Goal: Information Seeking & Learning: Compare options

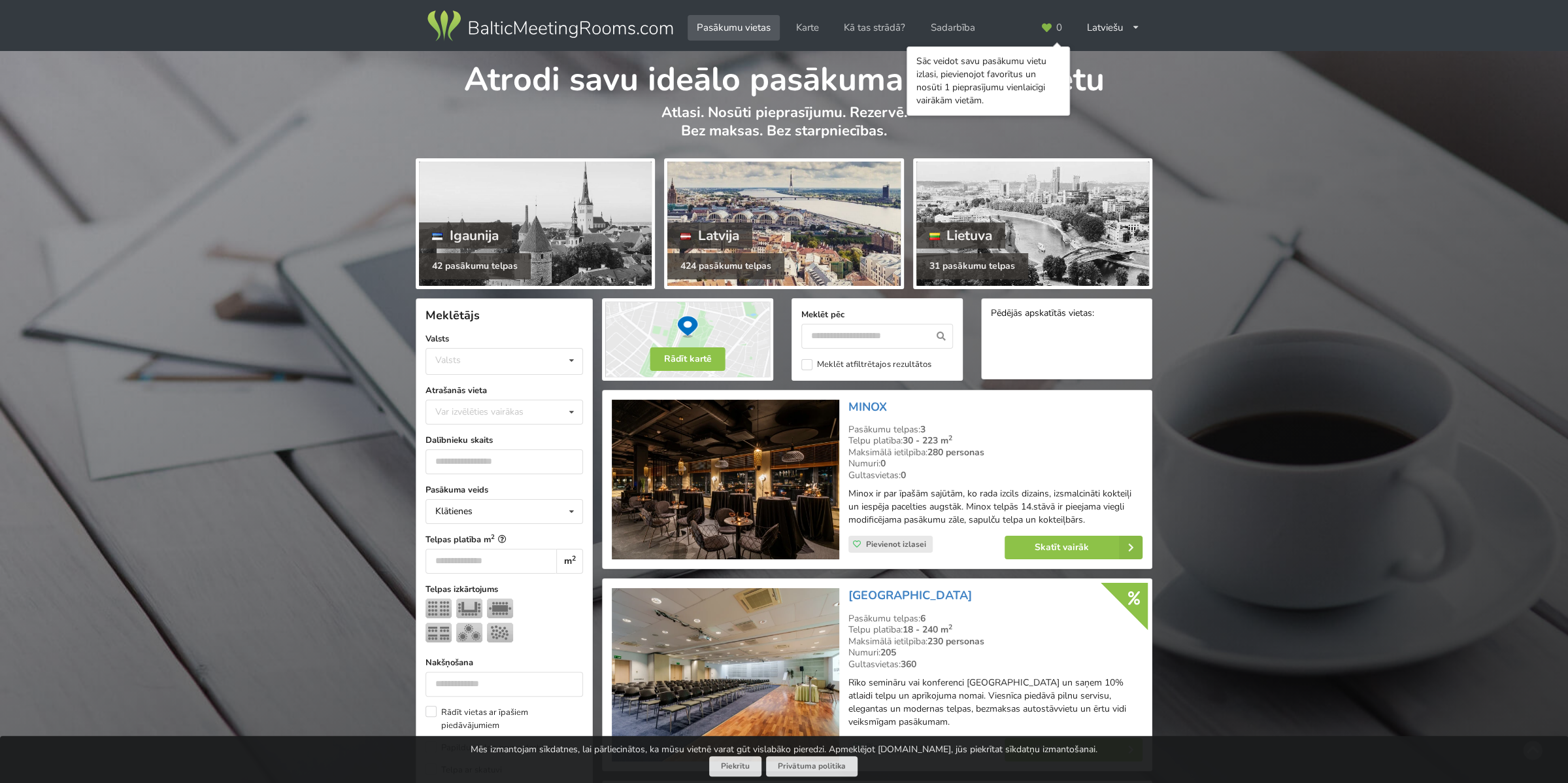
click at [727, 253] on div "424 pasākumu telpas" at bounding box center [726, 266] width 117 height 26
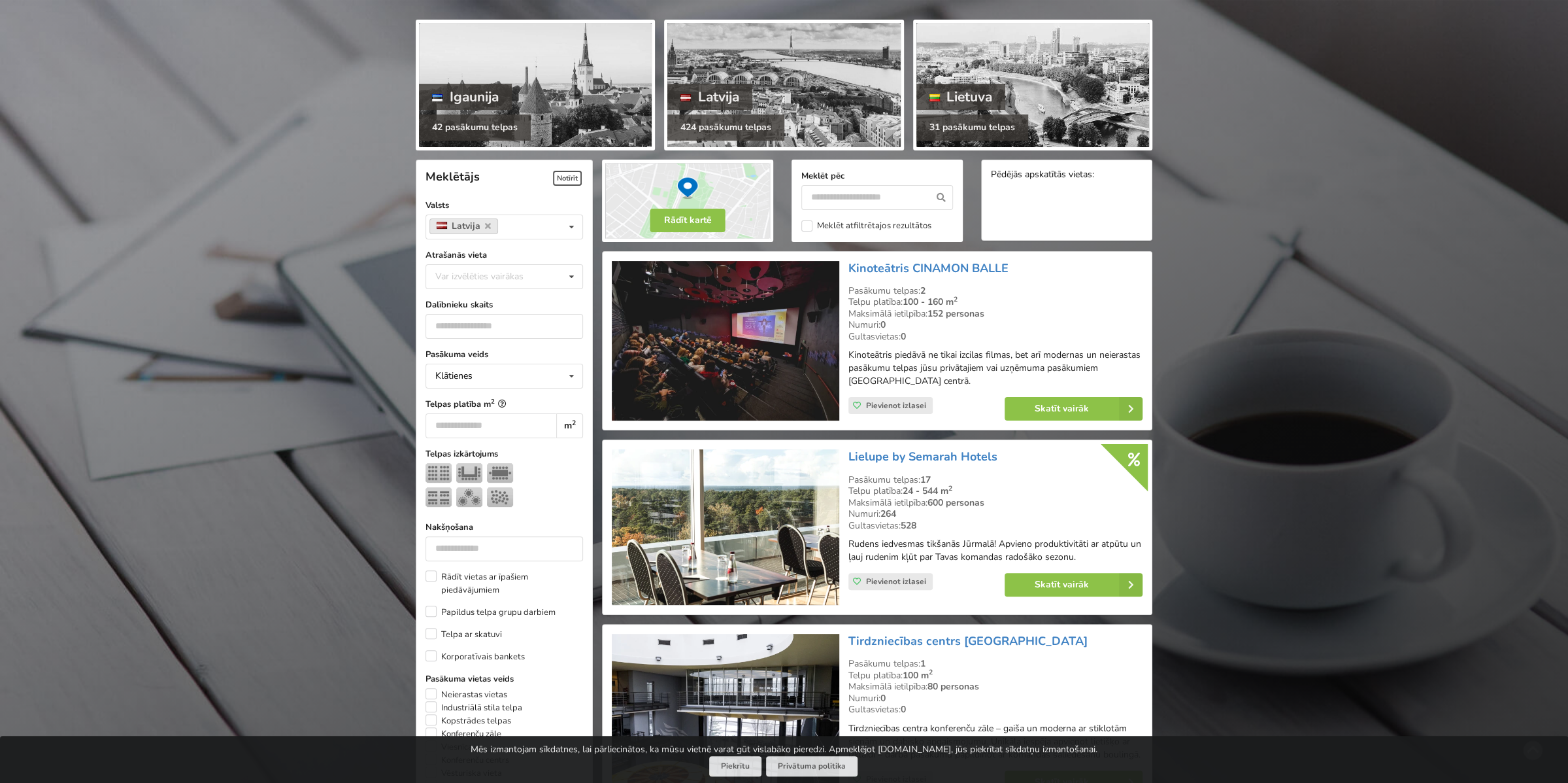
scroll to position [131, 0]
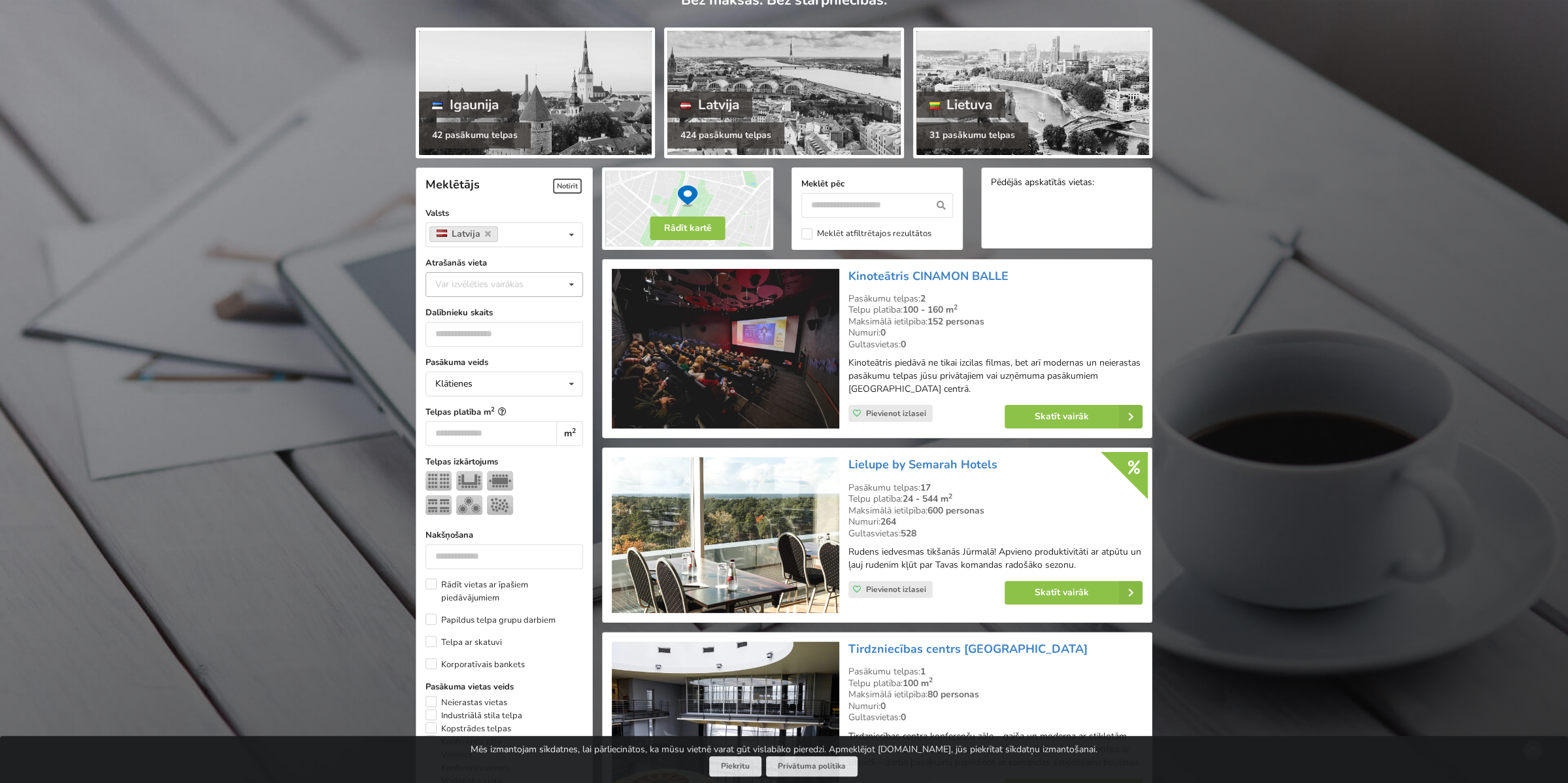
click at [518, 283] on div "Var izvēlēties vairākas" at bounding box center [493, 284] width 121 height 15
click at [494, 421] on div "Rīga" at bounding box center [504, 429] width 157 height 24
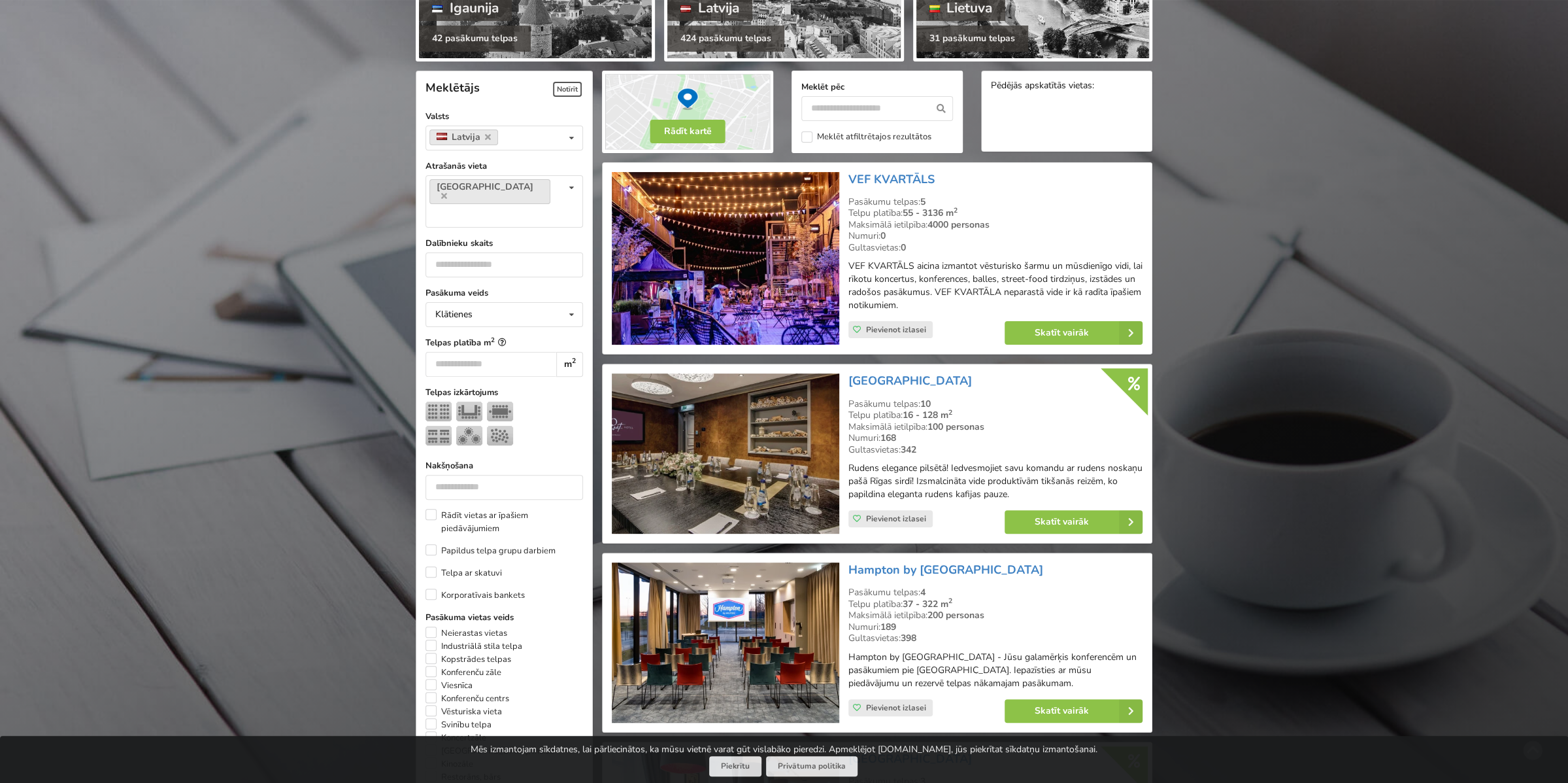
scroll to position [31, 0]
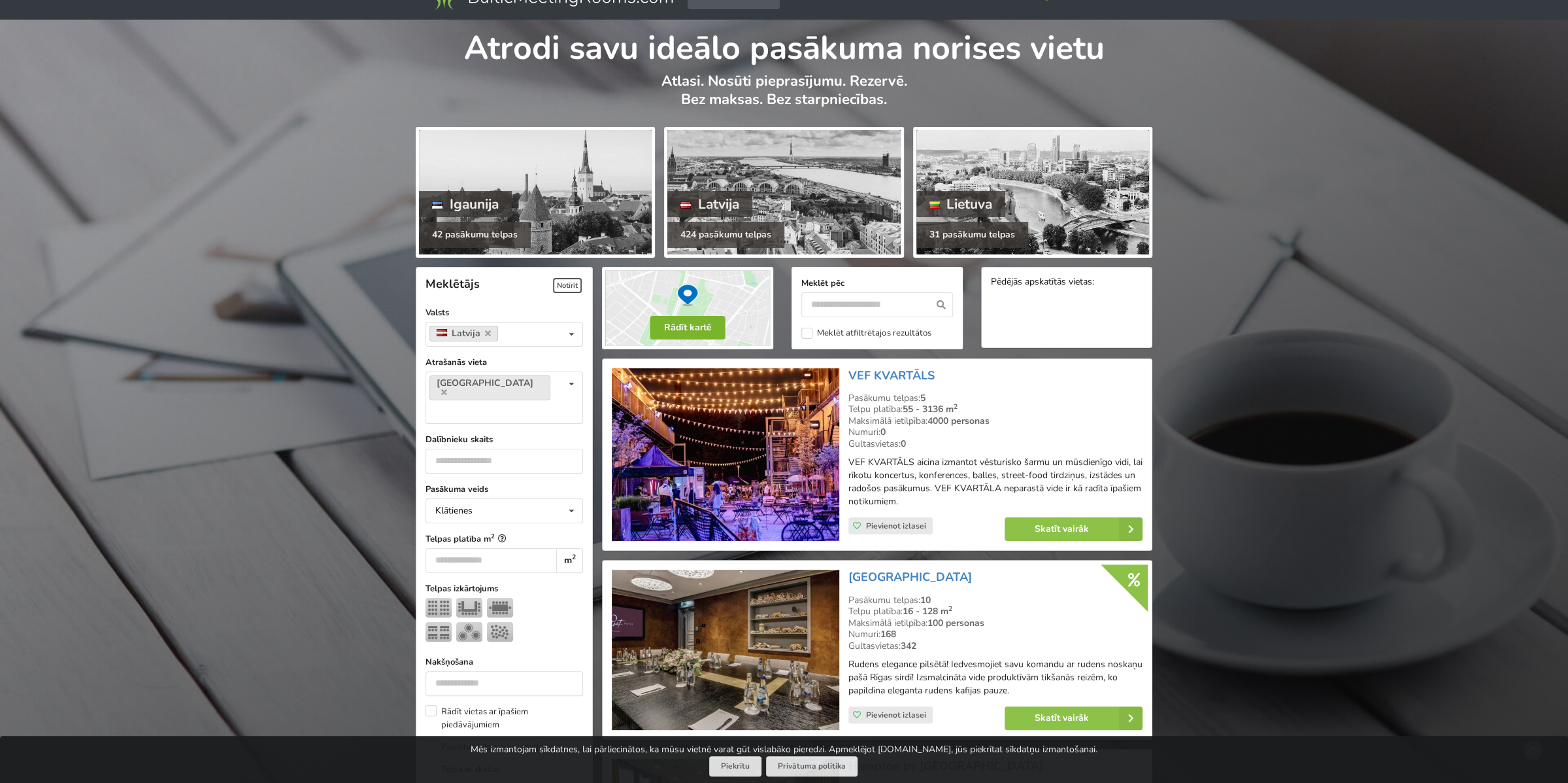
click at [702, 328] on button "Rādīt kartē" at bounding box center [688, 327] width 75 height 23
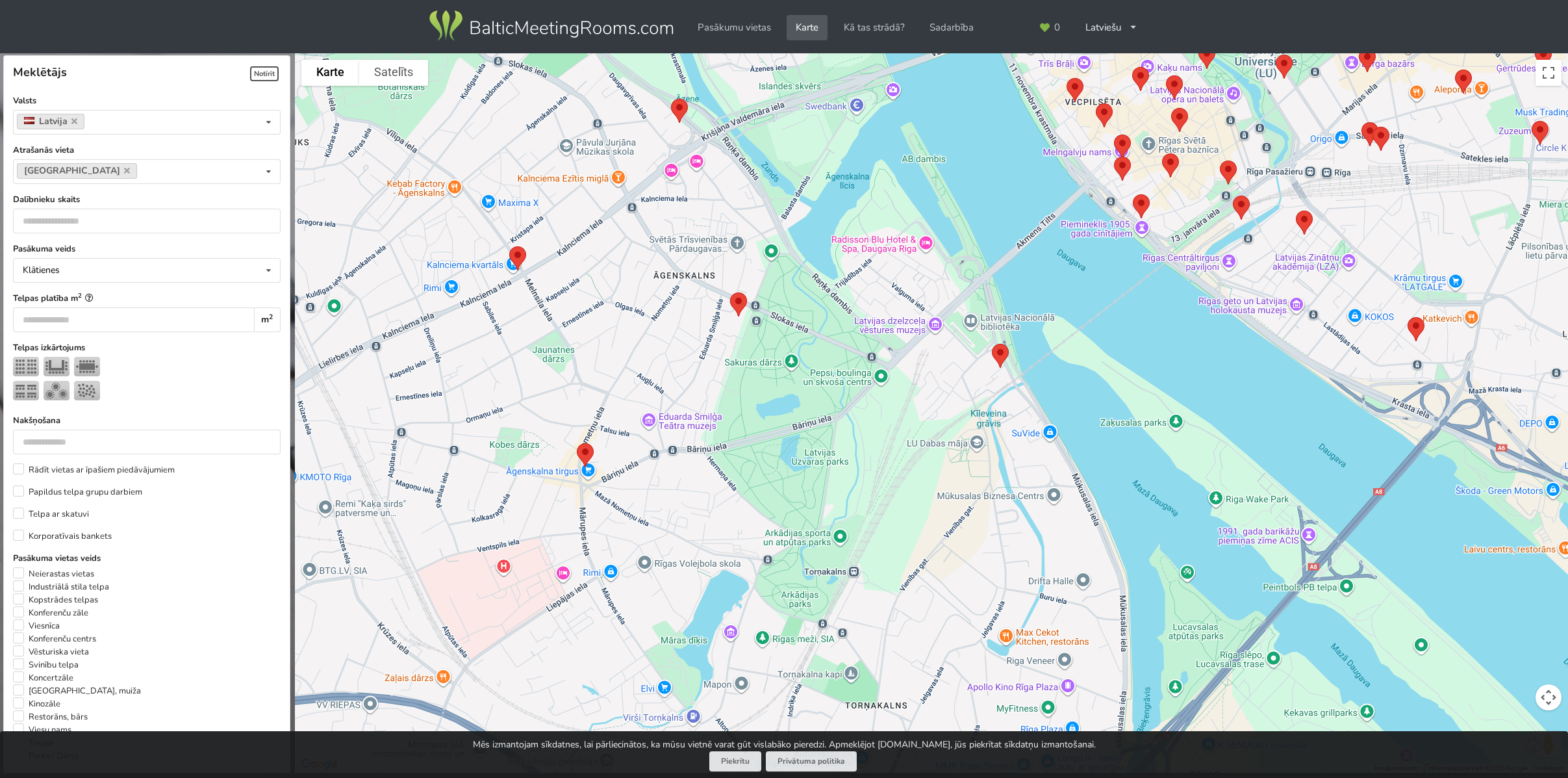
click at [1000, 358] on img at bounding box center [1001, 356] width 28 height 34
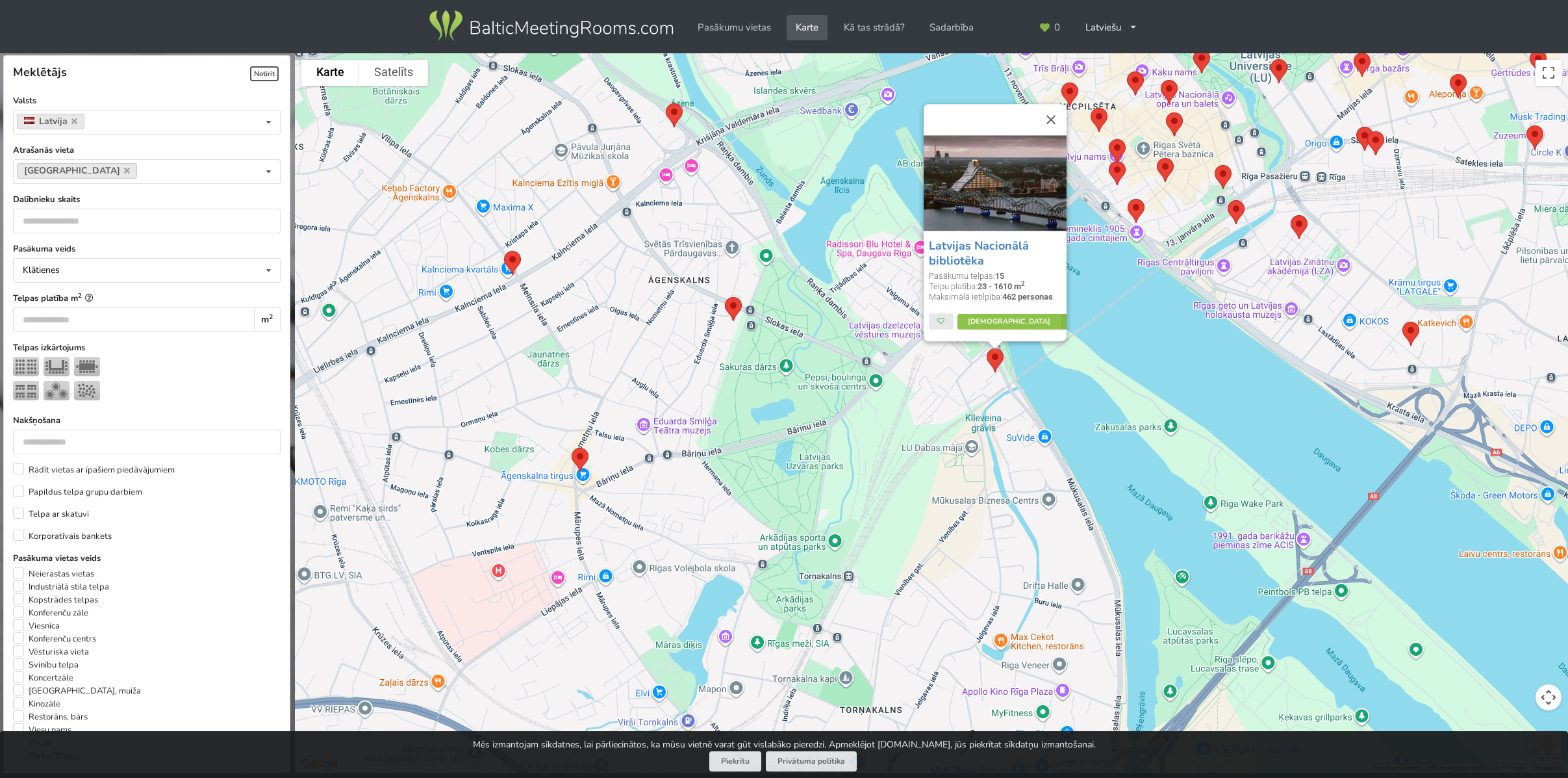
drag, startPoint x: 1142, startPoint y: 360, endPoint x: 1071, endPoint y: 453, distance: 117.0
click at [1071, 453] on div "Latvijas Nacionālā bibliotēka Pasākumu telpas: 15 Telpu platība: 23 - 1610 m 2 …" at bounding box center [931, 413] width 1273 height 720
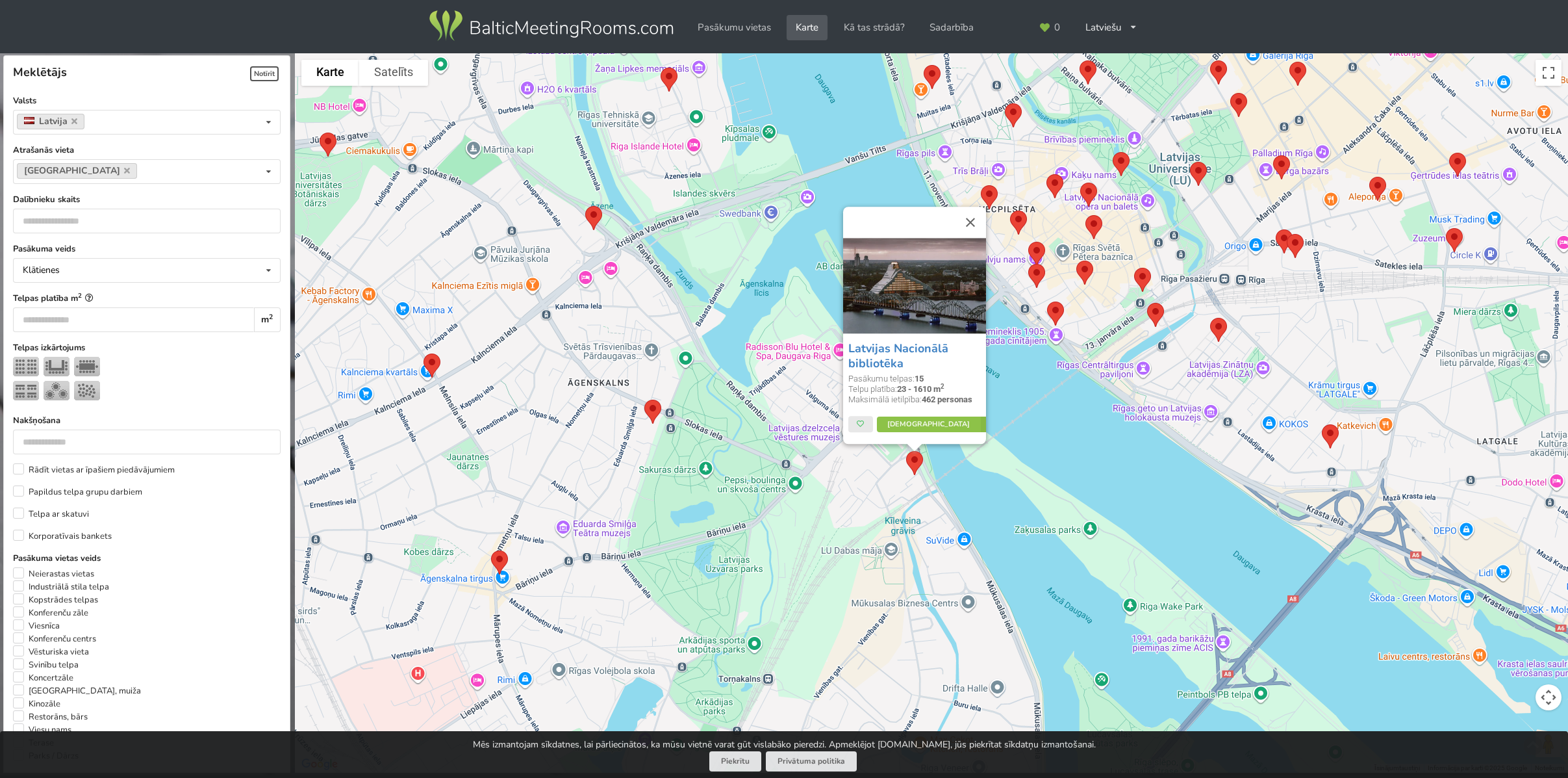
click at [1056, 309] on img at bounding box center [1056, 314] width 28 height 34
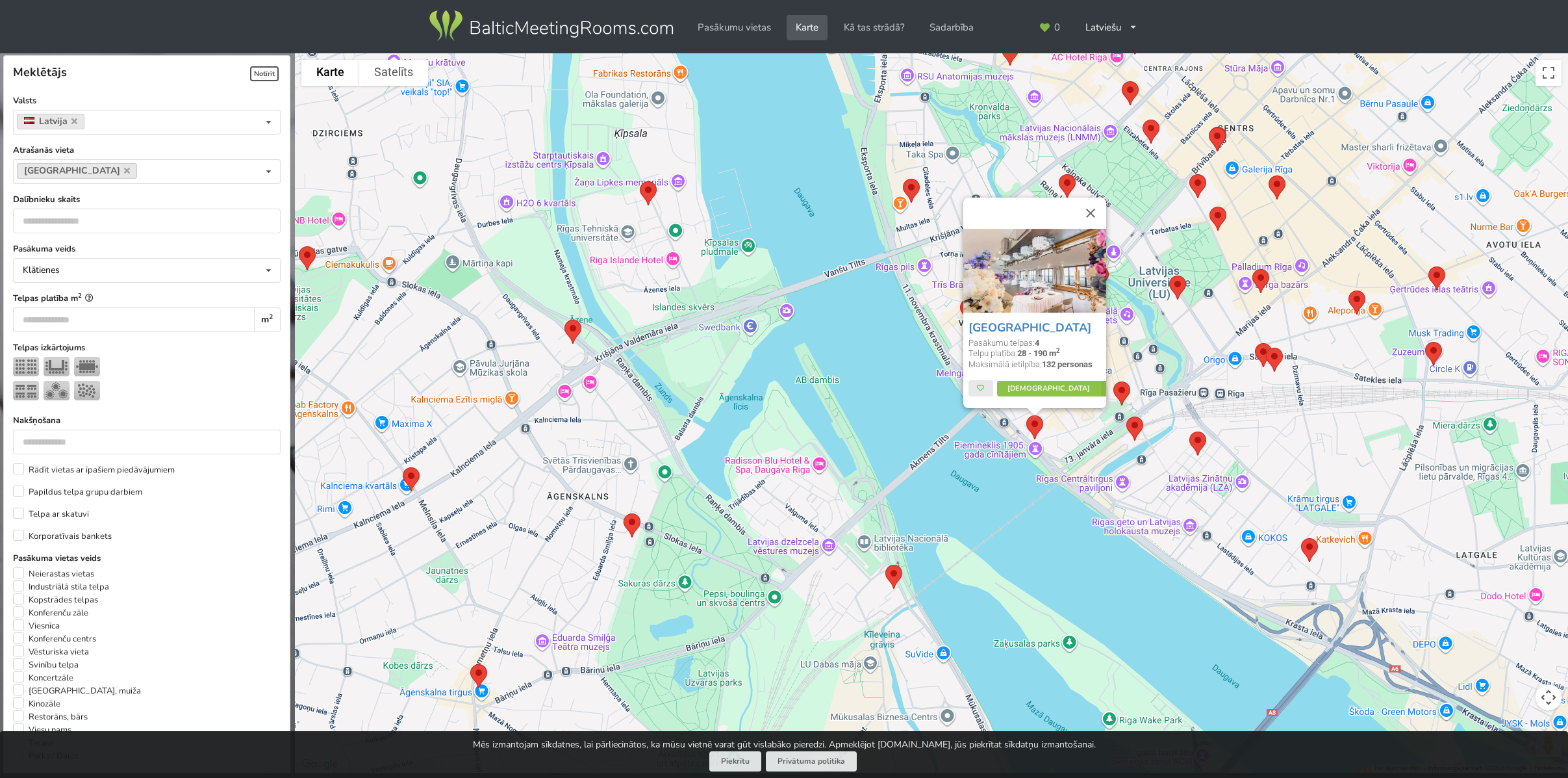
drag, startPoint x: 1105, startPoint y: 352, endPoint x: 1084, endPoint y: 443, distance: 93.4
click at [1084, 443] on div "Wellton Riverside SPA Hotel Pasākumu telpas: 4 Telpu platība: 28 - 190 m 2 Maks…" at bounding box center [931, 413] width 1273 height 720
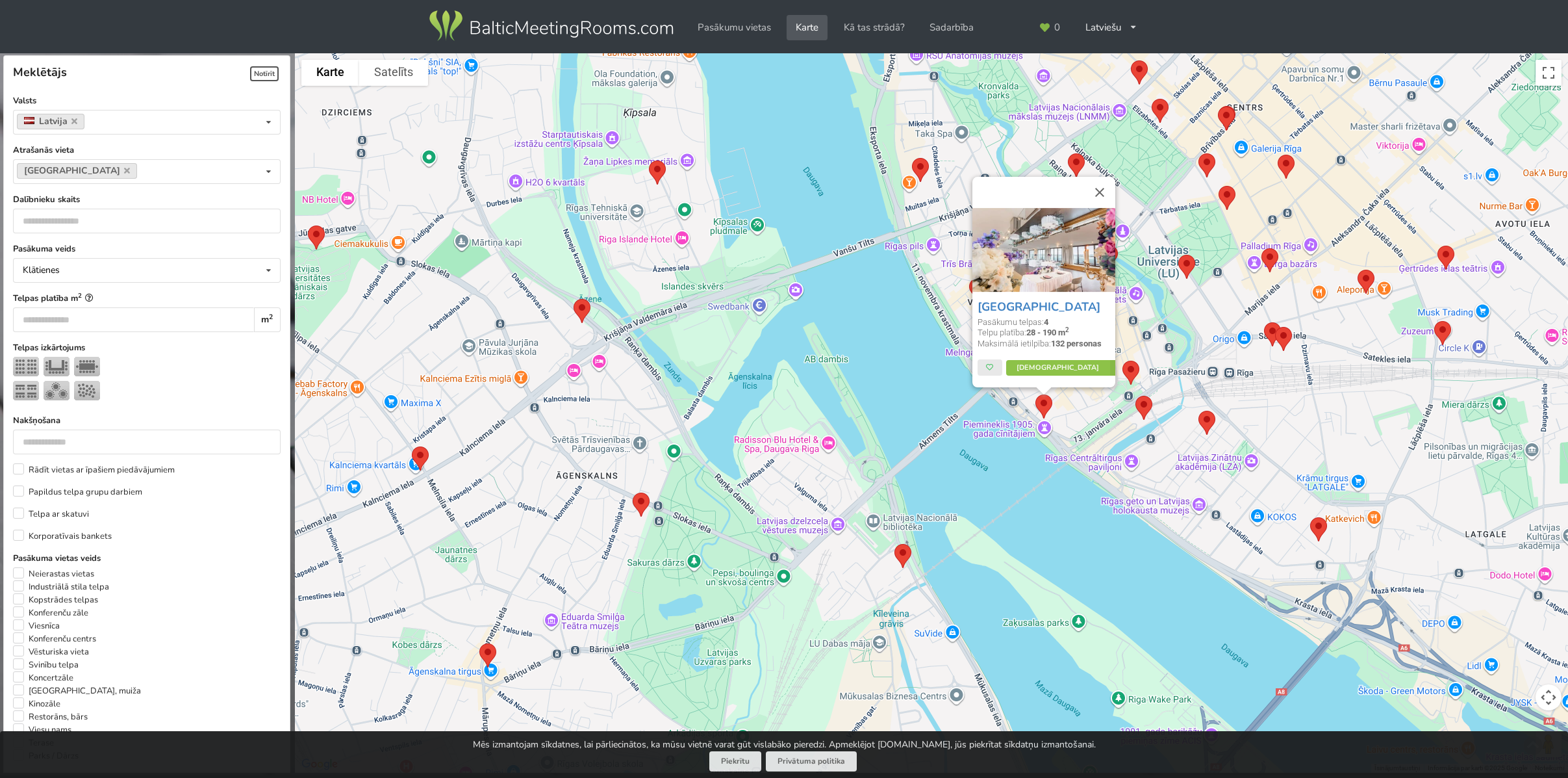
drag, startPoint x: 809, startPoint y: 506, endPoint x: 846, endPoint y: 349, distance: 161.3
click at [846, 349] on div "Wellton Riverside SPA Hotel Pasākumu telpas: 4 Telpu platība: 28 - 190 m 2 Maks…" at bounding box center [931, 413] width 1273 height 720
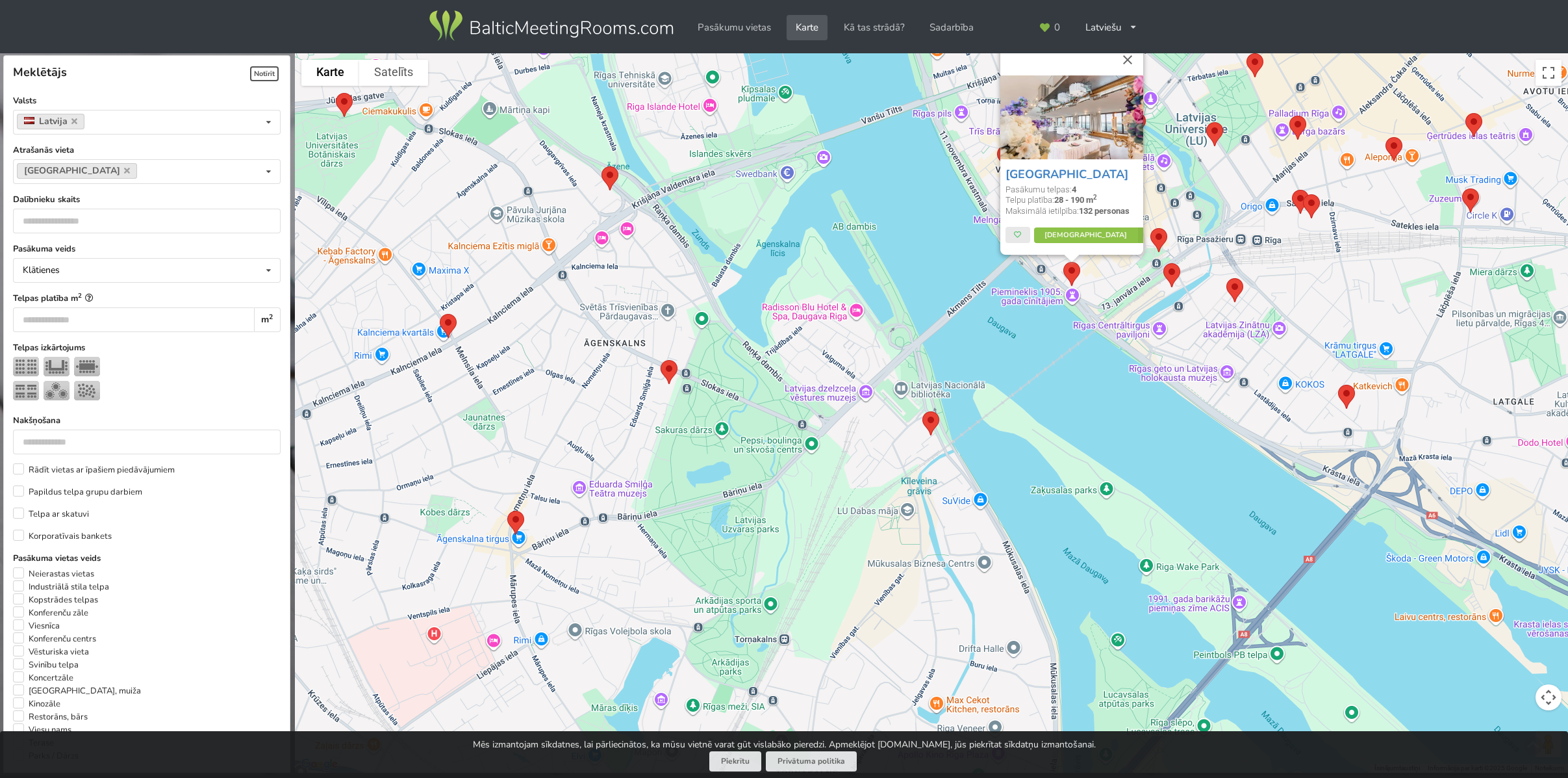
click at [674, 374] on img at bounding box center [670, 372] width 28 height 34
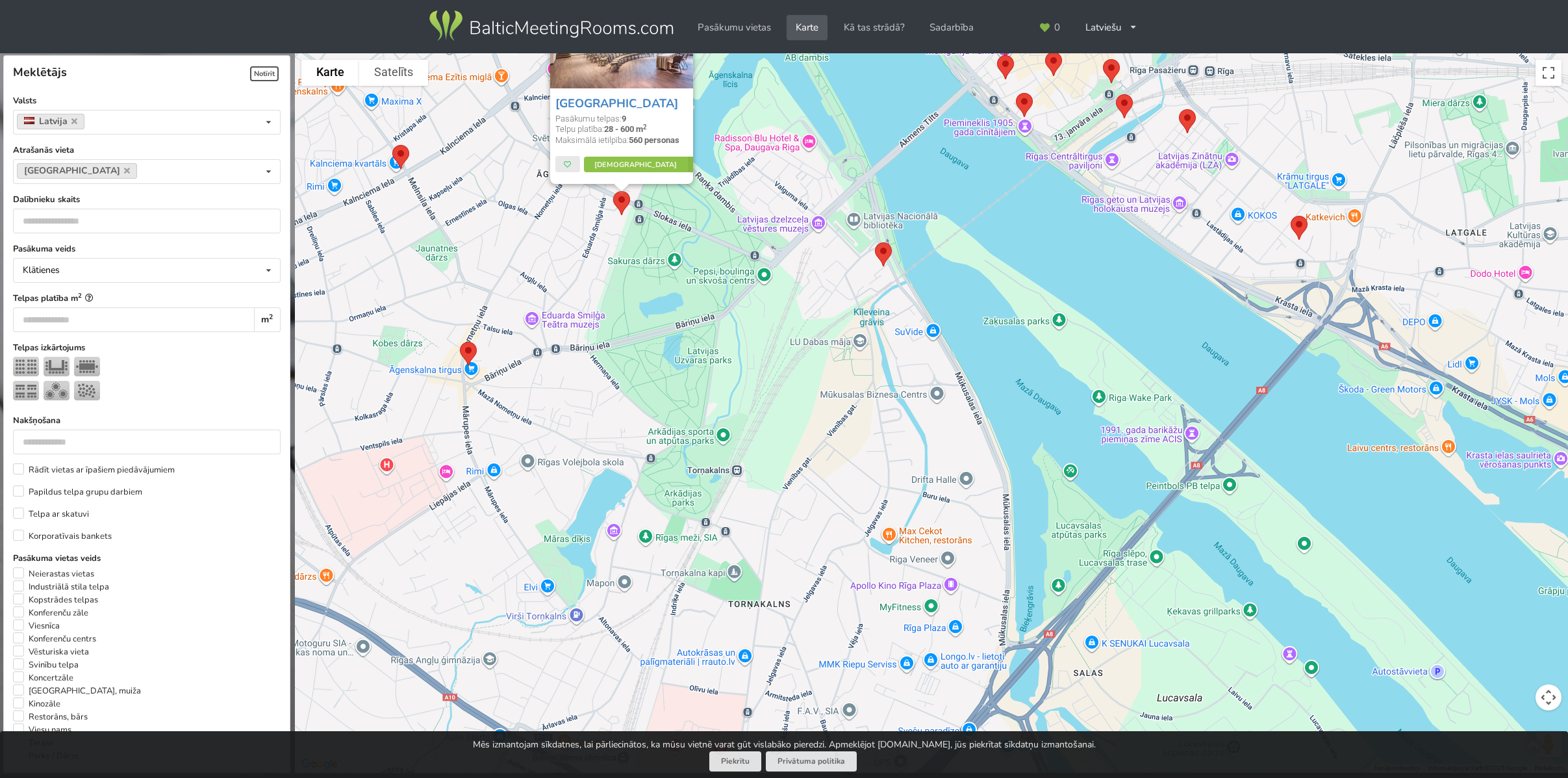
drag, startPoint x: 723, startPoint y: 547, endPoint x: 676, endPoint y: 374, distance: 179.3
click at [676, 374] on div "Bellevue Park Hotel Riga Pasākumu telpas: 9 Telpu platība: 28 - 600 m 2 Maksimā…" at bounding box center [931, 413] width 1273 height 720
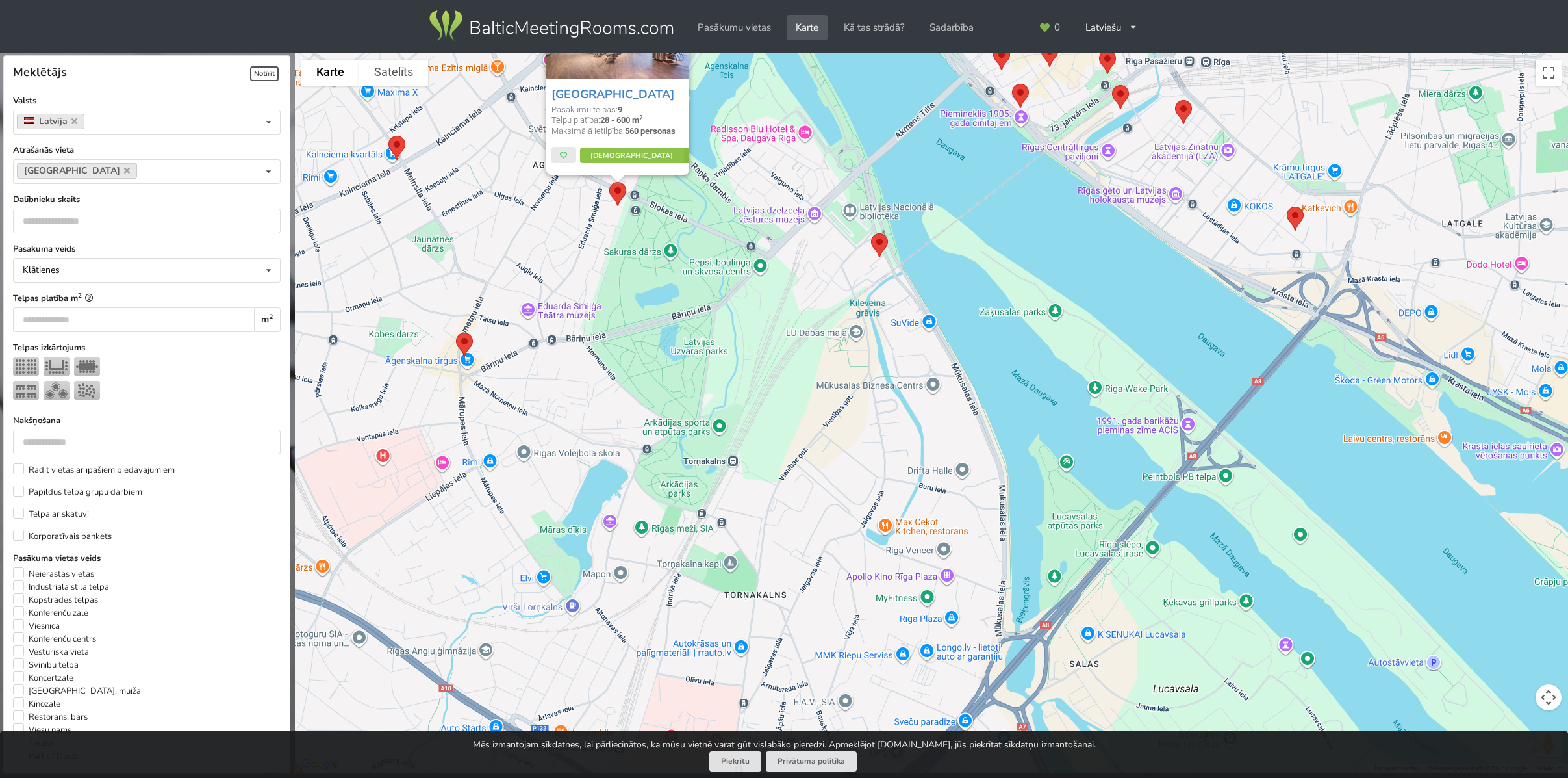
click at [462, 340] on img at bounding box center [464, 345] width 28 height 34
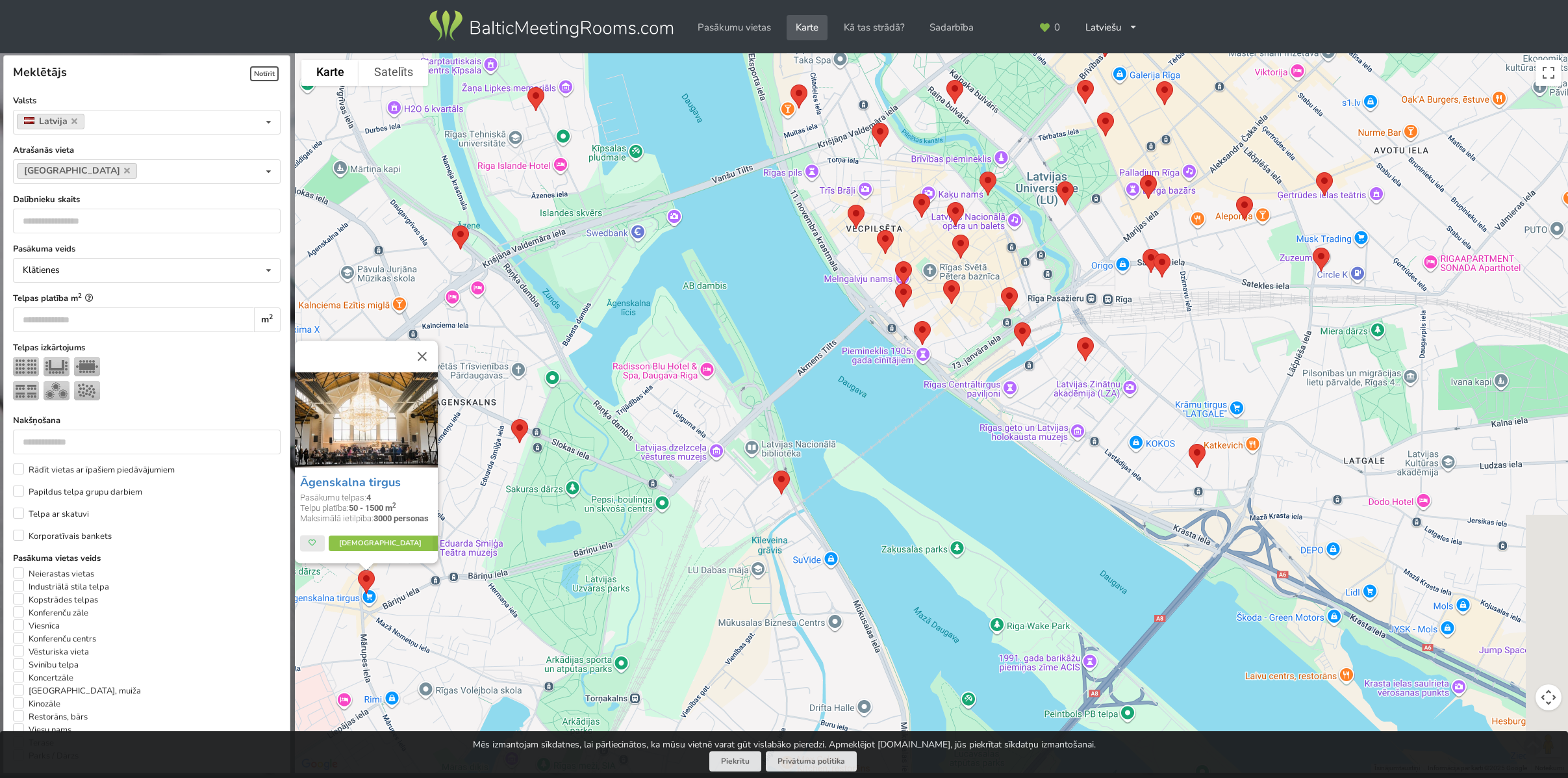
drag, startPoint x: 873, startPoint y: 296, endPoint x: 748, endPoint y: 542, distance: 275.9
click at [748, 542] on div "Āgenskalna tirgus Pasākumu telpas: 4 Telpu platība: 50 - 1500 m 2 Maksimālā iet…" at bounding box center [931, 413] width 1273 height 720
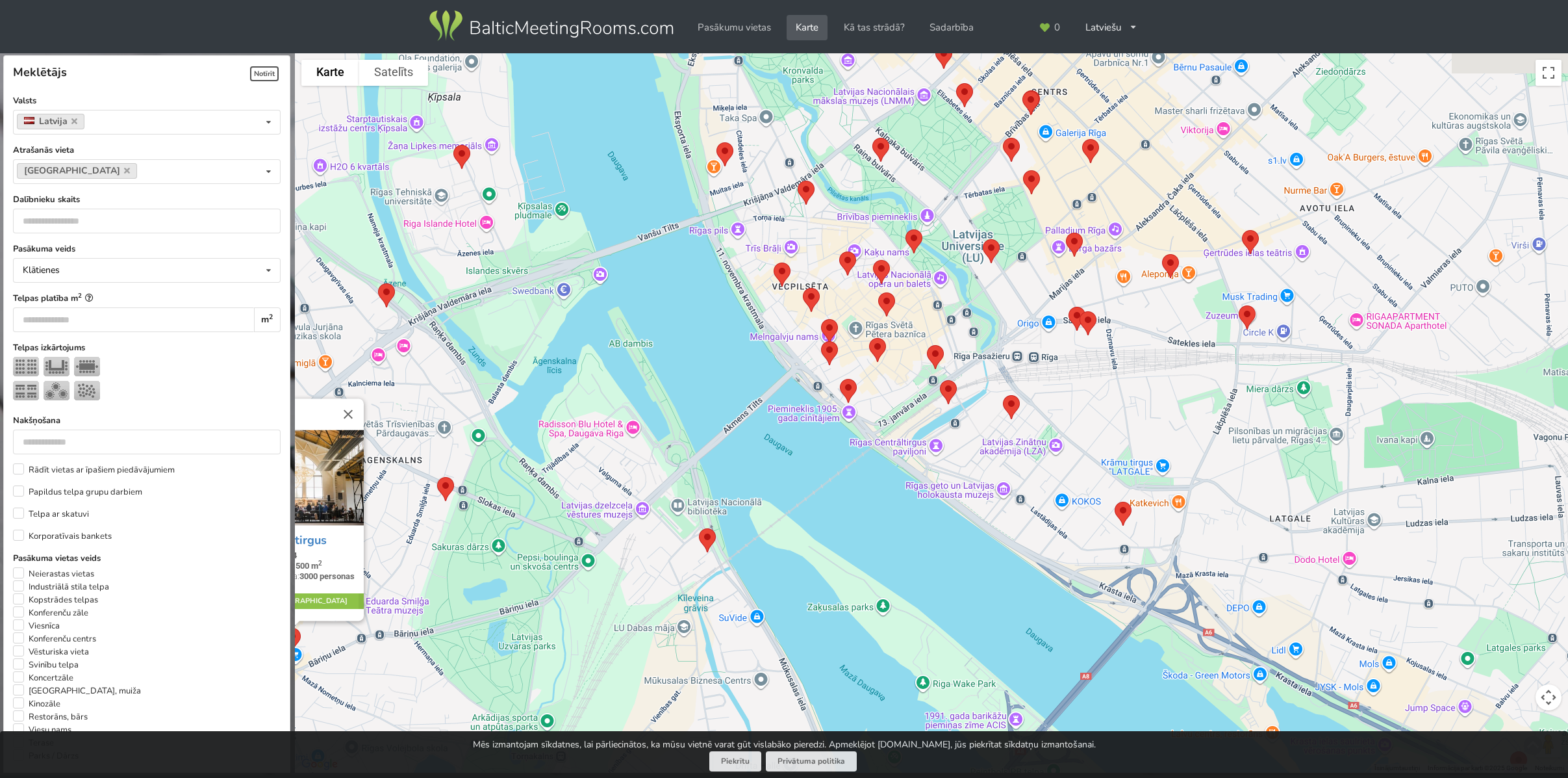
drag, startPoint x: 961, startPoint y: 436, endPoint x: 953, endPoint y: 440, distance: 8.9
click at [953, 440] on div "Āgenskalna tirgus Pasākumu telpas: 4 Telpu platība: 50 - 1500 m 2 Maksimālā iet…" at bounding box center [931, 413] width 1273 height 720
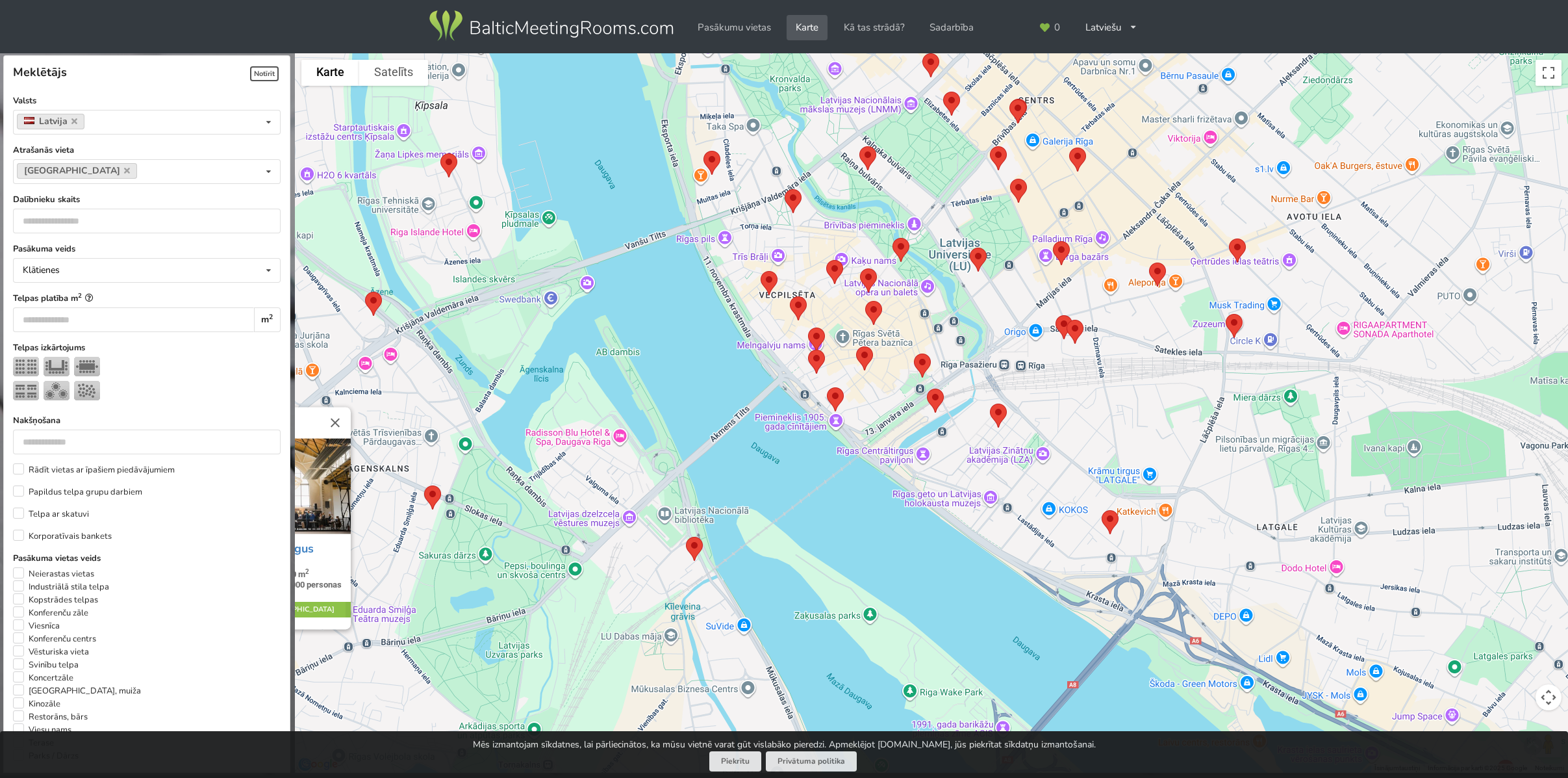
click at [932, 401] on img at bounding box center [935, 401] width 28 height 34
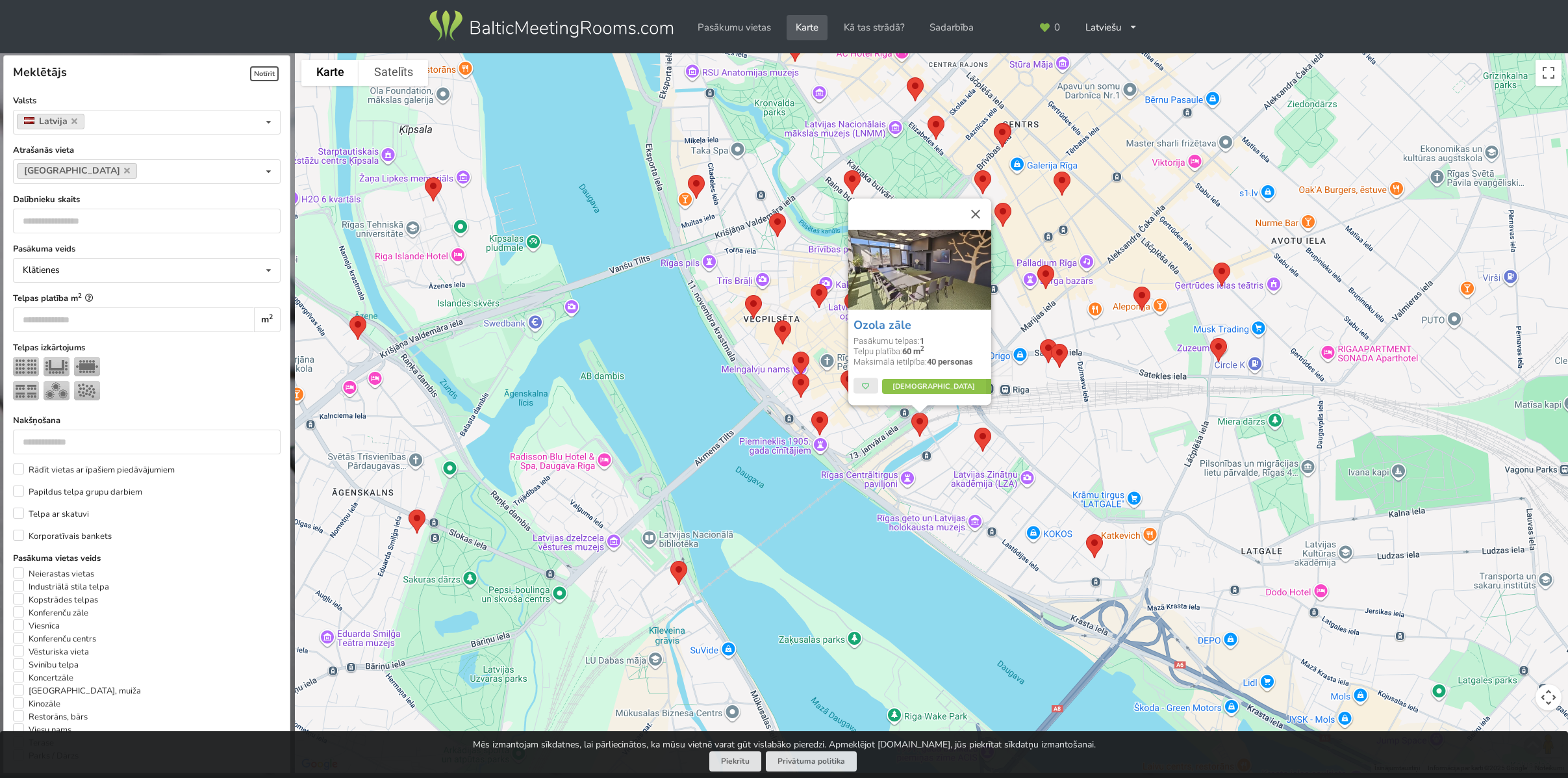
drag, startPoint x: 987, startPoint y: 445, endPoint x: 980, endPoint y: 454, distance: 11.4
click at [980, 454] on img at bounding box center [983, 439] width 28 height 34
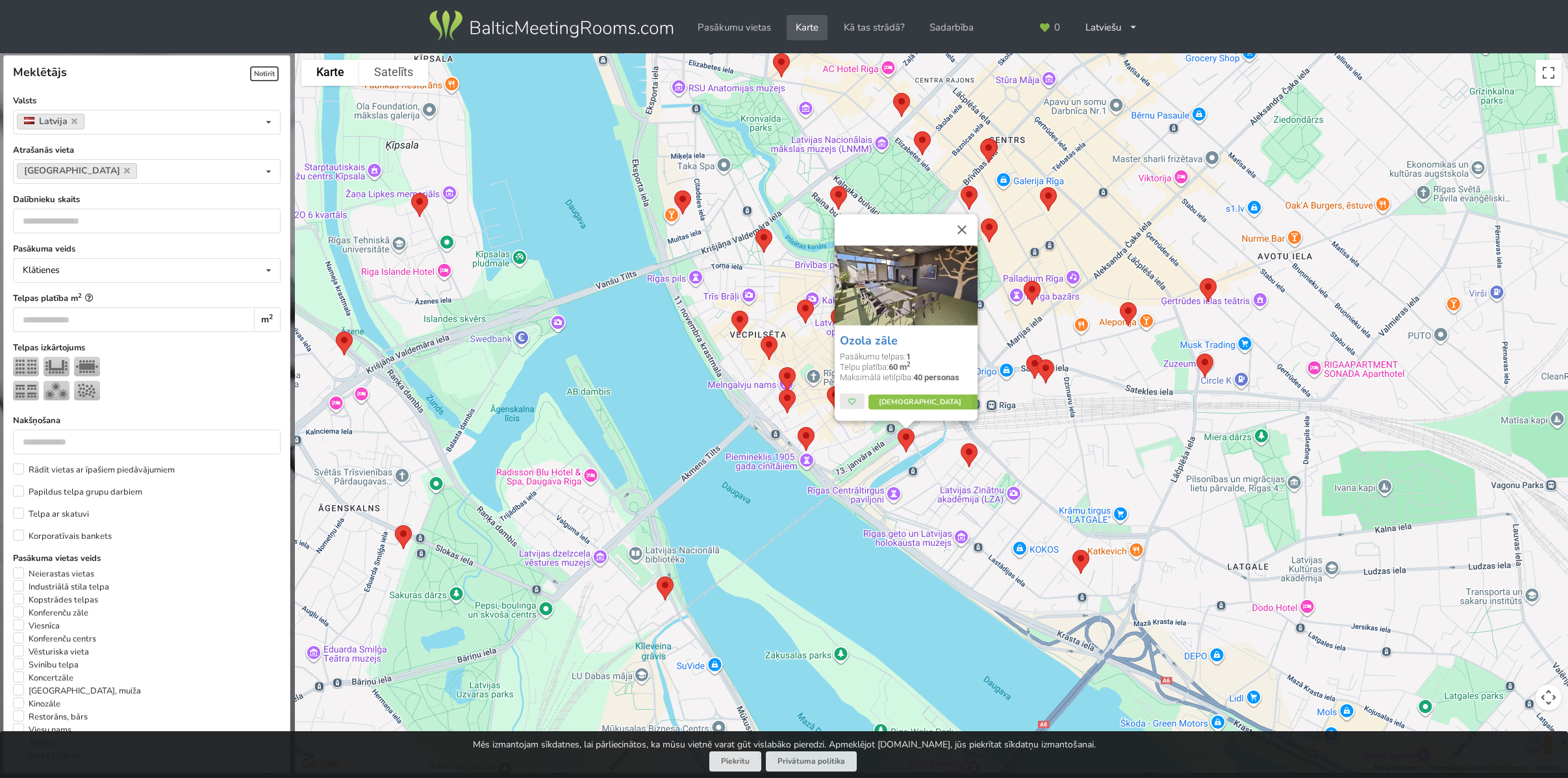
click at [1033, 360] on img at bounding box center [1046, 371] width 28 height 34
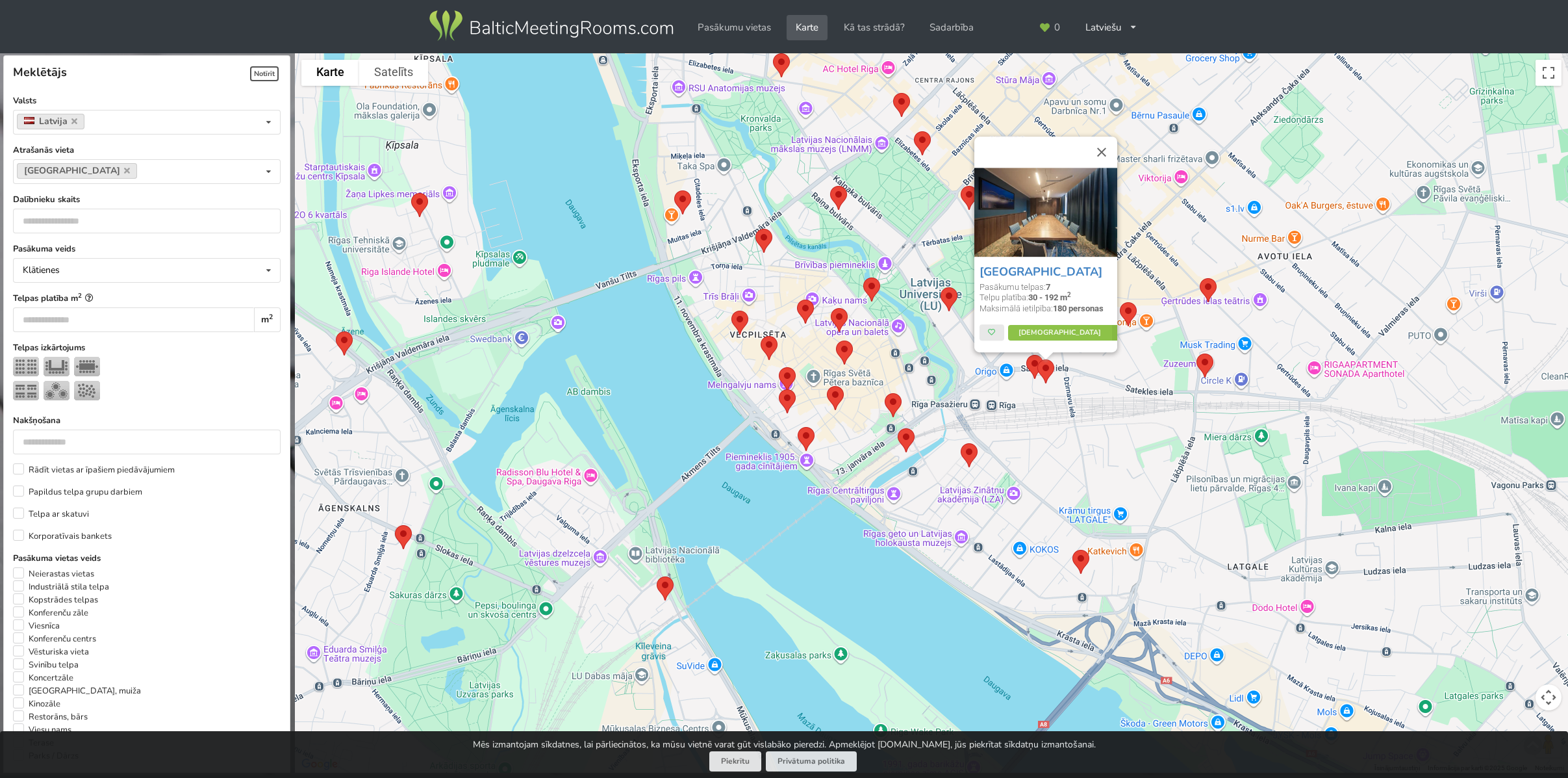
click at [1050, 368] on img at bounding box center [1046, 371] width 28 height 34
click at [1049, 374] on img at bounding box center [1046, 371] width 28 height 34
click at [1034, 365] on img at bounding box center [1046, 371] width 28 height 34
click at [1032, 357] on img at bounding box center [1046, 371] width 28 height 34
click at [1042, 371] on img at bounding box center [1046, 371] width 28 height 34
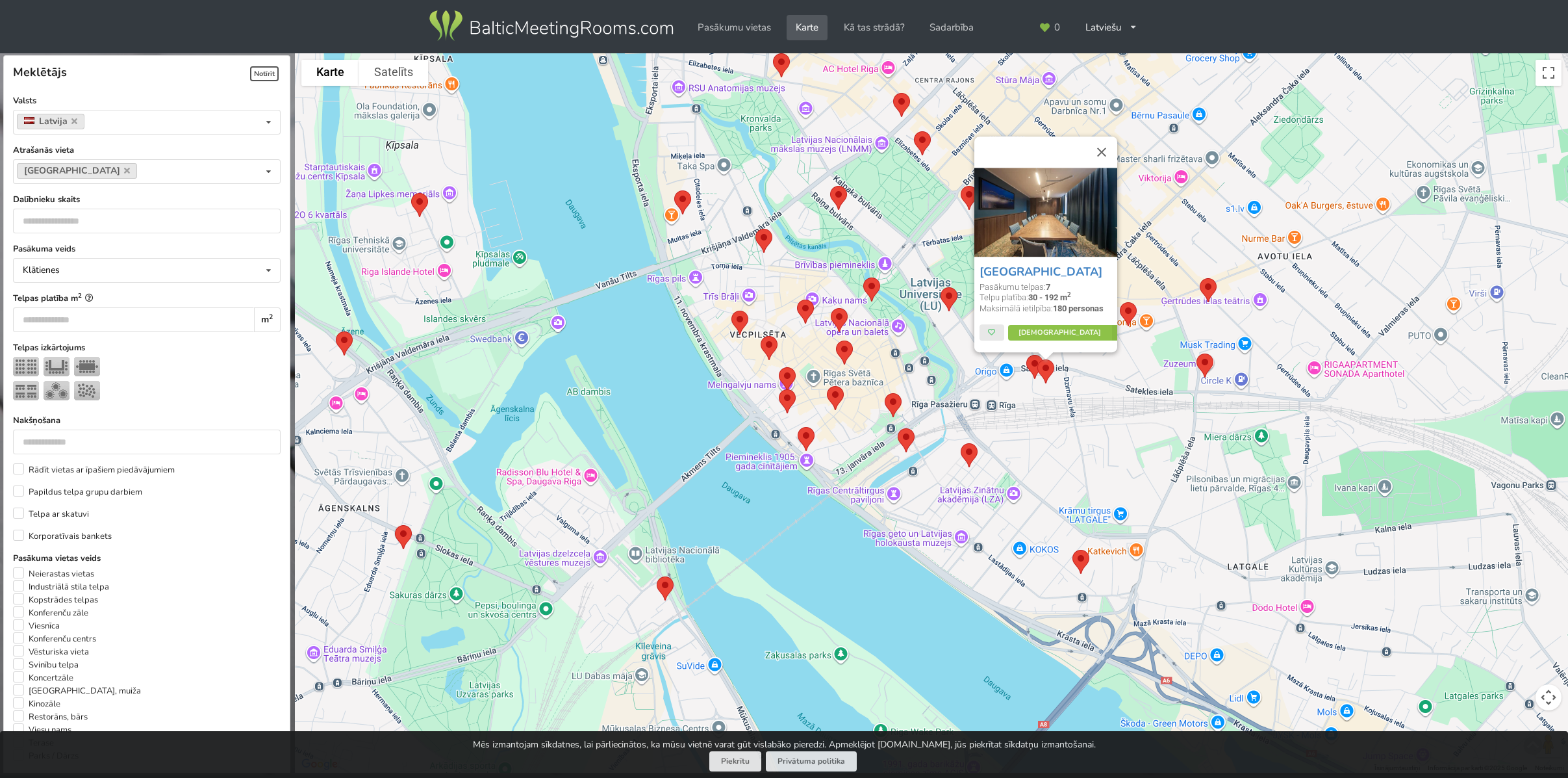
click at [1031, 364] on img at bounding box center [1035, 367] width 28 height 34
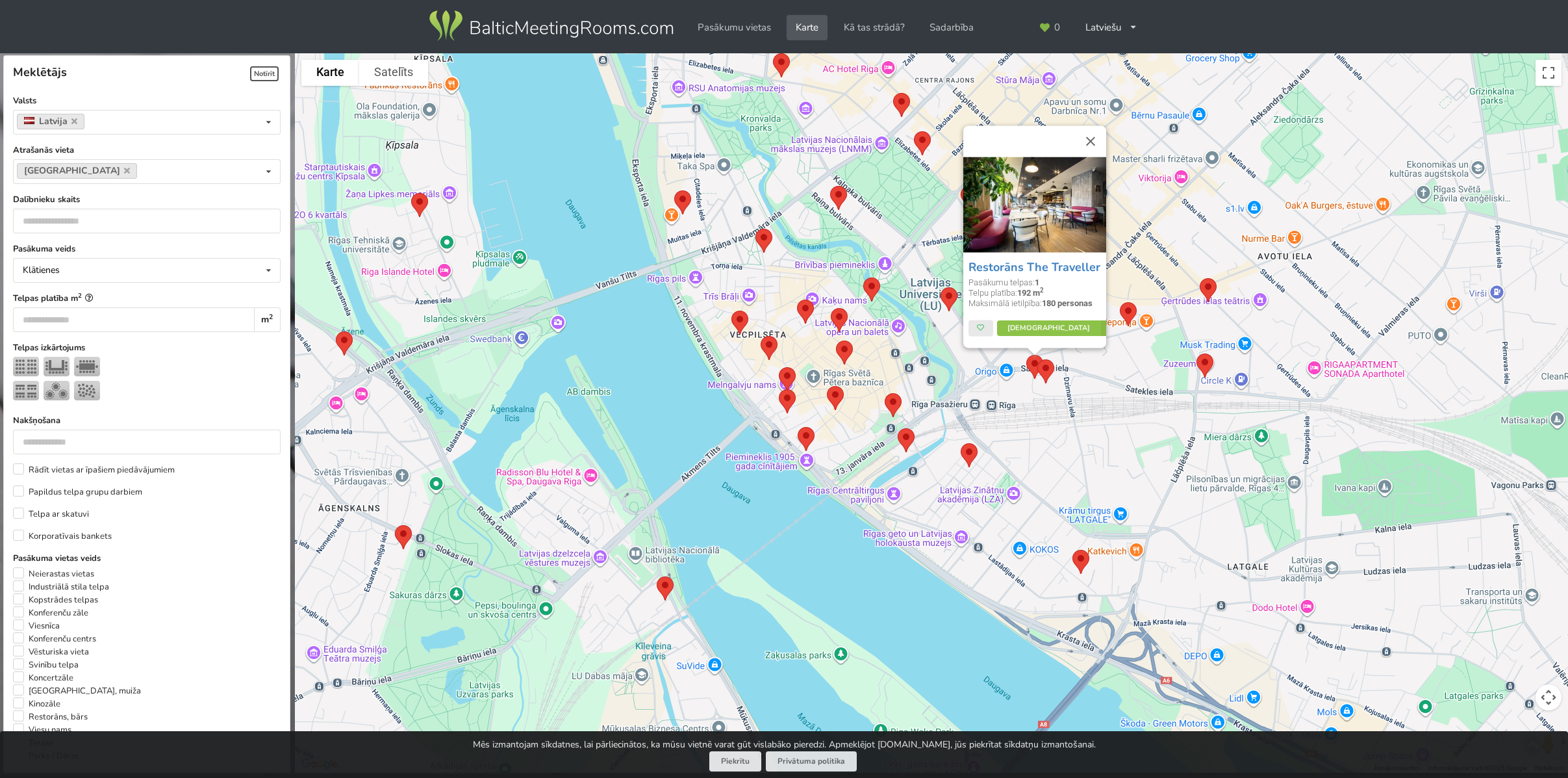
click at [1046, 365] on img at bounding box center [1046, 371] width 28 height 34
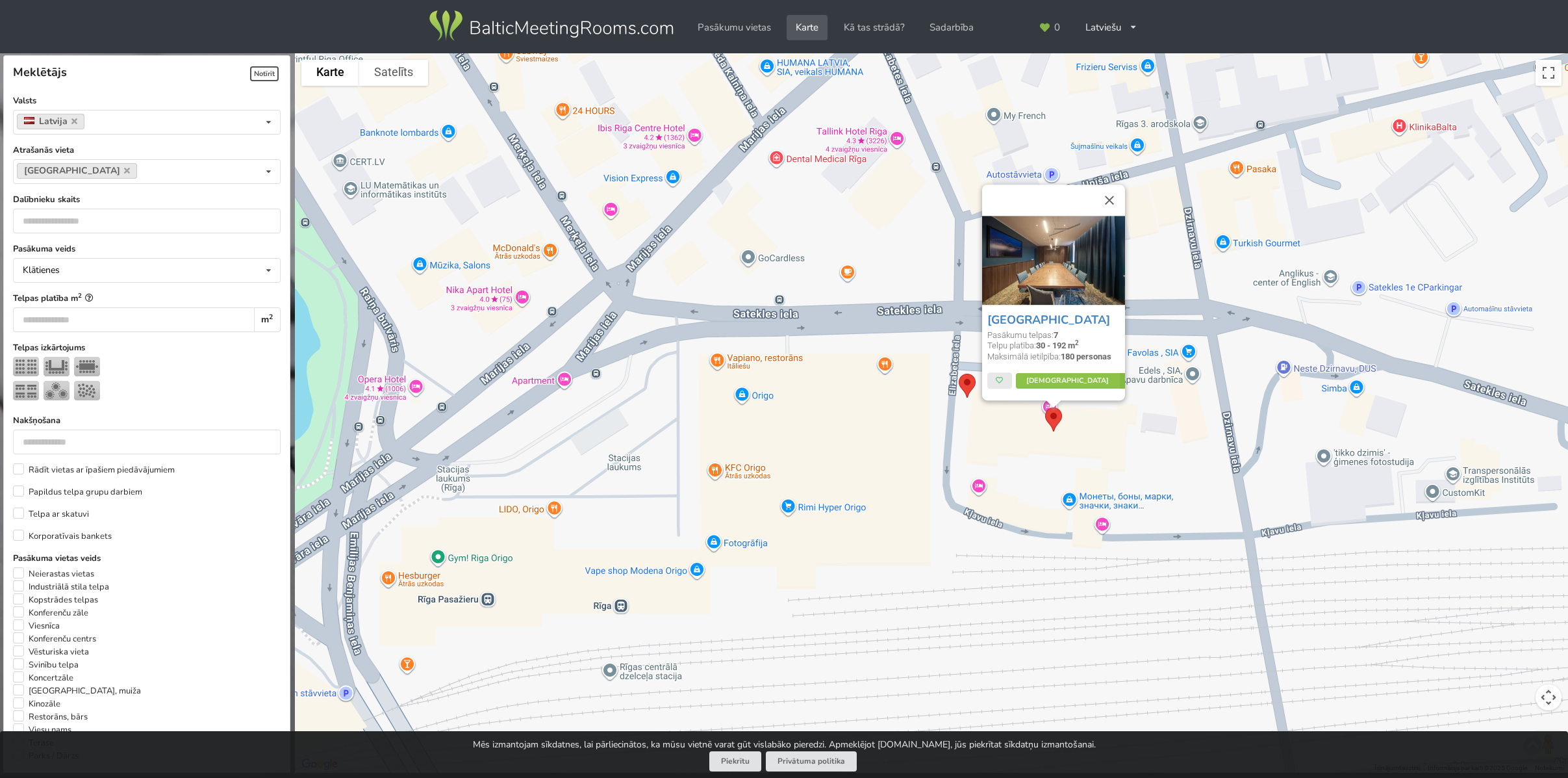
click at [971, 392] on img at bounding box center [967, 386] width 28 height 34
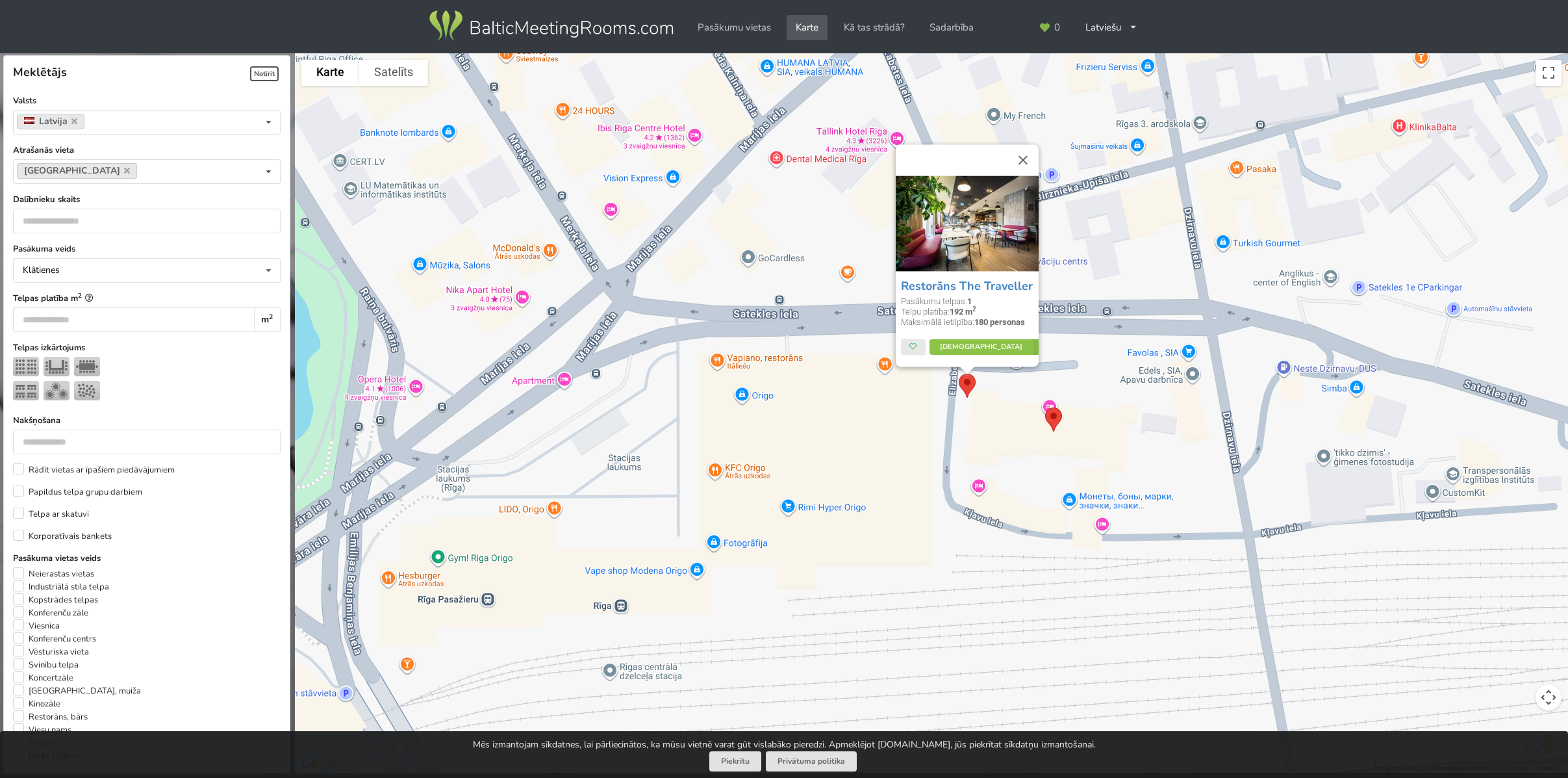
click at [1039, 411] on div "Restorāns The Traveller Pasākumu telpas: 1 Telpu platība: 192 m 2 Maksimālā iet…" at bounding box center [931, 413] width 1273 height 720
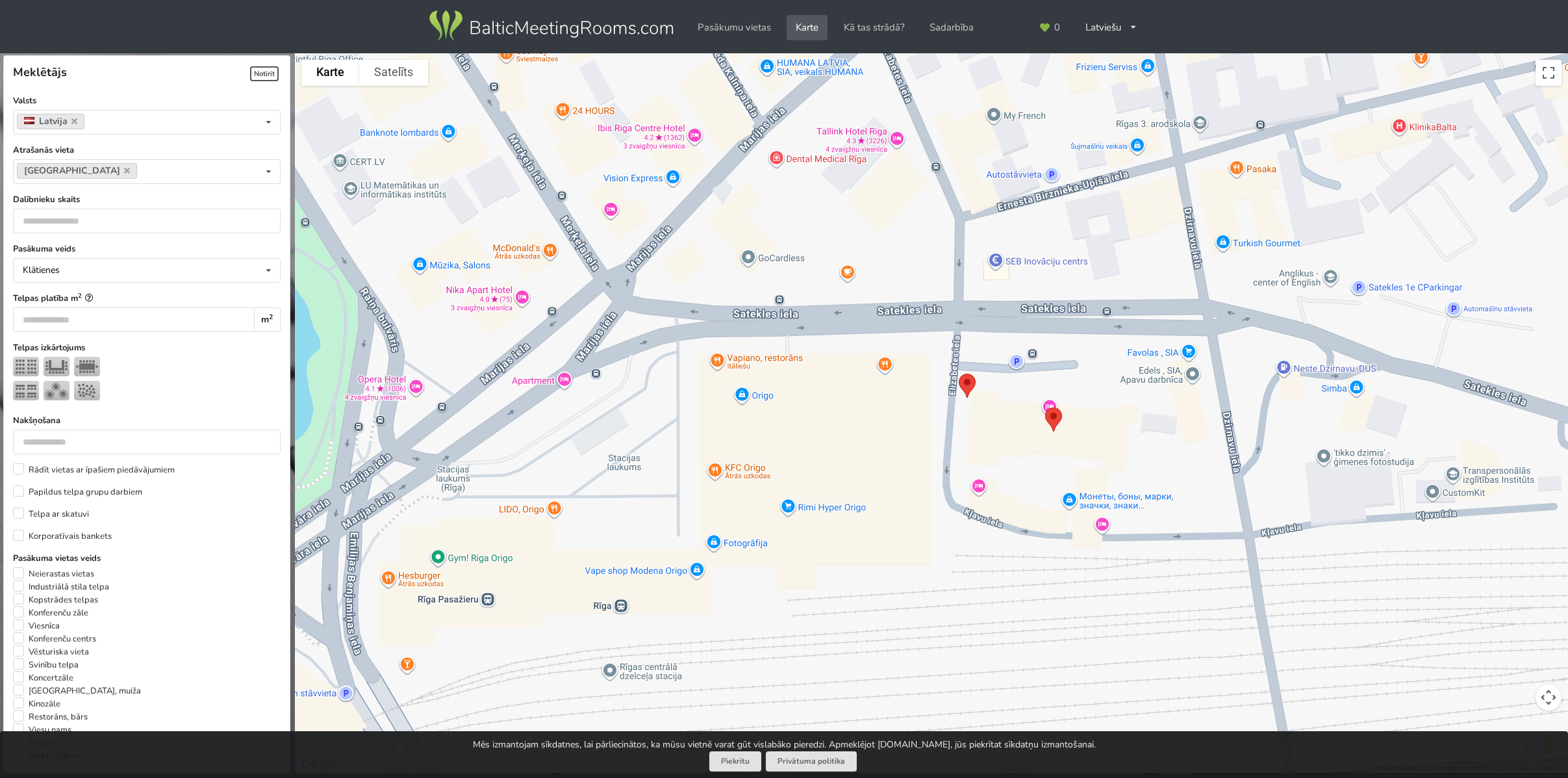
click at [1054, 417] on img at bounding box center [1054, 420] width 28 height 34
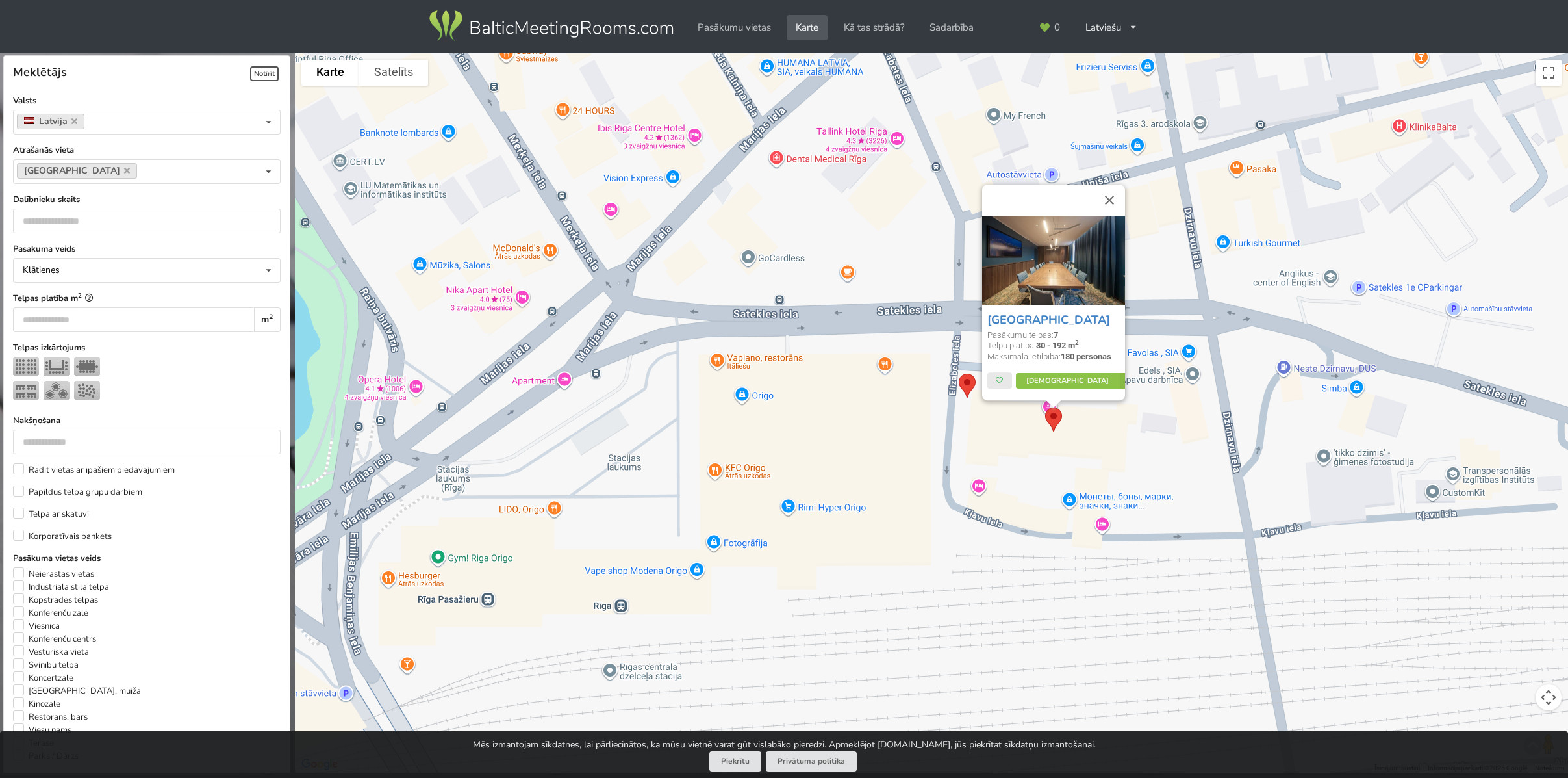
click at [1061, 388] on div "Mercure Riga Centre Pasākumu telpas: 7 Telpu platība: 30 - 192 m 2 Maksimālā ie…" at bounding box center [1054, 352] width 143 height 95
click at [1065, 380] on link "Vairāk" at bounding box center [1077, 382] width 122 height 15
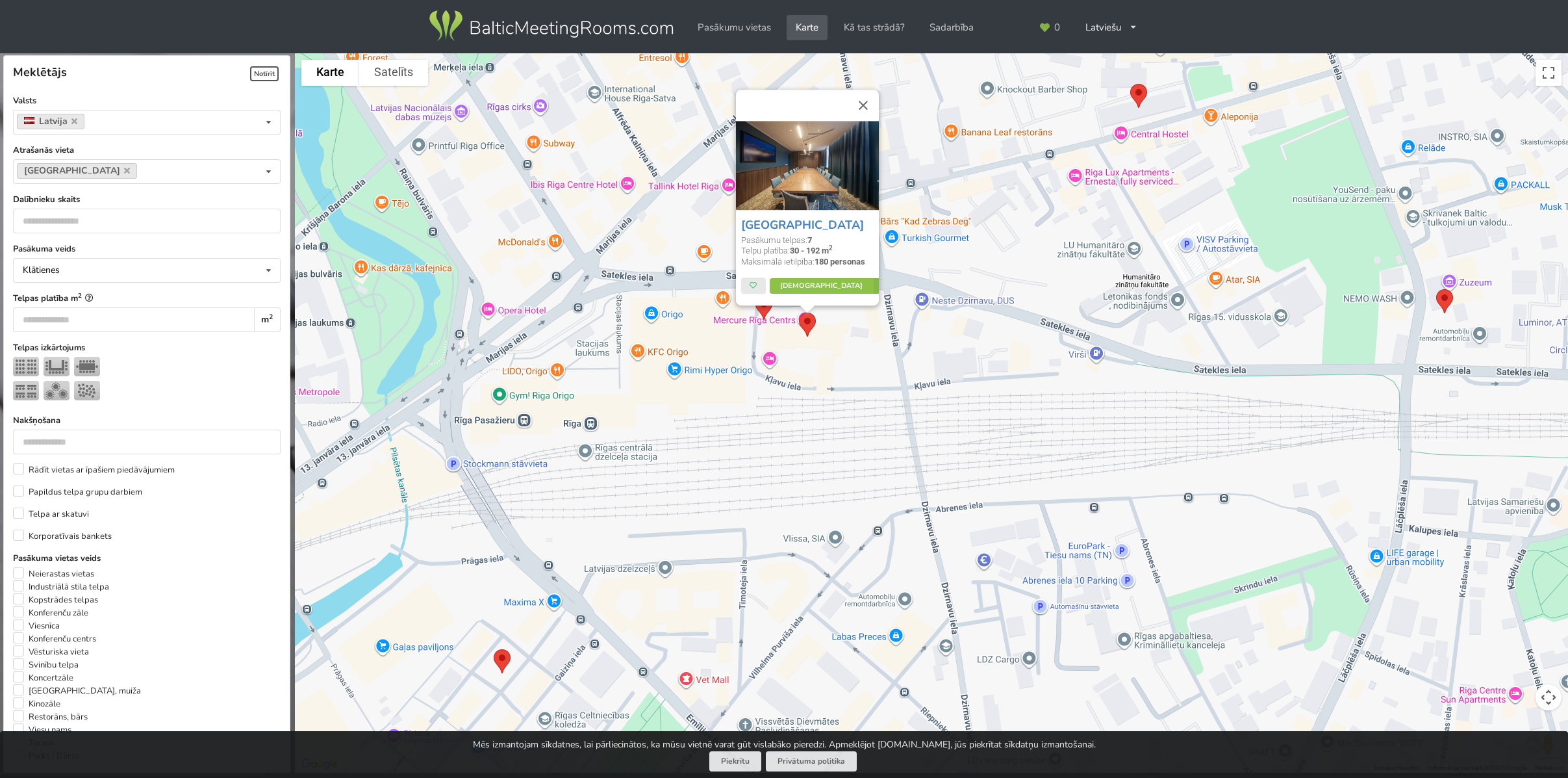
click at [767, 306] on img at bounding box center [764, 308] width 28 height 34
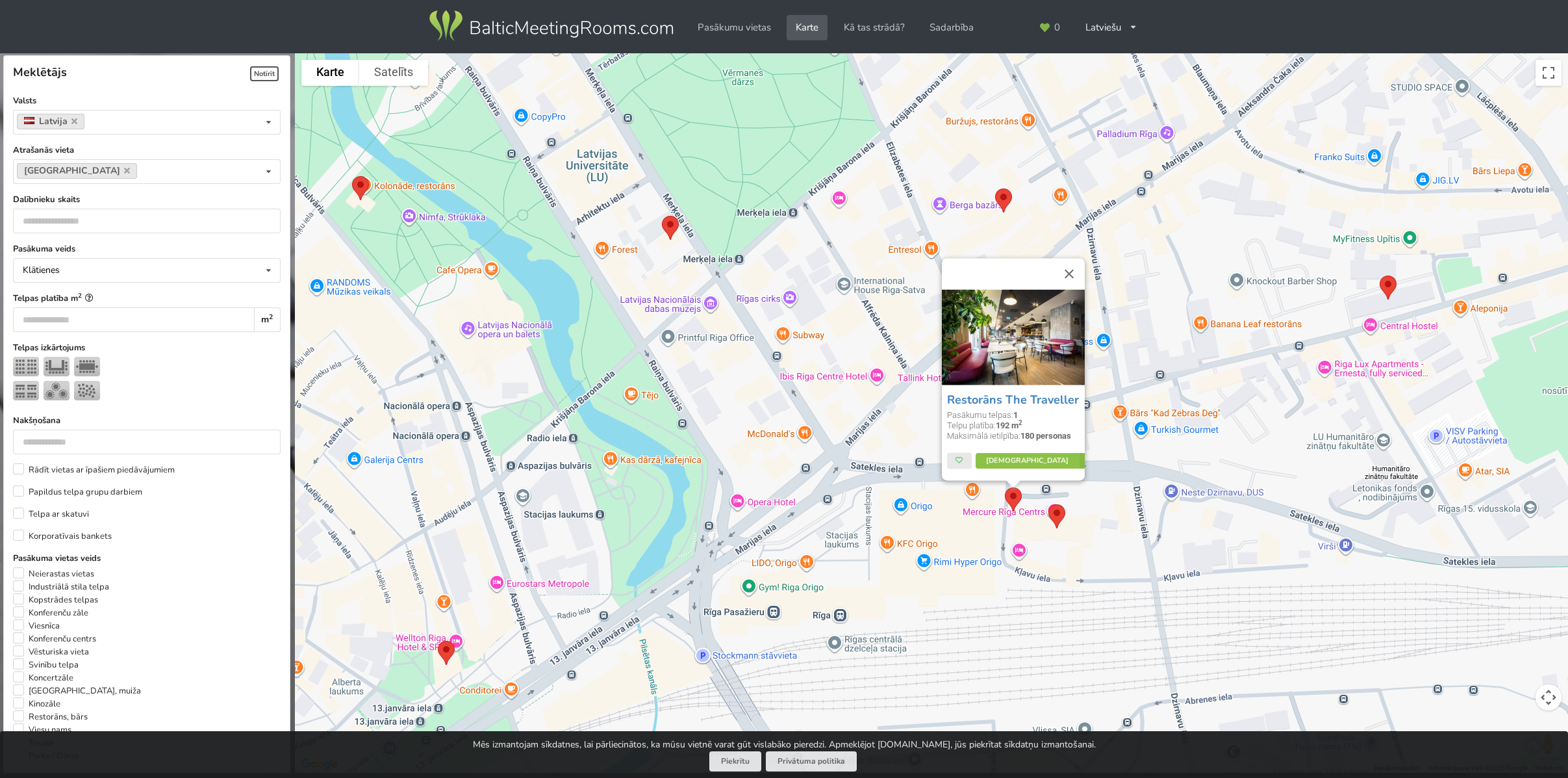
drag, startPoint x: 812, startPoint y: 535, endPoint x: 834, endPoint y: 544, distance: 23.8
click at [834, 544] on div "Restorāns The Traveller Pasākumu telpas: 1 Telpu platība: 192 m 2 Maksimālā iet…" at bounding box center [931, 413] width 1273 height 720
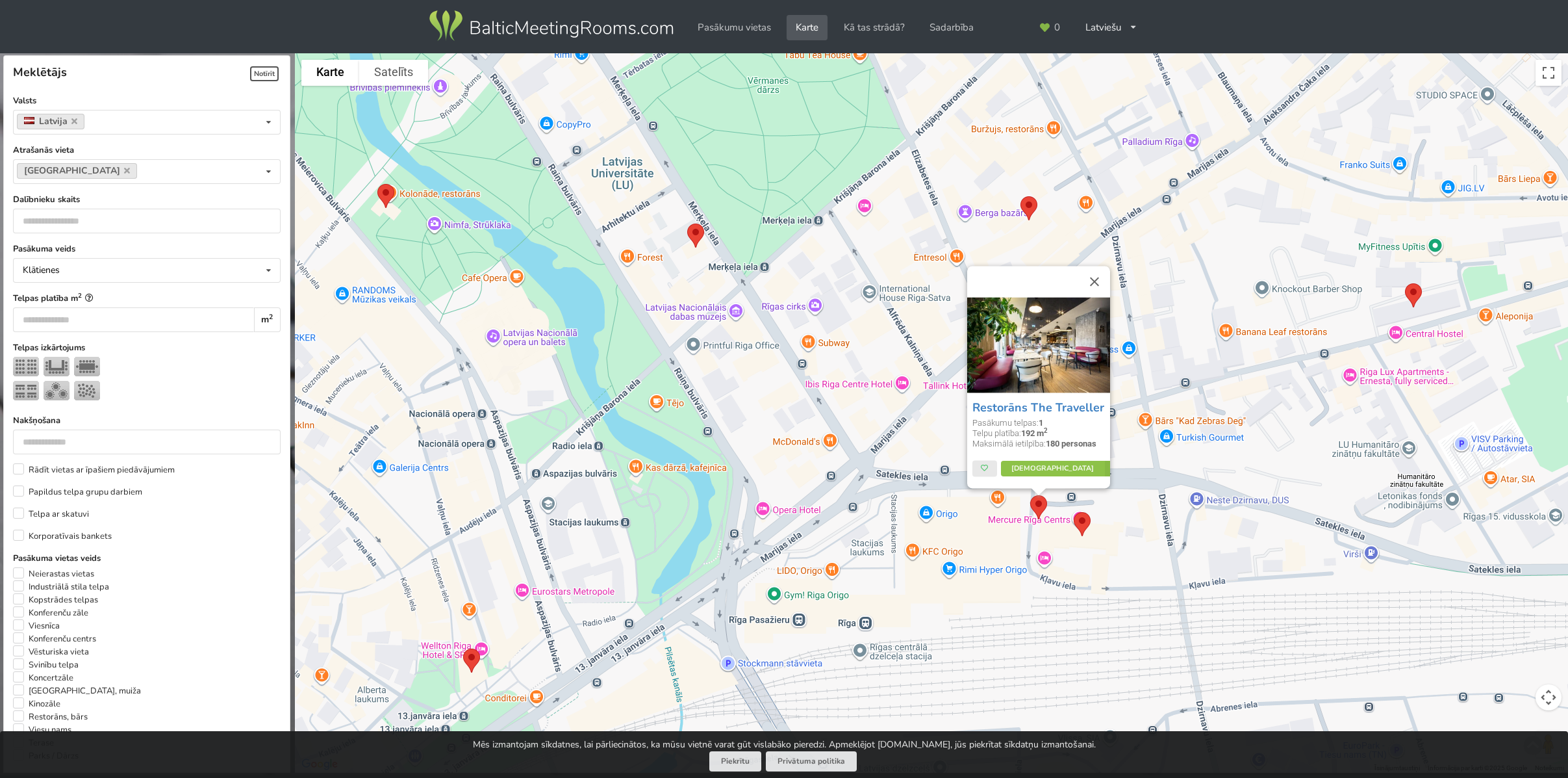
click at [698, 243] on img at bounding box center [696, 236] width 28 height 34
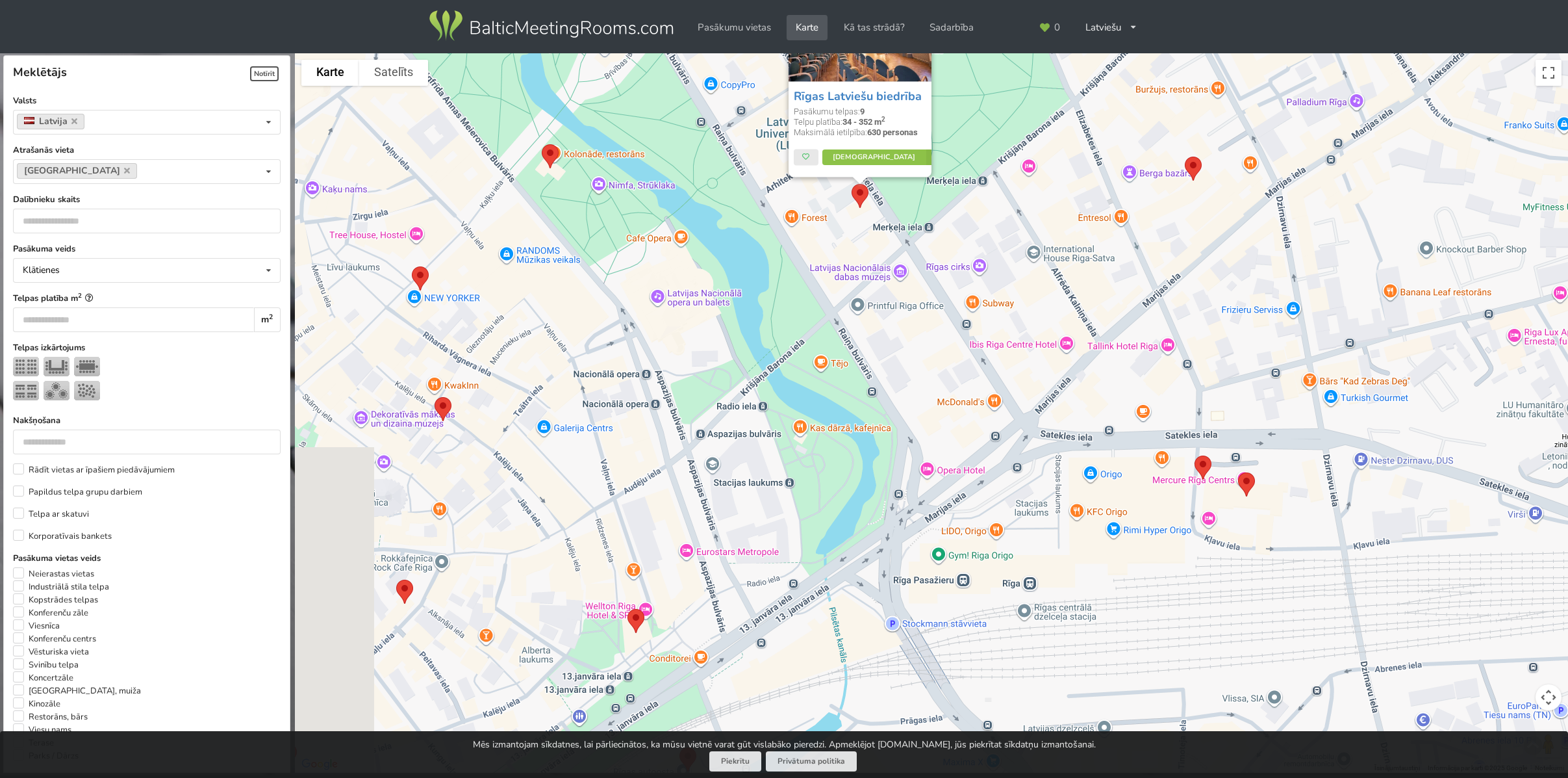
drag, startPoint x: 571, startPoint y: 475, endPoint x: 751, endPoint y: 334, distance: 228.7
click at [751, 334] on div "Rīgas Latviešu biedrība Pasākumu telpas: 9 Telpu platība: 34 - 352 m 2 Maksimāl…" at bounding box center [931, 413] width 1273 height 720
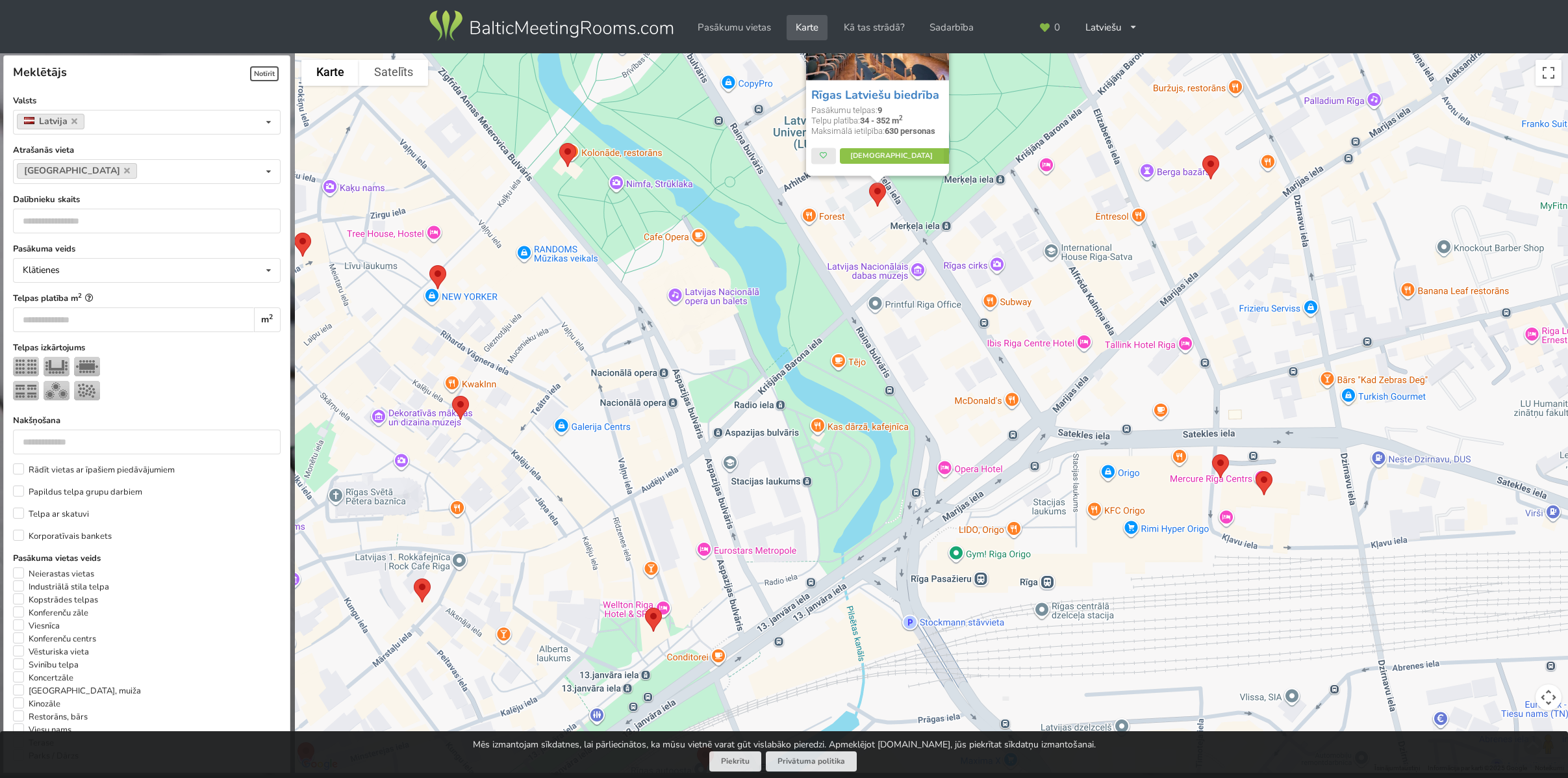
click at [561, 150] on img at bounding box center [568, 155] width 28 height 34
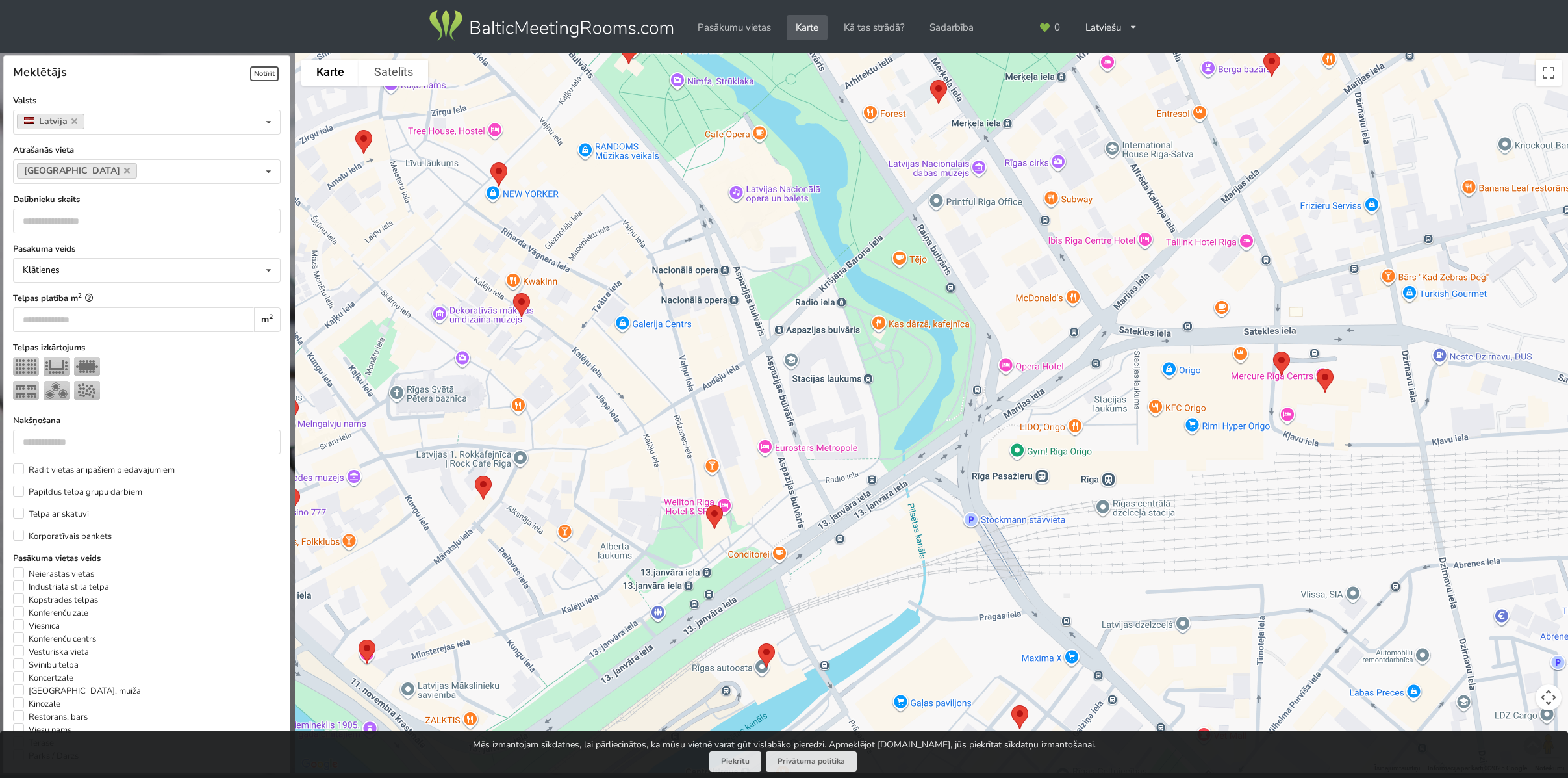
drag, startPoint x: 531, startPoint y: 493, endPoint x: 594, endPoint y: 187, distance: 312.4
click at [594, 187] on div "Restorāns "Kolonāde. Mūsu stāsti..." Pasākumu telpas: 2 Telpu platība: 40 - 150…" at bounding box center [931, 413] width 1273 height 720
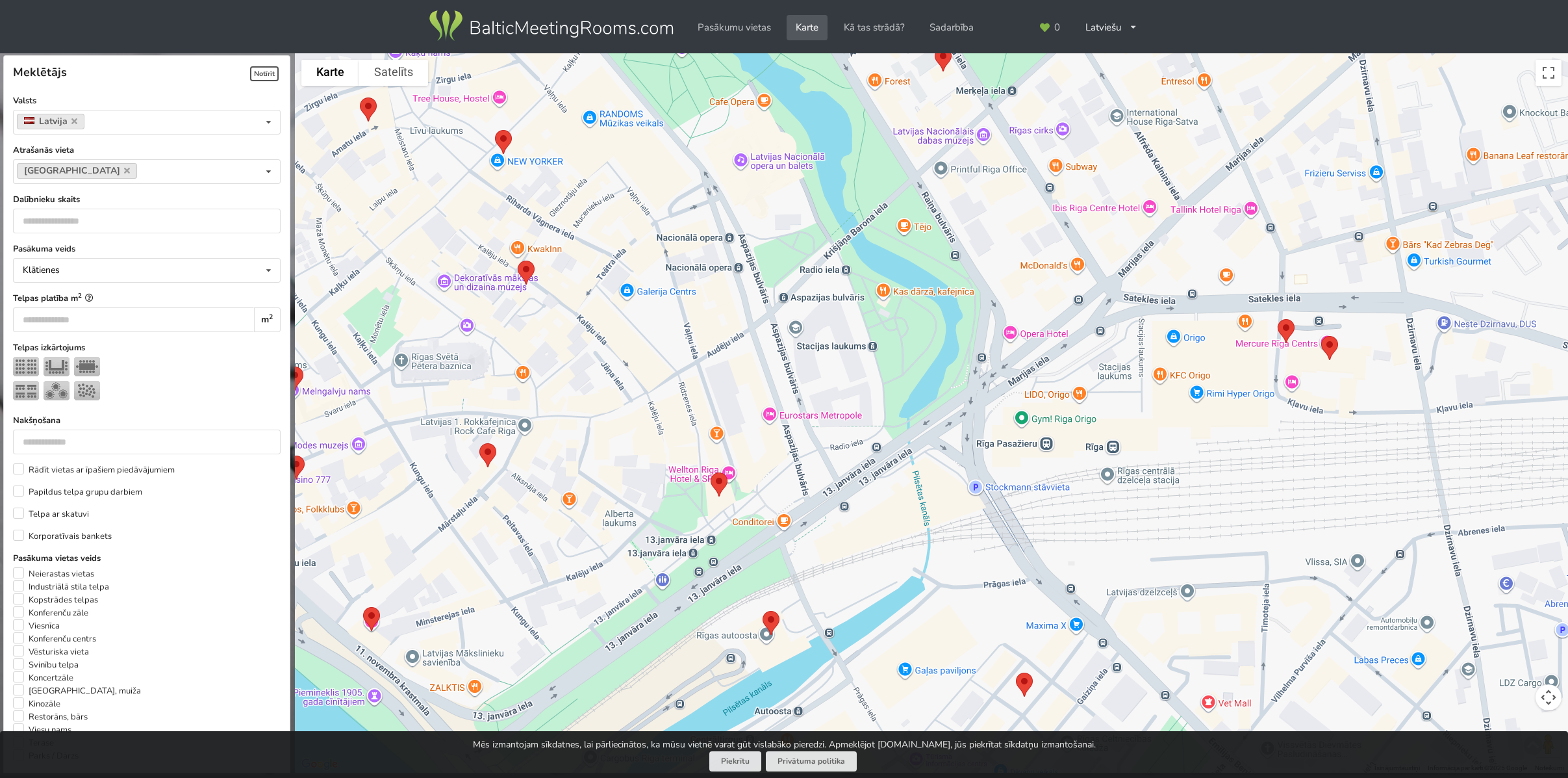
click at [718, 492] on img at bounding box center [720, 484] width 28 height 34
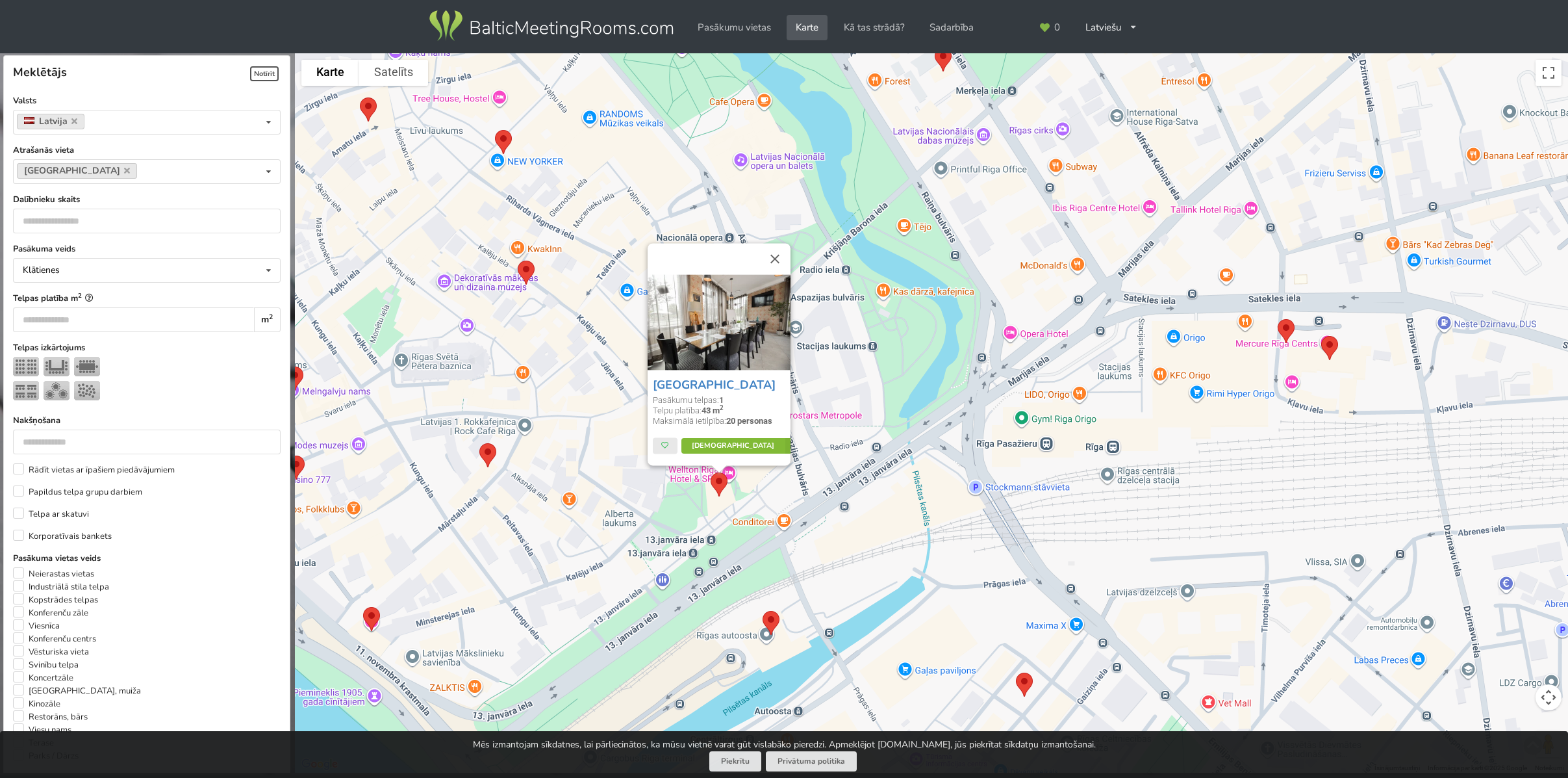
click at [722, 444] on link "Vairāk" at bounding box center [743, 446] width 122 height 15
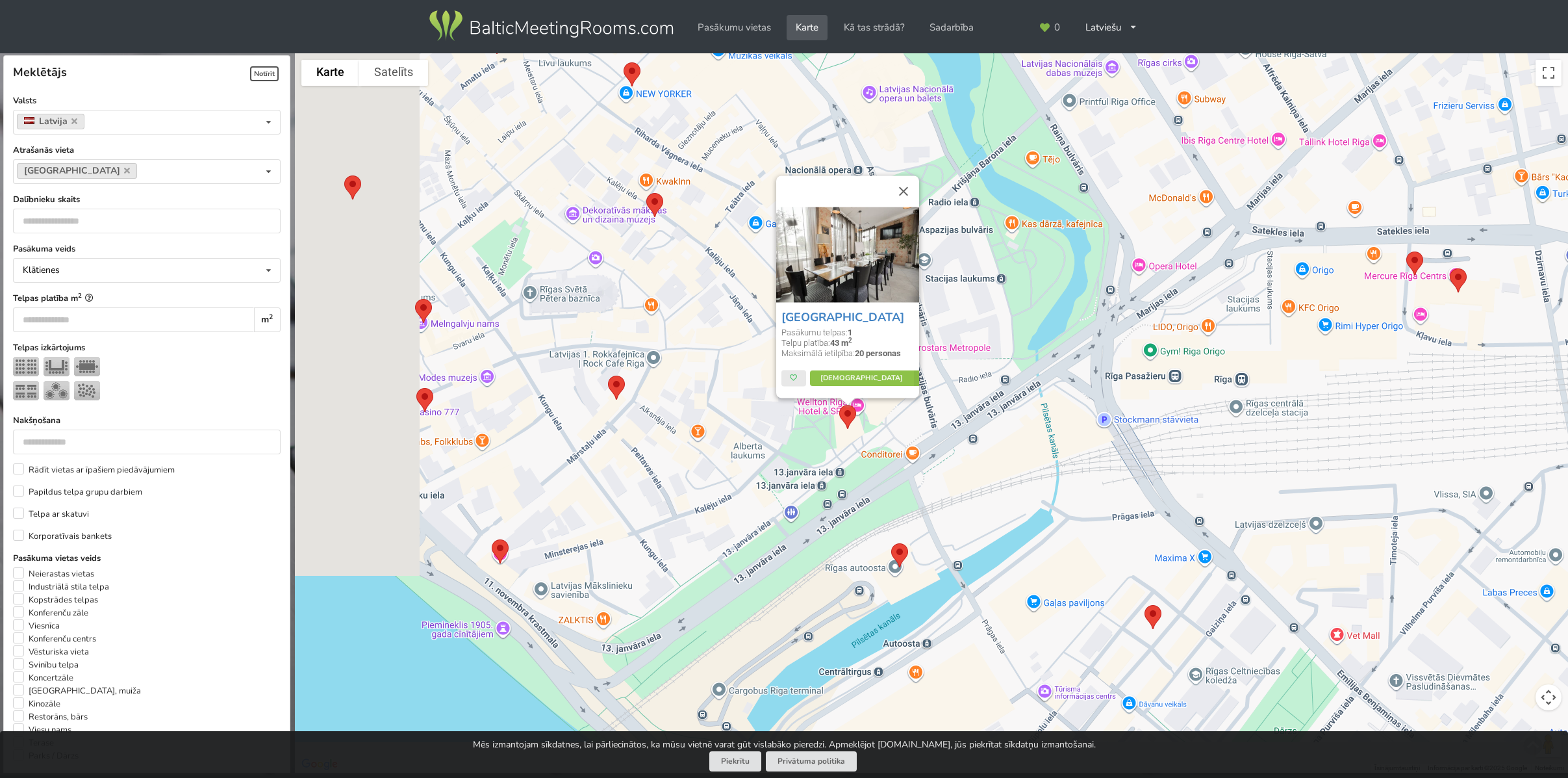
drag, startPoint x: 640, startPoint y: 505, endPoint x: 829, endPoint y: 405, distance: 213.8
click at [829, 405] on div "Wellton Riga Hotel & SPA Pasākumu telpas: 1 Telpu platība: 43 m 2 Maksimālā iet…" at bounding box center [931, 413] width 1273 height 720
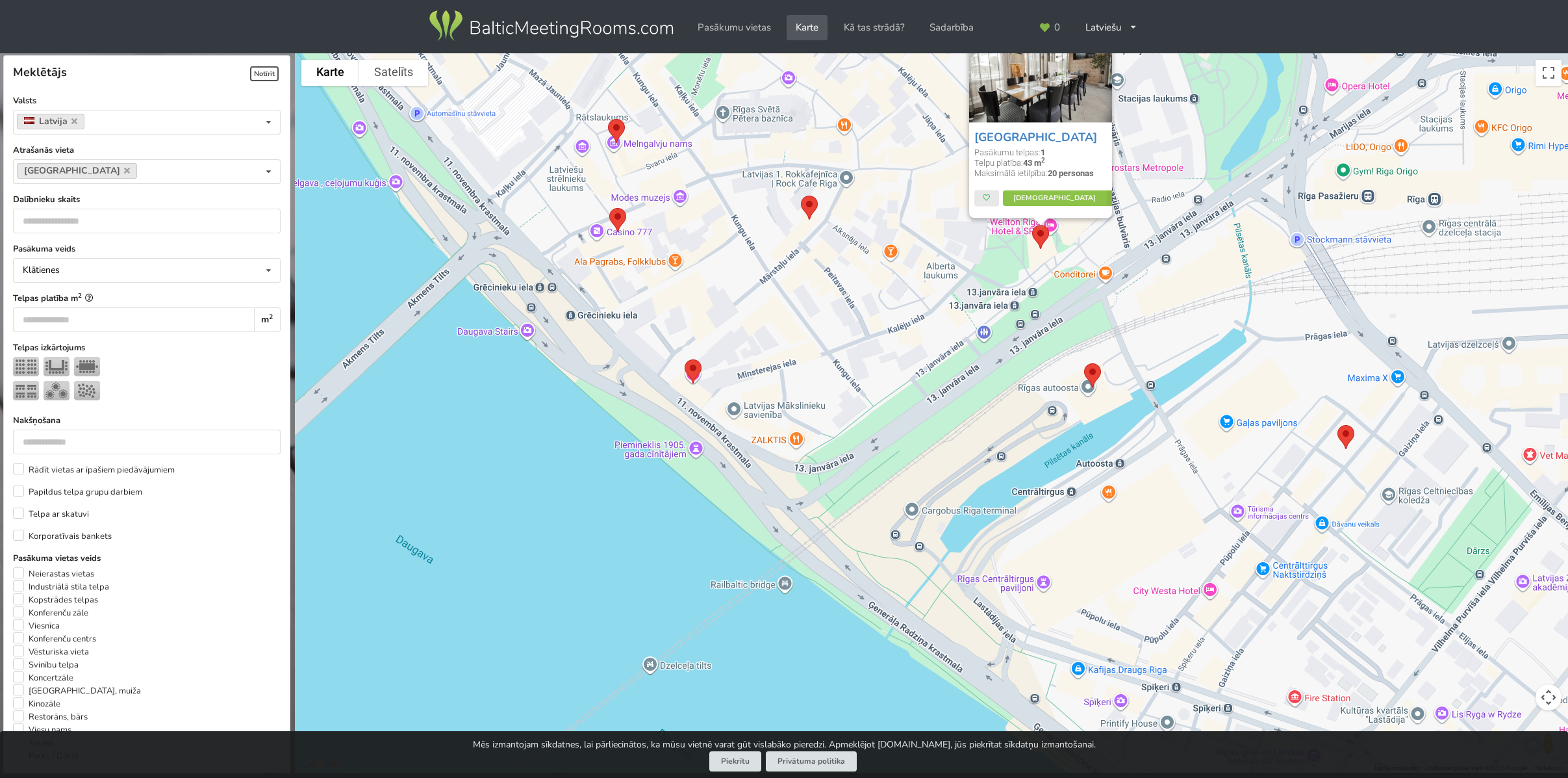
drag, startPoint x: 671, startPoint y: 546, endPoint x: 775, endPoint y: 398, distance: 180.9
click at [775, 398] on div "Wellton Riga Hotel & SPA Pasākumu telpas: 1 Telpu platība: 43 m 2 Maksimālā iet…" at bounding box center [931, 413] width 1273 height 720
click at [1088, 371] on img at bounding box center [1093, 375] width 28 height 34
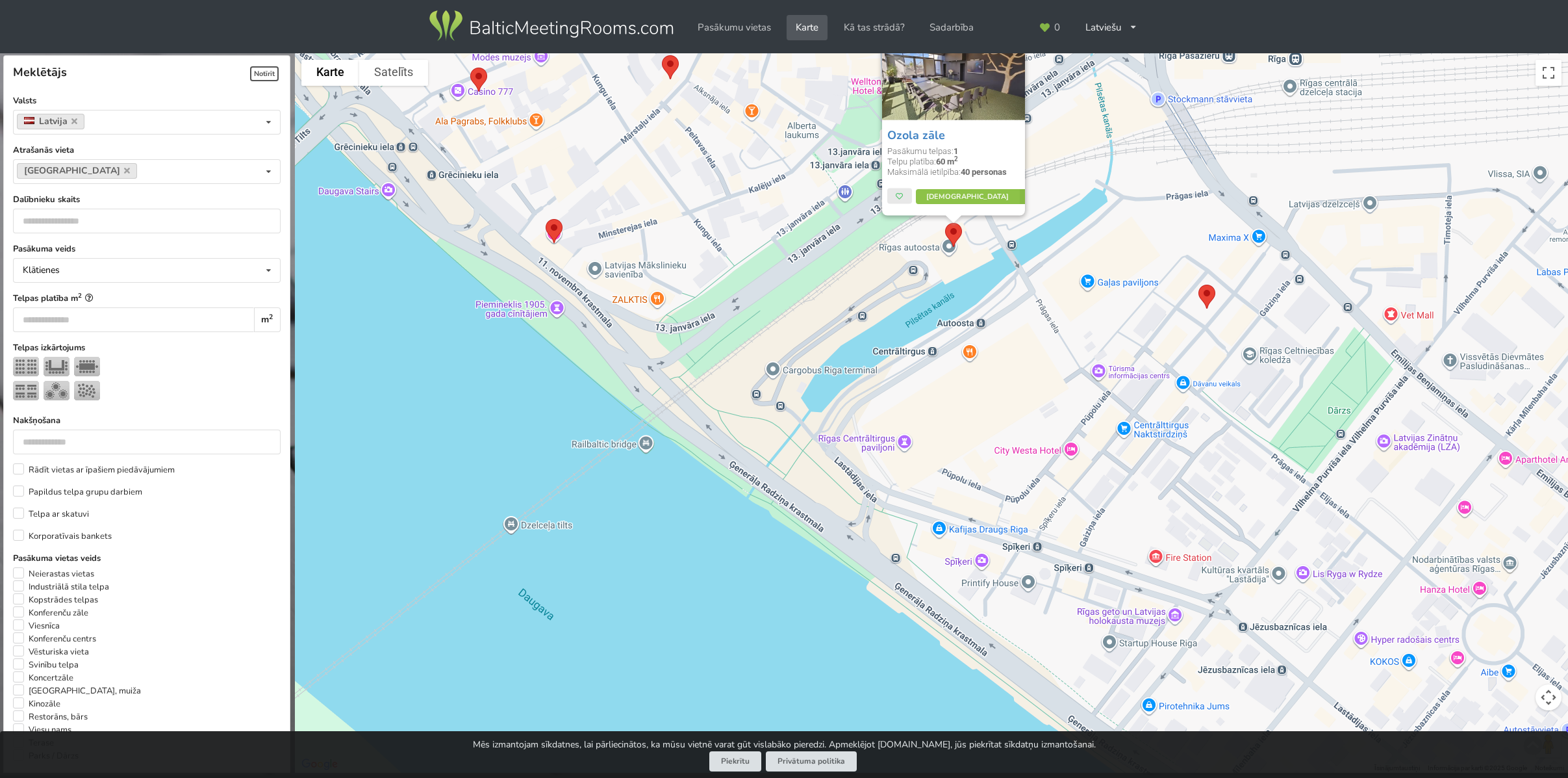
drag, startPoint x: 624, startPoint y: 522, endPoint x: 510, endPoint y: 403, distance: 164.8
click at [510, 403] on div "Ozola zāle Pasākumu telpas: 1 Telpu platība: 60 m 2 Maksimālā ietilpība: 40 per…" at bounding box center [931, 413] width 1273 height 720
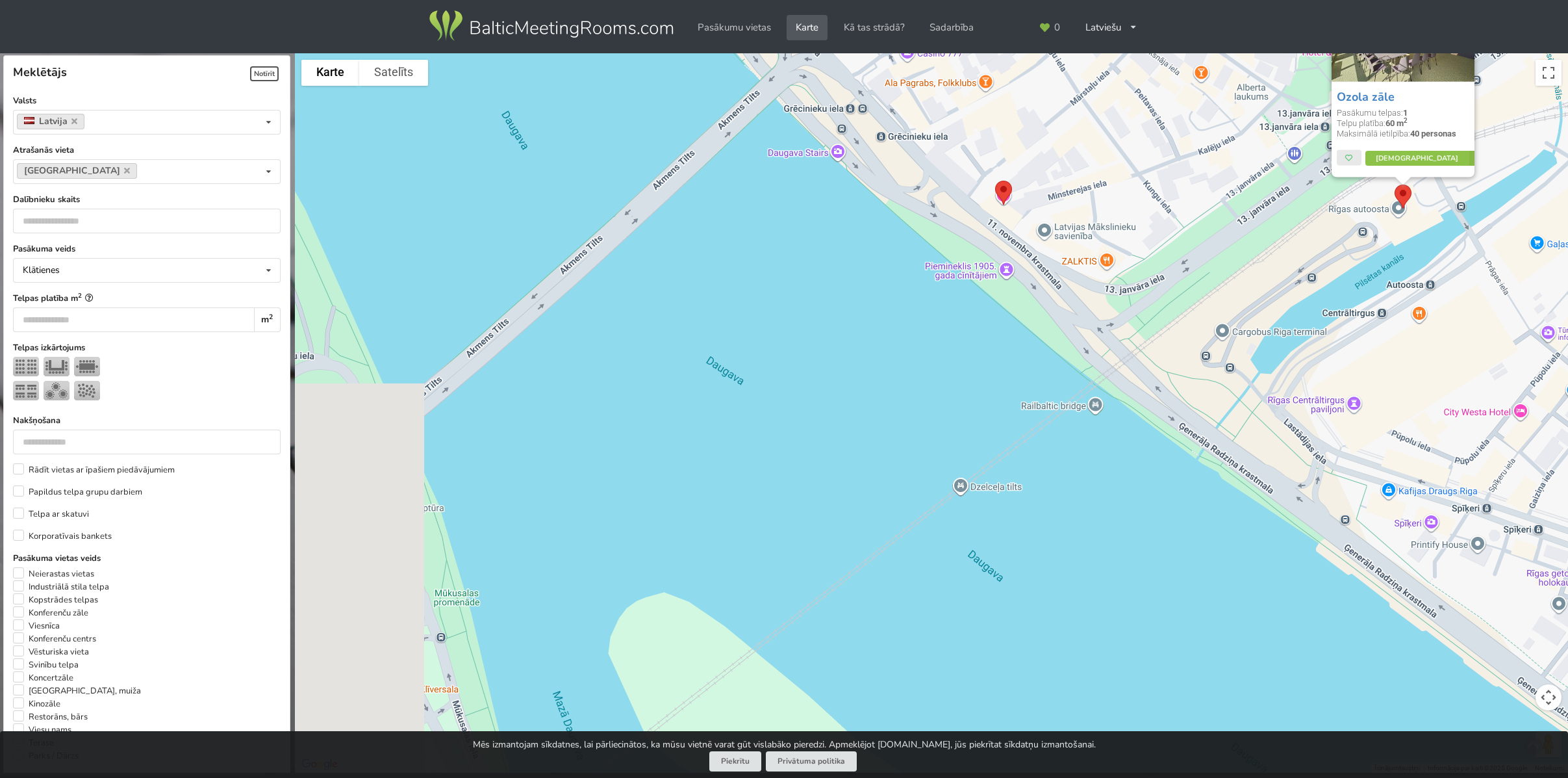
drag, startPoint x: 488, startPoint y: 502, endPoint x: 948, endPoint y: 456, distance: 462.3
click at [948, 456] on div "Ozola zāle Pasākumu telpas: 1 Telpu platība: 60 m 2 Maksimālā ietilpība: 40 per…" at bounding box center [931, 413] width 1273 height 720
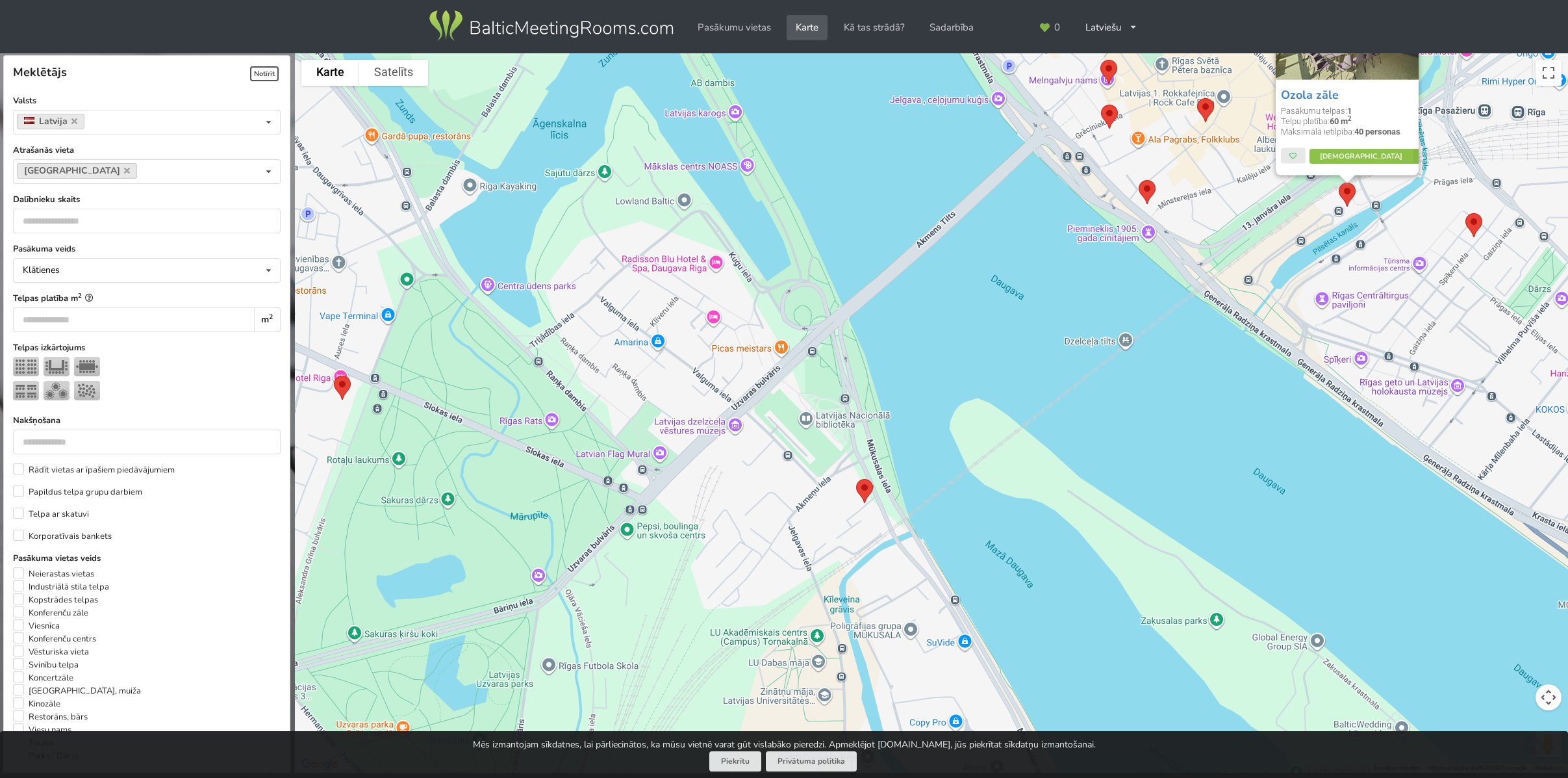
click at [868, 493] on img at bounding box center [865, 491] width 28 height 34
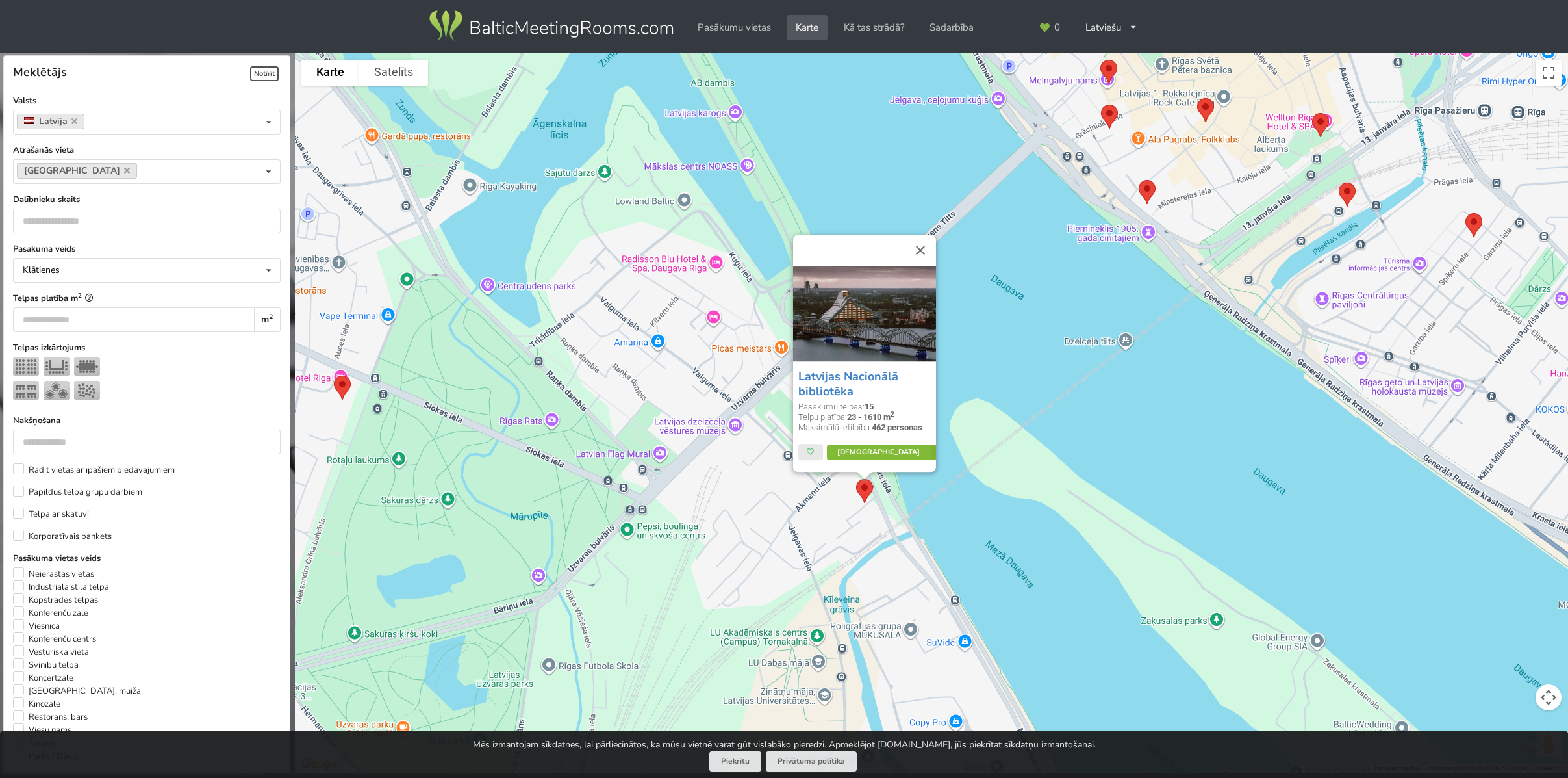
click at [869, 450] on link "Vairāk" at bounding box center [888, 453] width 122 height 15
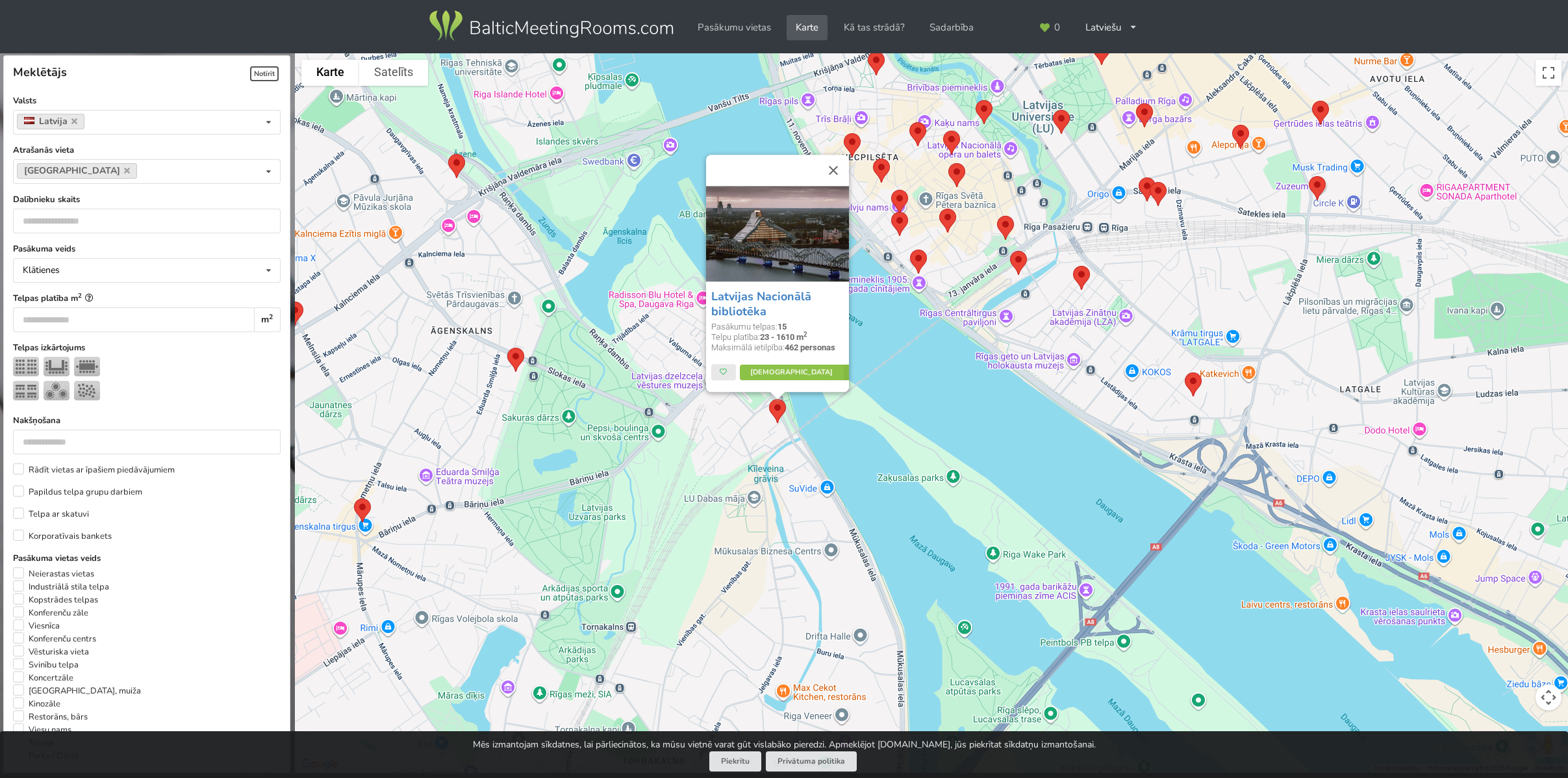
click at [518, 360] on img at bounding box center [516, 359] width 28 height 34
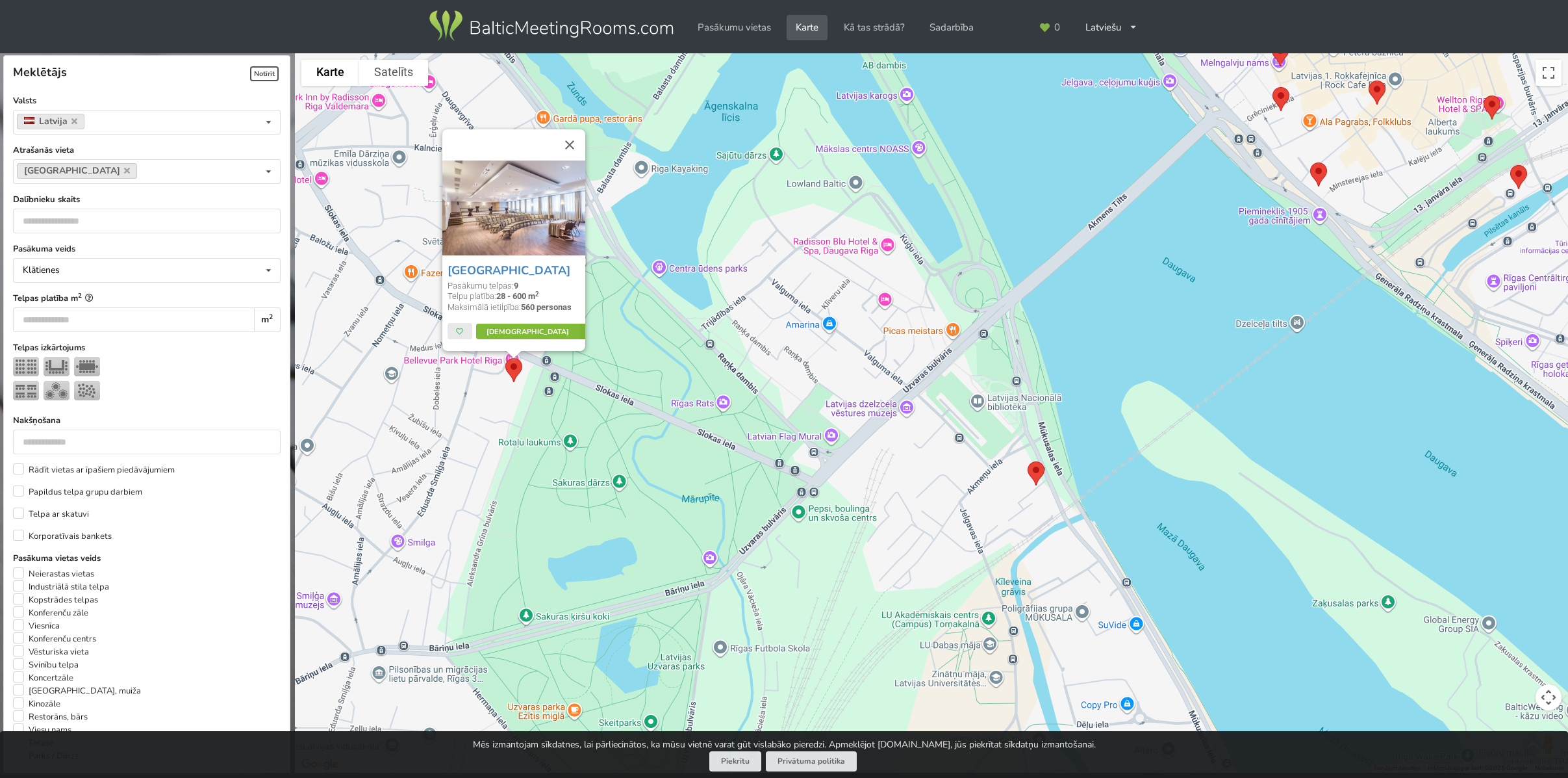
click at [580, 328] on icon at bounding box center [589, 332] width 18 height 15
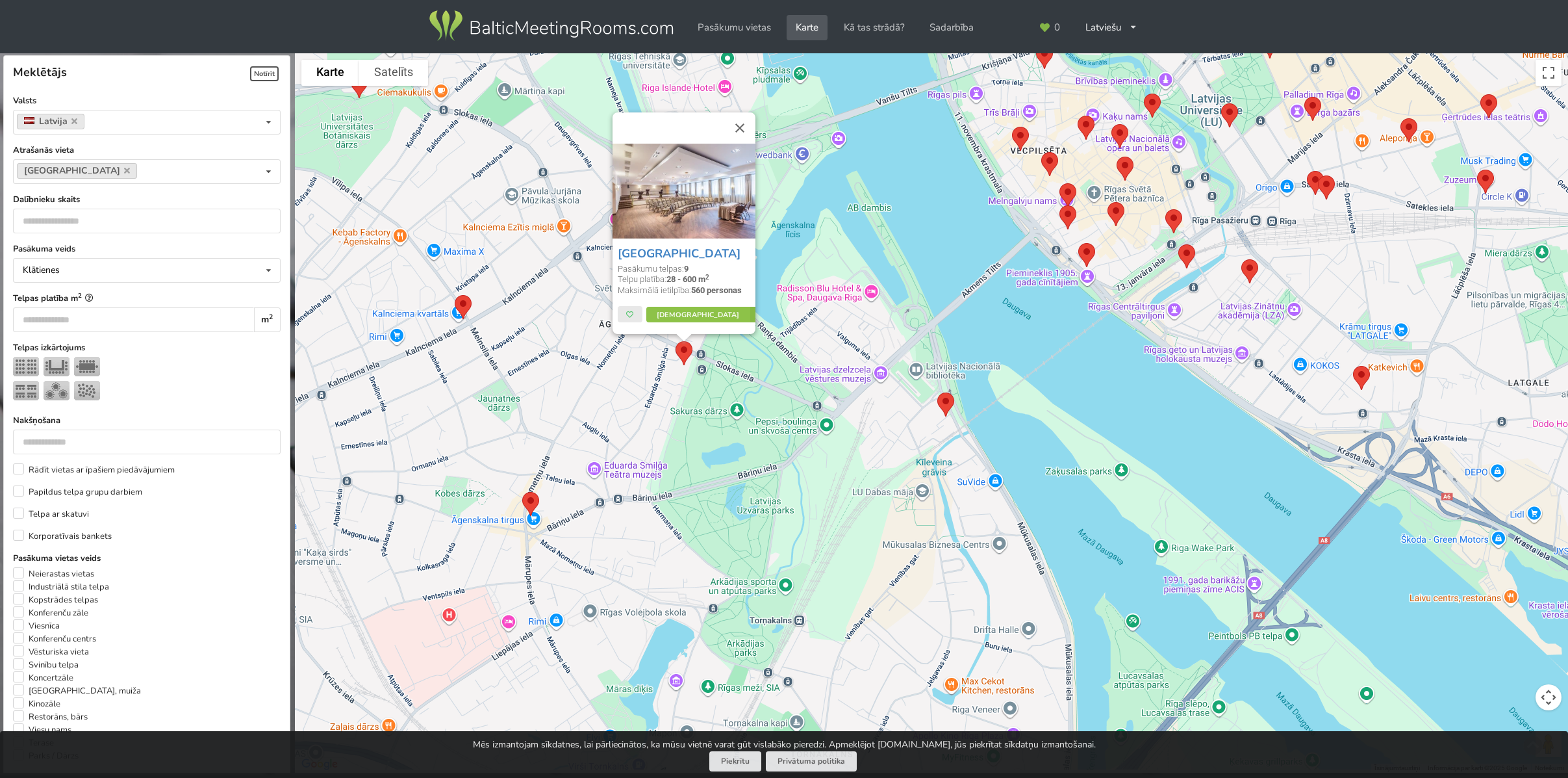
drag, startPoint x: 935, startPoint y: 515, endPoint x: 928, endPoint y: 481, distance: 34.7
click at [930, 483] on div "Bellevue Park Hotel Riga Pasākumu telpas: 9 Telpu platība: 28 - 600 m 2 Maksimā…" at bounding box center [931, 413] width 1273 height 720
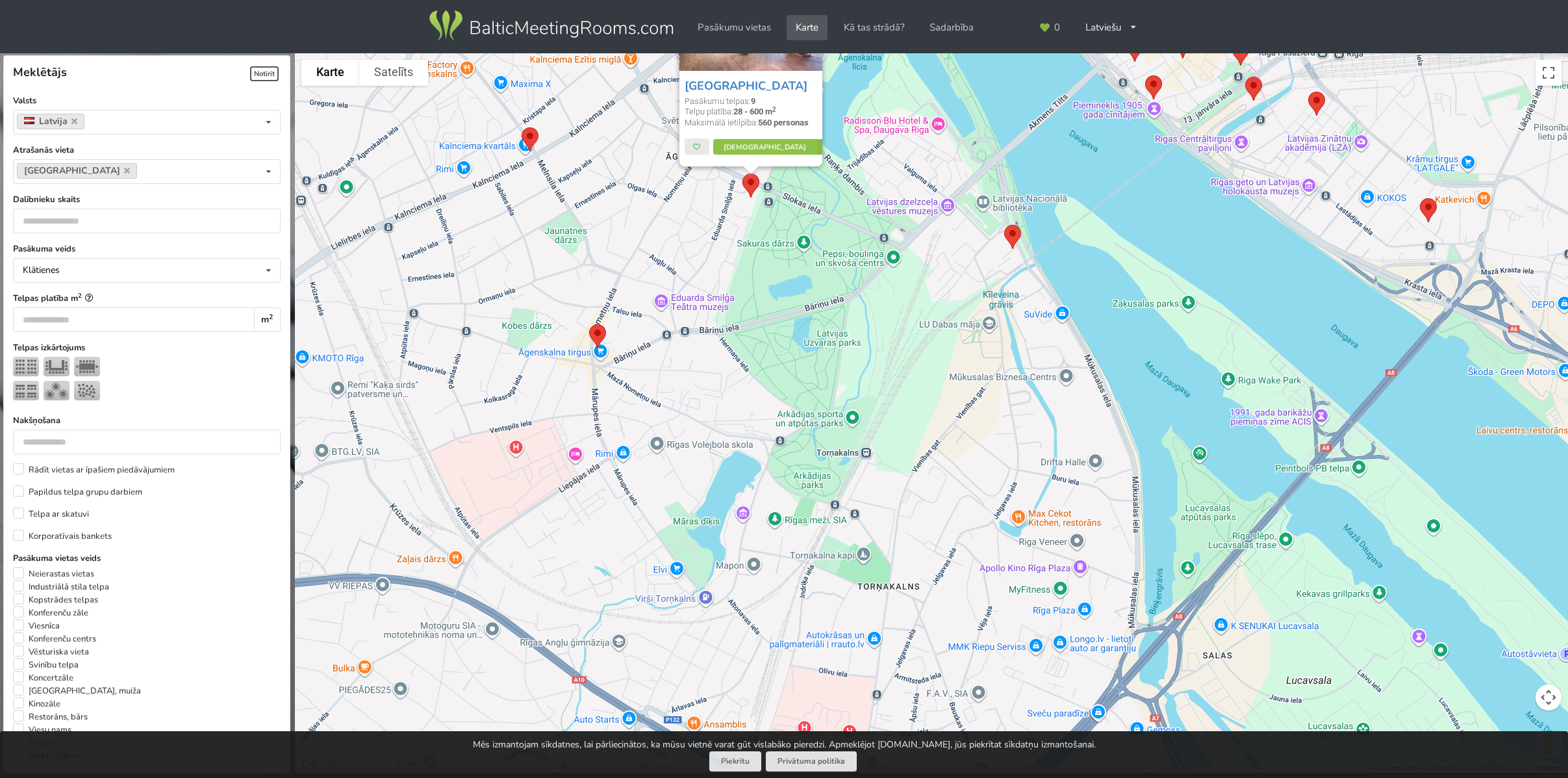
drag, startPoint x: 779, startPoint y: 358, endPoint x: 825, endPoint y: 302, distance: 72.5
click at [825, 302] on div "Bellevue Park Hotel Riga Pasākumu telpas: 9 Telpu platība: 28 - 600 m 2 Maksimā…" at bounding box center [931, 413] width 1273 height 720
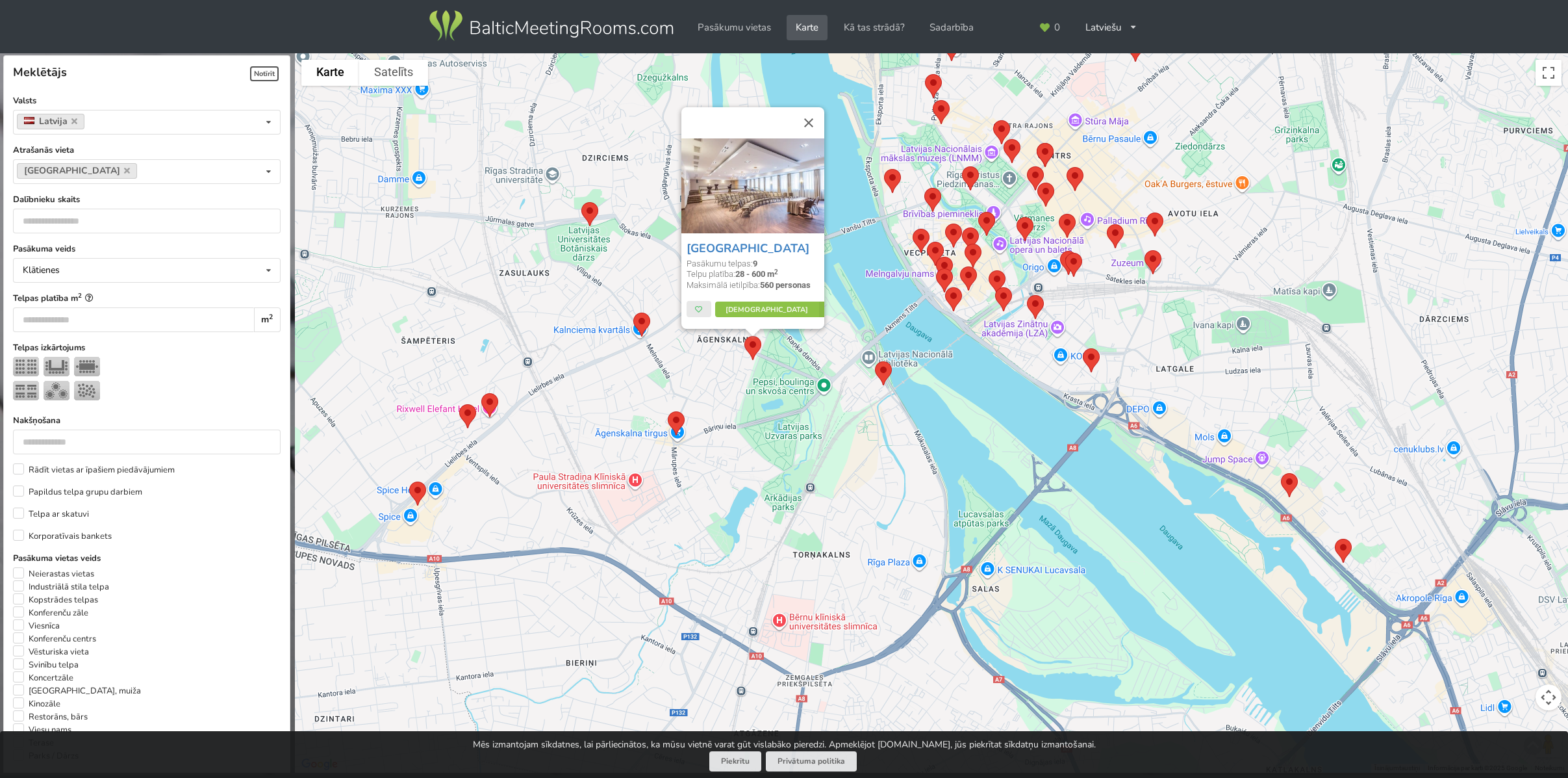
drag, startPoint x: 1004, startPoint y: 365, endPoint x: 922, endPoint y: 552, distance: 204.2
click at [922, 552] on div "Bellevue Park Hotel Riga Pasākumu telpas: 9 Telpu platība: 28 - 600 m 2 Maksimā…" at bounding box center [931, 413] width 1273 height 720
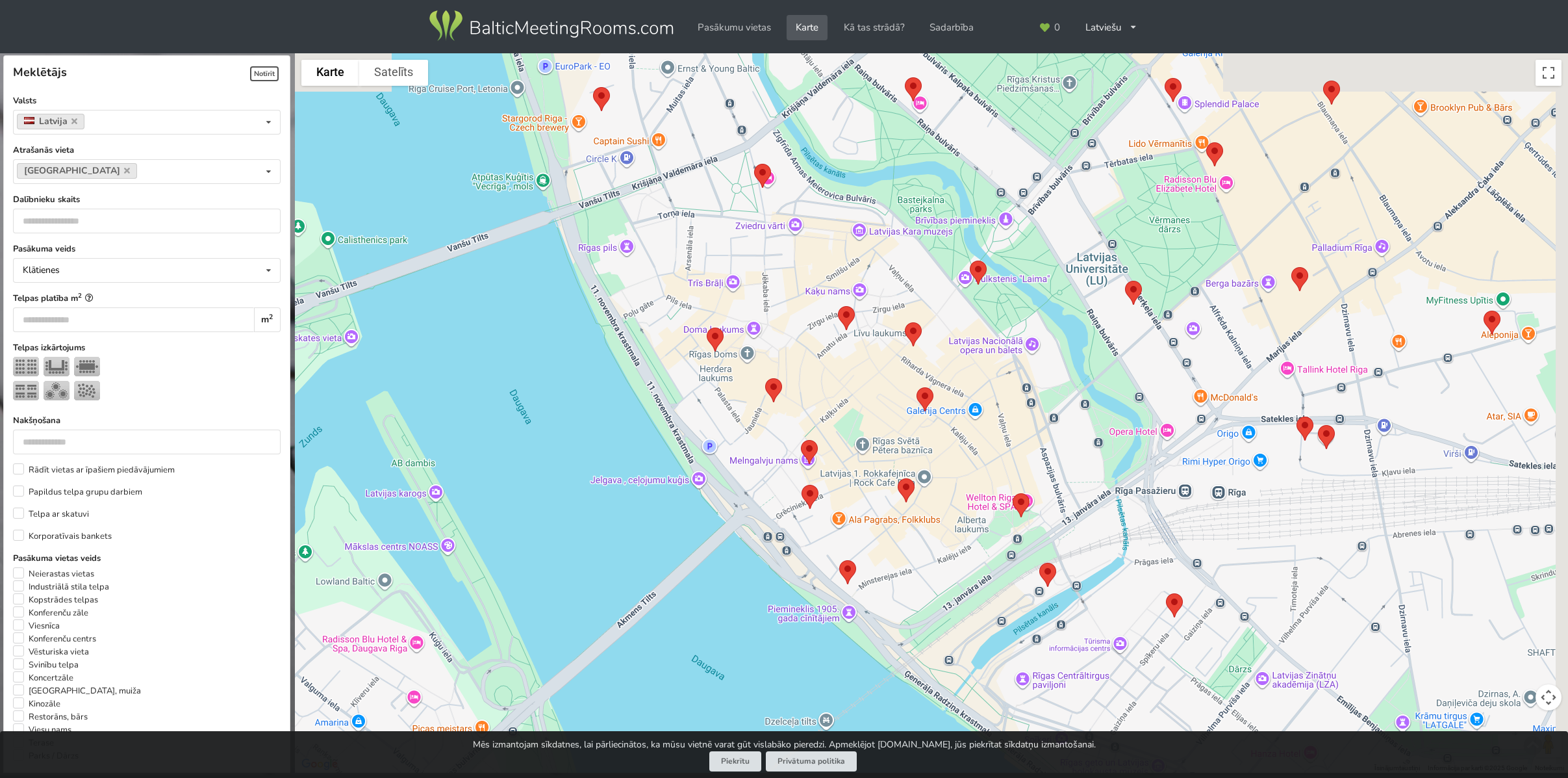
drag, startPoint x: 979, startPoint y: 362, endPoint x: 960, endPoint y: 386, distance: 30.6
click at [960, 386] on div "Bellevue Park Hotel Riga Pasākumu telpas: 9 Telpu platība: 28 - 600 m 2 Maksimā…" at bounding box center [931, 413] width 1273 height 720
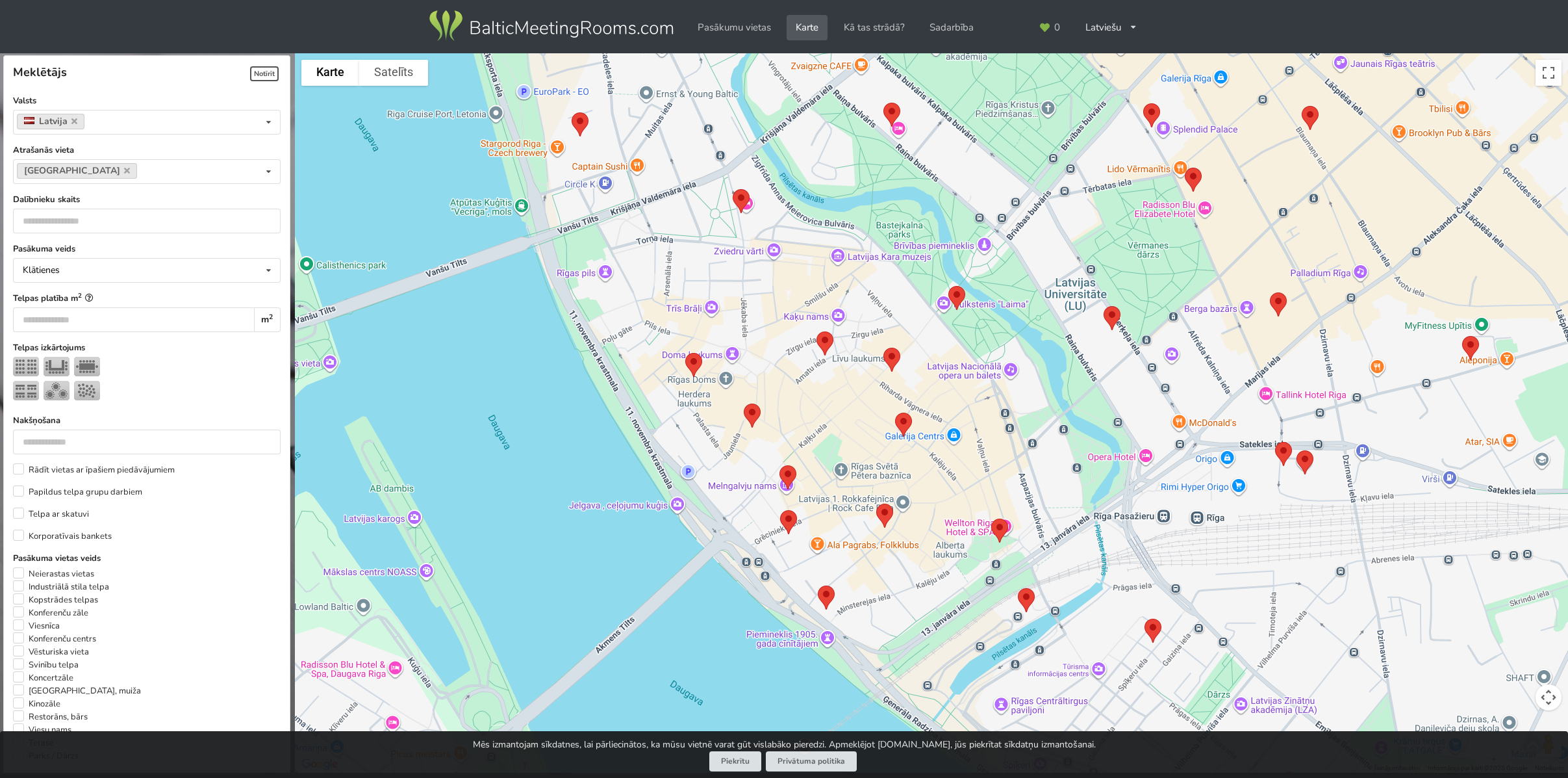
click at [959, 294] on img at bounding box center [957, 297] width 28 height 34
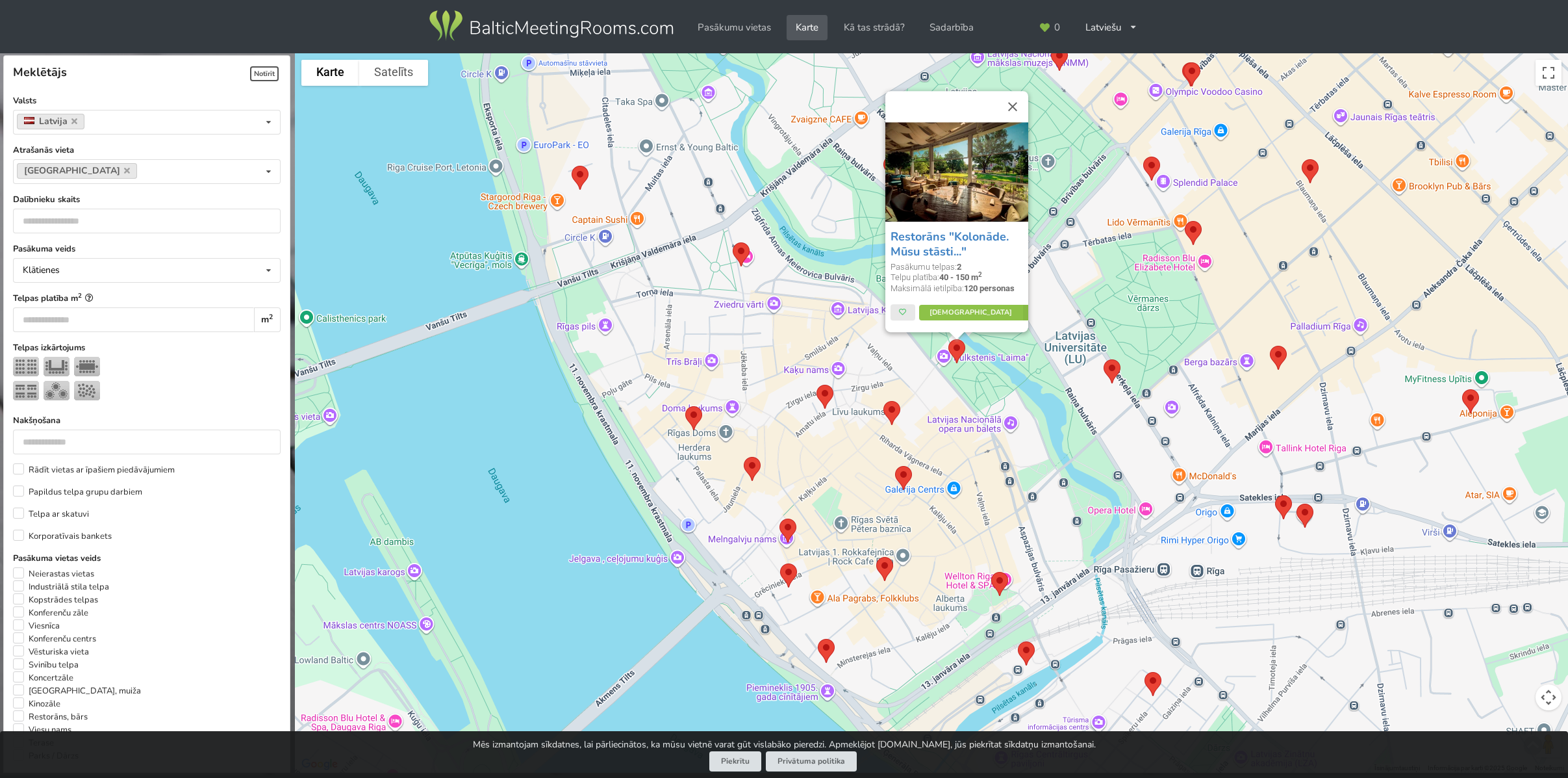
click at [1108, 376] on img at bounding box center [1112, 371] width 28 height 34
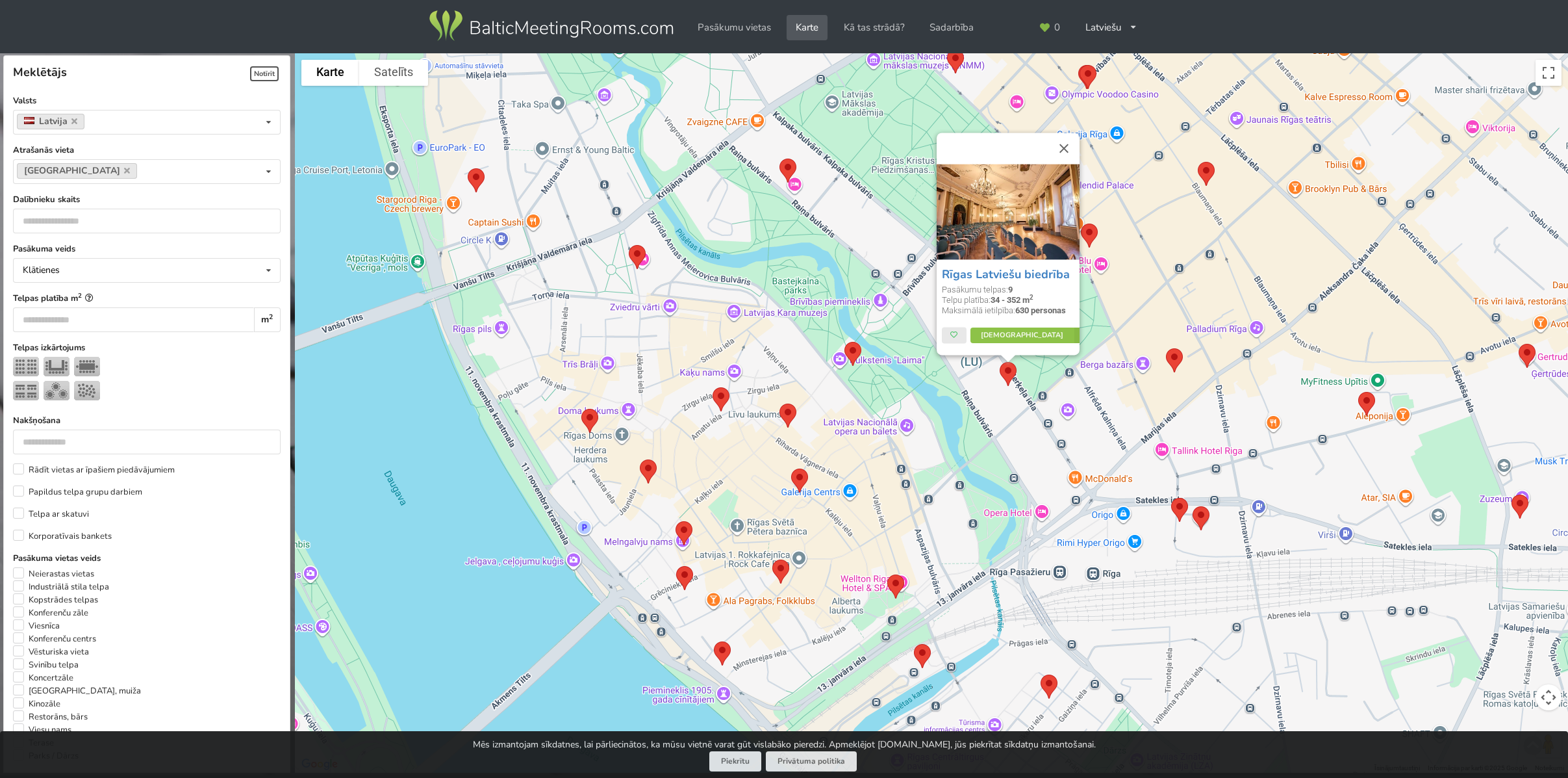
drag, startPoint x: 1148, startPoint y: 448, endPoint x: 1134, endPoint y: 450, distance: 14.1
click at [1134, 450] on div "Rīgas Latviešu biedrība Pasākumu telpas: 9 Telpu platība: 34 - 352 m 2 Maksimāl…" at bounding box center [931, 413] width 1273 height 720
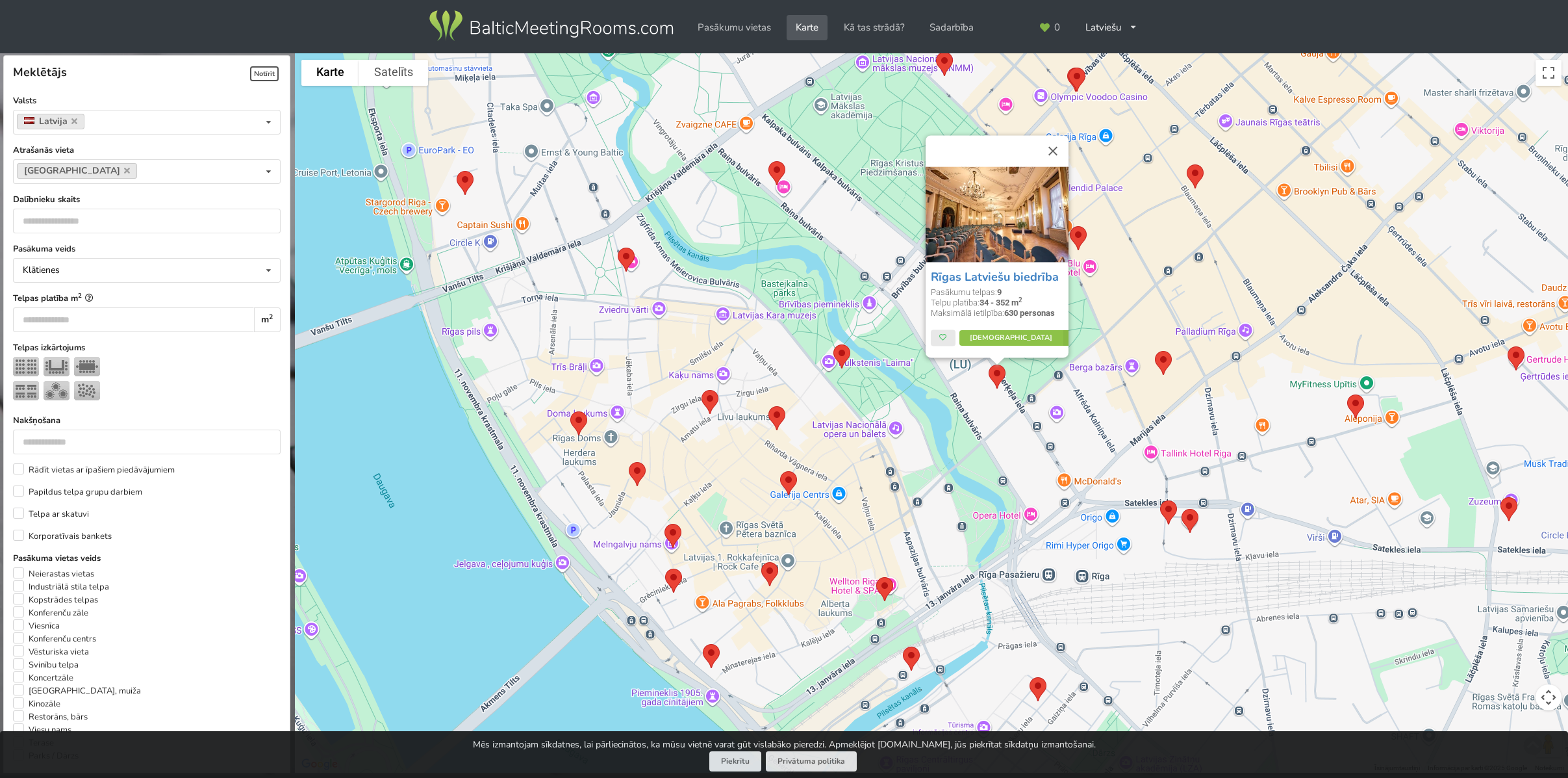
click at [1167, 525] on img at bounding box center [1169, 512] width 28 height 34
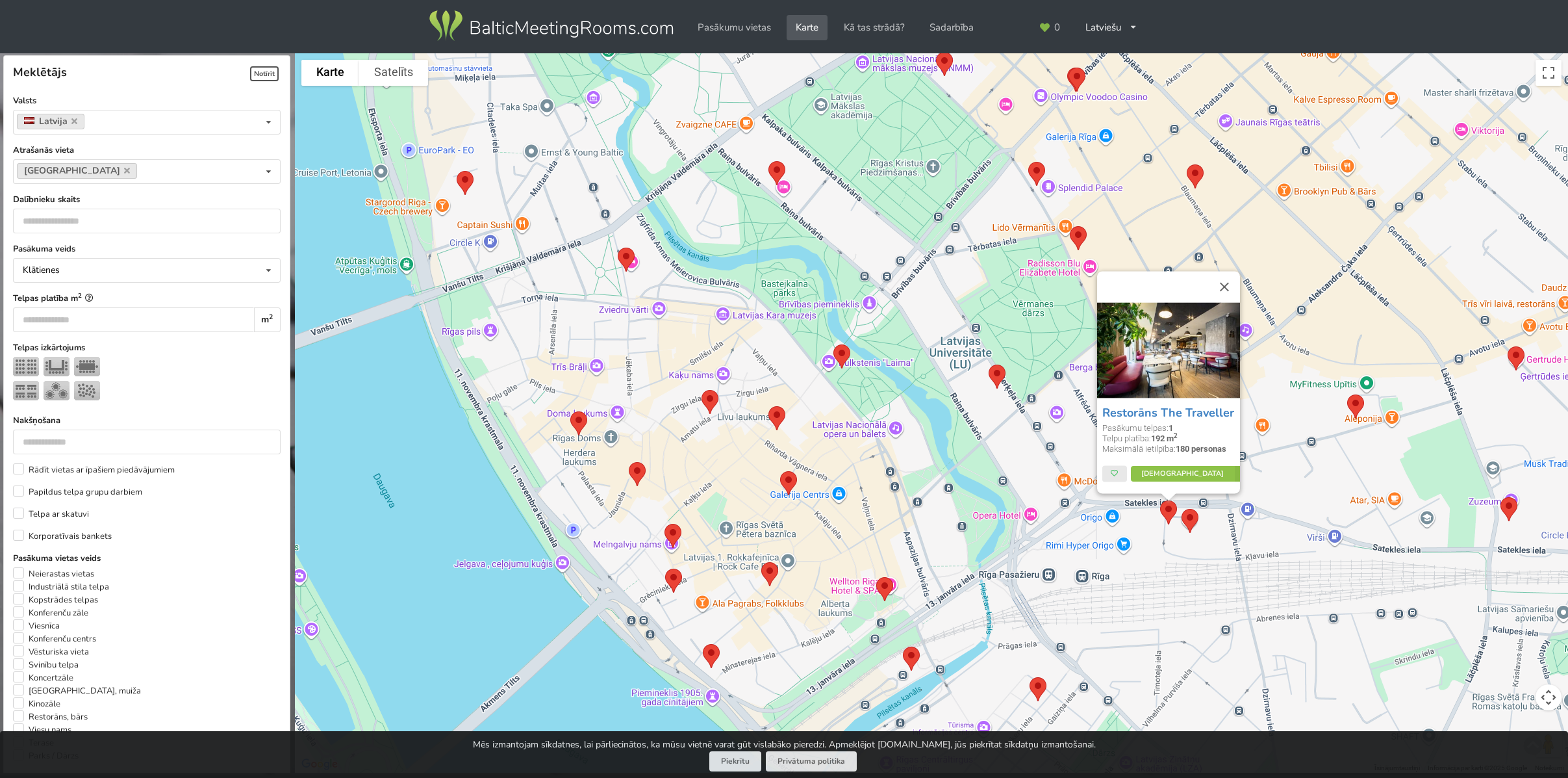
click at [1195, 525] on img at bounding box center [1191, 521] width 28 height 34
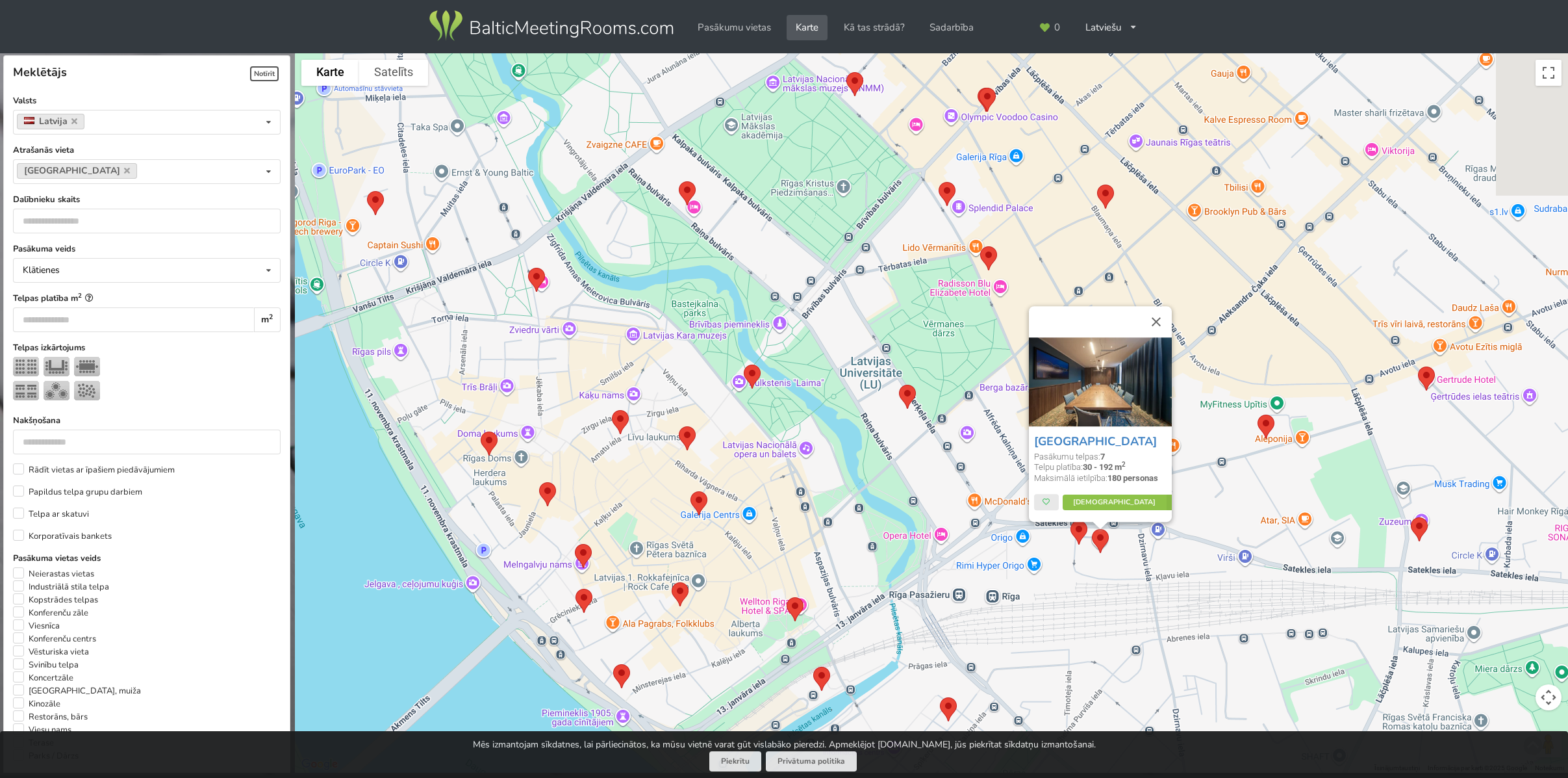
drag, startPoint x: 1365, startPoint y: 495, endPoint x: 1279, endPoint y: 514, distance: 88.1
click at [1279, 514] on div "Mercure Riga Centre Pasākumu telpas: 7 Telpu platība: 30 - 192 m 2 Maksimālā ie…" at bounding box center [931, 413] width 1273 height 720
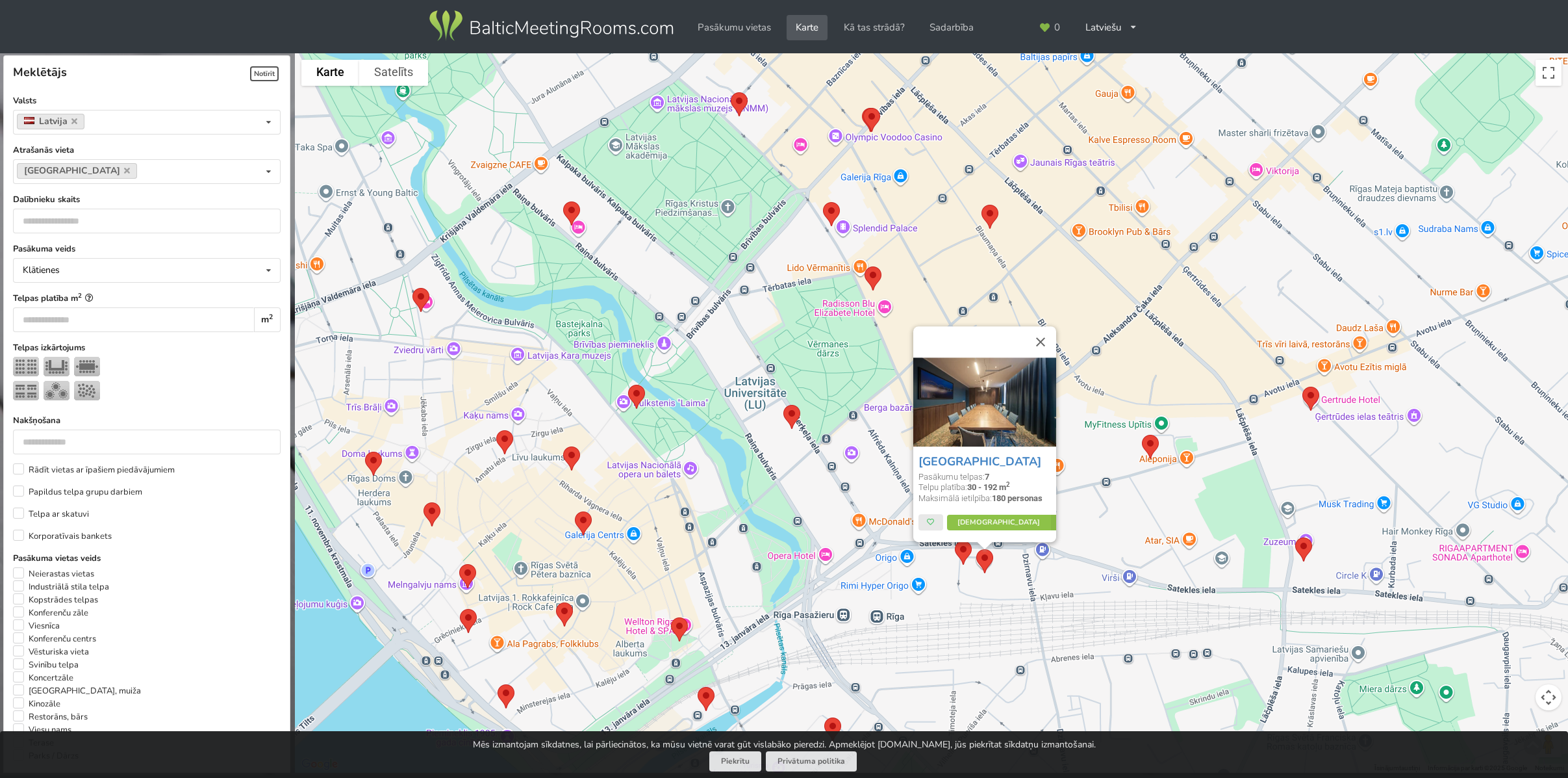
click at [1145, 450] on img at bounding box center [1151, 447] width 28 height 34
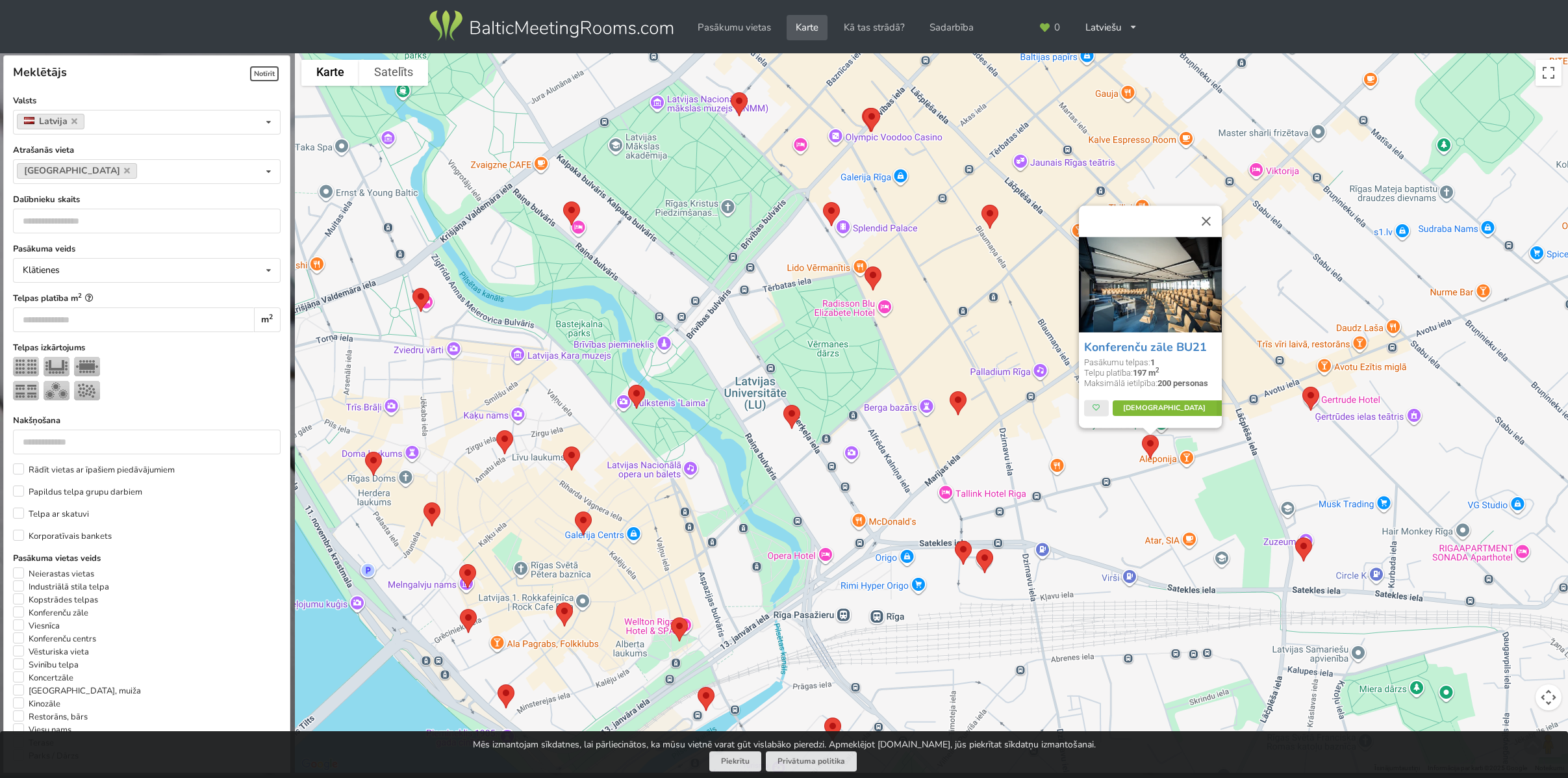
click at [1161, 405] on link "Vairāk" at bounding box center [1174, 408] width 122 height 15
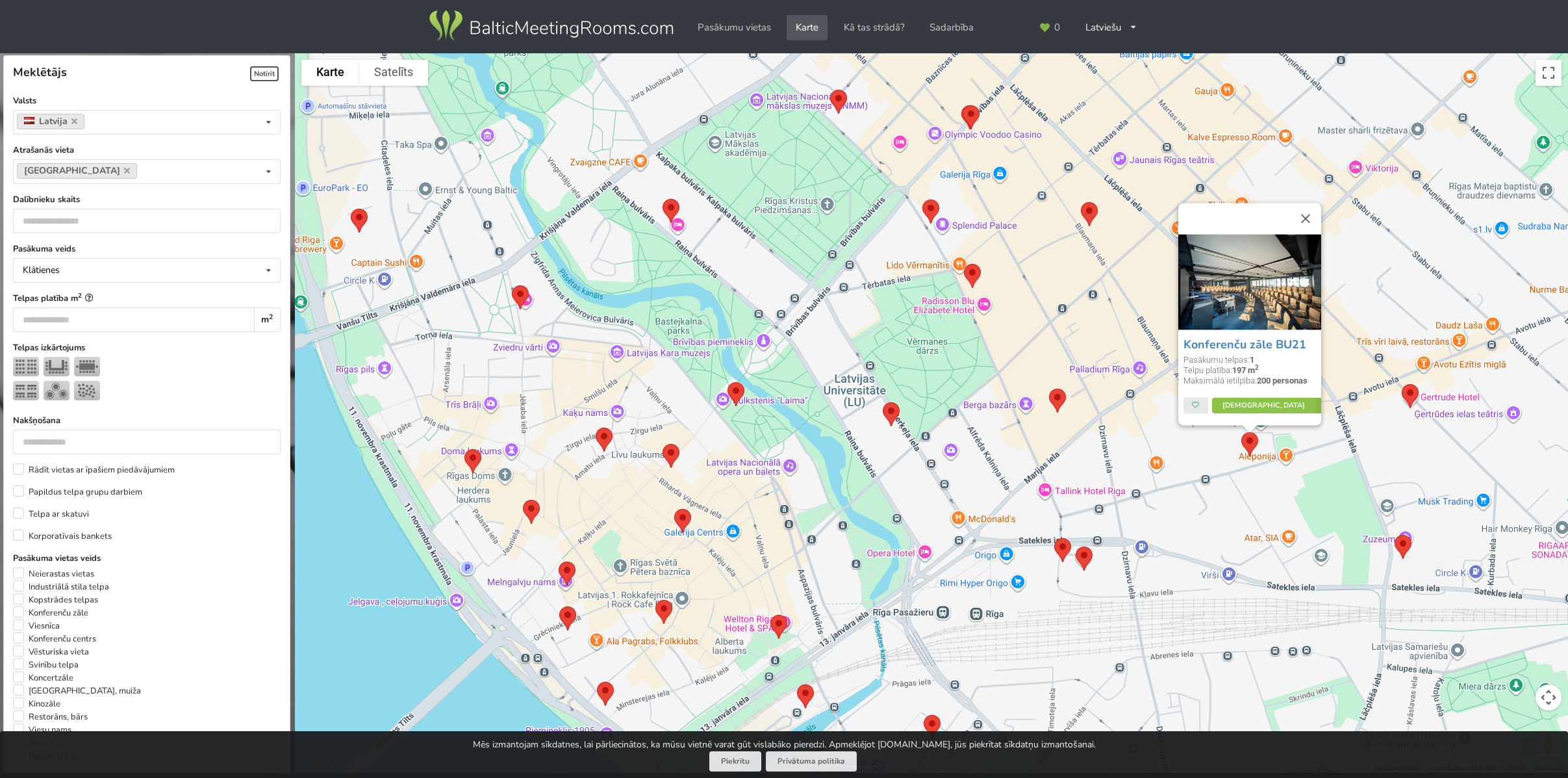
drag, startPoint x: 777, startPoint y: 352, endPoint x: 799, endPoint y: 351, distance: 22.0
click at [799, 351] on div "Konferenču zāle BU21 Pasākumu telpas: 1 Telpu platība: 197 m 2 Maksimālā ietilp…" at bounding box center [931, 413] width 1273 height 720
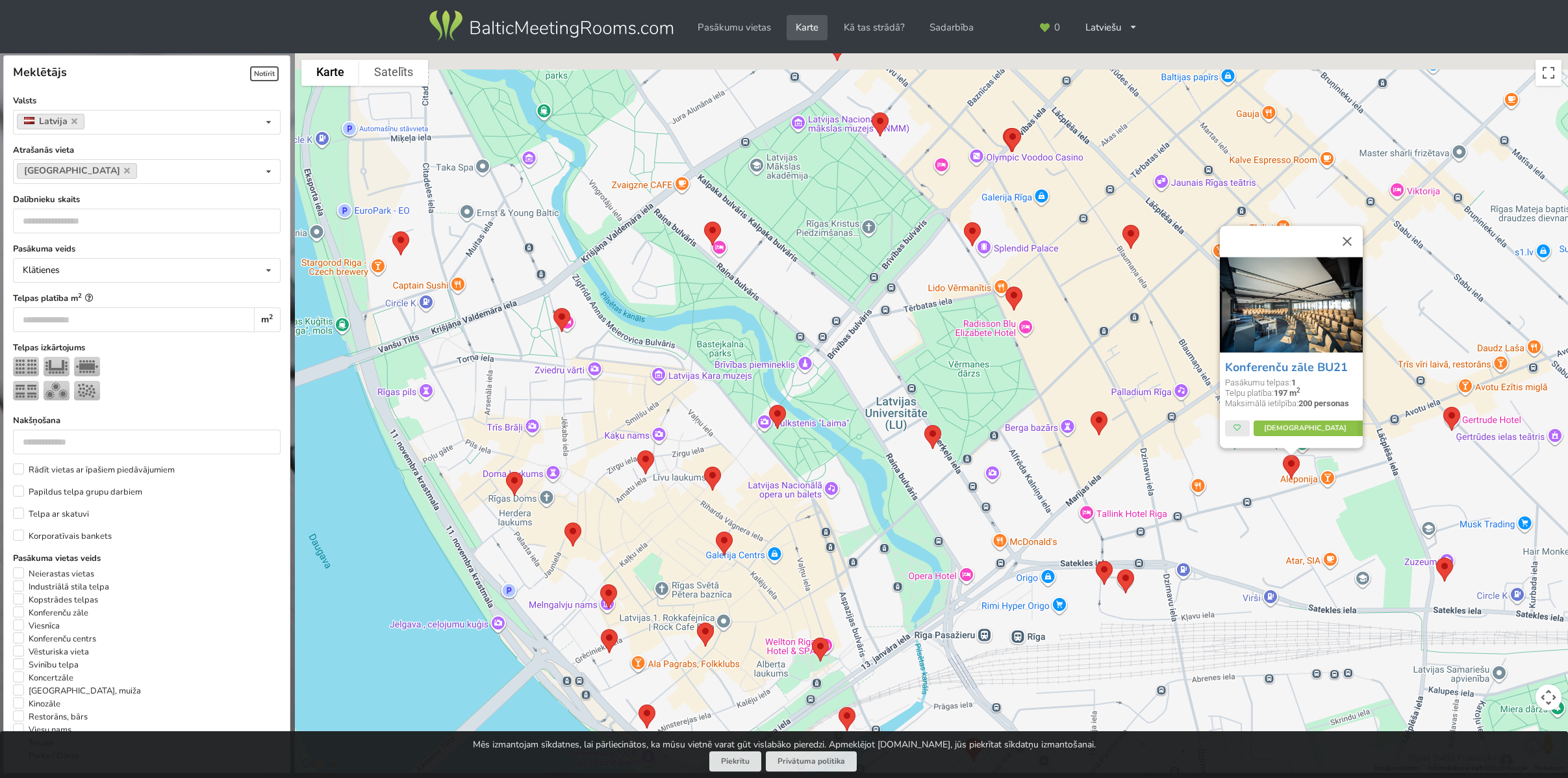
drag, startPoint x: 714, startPoint y: 273, endPoint x: 776, endPoint y: 312, distance: 73.2
click at [776, 312] on div "Konferenču zāle BU21 Pasākumu telpas: 1 Telpu platība: 197 m 2 Maksimālā ietilp…" at bounding box center [931, 413] width 1273 height 720
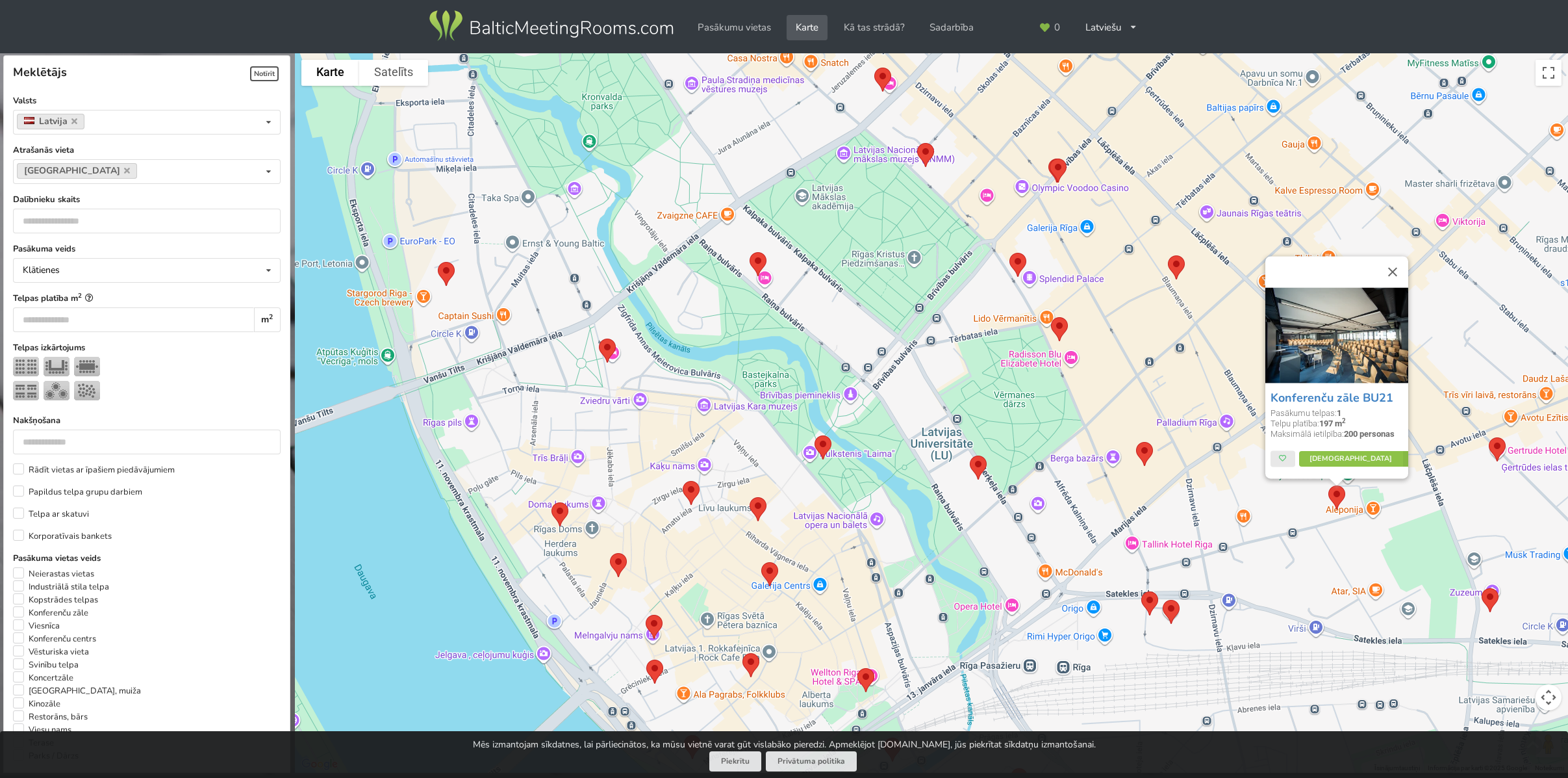
click at [757, 260] on img at bounding box center [758, 264] width 28 height 34
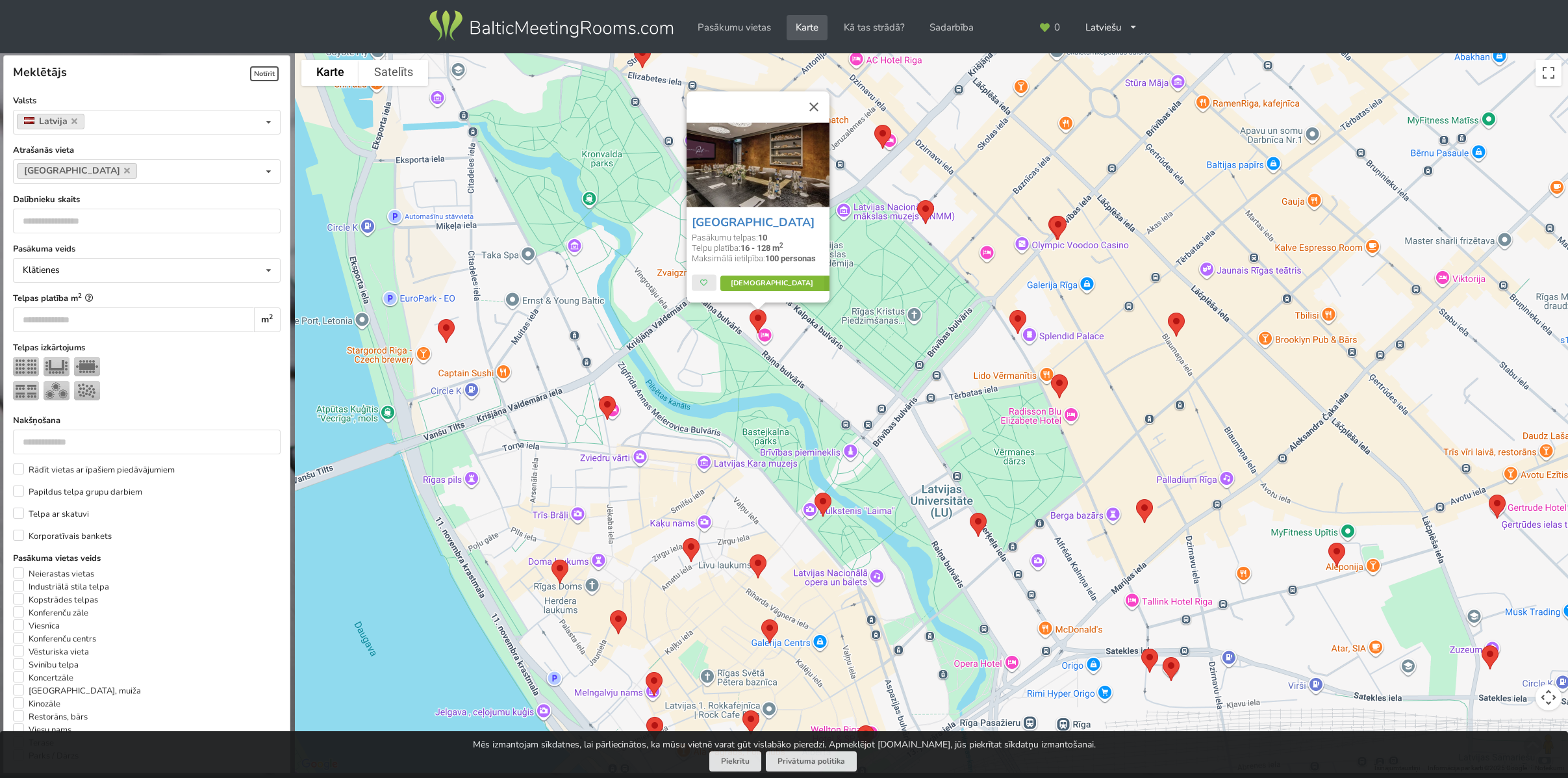
click at [779, 278] on link "Vairāk" at bounding box center [781, 283] width 122 height 15
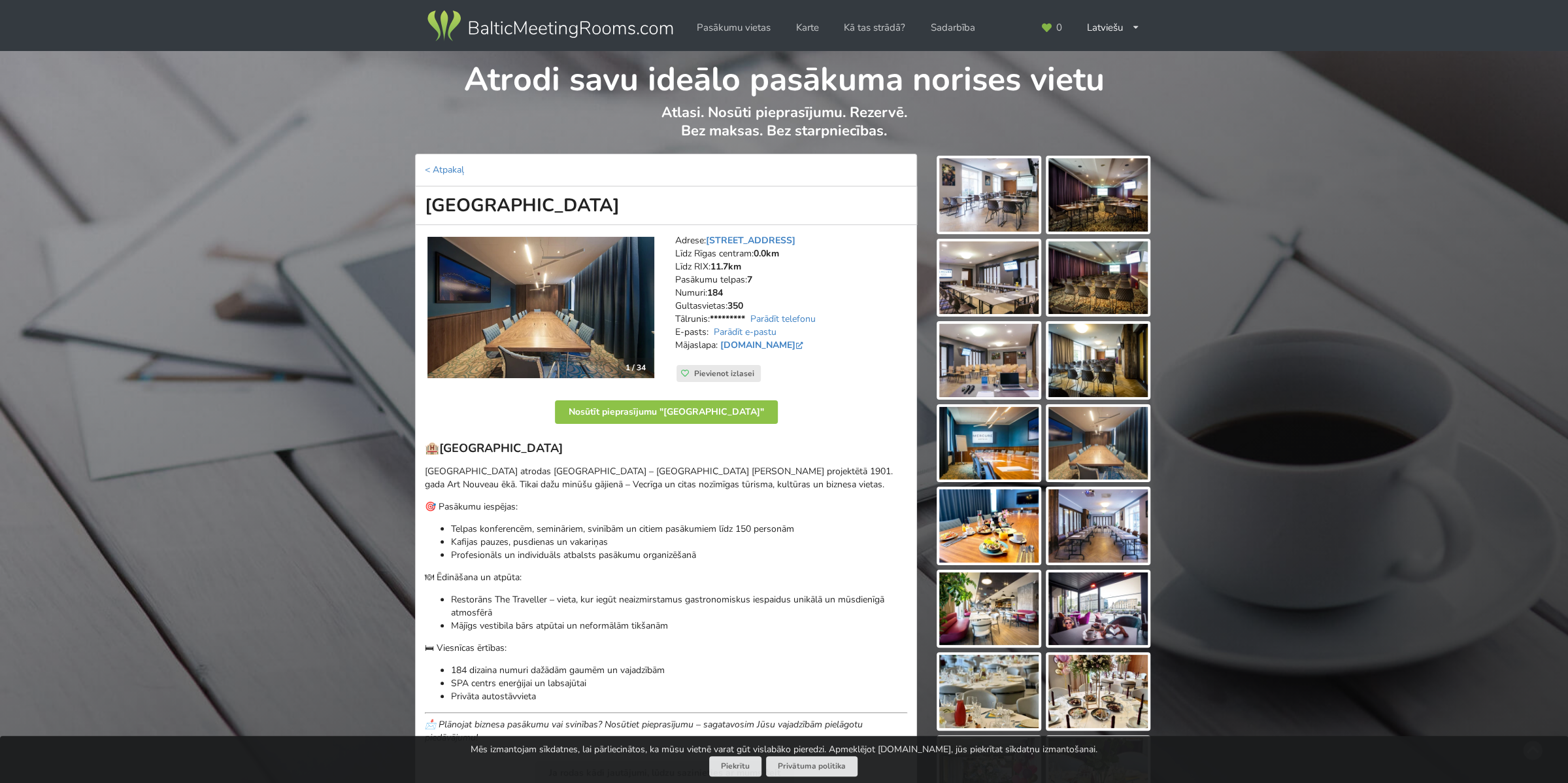
click at [508, 210] on h1 "[GEOGRAPHIC_DATA]" at bounding box center [666, 205] width 502 height 39
copy div "[GEOGRAPHIC_DATA]"
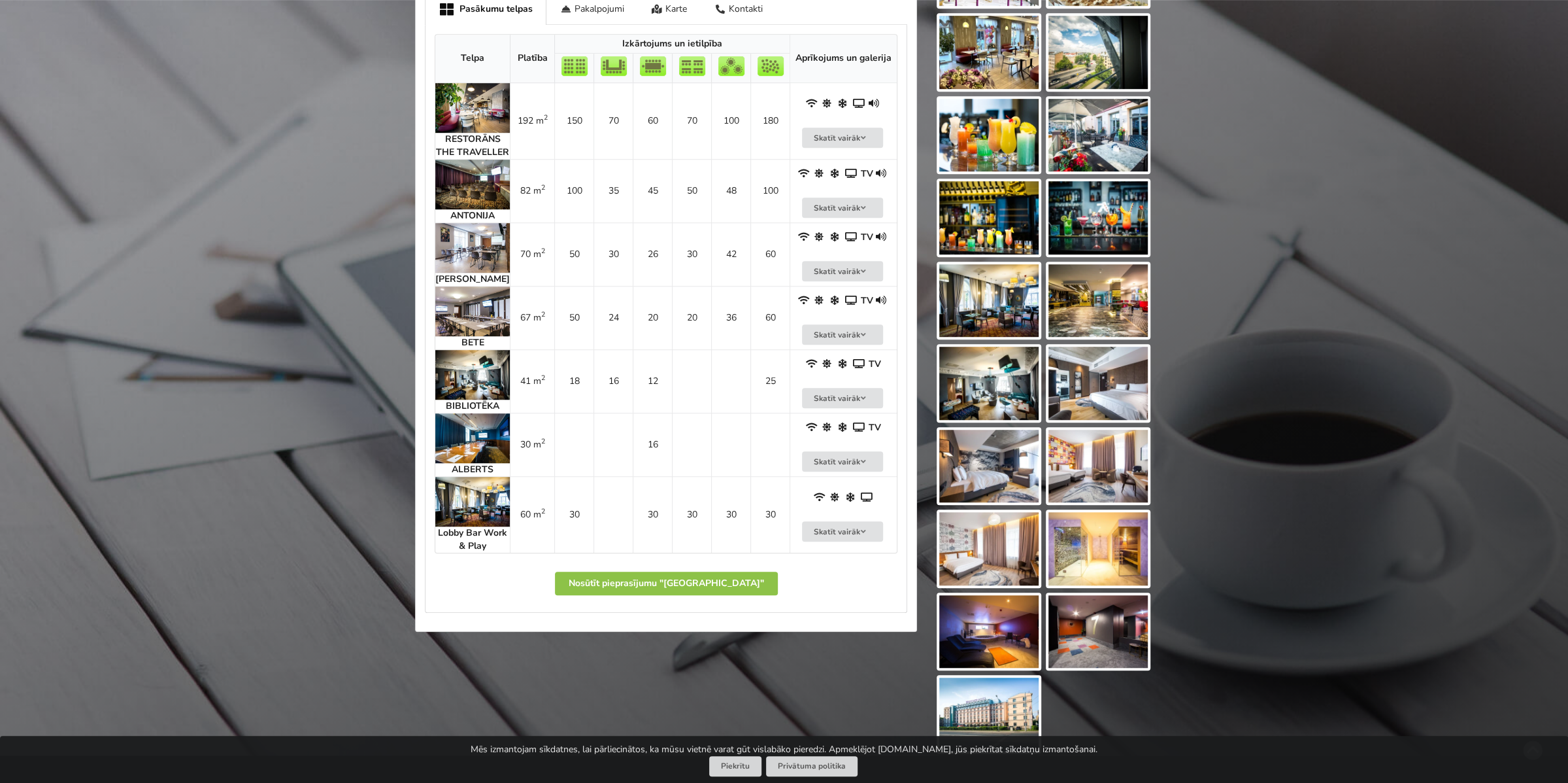
scroll to position [785, 0]
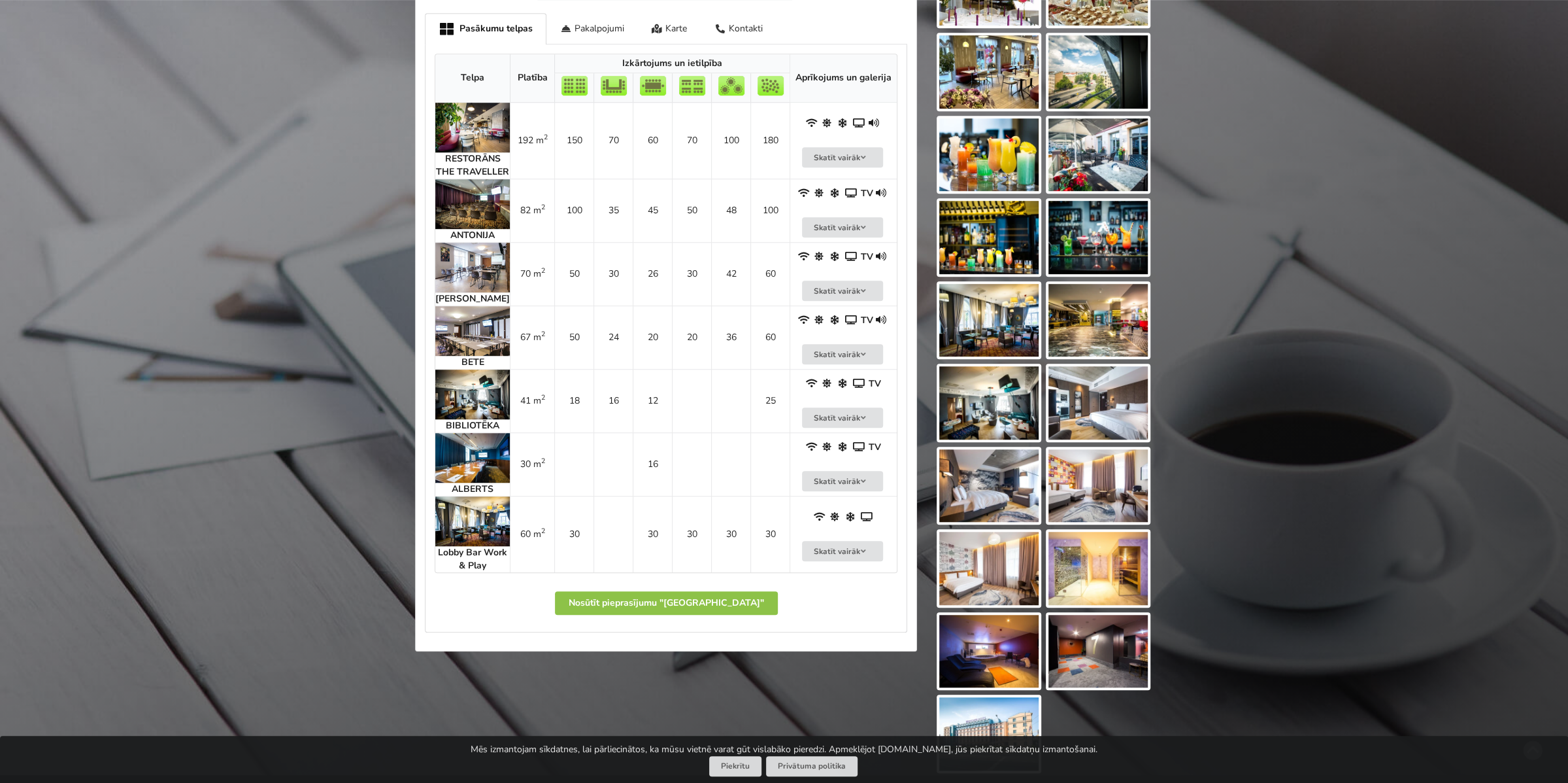
click at [464, 343] on img at bounding box center [472, 331] width 74 height 49
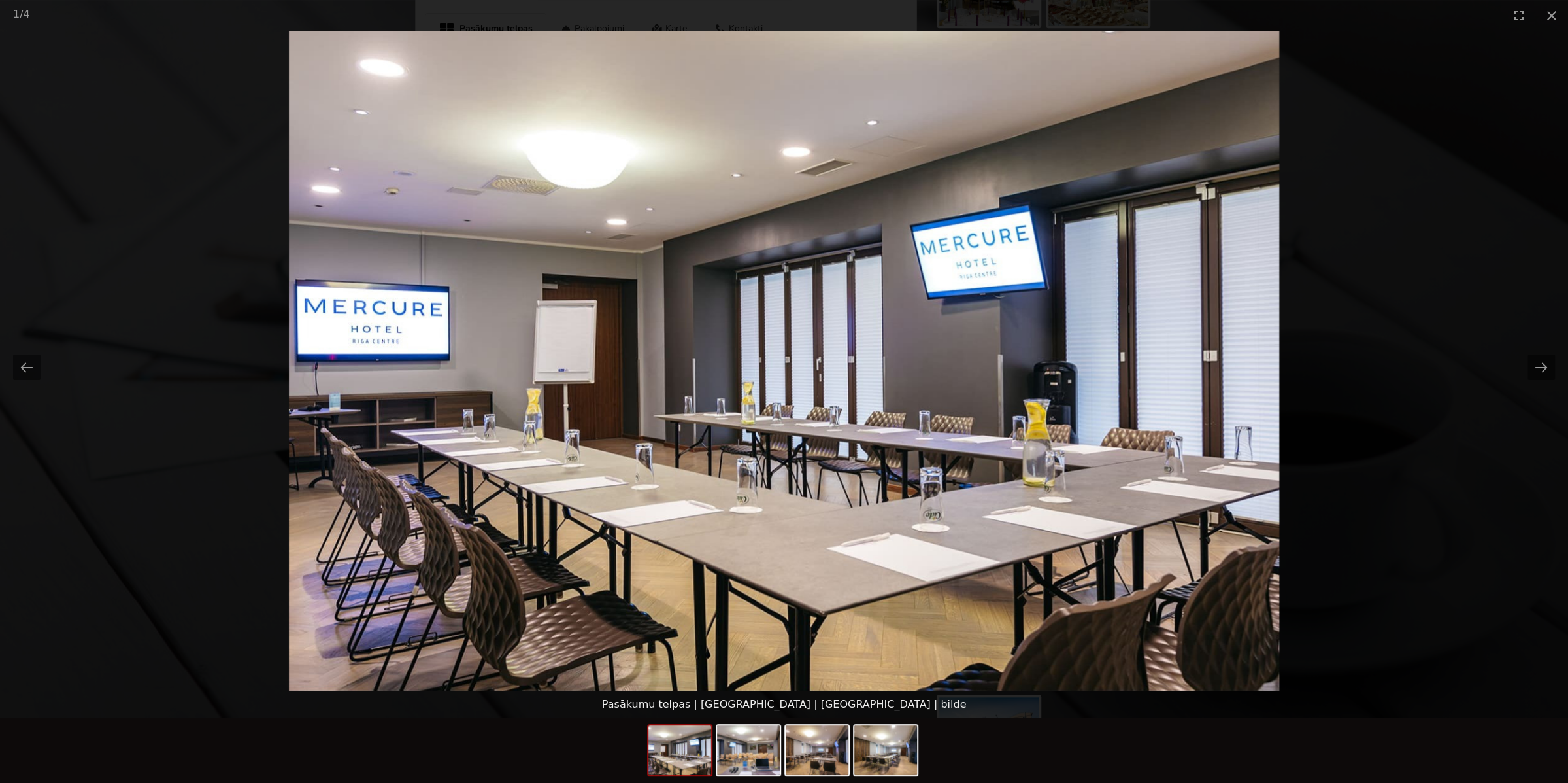
click at [1102, 524] on picture at bounding box center [784, 361] width 1568 height 660
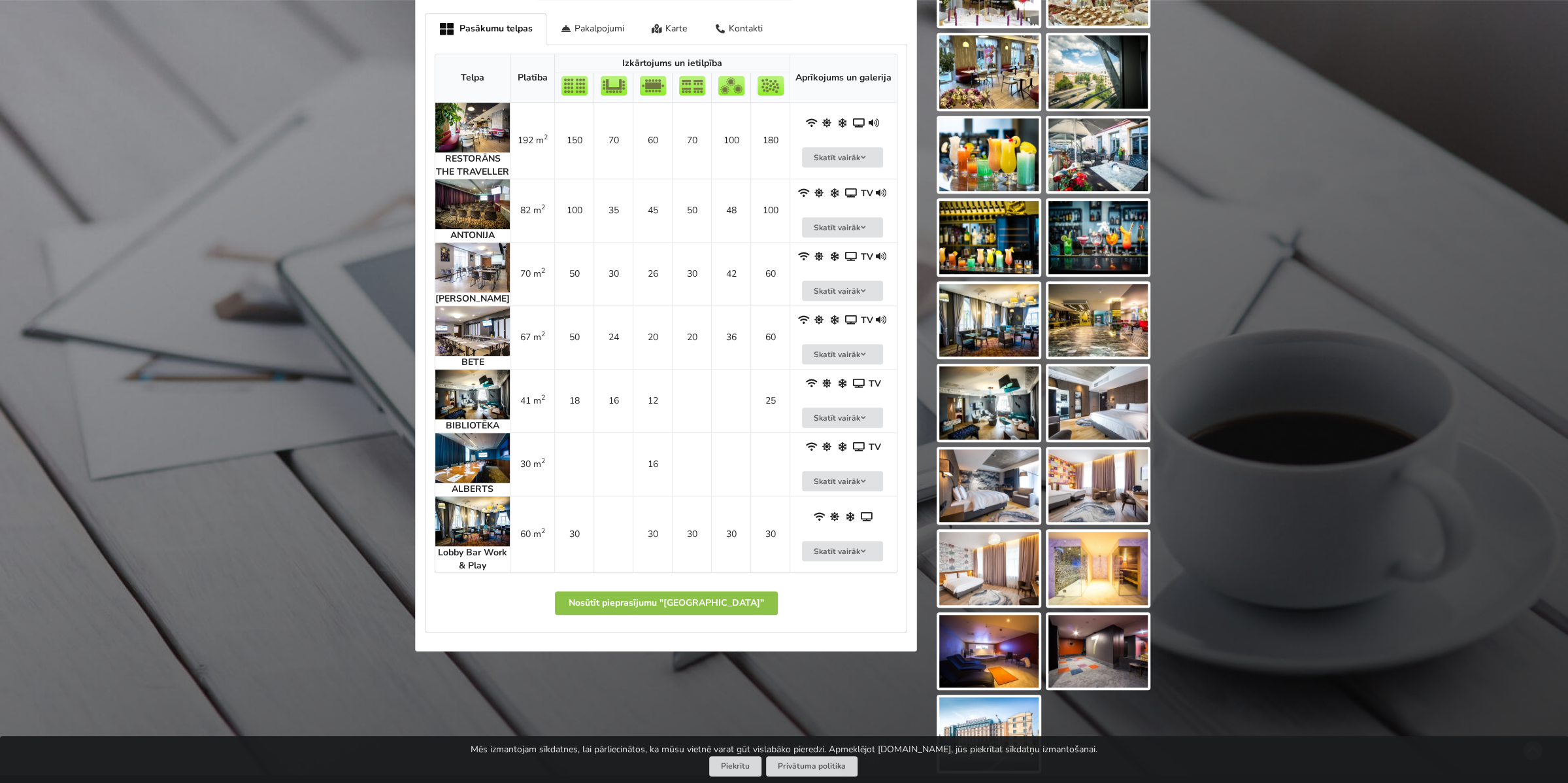
click at [477, 408] on img at bounding box center [472, 394] width 74 height 49
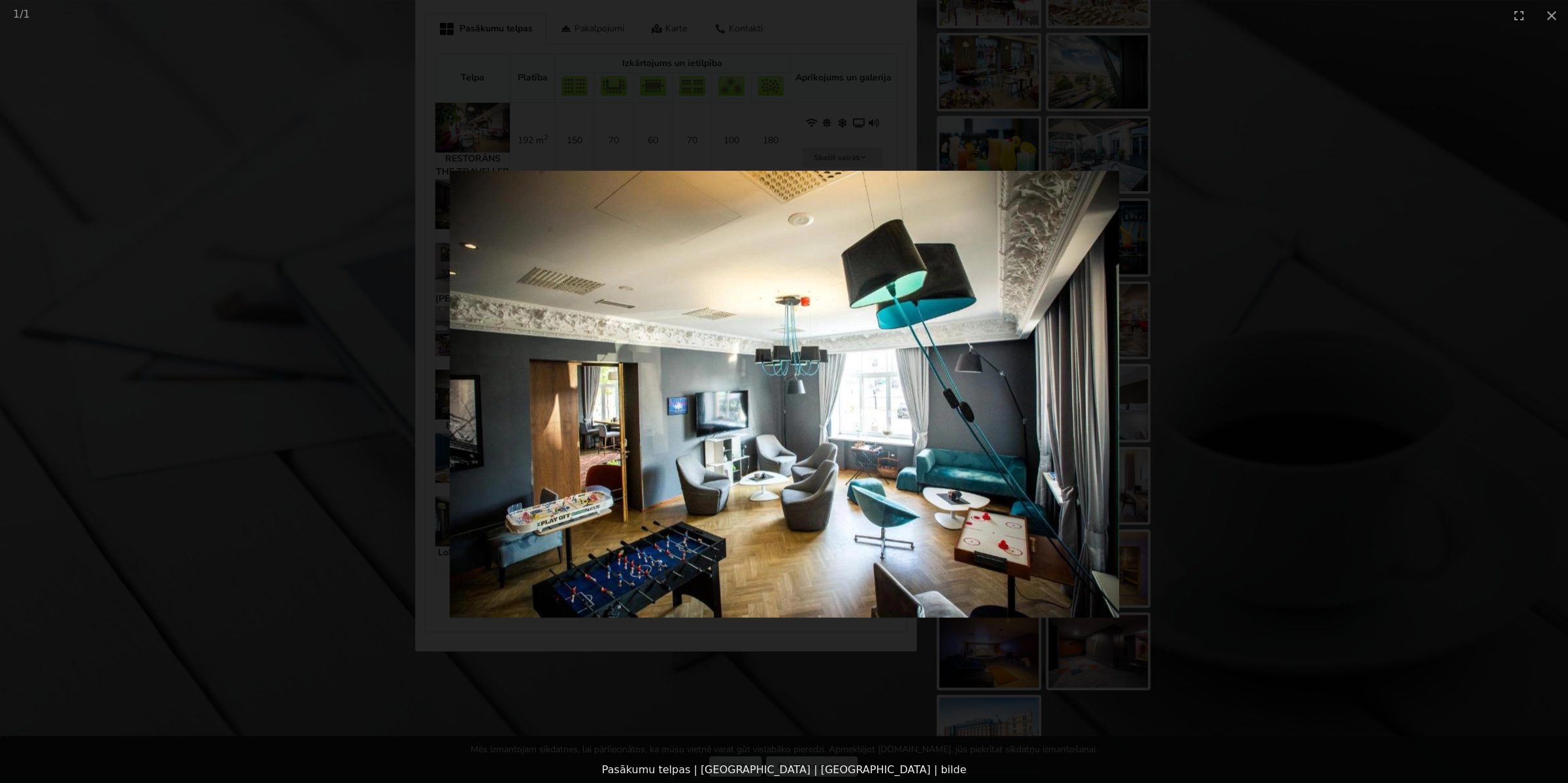
click at [451, 416] on picture at bounding box center [784, 394] width 1568 height 726
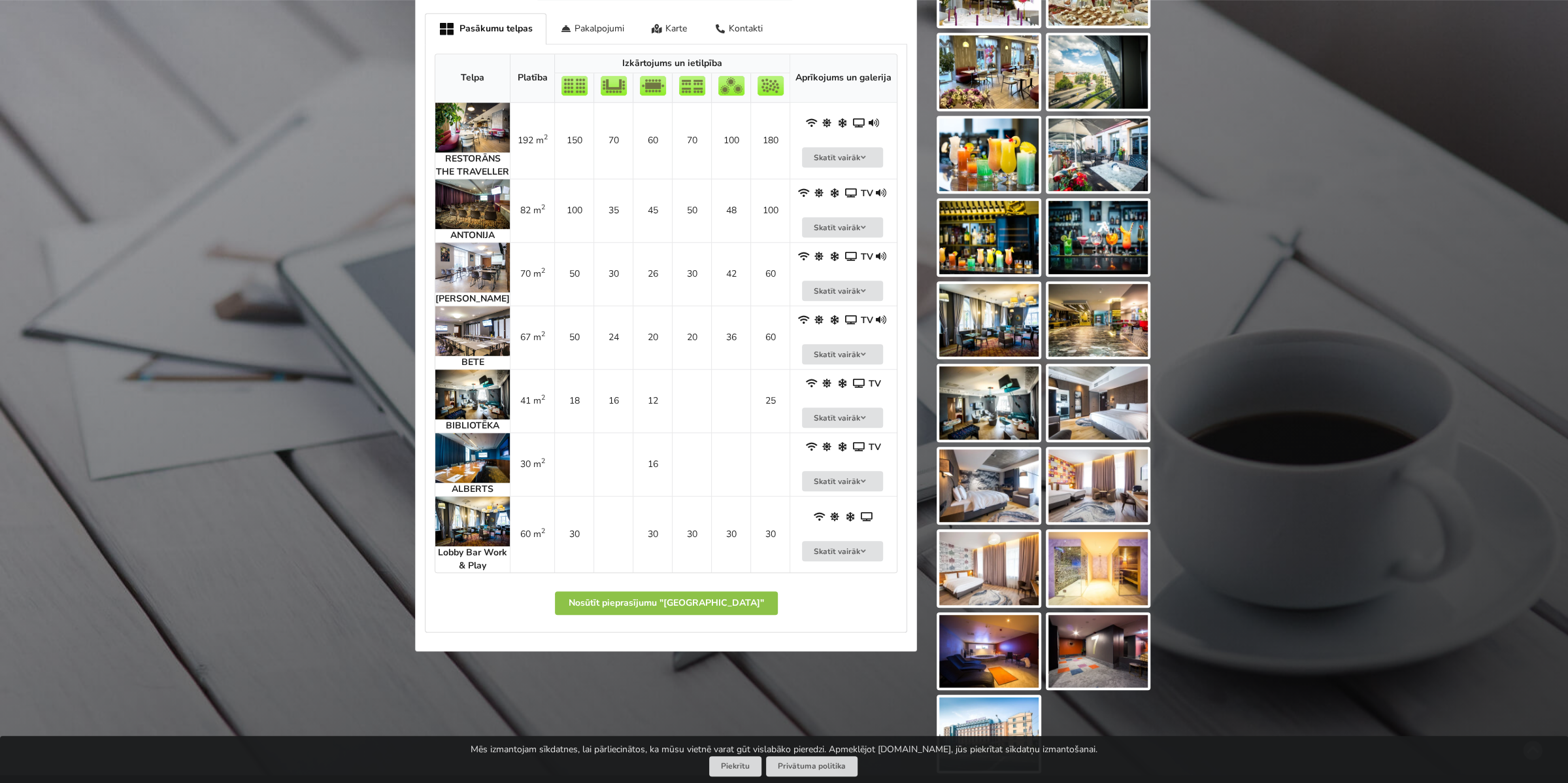
click at [450, 480] on img at bounding box center [472, 457] width 74 height 49
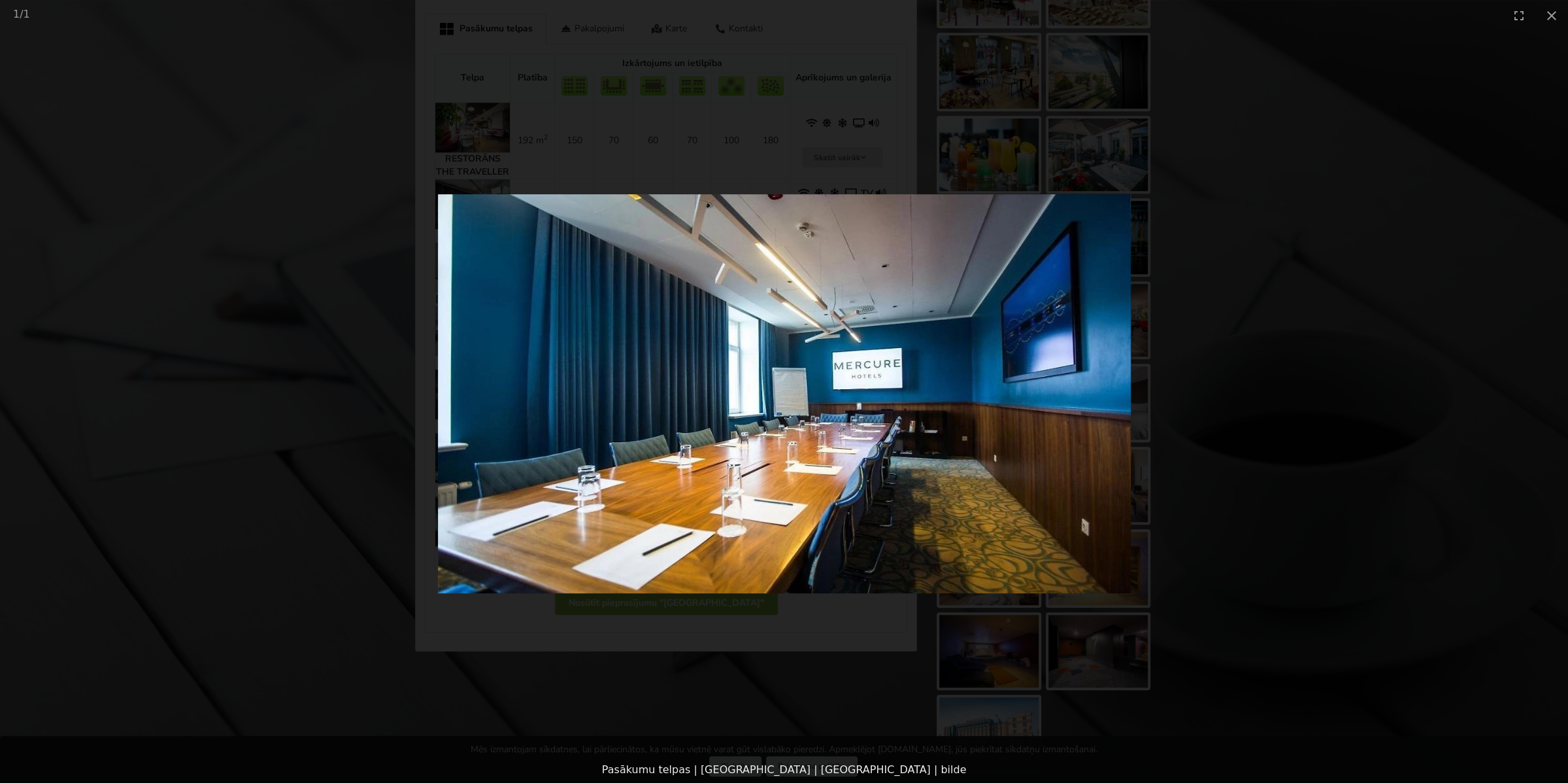
click at [450, 480] on picture at bounding box center [784, 394] width 1568 height 726
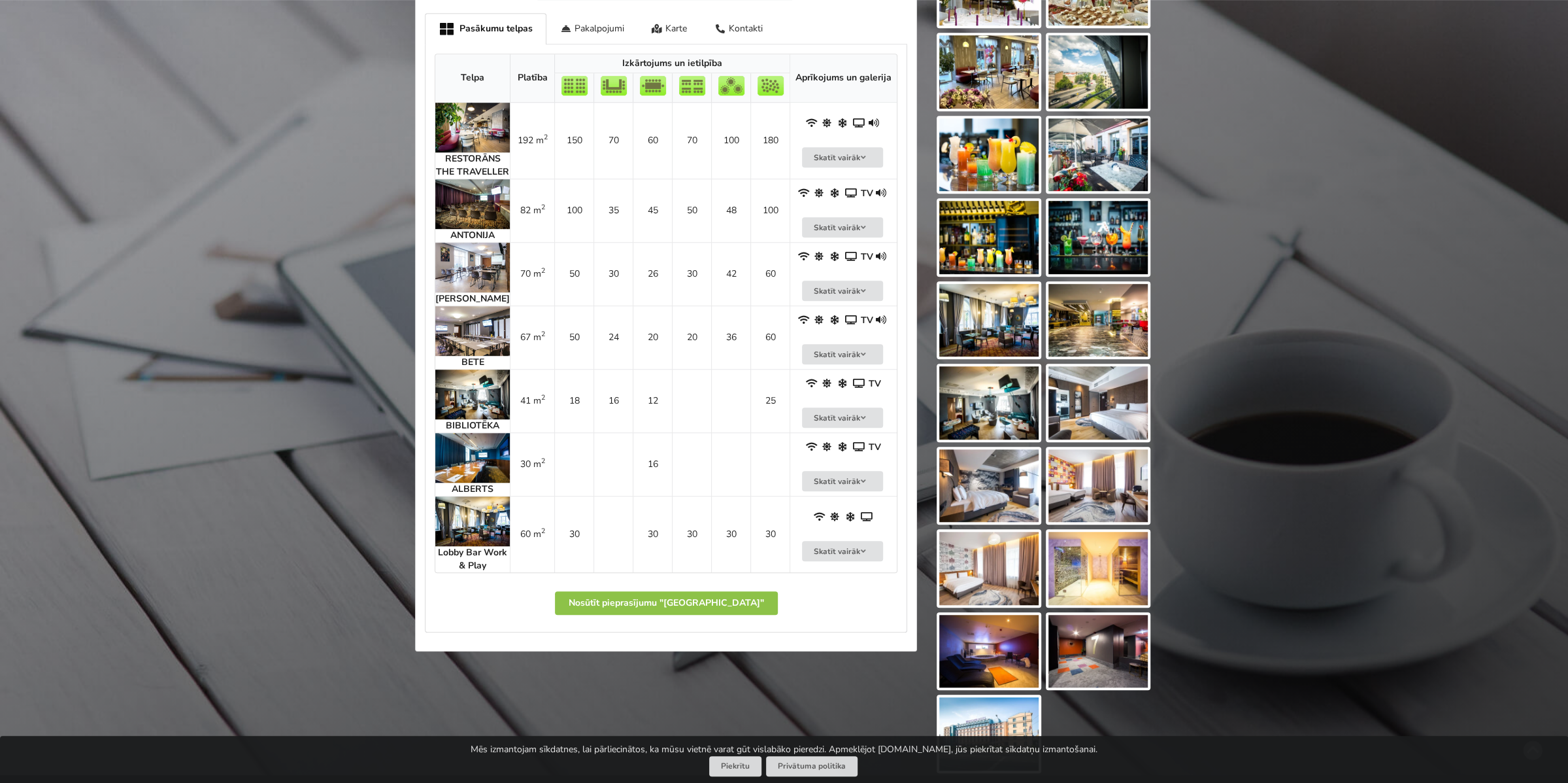
click at [468, 397] on img at bounding box center [472, 394] width 74 height 49
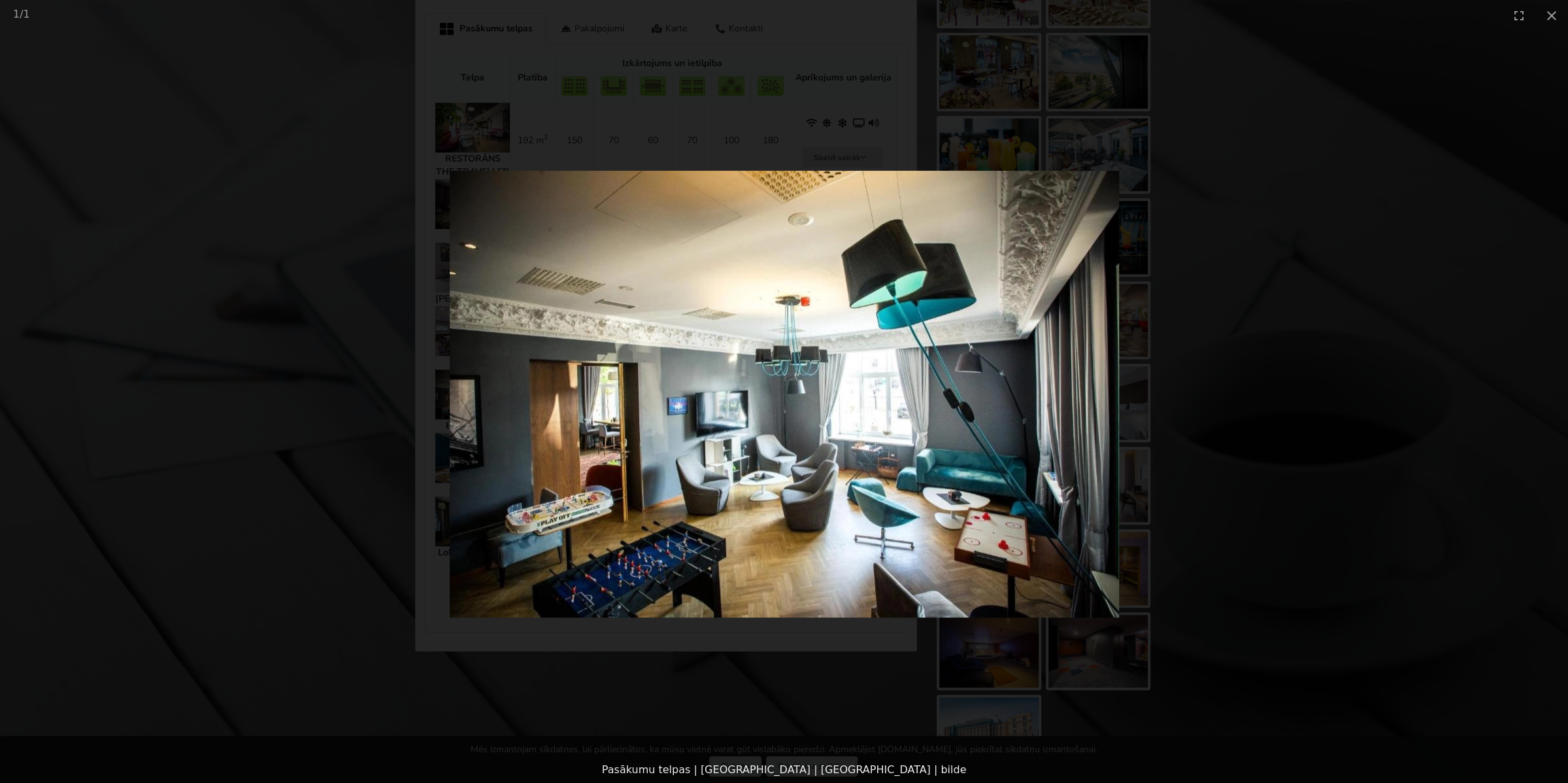
click at [466, 395] on picture at bounding box center [784, 394] width 1568 height 726
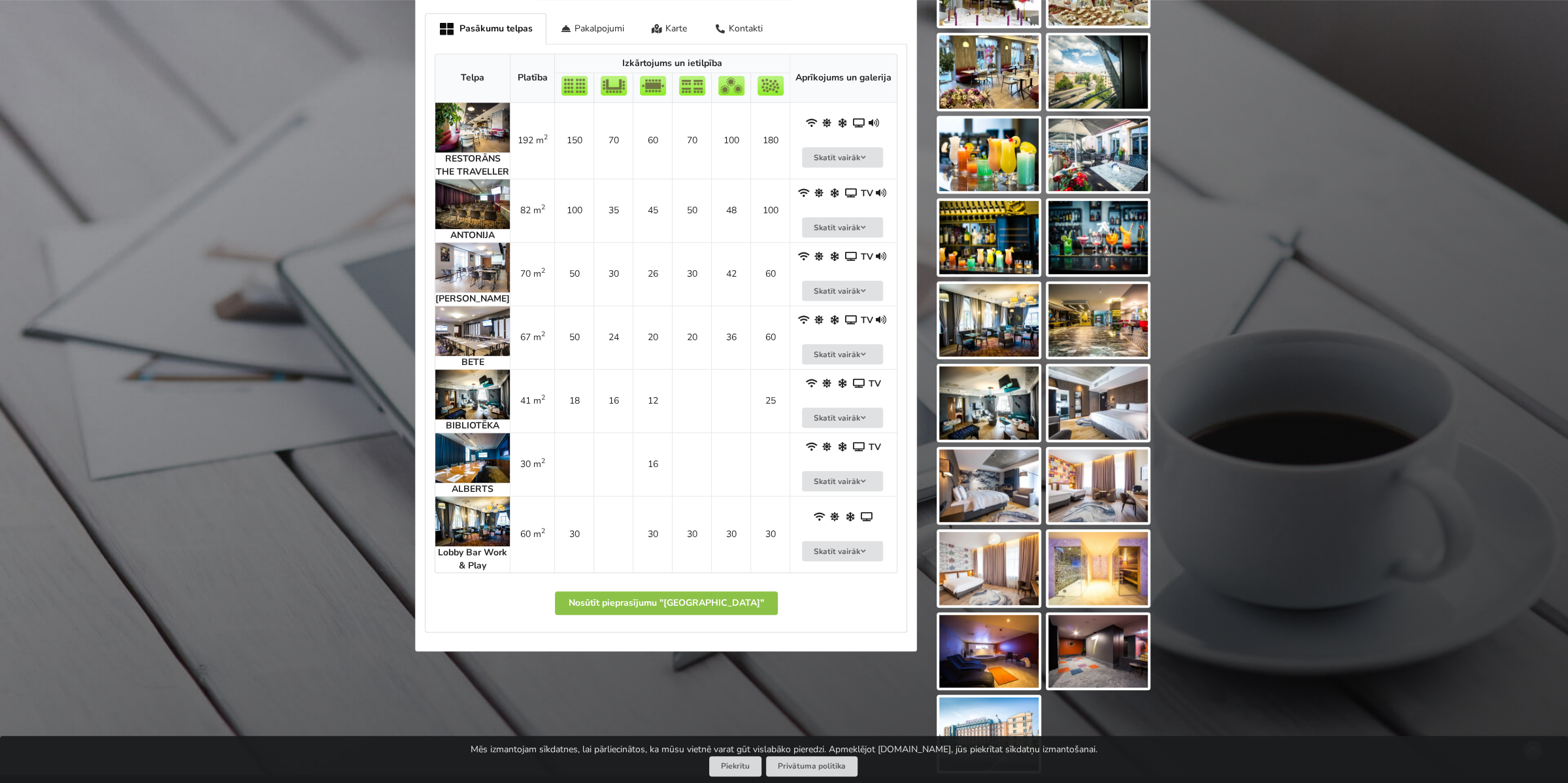
click at [486, 467] on img at bounding box center [472, 457] width 74 height 49
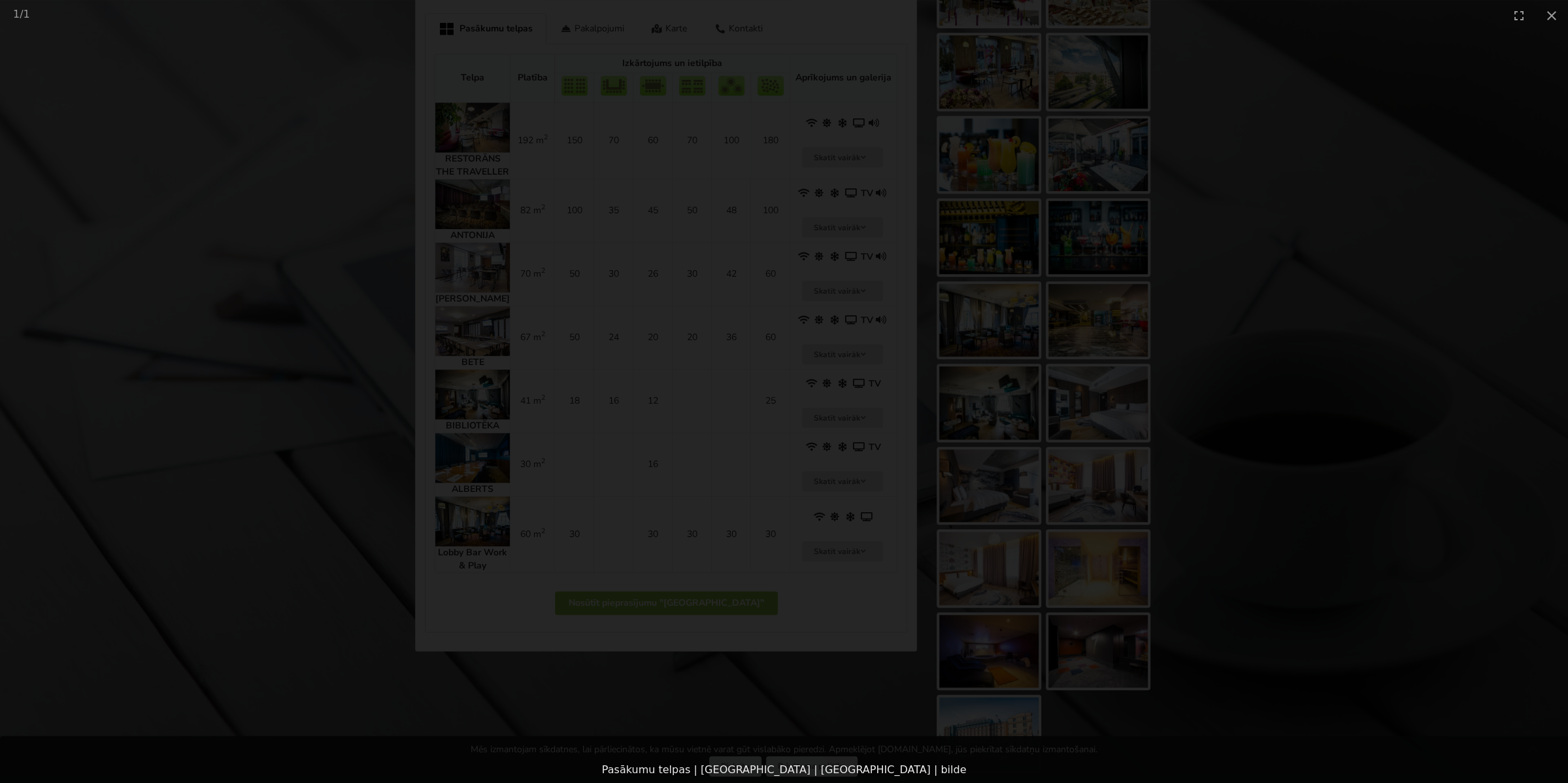
click at [492, 544] on div at bounding box center [784, 394] width 1568 height 726
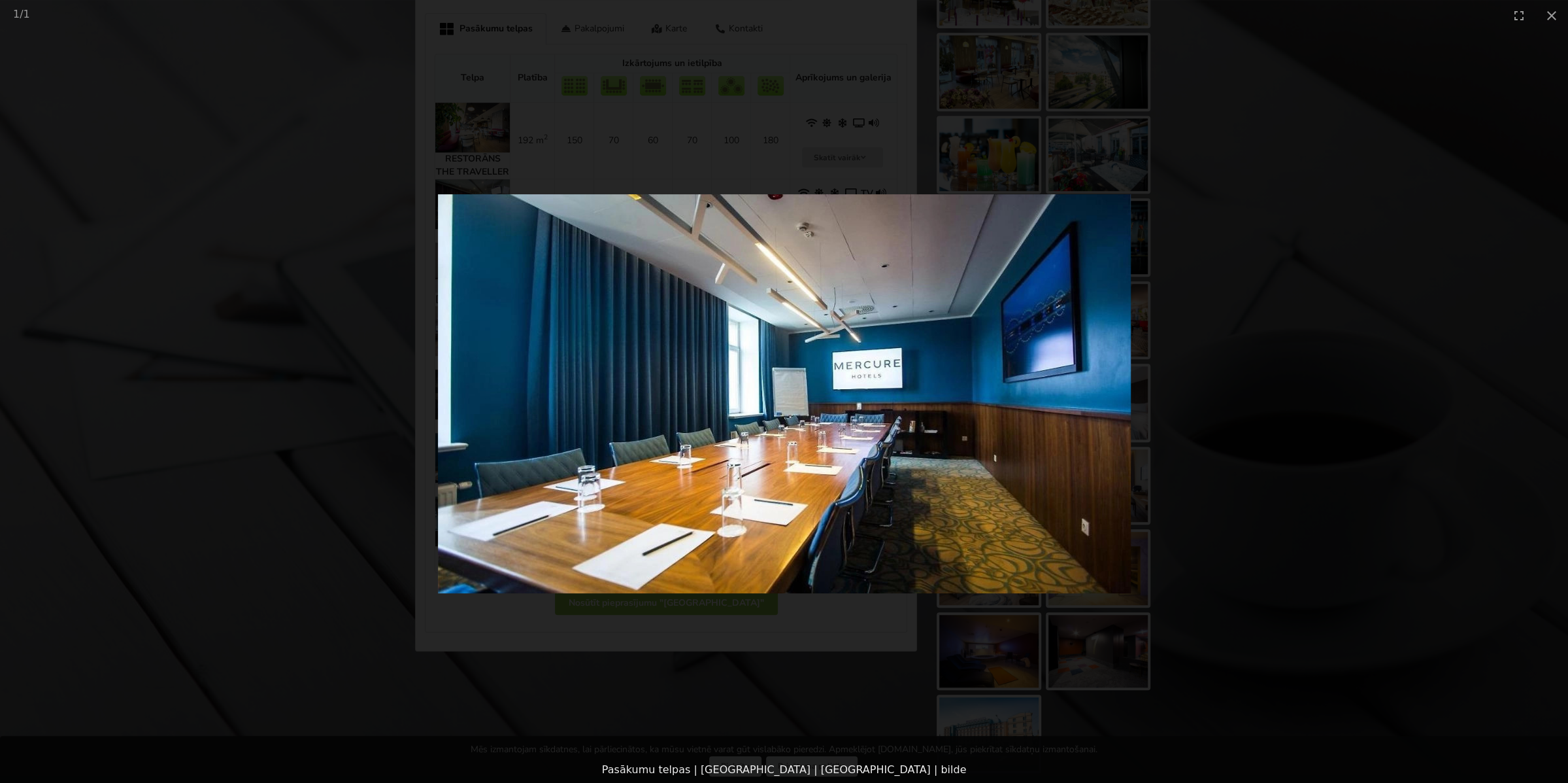
click at [467, 489] on picture at bounding box center [784, 394] width 1568 height 726
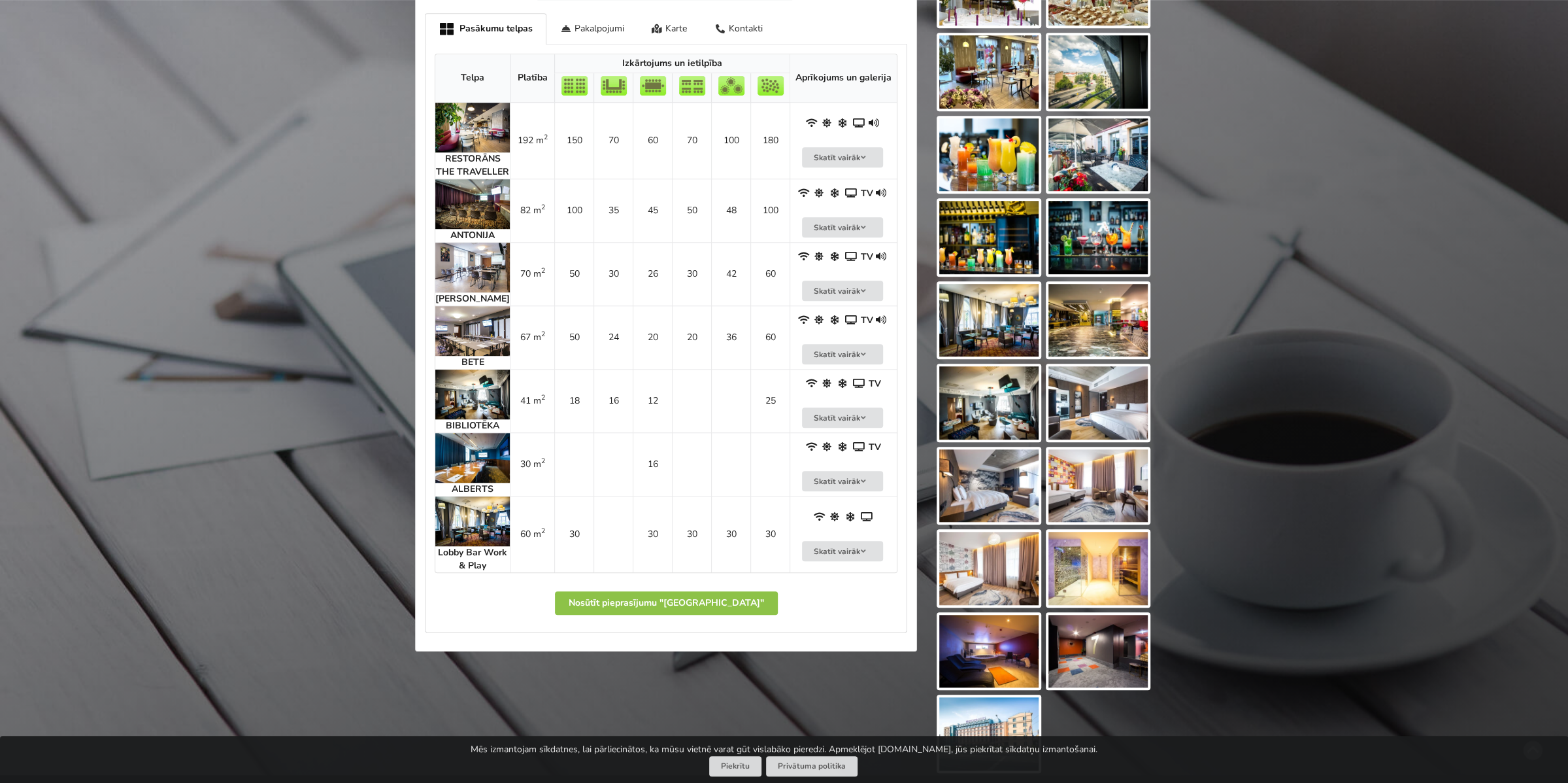
click at [470, 264] on img at bounding box center [472, 266] width 74 height 49
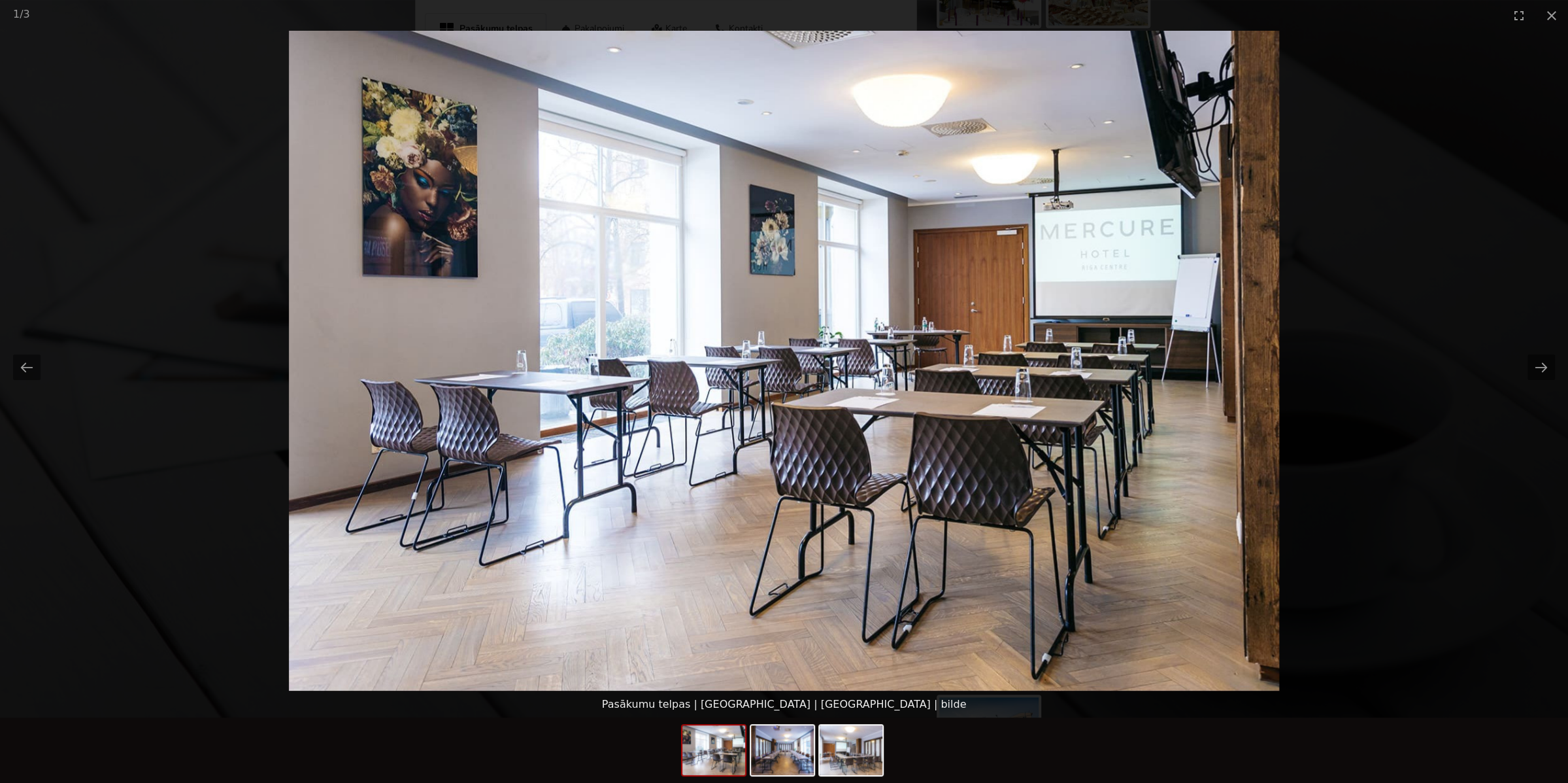
click at [424, 241] on picture at bounding box center [784, 361] width 1568 height 660
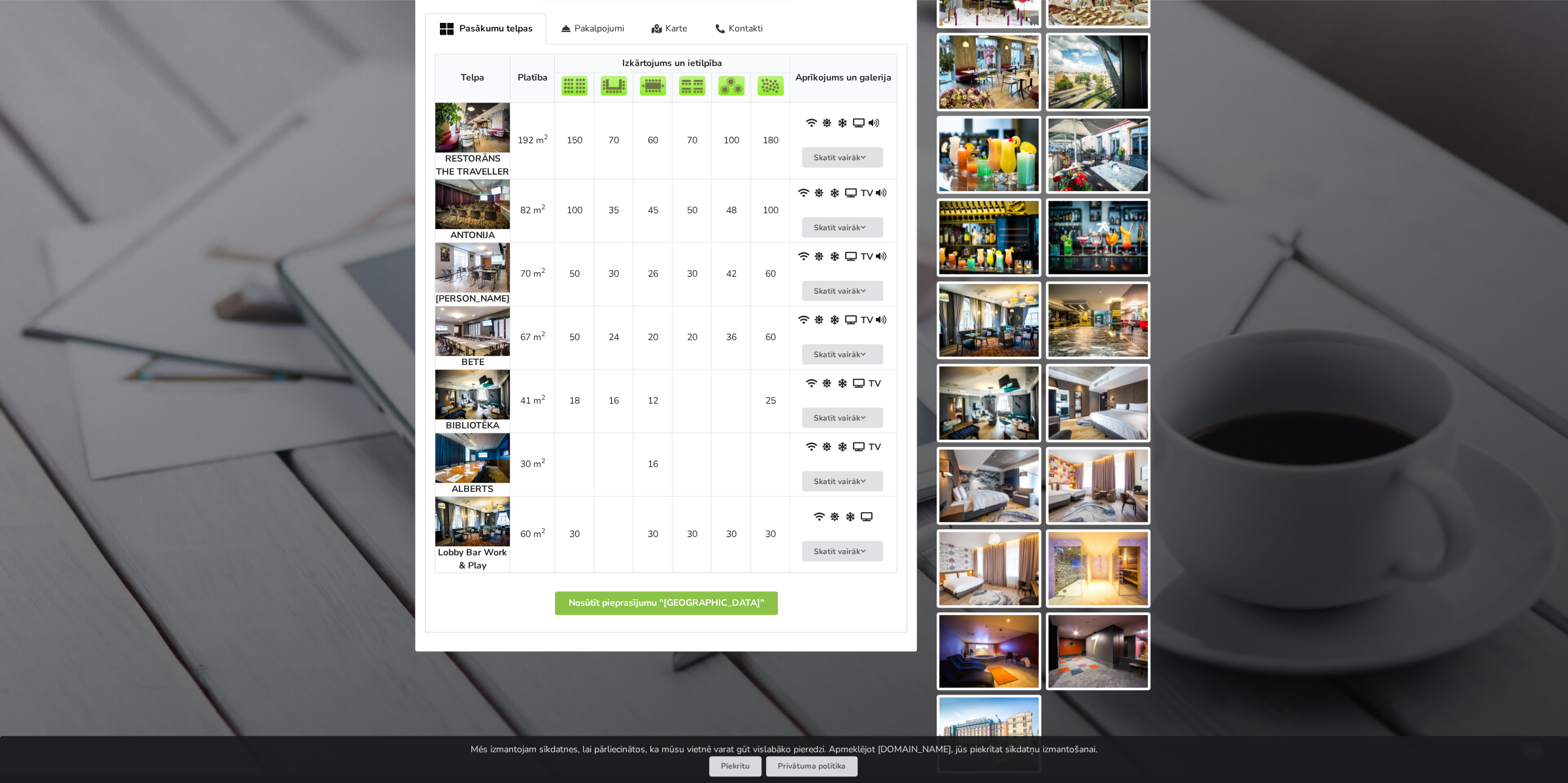
click at [458, 119] on img at bounding box center [472, 127] width 74 height 49
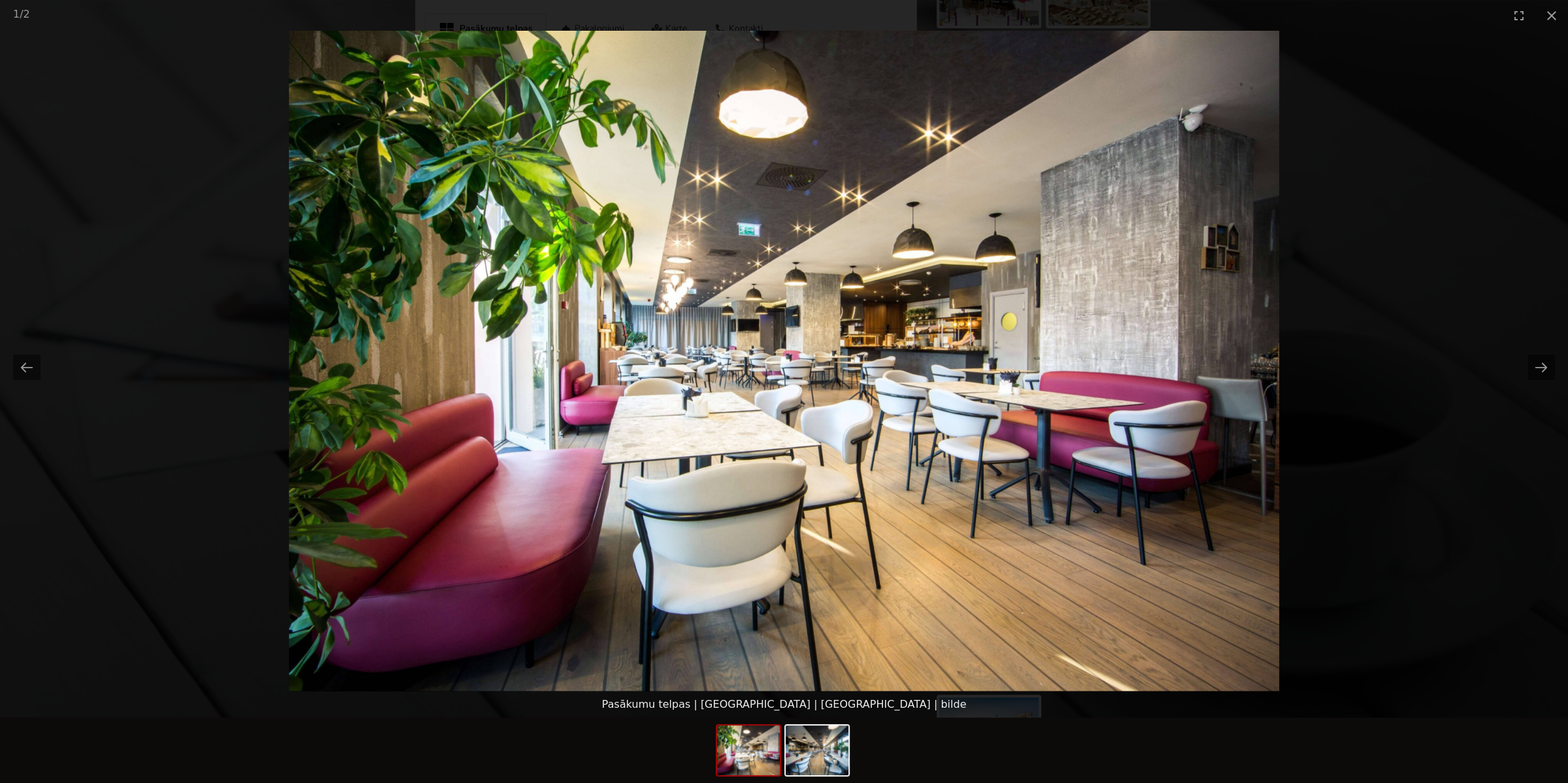
click at [368, 131] on picture at bounding box center [784, 361] width 1568 height 660
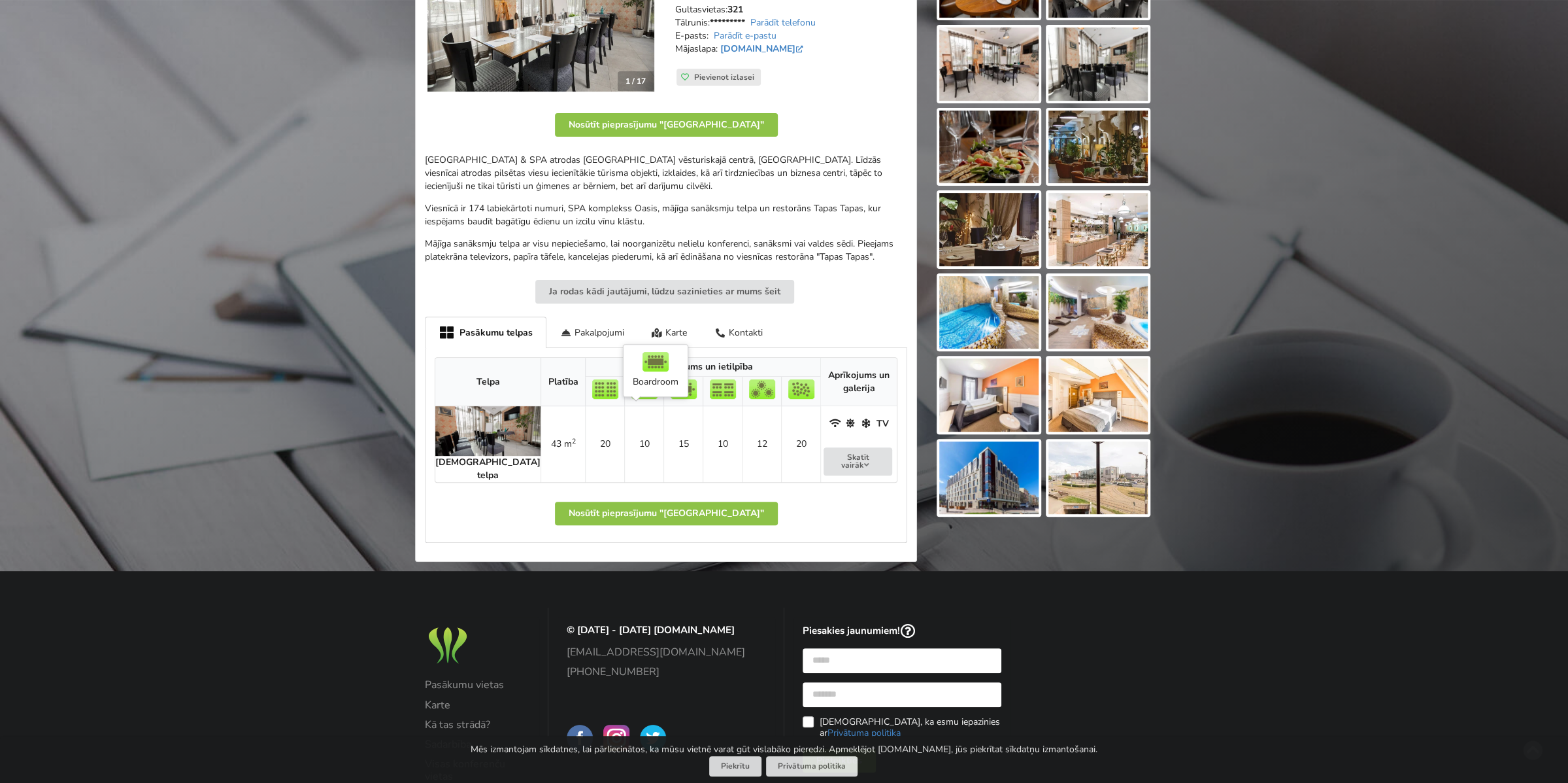
scroll to position [327, 0]
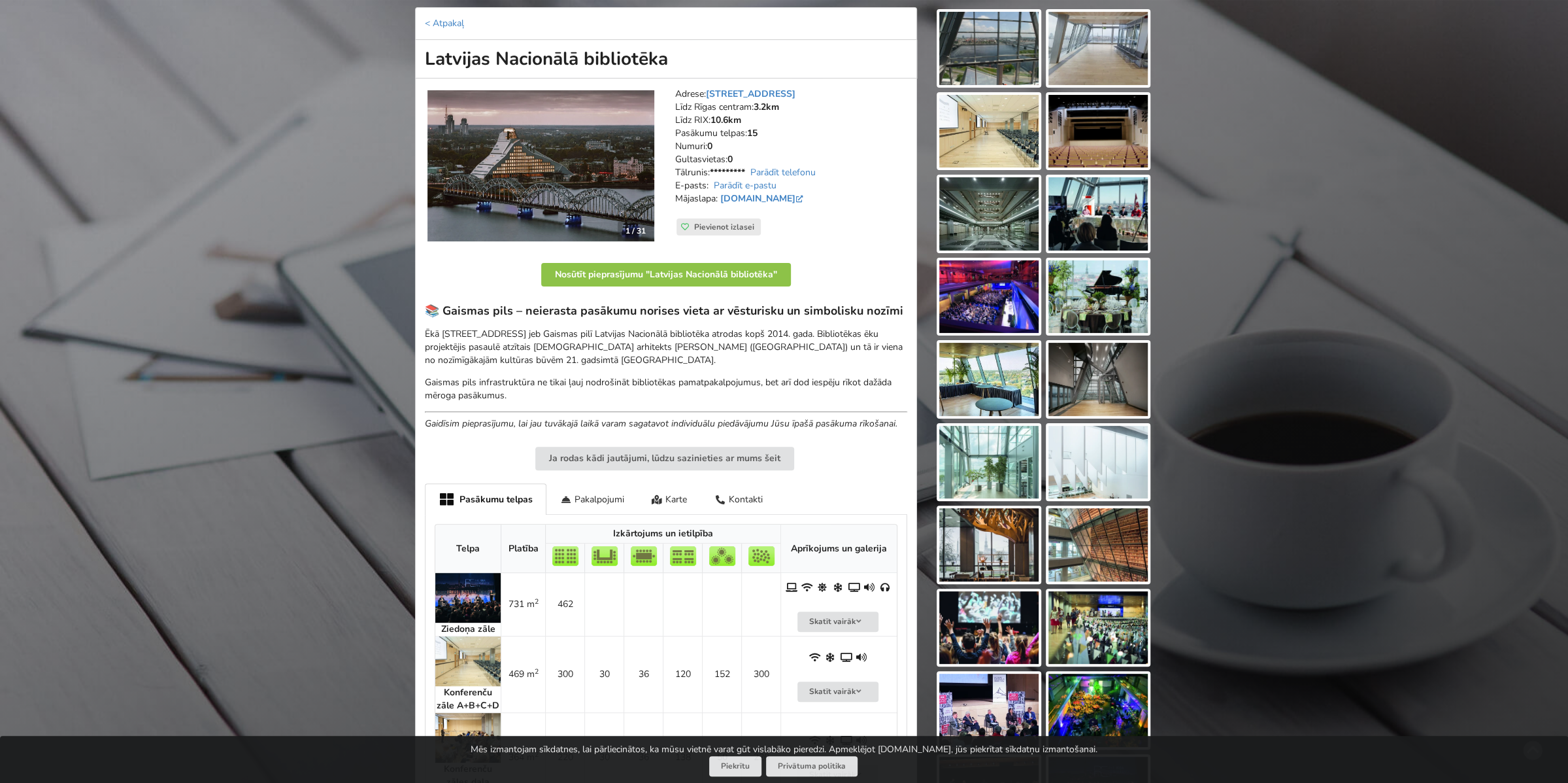
scroll to position [66, 0]
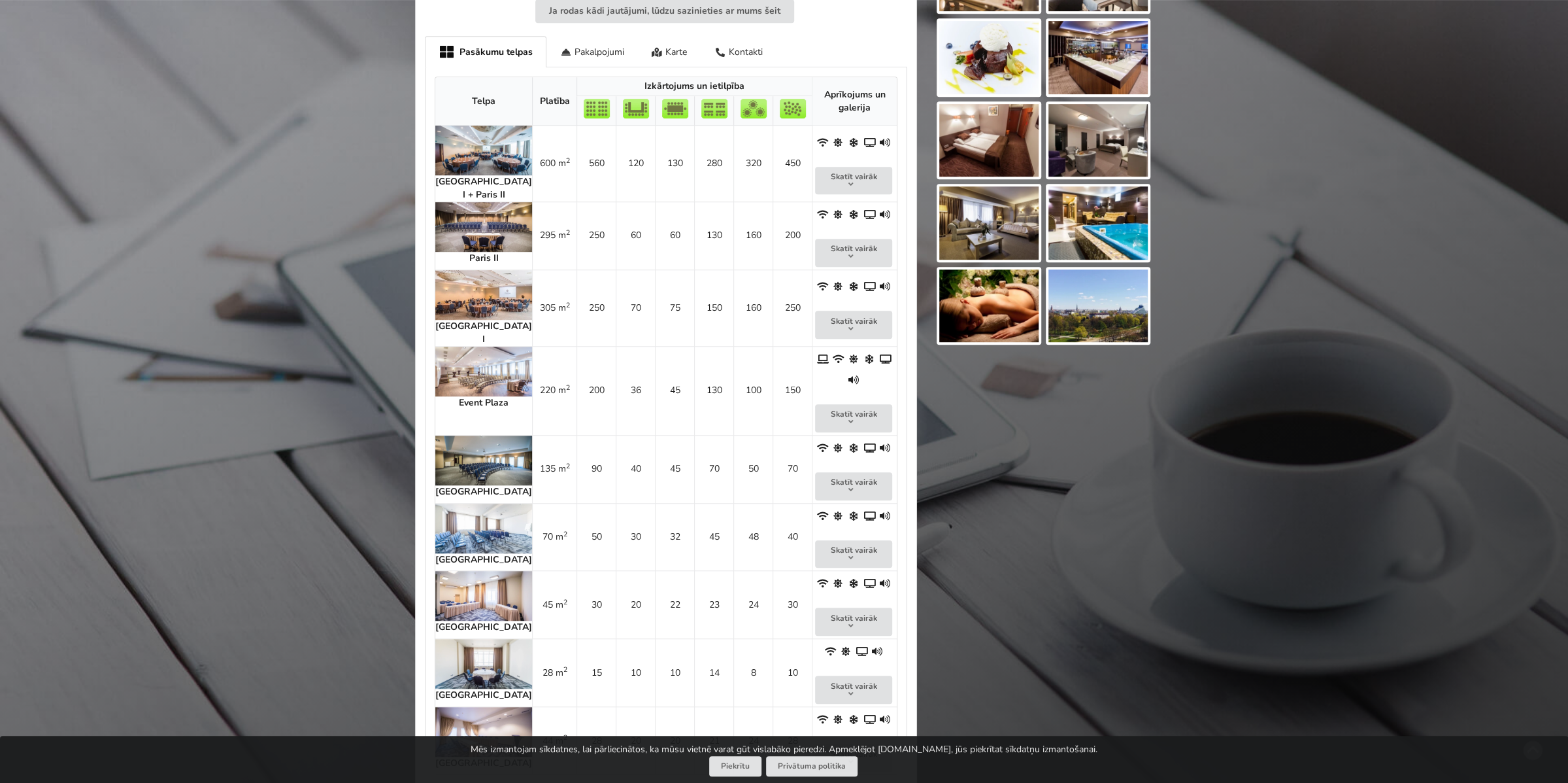
scroll to position [654, 0]
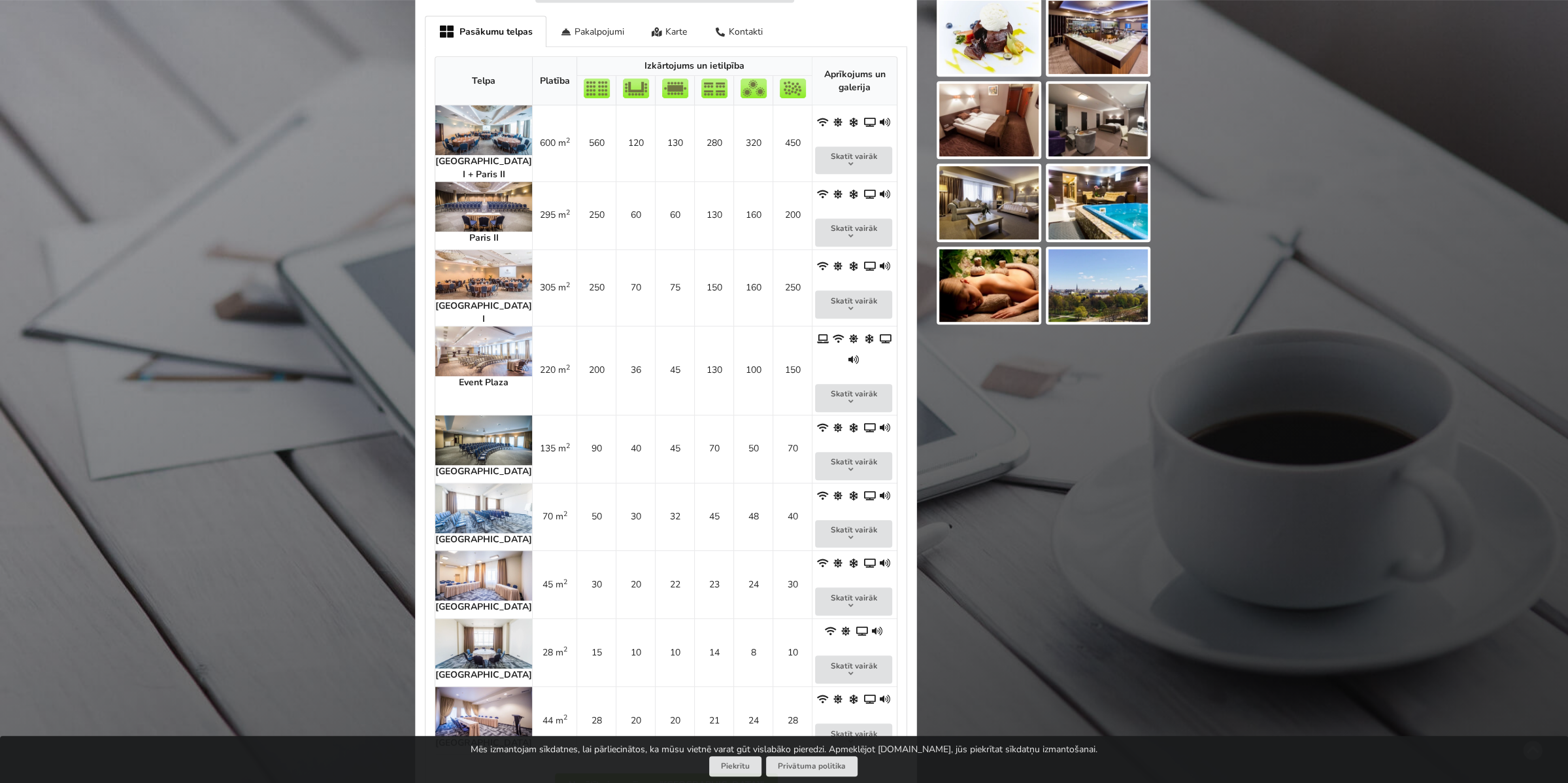
click at [483, 619] on img at bounding box center [483, 643] width 97 height 49
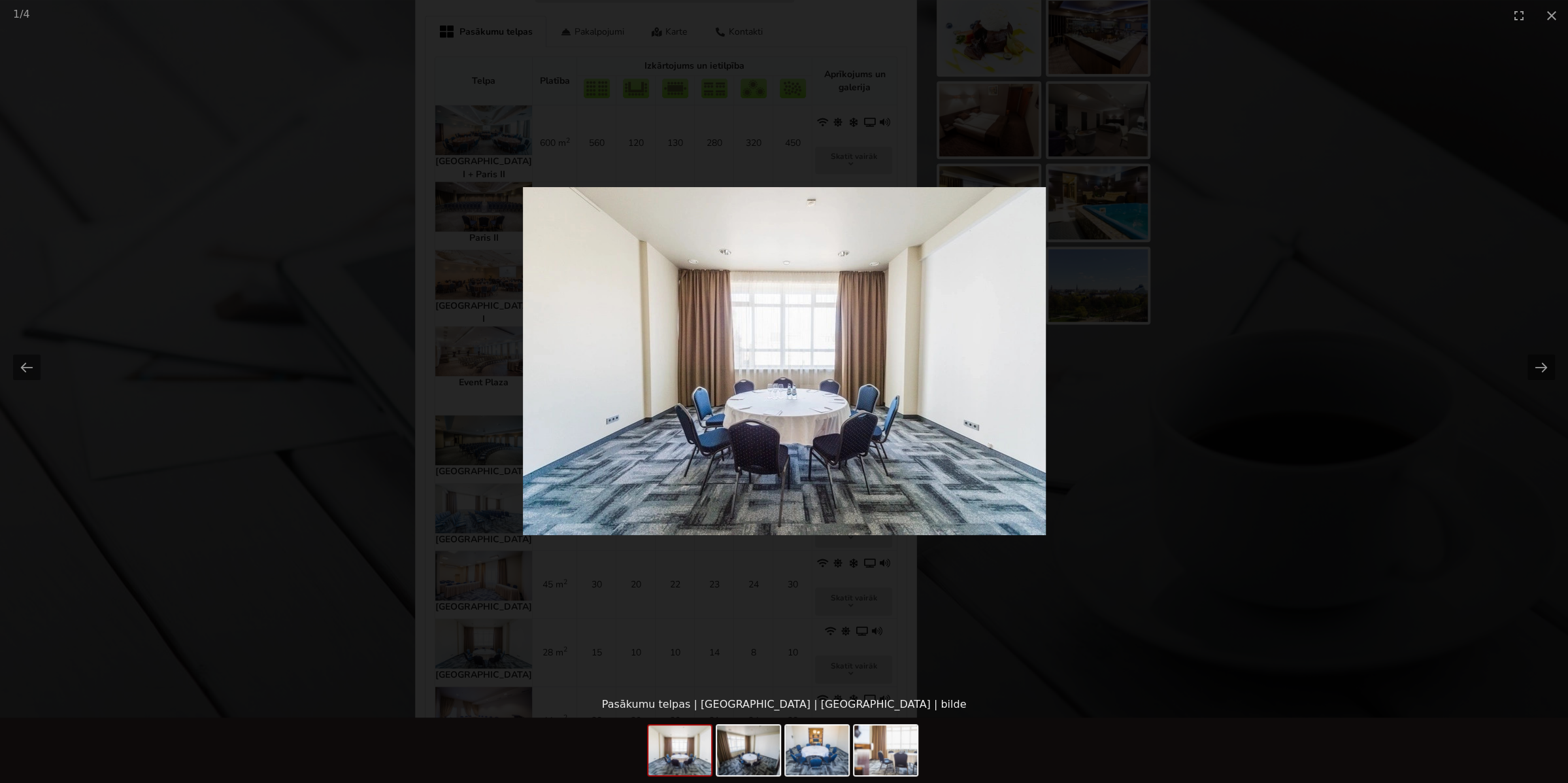
scroll to position [0, 0]
click at [475, 561] on picture at bounding box center [784, 361] width 1568 height 660
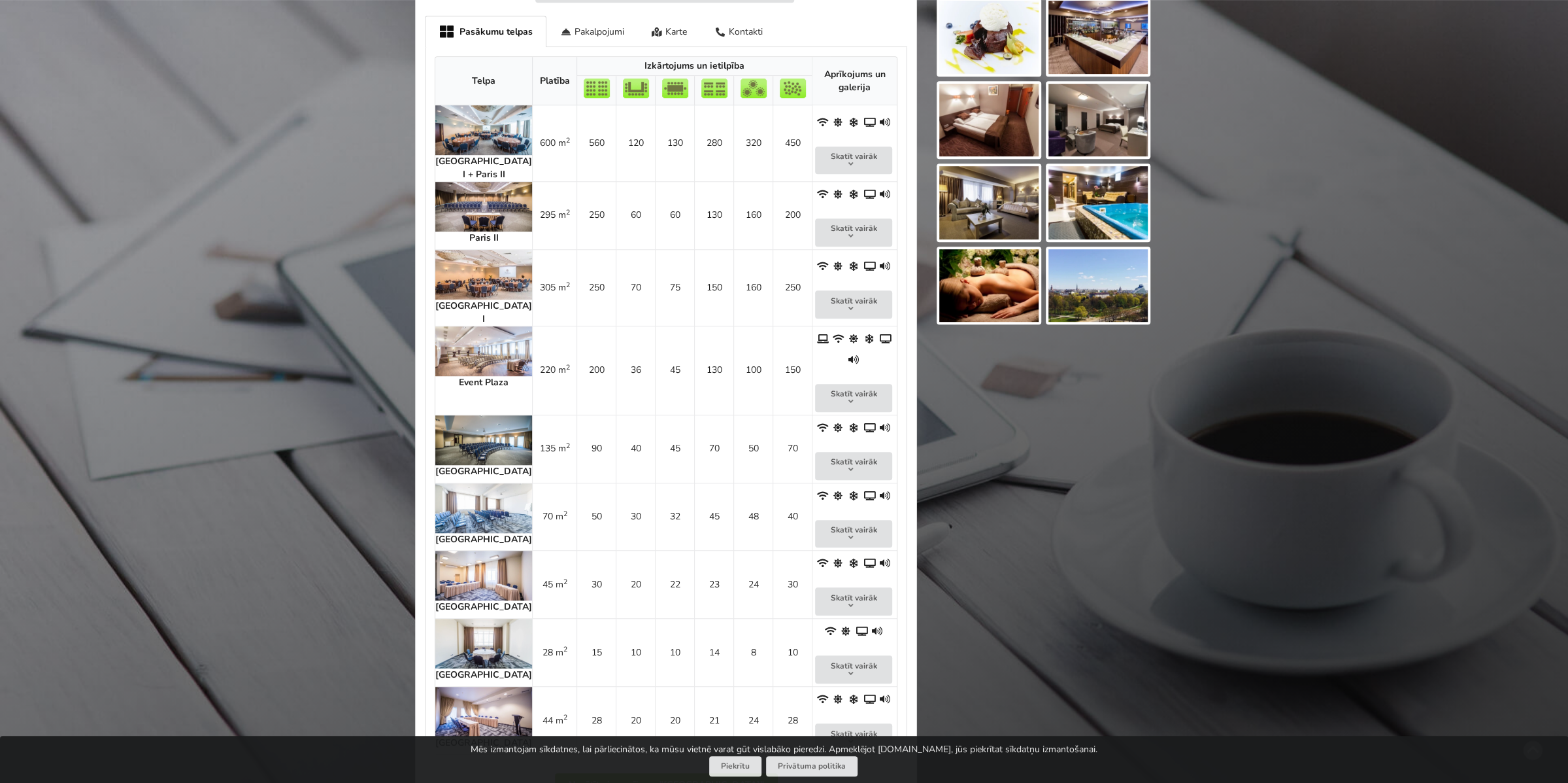
click at [468, 687] on img at bounding box center [483, 711] width 97 height 49
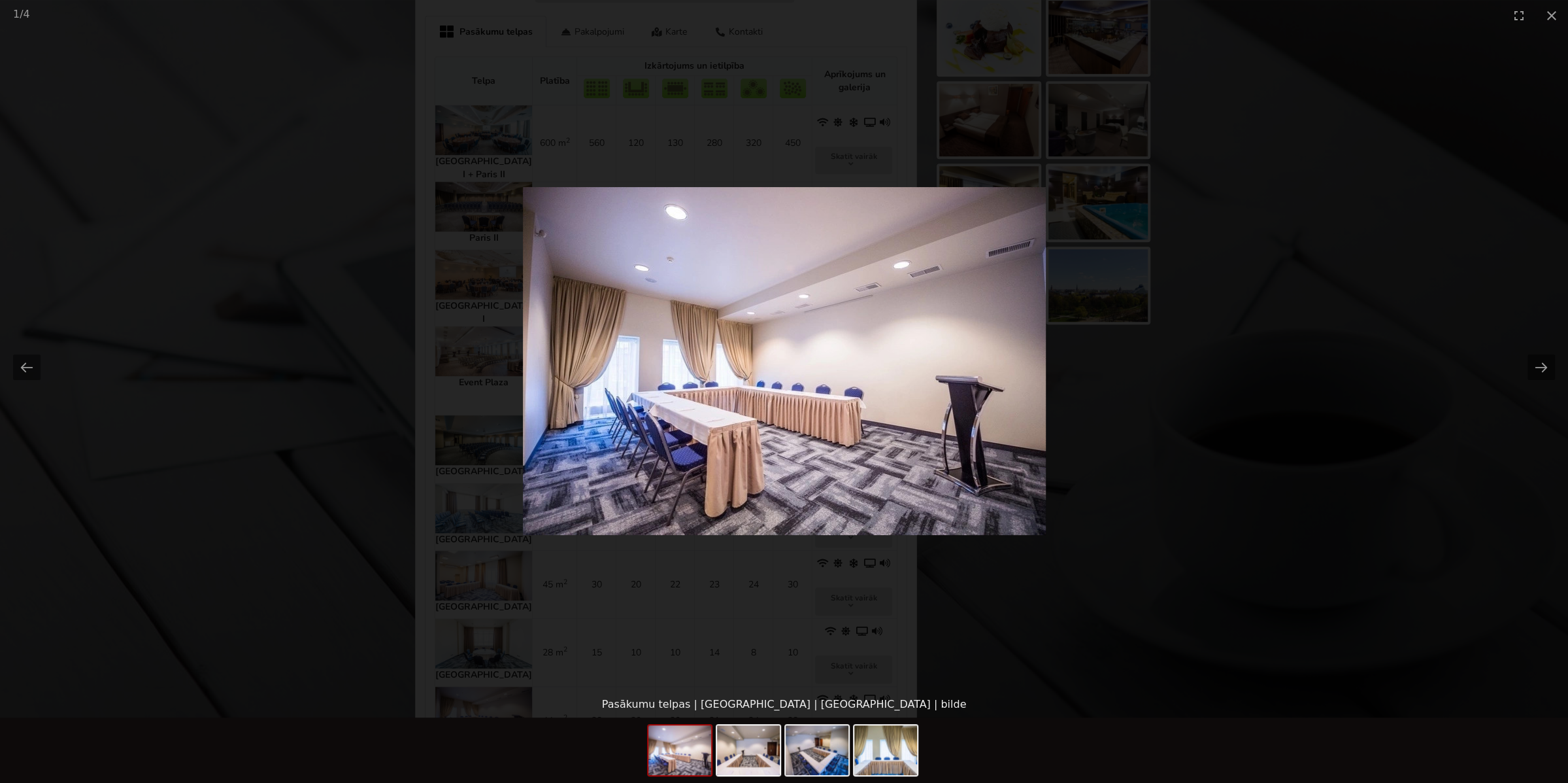
click at [452, 605] on picture at bounding box center [784, 361] width 1568 height 660
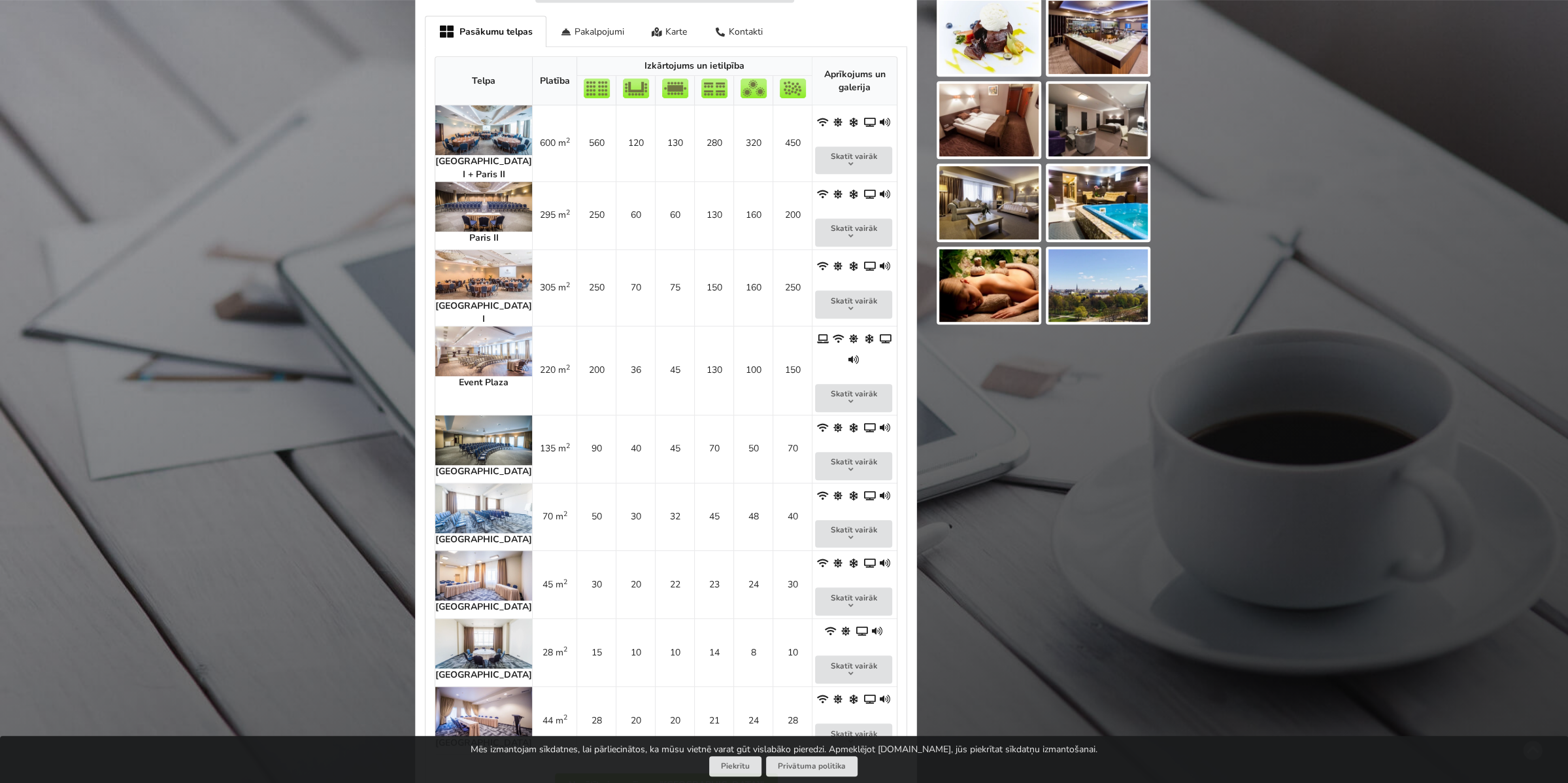
click at [463, 687] on img at bounding box center [483, 711] width 97 height 49
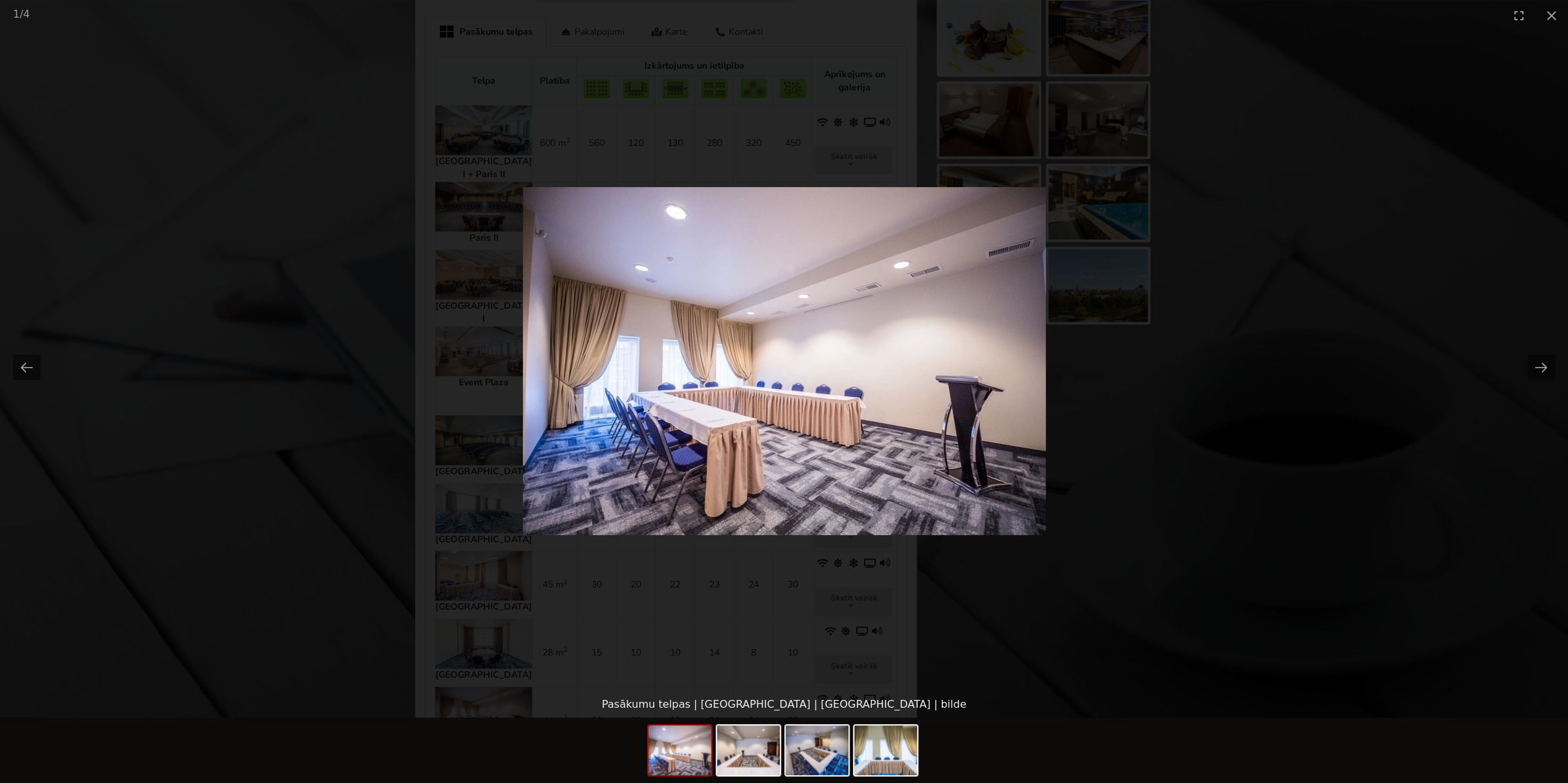
click at [462, 625] on picture at bounding box center [784, 361] width 1568 height 660
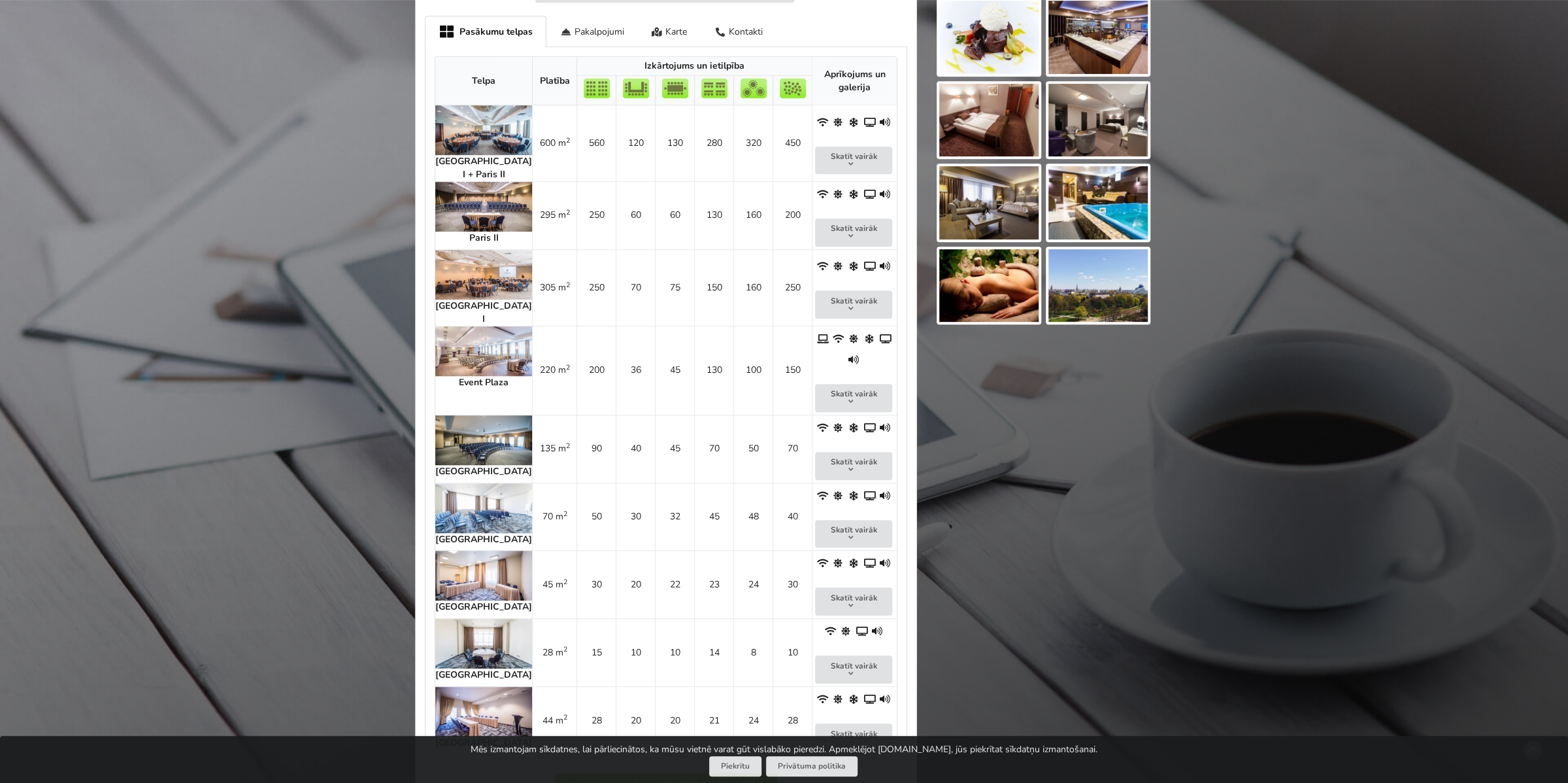
click at [474, 619] on img at bounding box center [483, 643] width 97 height 49
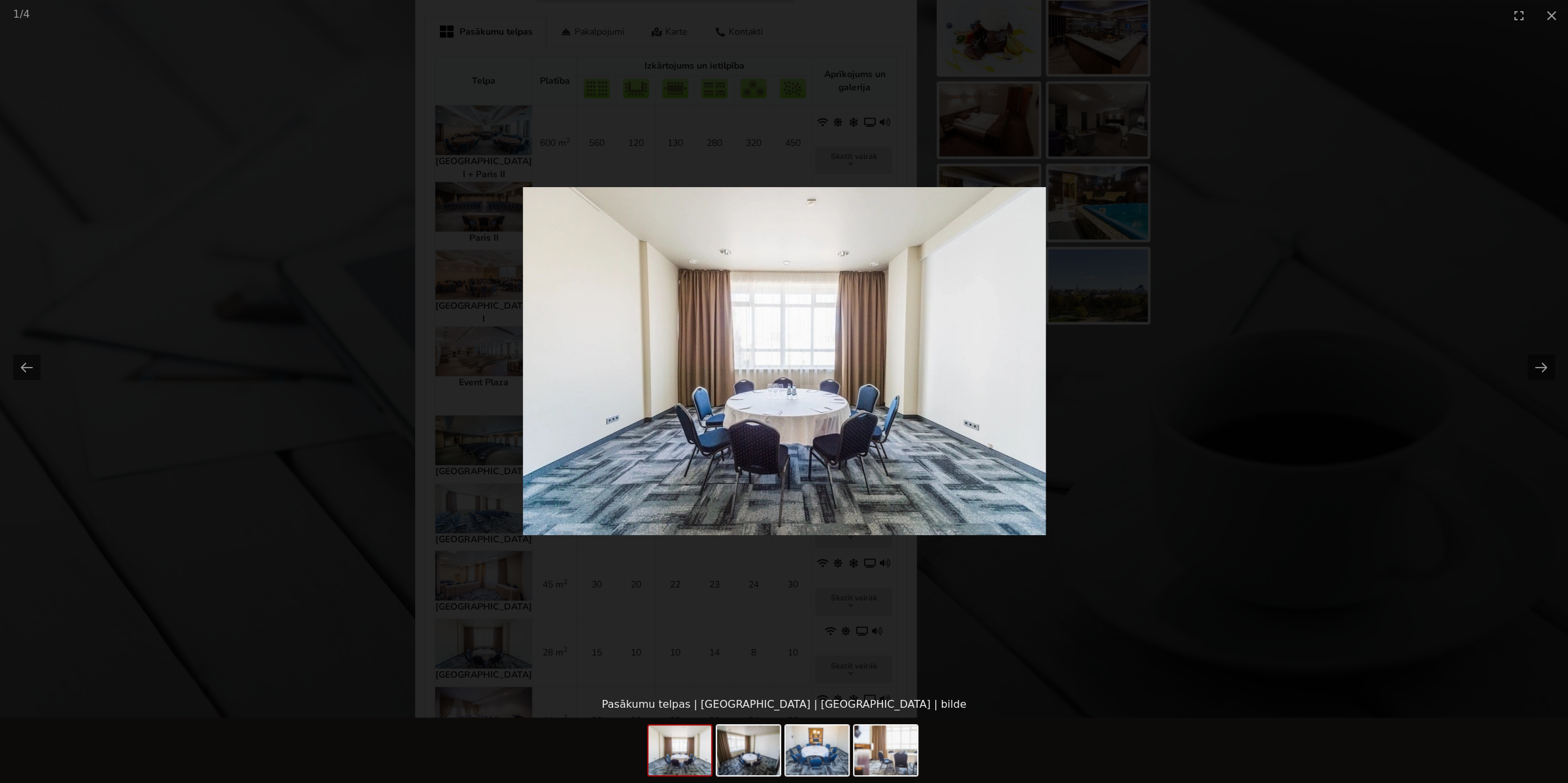
click at [474, 567] on picture at bounding box center [784, 361] width 1568 height 660
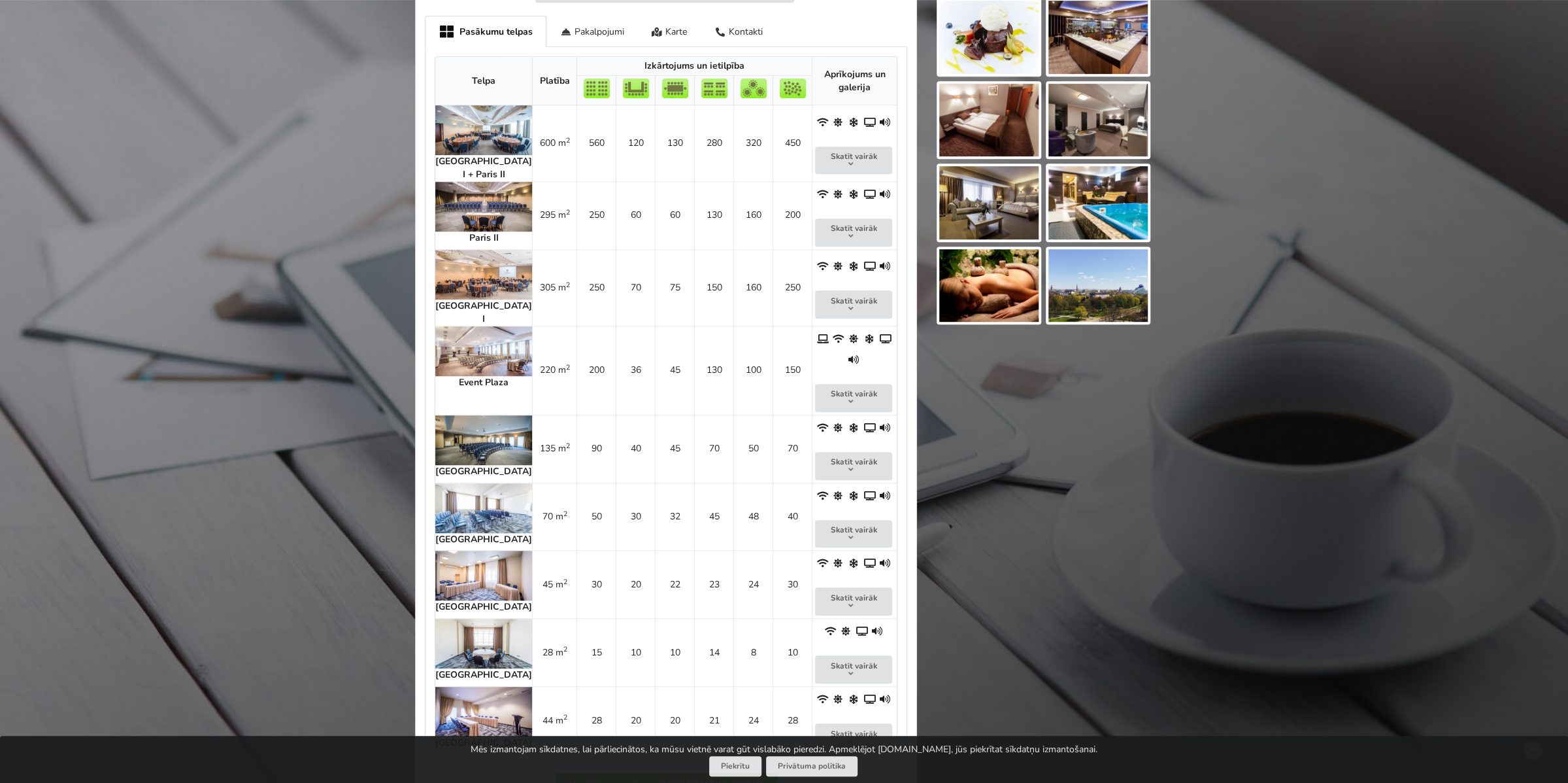
click at [481, 550] on img at bounding box center [483, 574] width 97 height 49
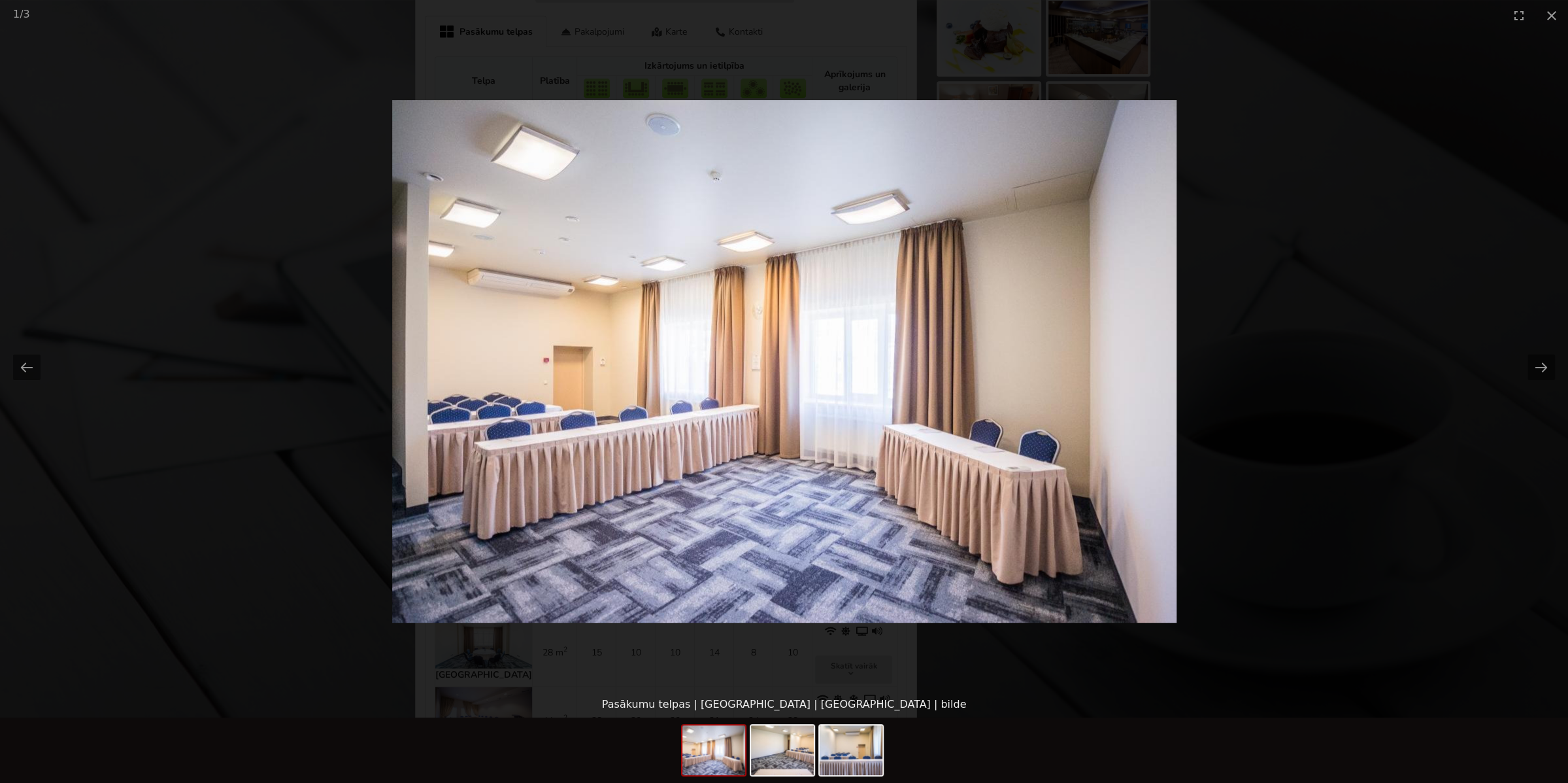
click at [480, 497] on picture at bounding box center [784, 361] width 1568 height 660
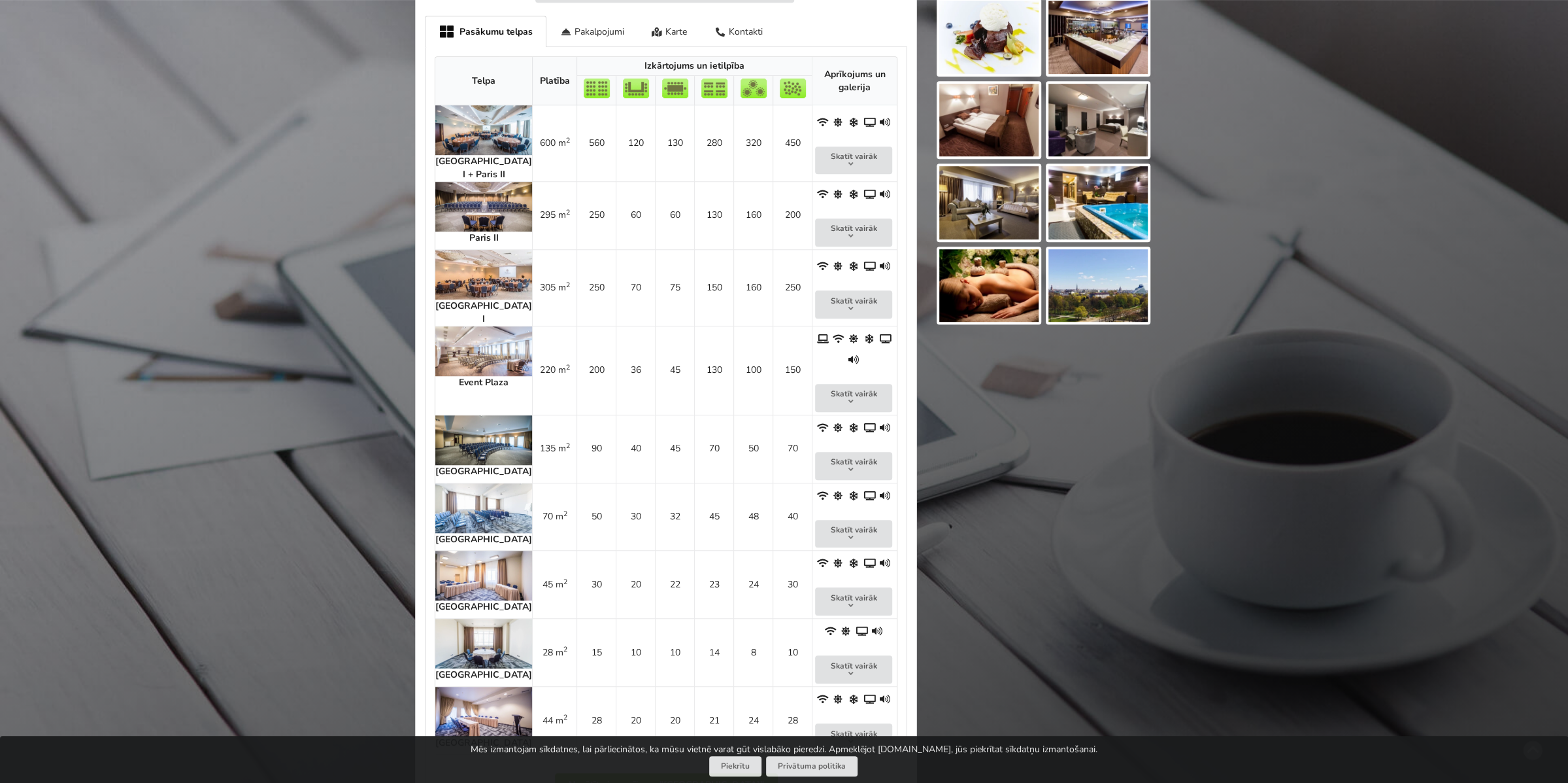
click at [478, 483] on img at bounding box center [483, 507] width 97 height 49
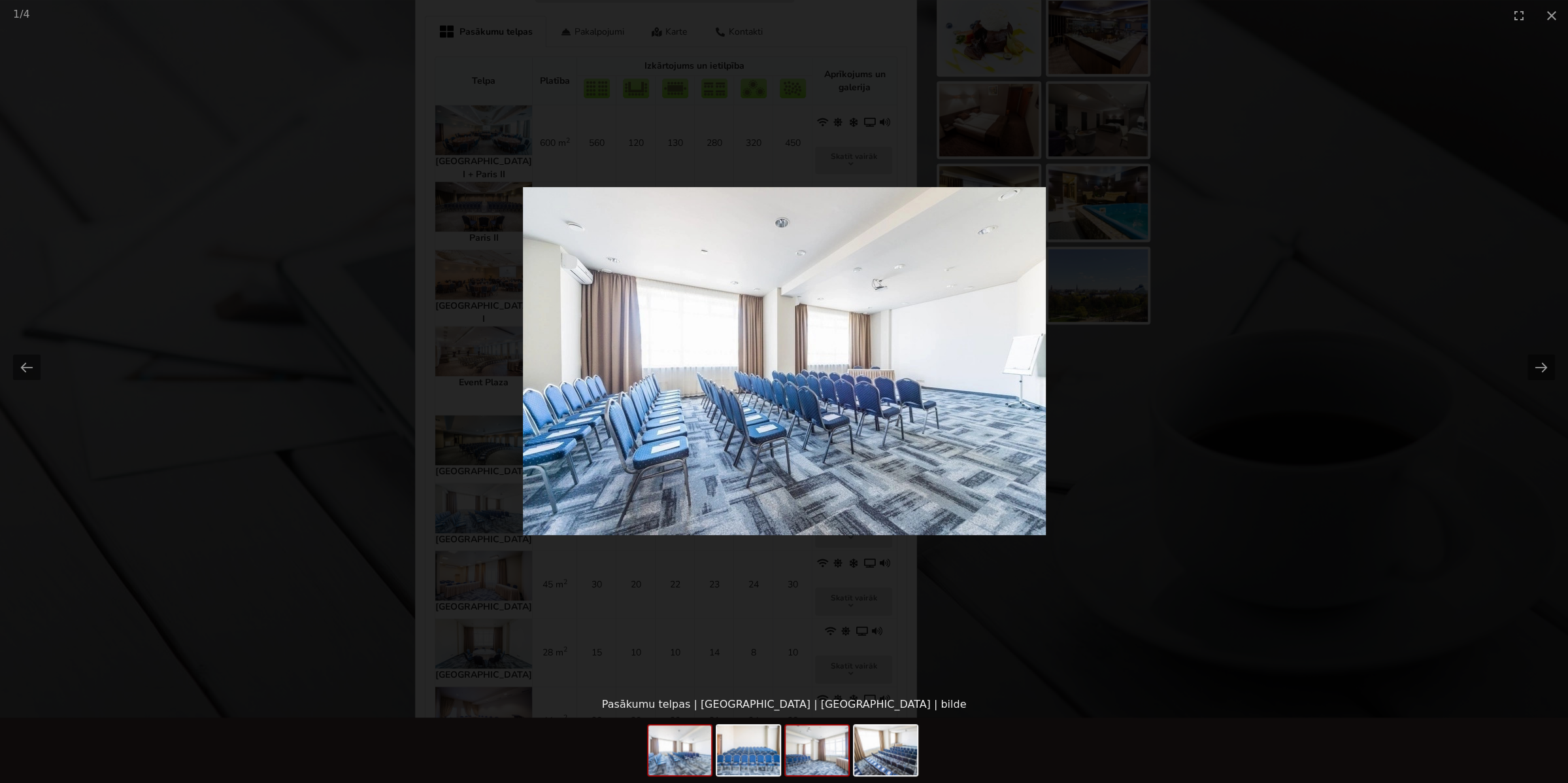
click at [804, 758] on img at bounding box center [816, 749] width 63 height 49
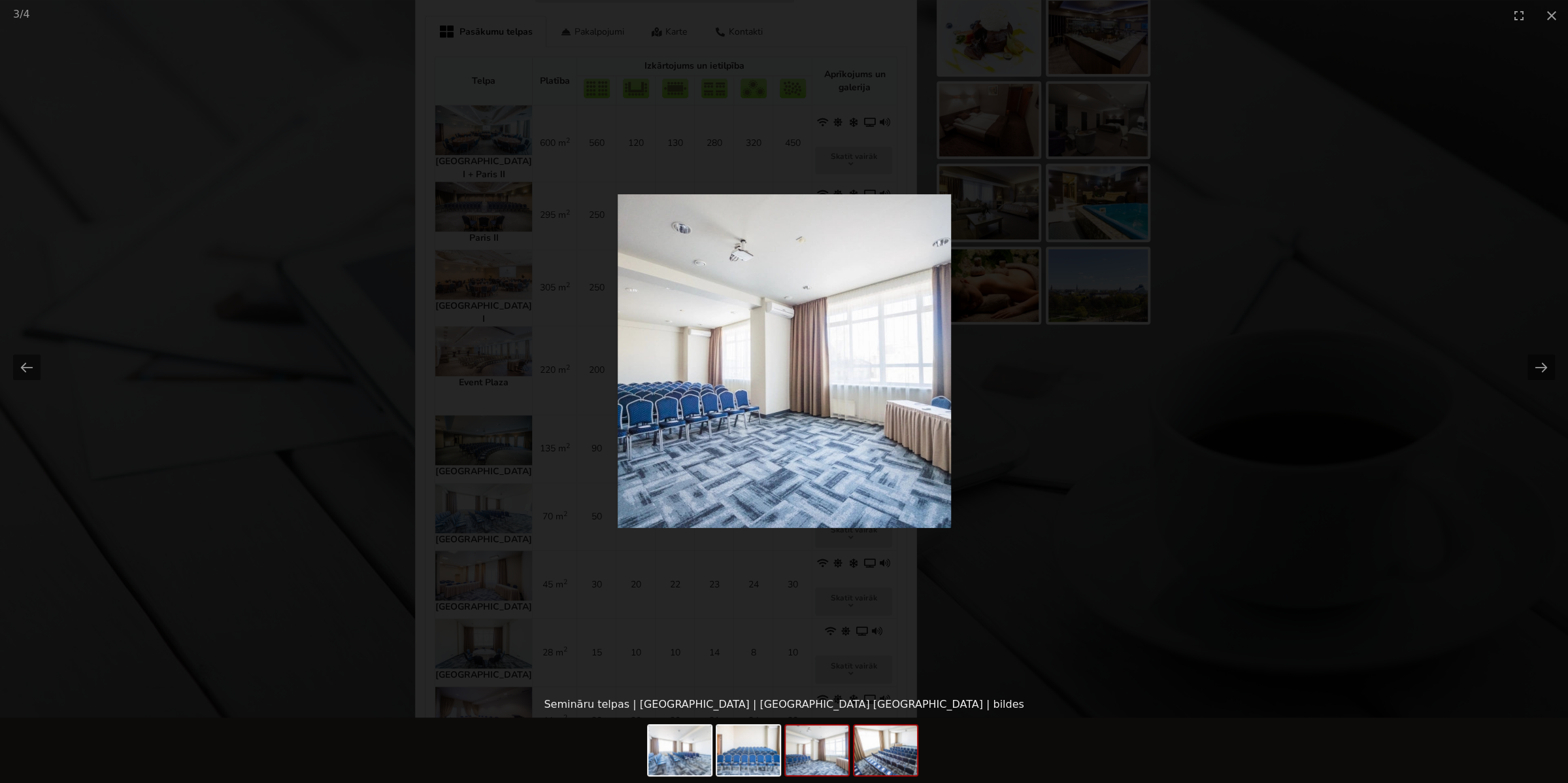
click at [876, 756] on img at bounding box center [886, 749] width 63 height 49
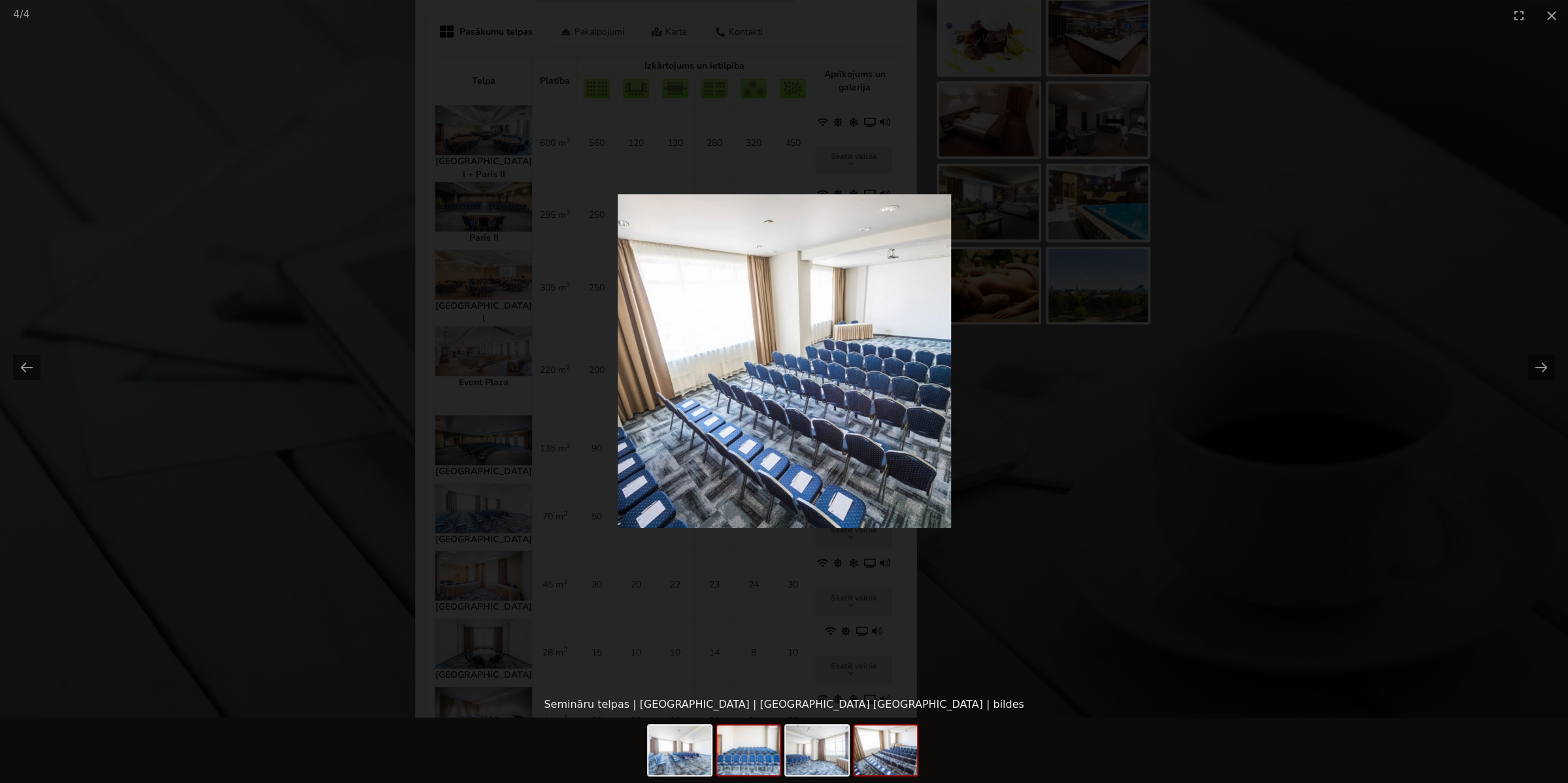
click at [752, 757] on img at bounding box center [748, 749] width 63 height 49
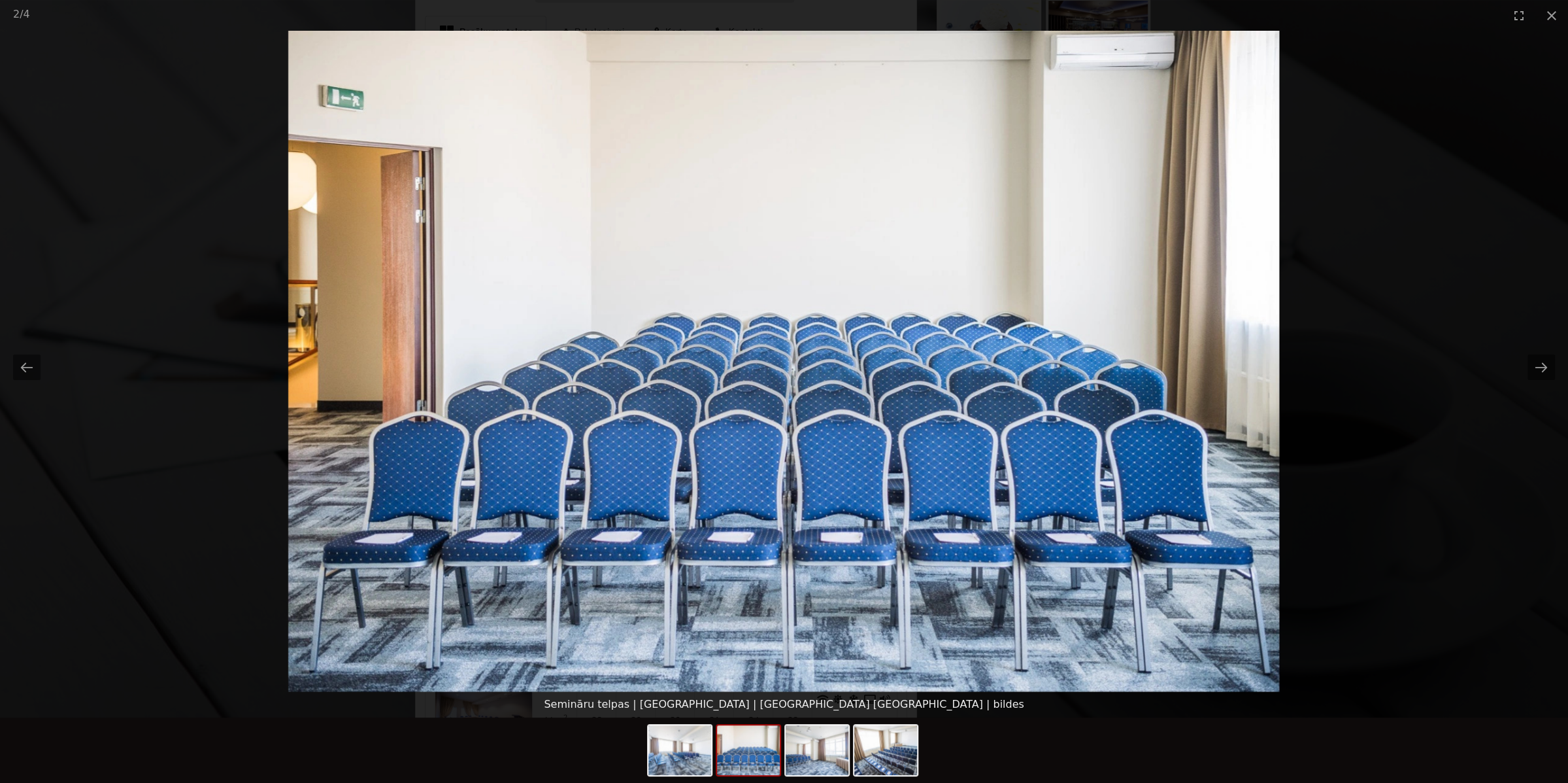
click at [528, 632] on picture at bounding box center [784, 361] width 1568 height 660
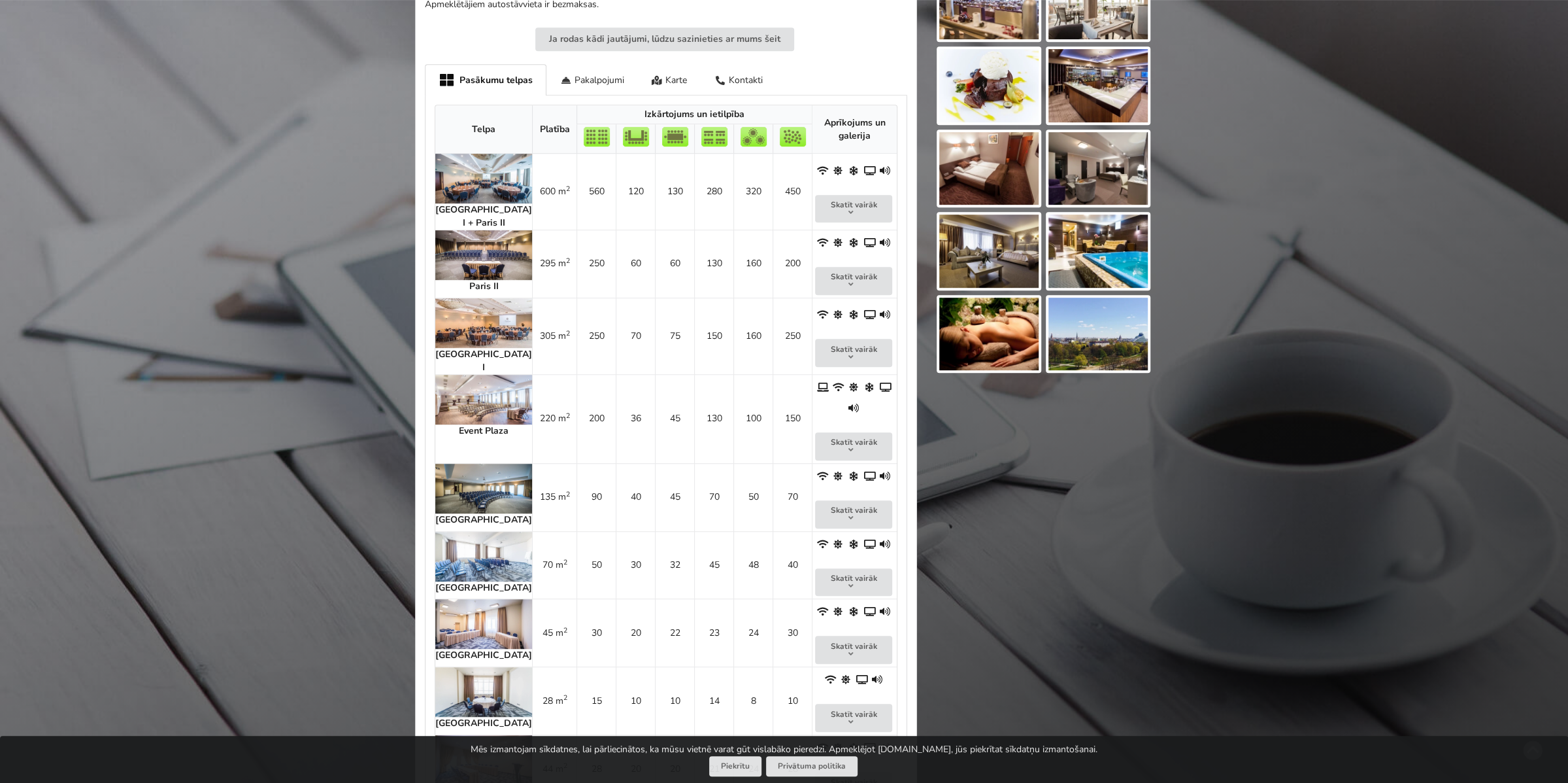
scroll to position [588, 0]
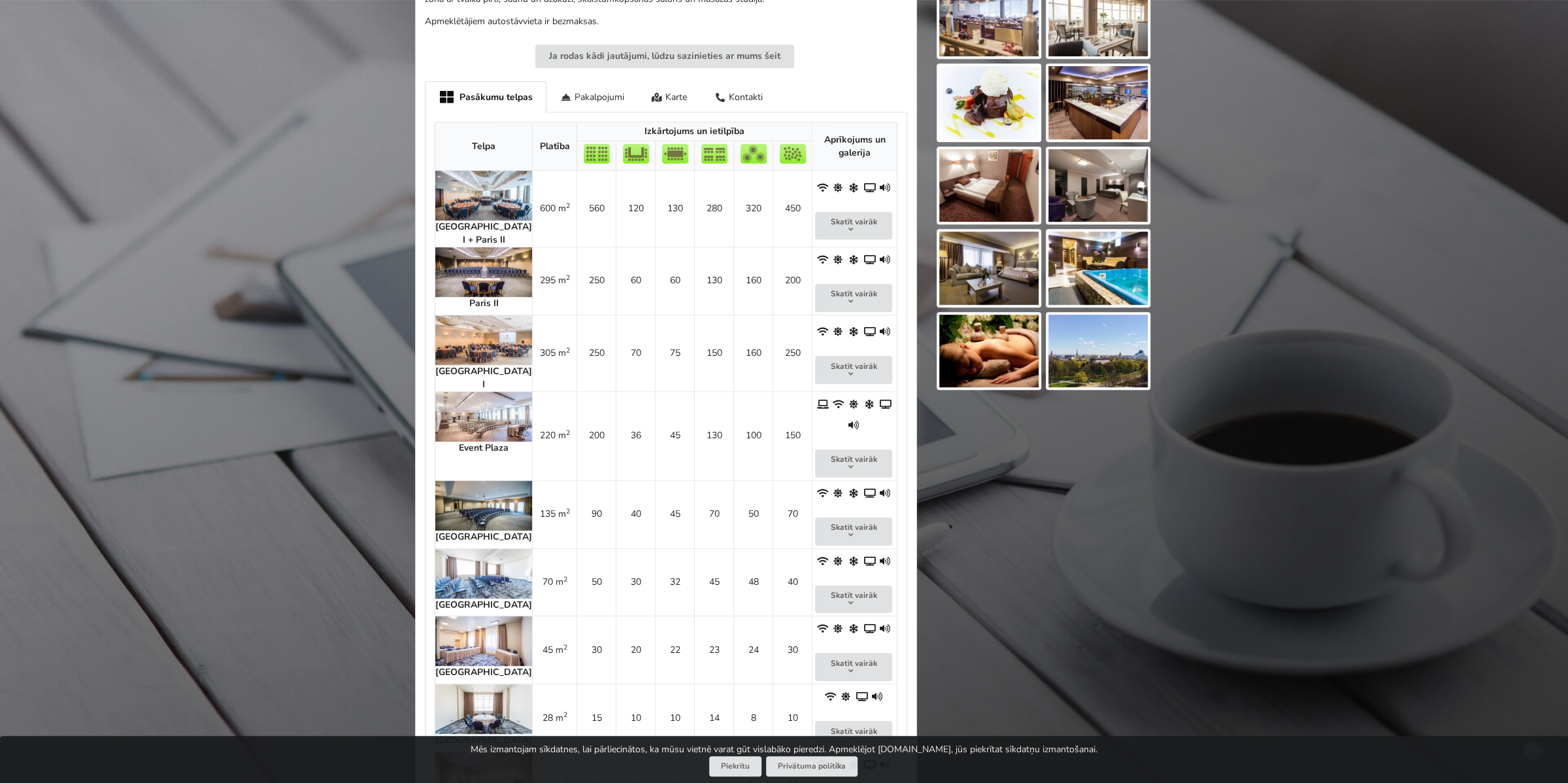
click at [472, 392] on img at bounding box center [483, 416] width 97 height 49
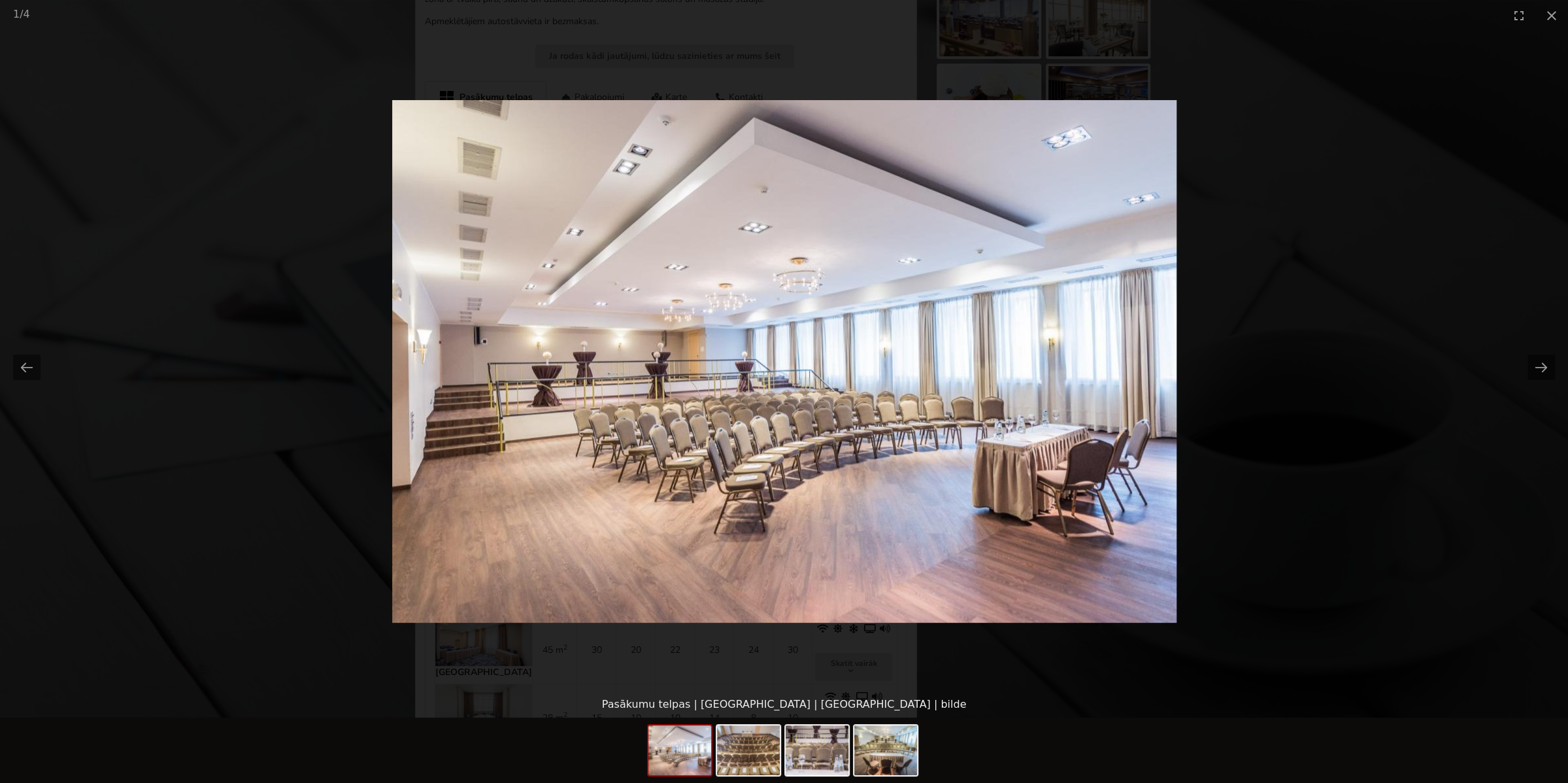
scroll to position [0, 0]
click at [504, 485] on picture at bounding box center [784, 361] width 1568 height 660
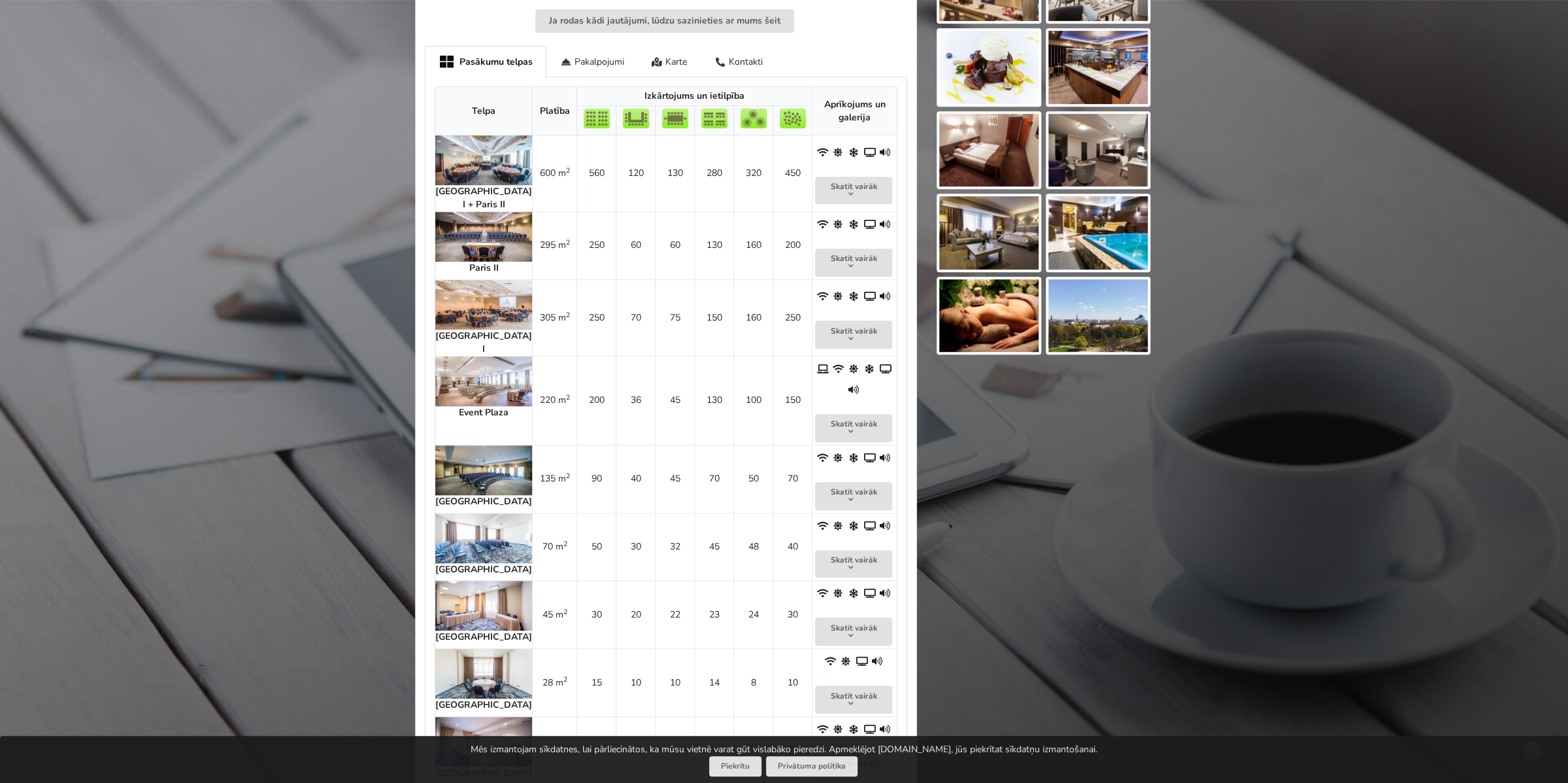
scroll to position [654, 0]
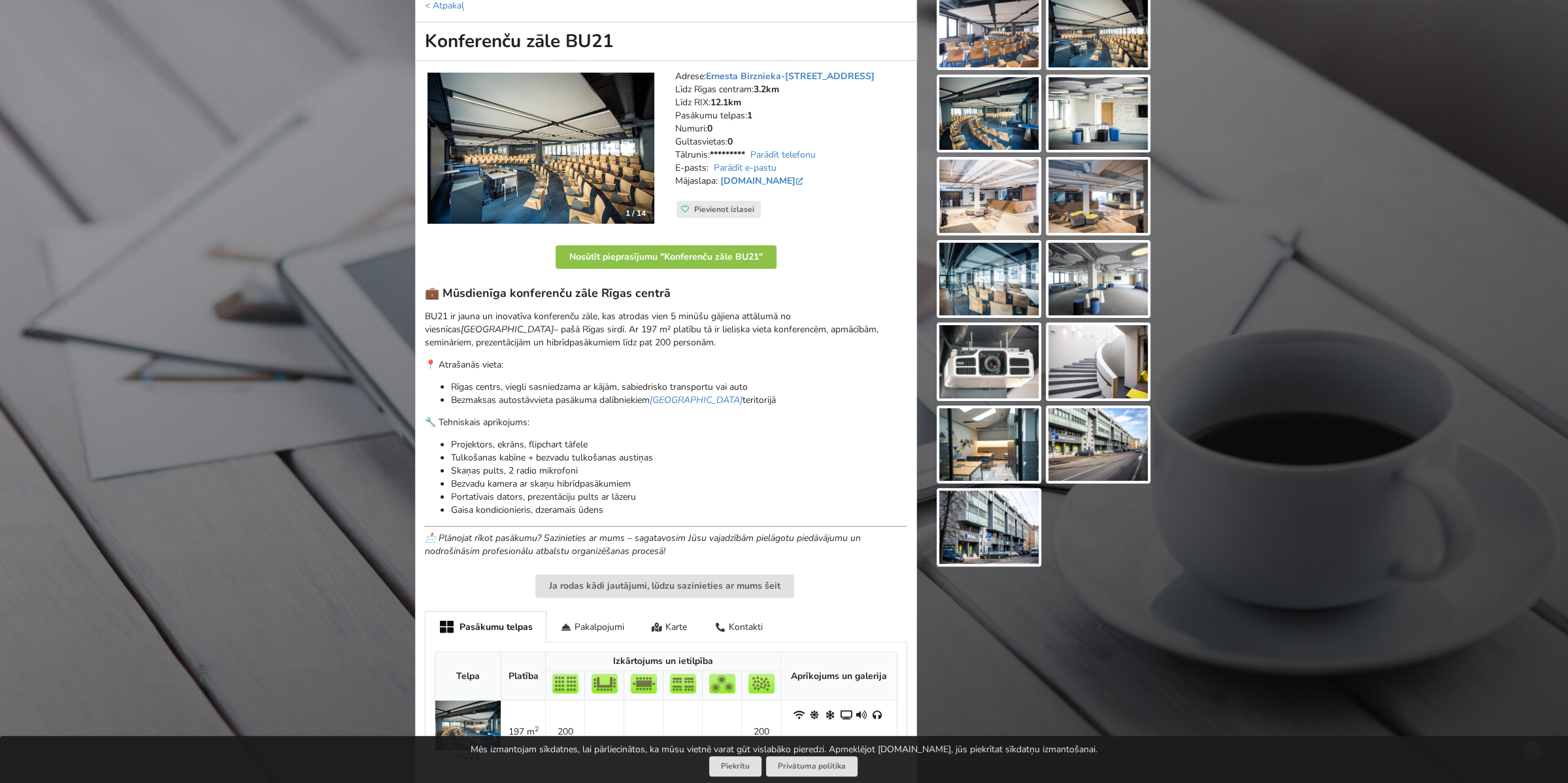
scroll to position [392, 0]
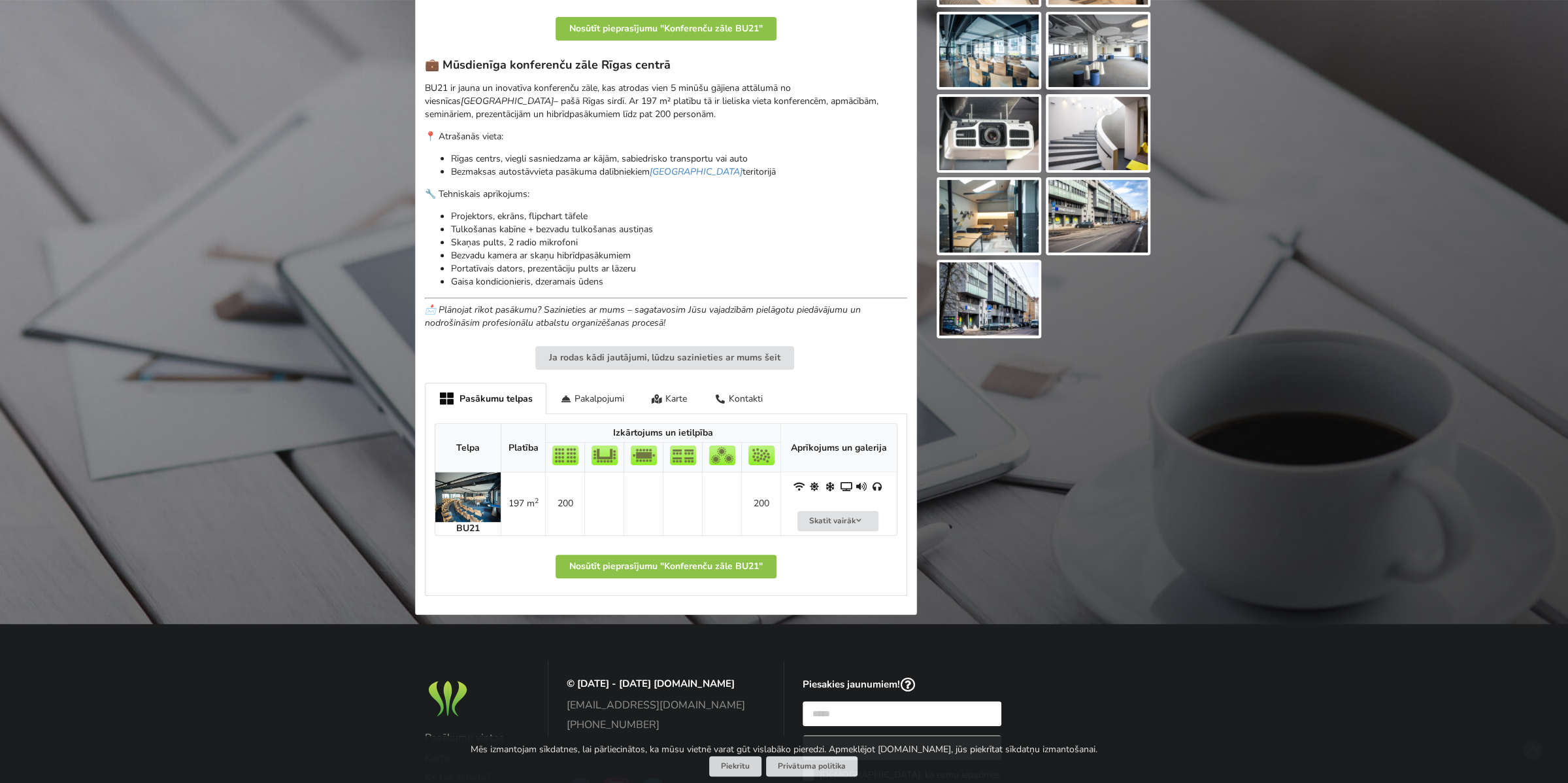
click at [480, 501] on img at bounding box center [468, 497] width 66 height 49
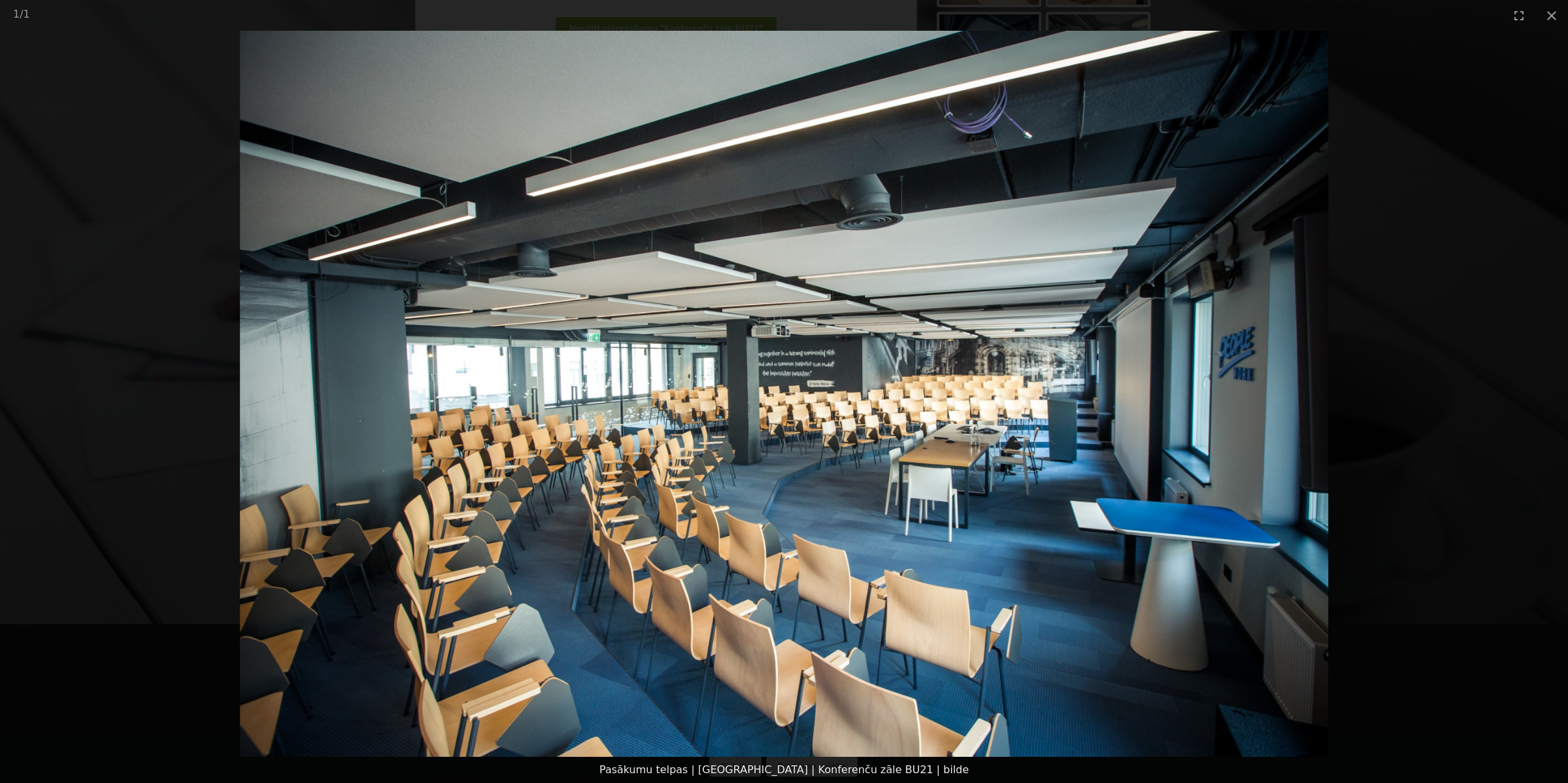
click at [1437, 408] on picture at bounding box center [784, 394] width 1568 height 726
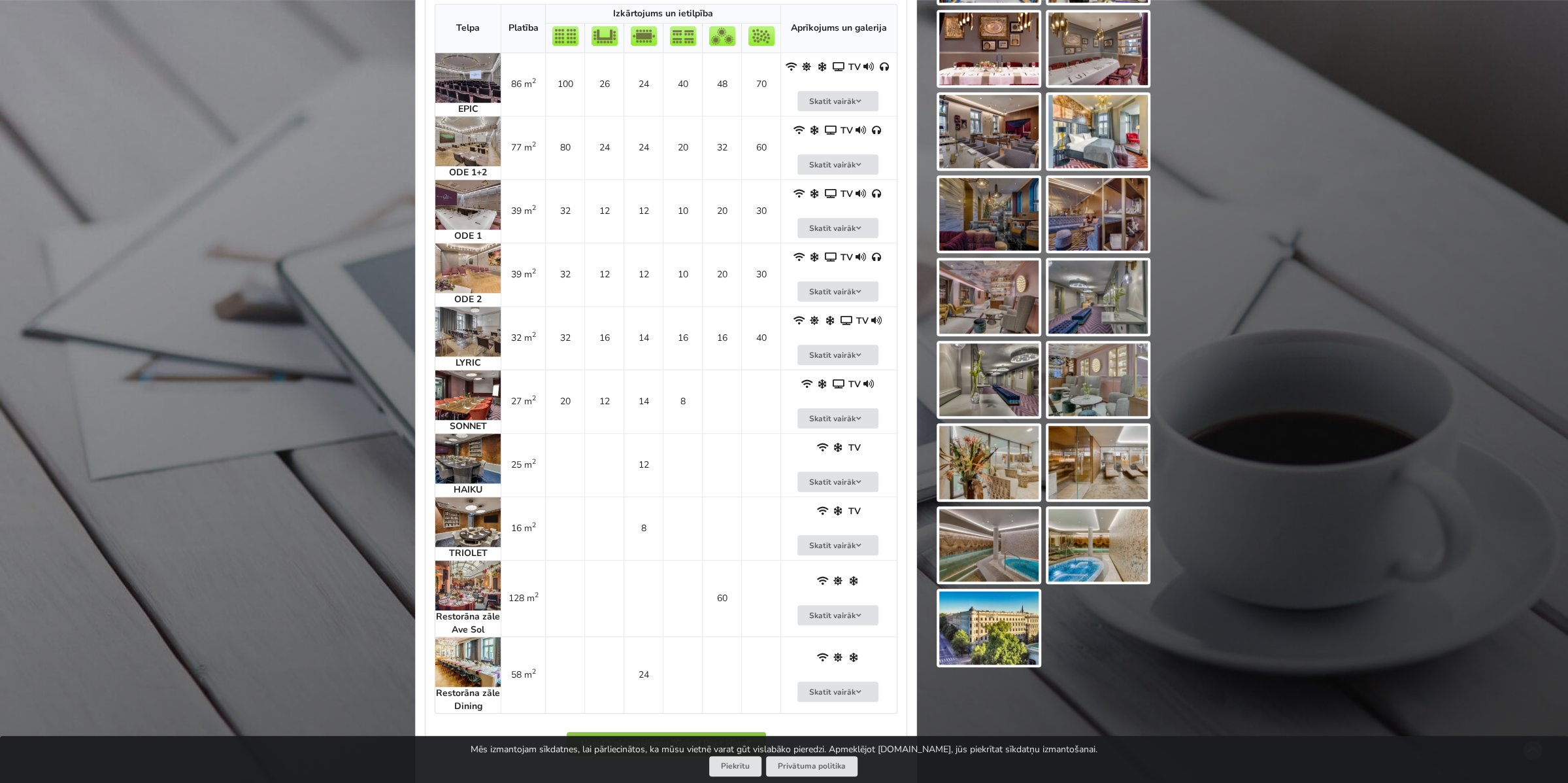
scroll to position [981, 0]
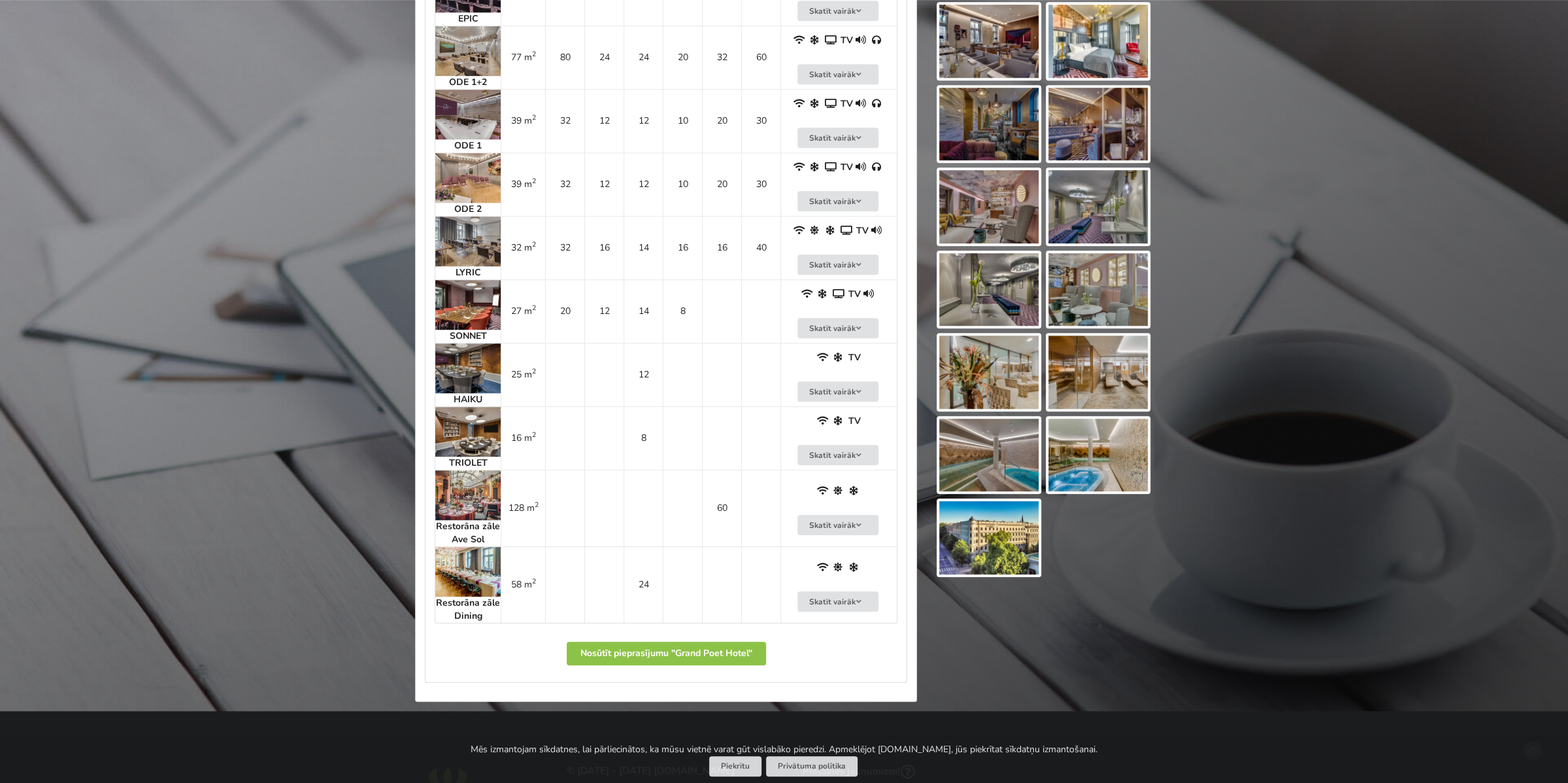
click at [480, 425] on img at bounding box center [468, 431] width 66 height 49
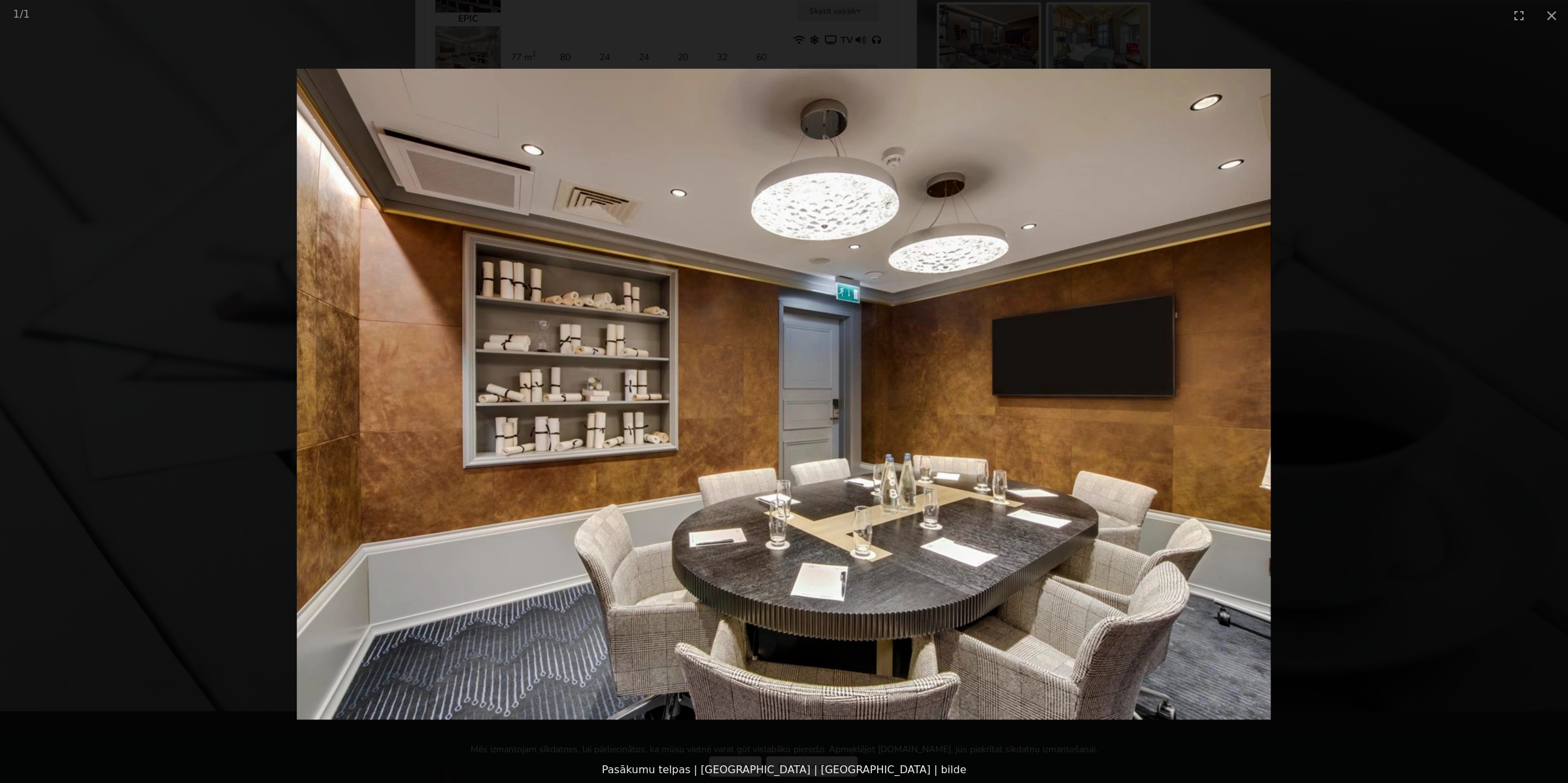
click at [288, 362] on picture at bounding box center [784, 394] width 1568 height 726
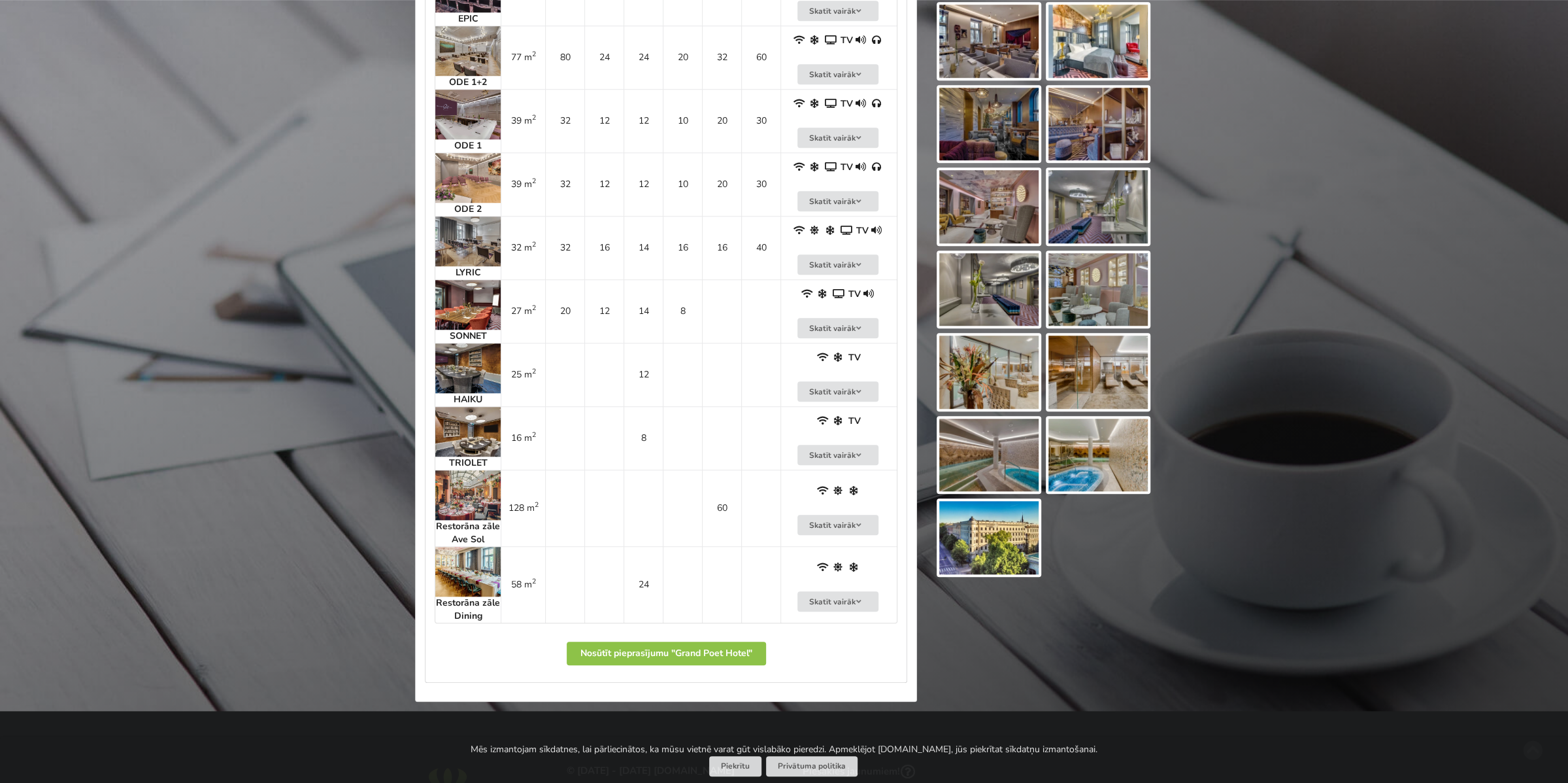
click at [451, 495] on img at bounding box center [468, 494] width 66 height 49
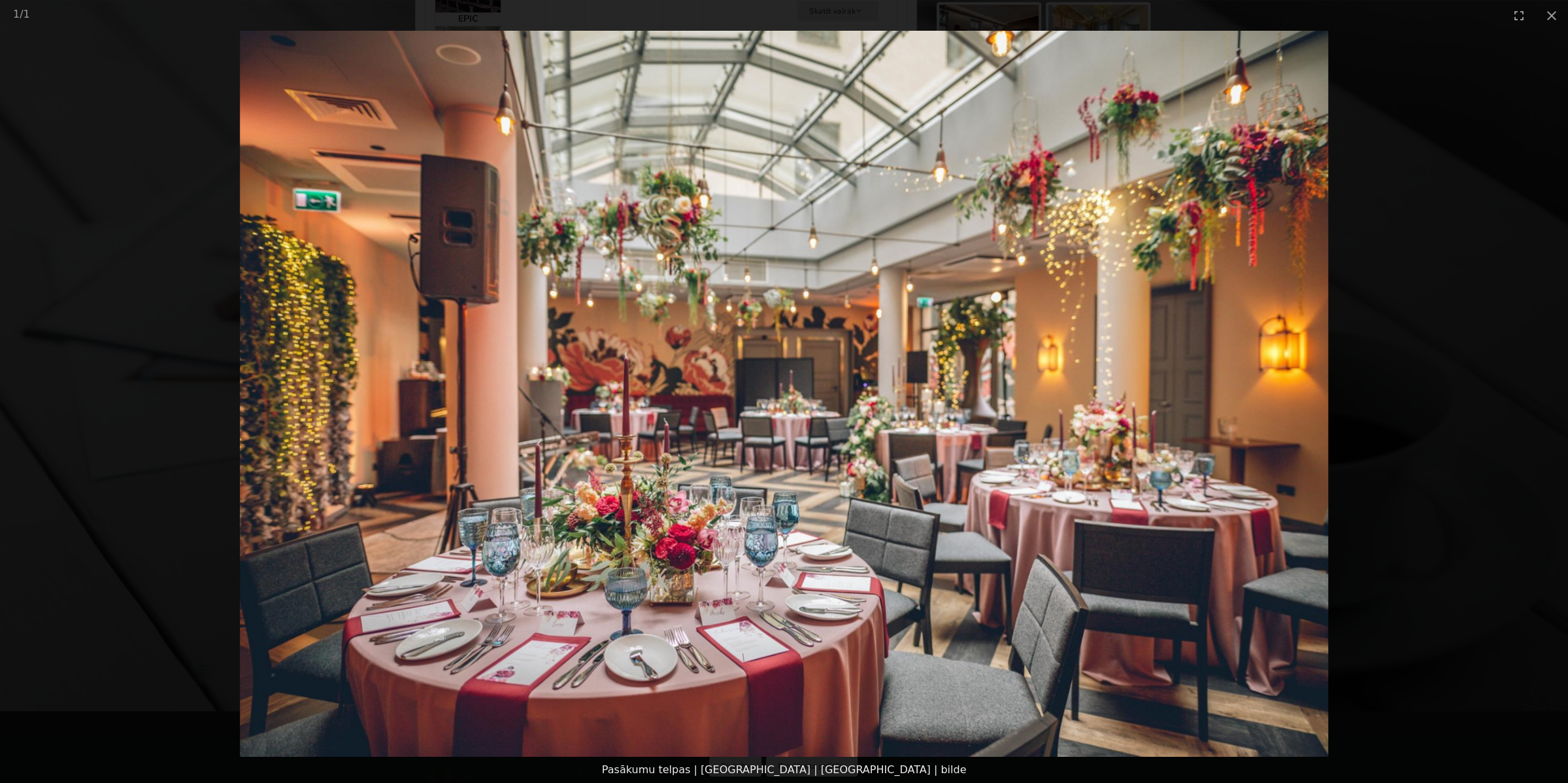
click at [336, 438] on picture at bounding box center [784, 394] width 1568 height 726
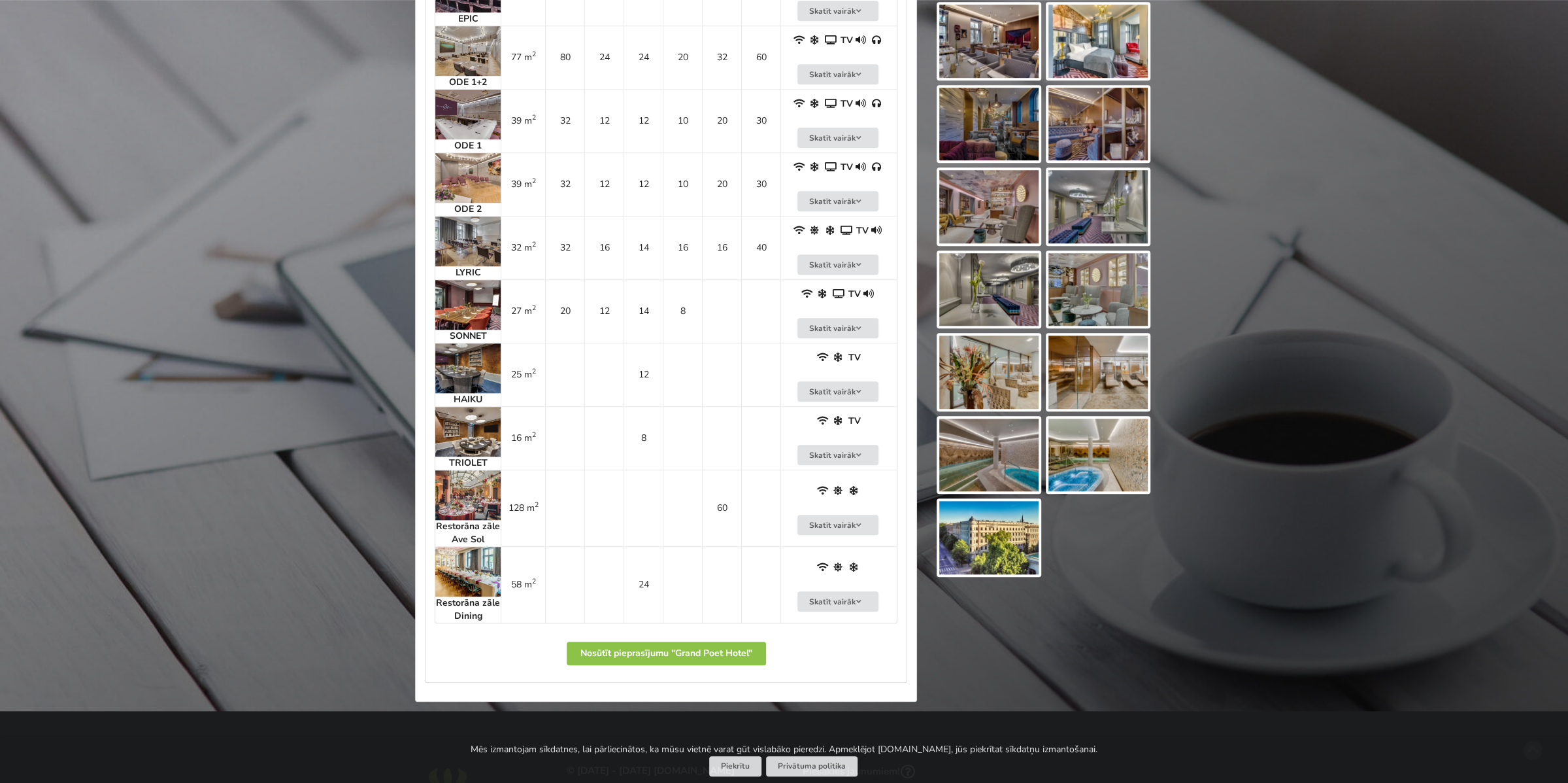
click at [453, 365] on img at bounding box center [468, 368] width 66 height 49
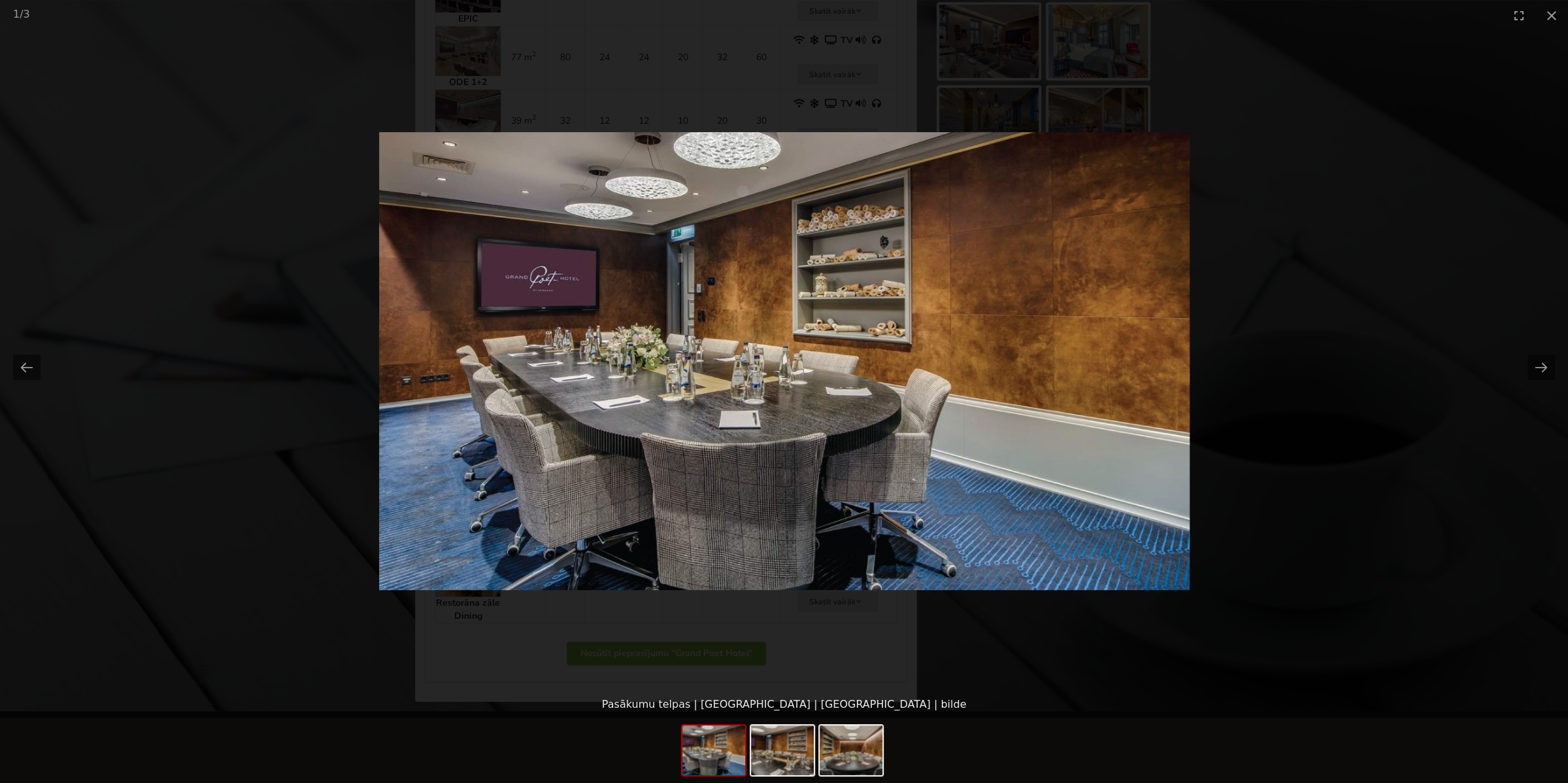
click at [407, 351] on picture at bounding box center [784, 361] width 1568 height 660
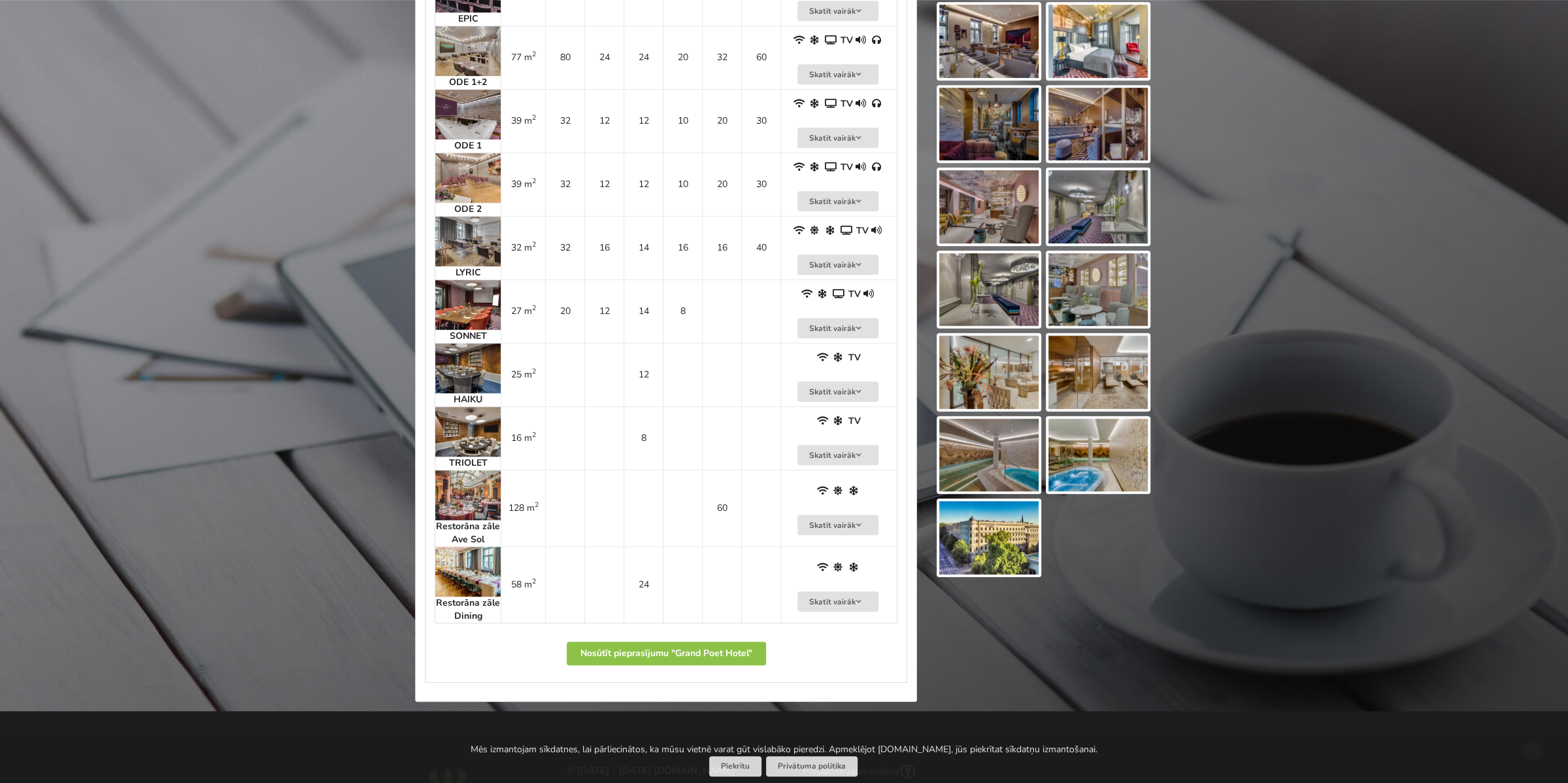
click at [468, 435] on img at bounding box center [468, 431] width 66 height 49
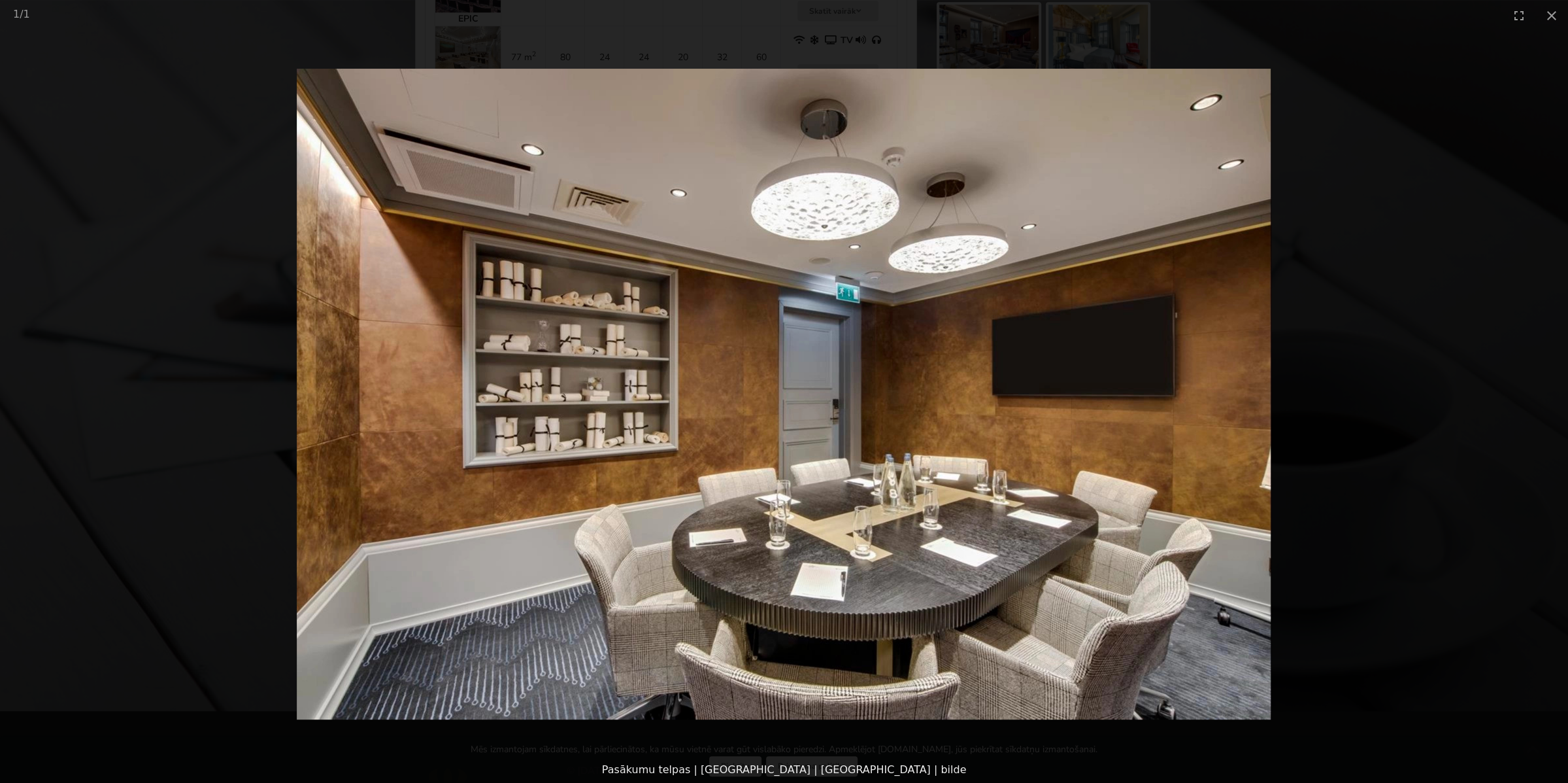
drag, startPoint x: 385, startPoint y: 394, endPoint x: 374, endPoint y: 384, distance: 14.9
click at [385, 393] on picture at bounding box center [784, 394] width 1568 height 726
click at [563, 626] on picture at bounding box center [784, 394] width 1568 height 726
click at [515, 596] on picture at bounding box center [784, 394] width 1568 height 726
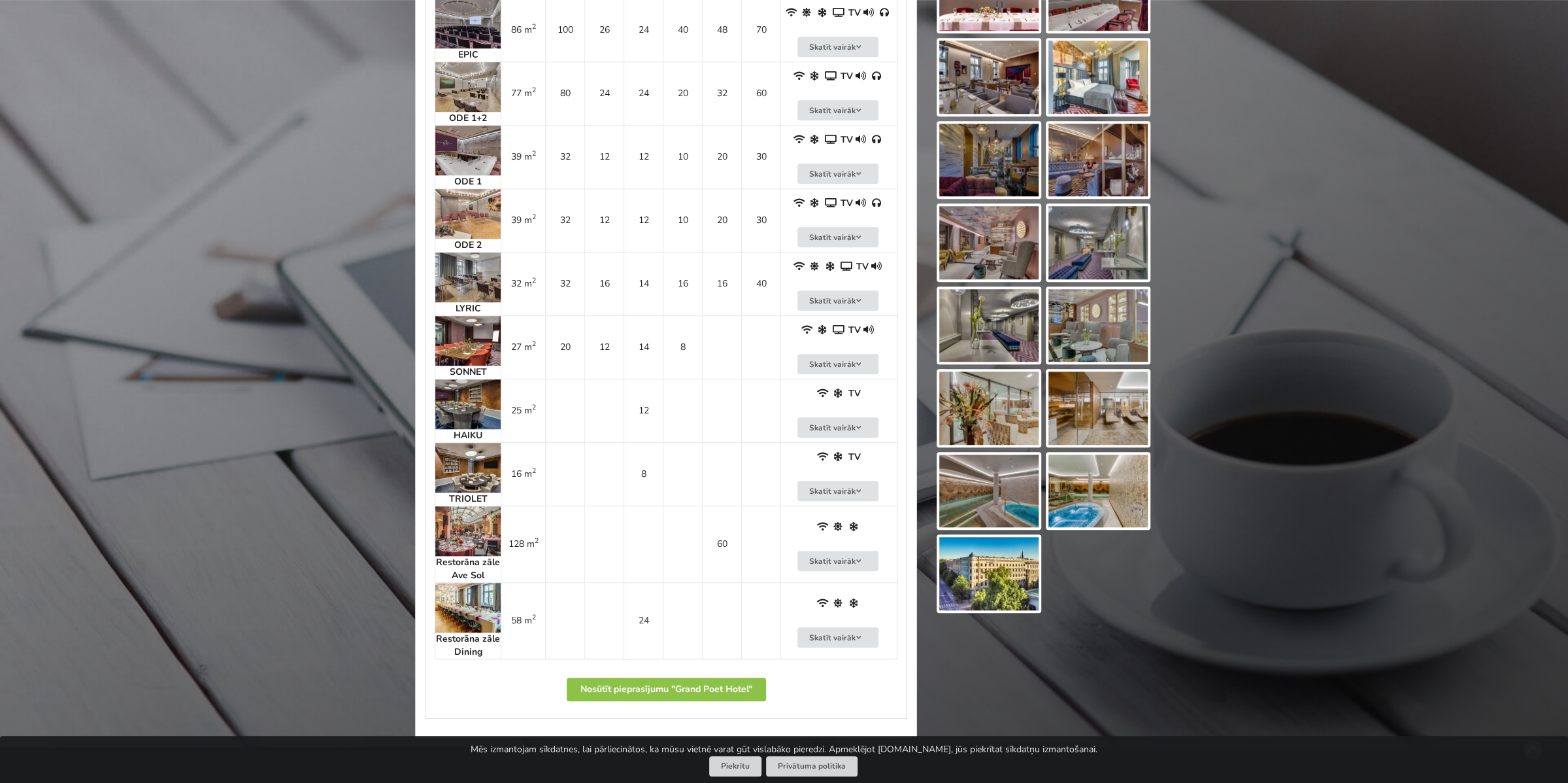
scroll to position [915, 0]
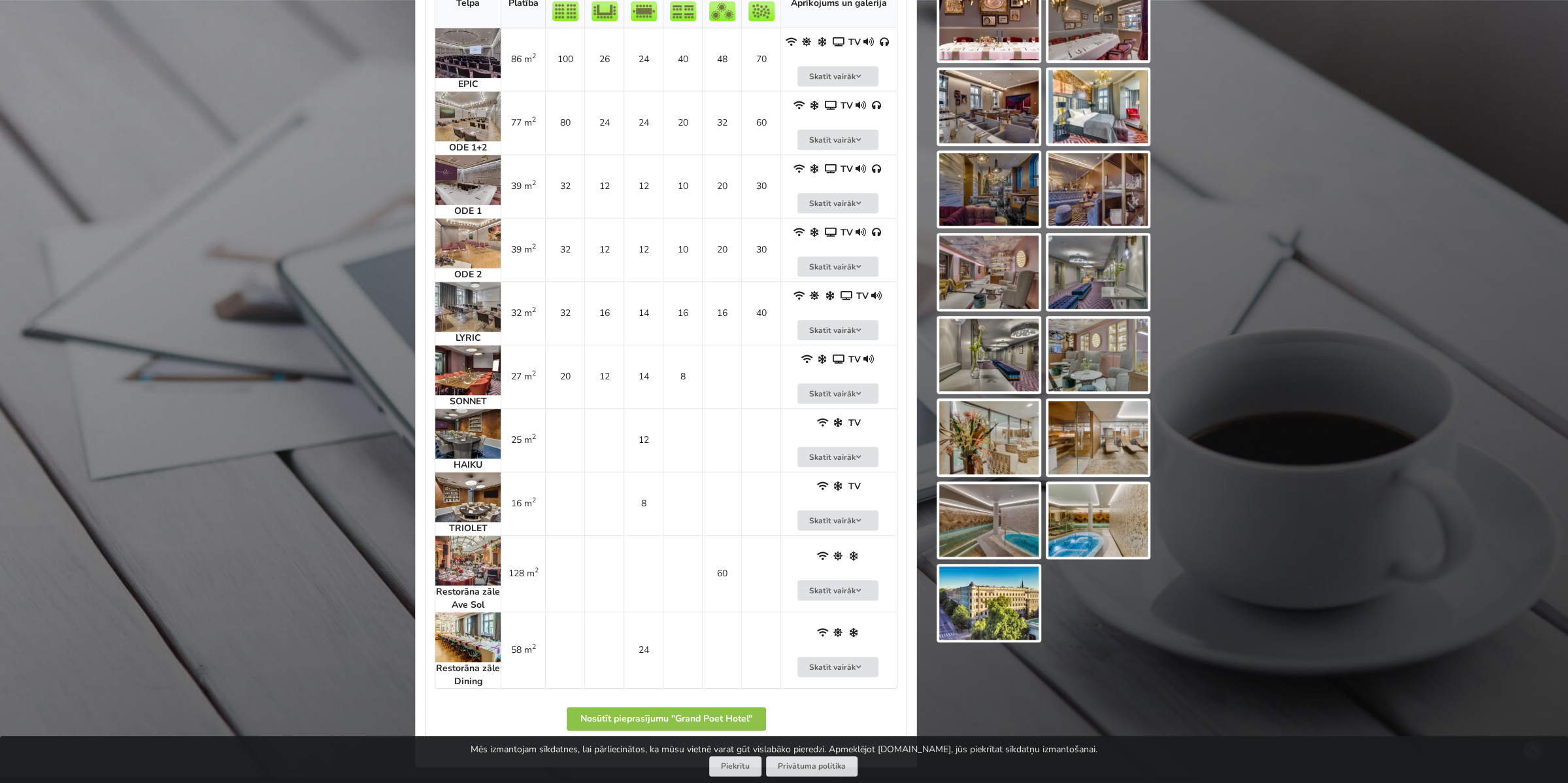
click at [486, 368] on img at bounding box center [468, 369] width 66 height 49
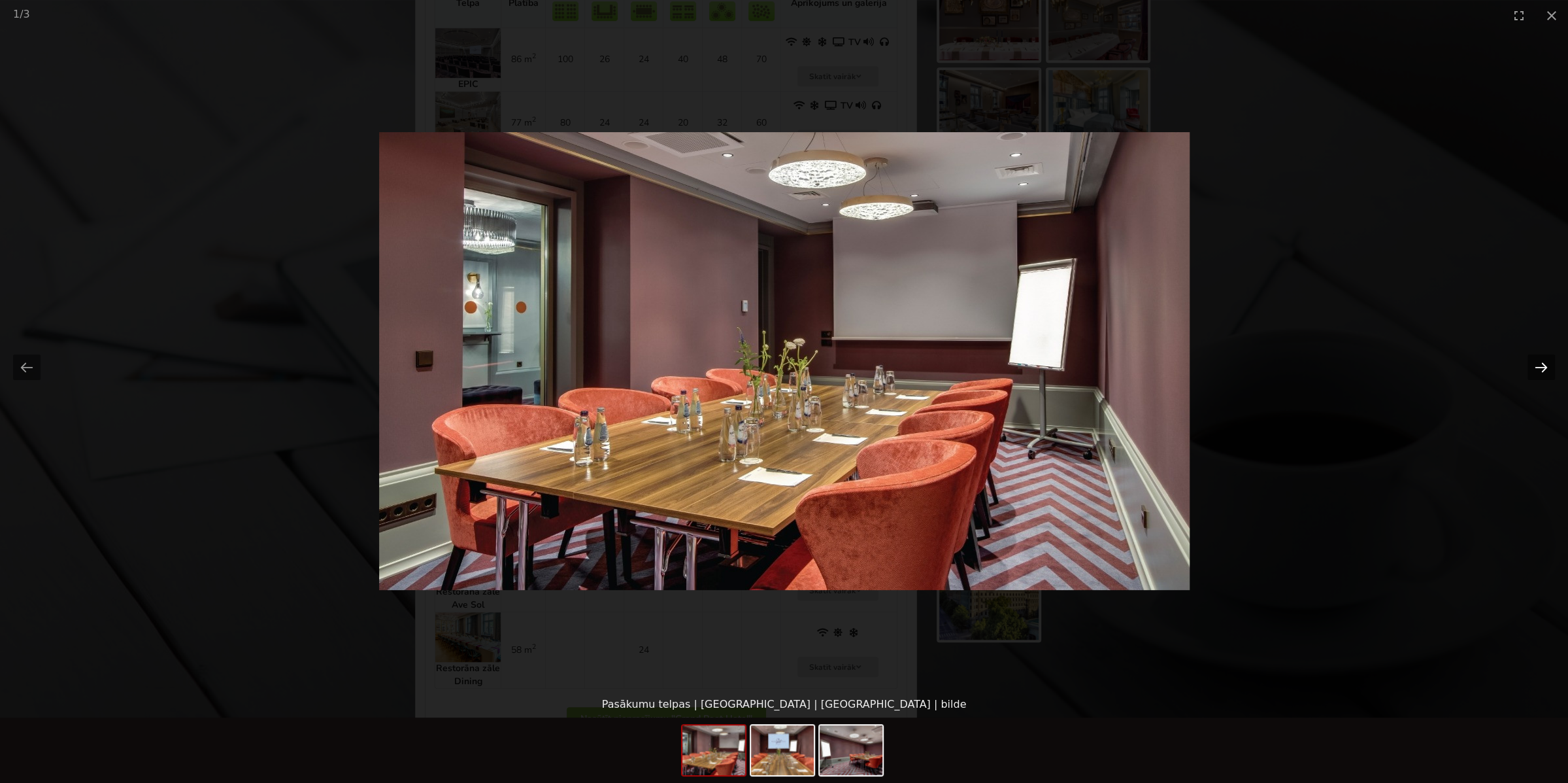
click at [1543, 363] on button "Next slide" at bounding box center [1541, 367] width 28 height 25
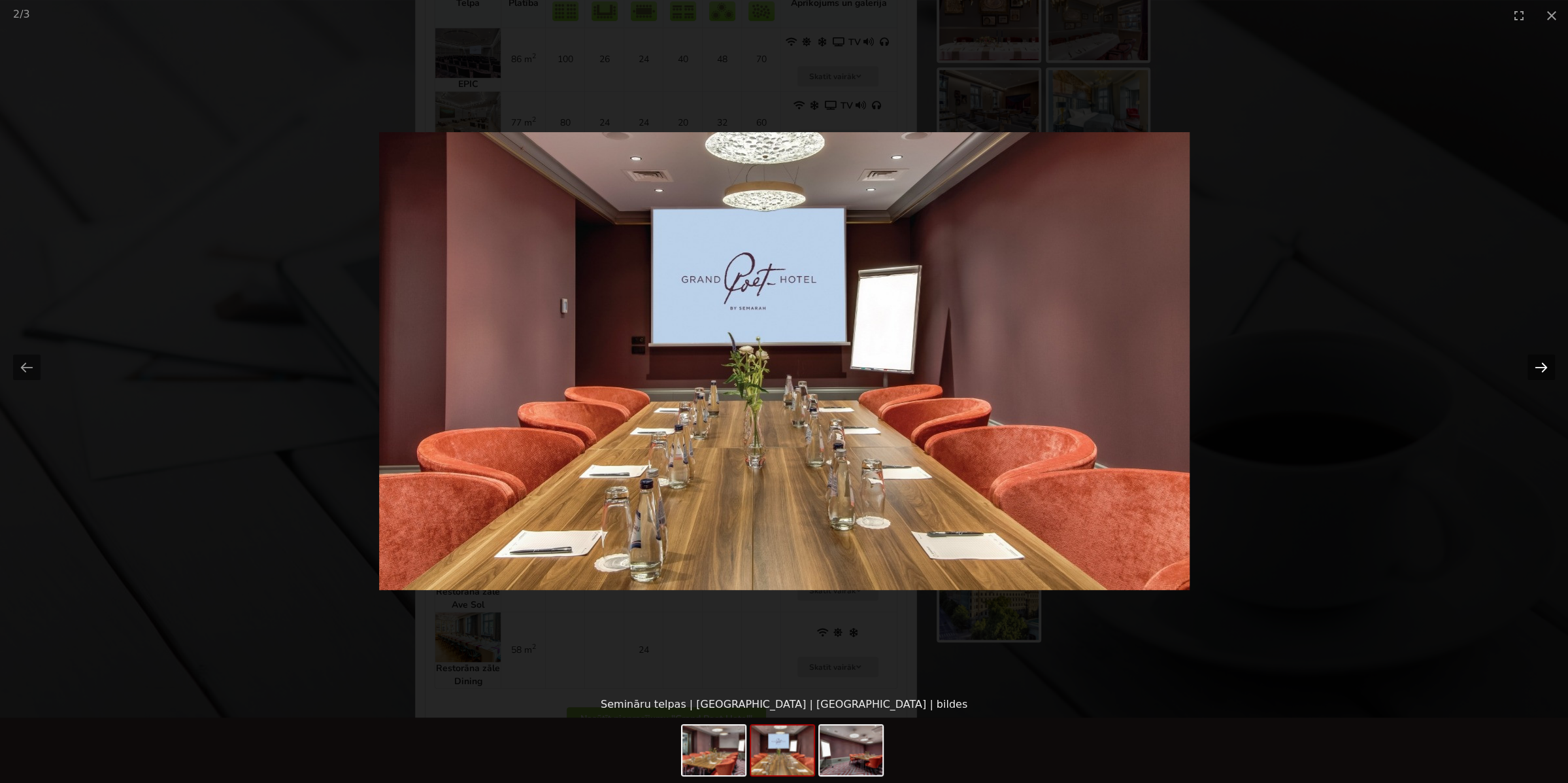
click at [1544, 364] on button "Next slide" at bounding box center [1541, 367] width 28 height 25
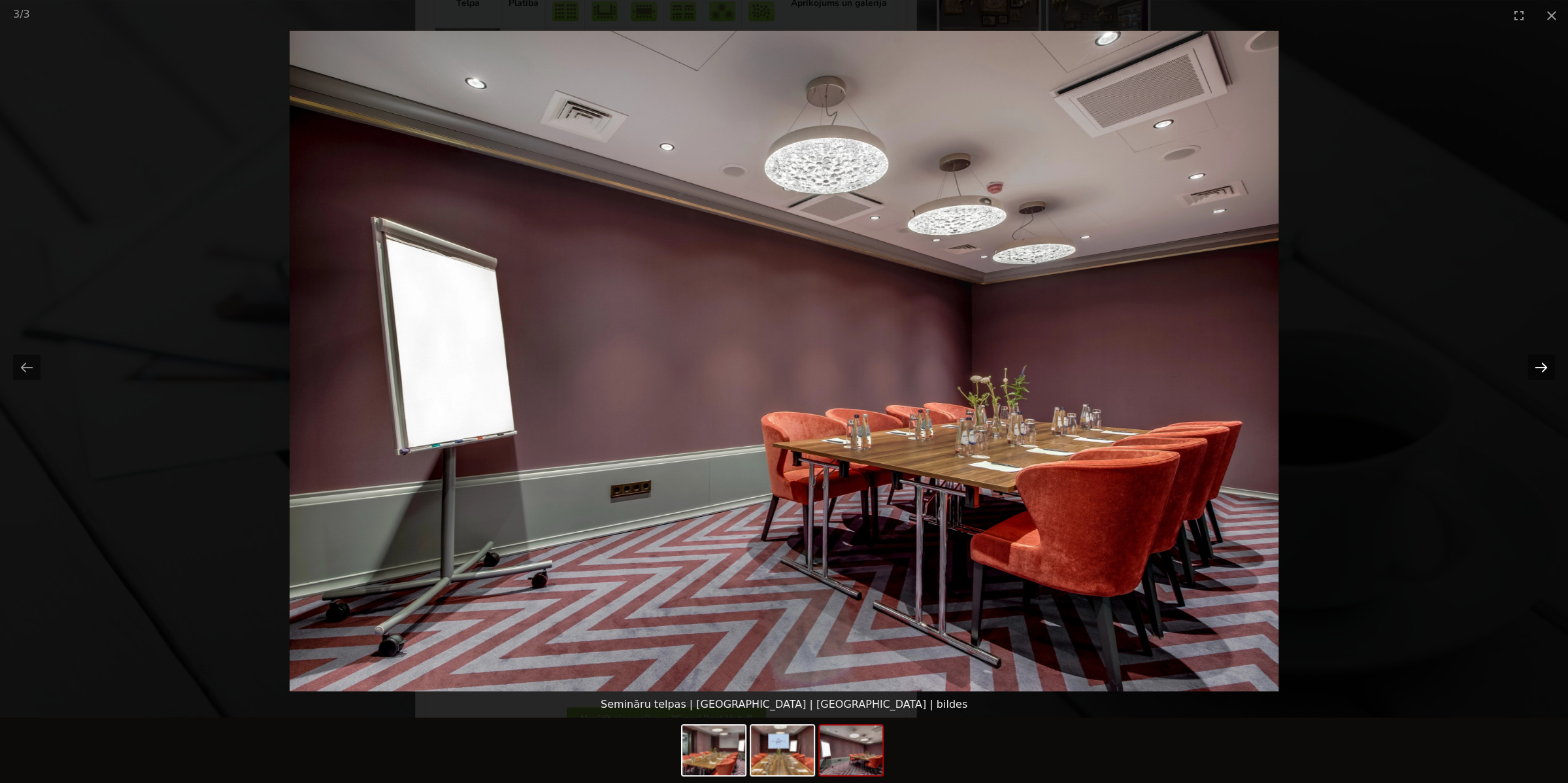
click at [1536, 367] on button "Next slide" at bounding box center [1541, 367] width 28 height 25
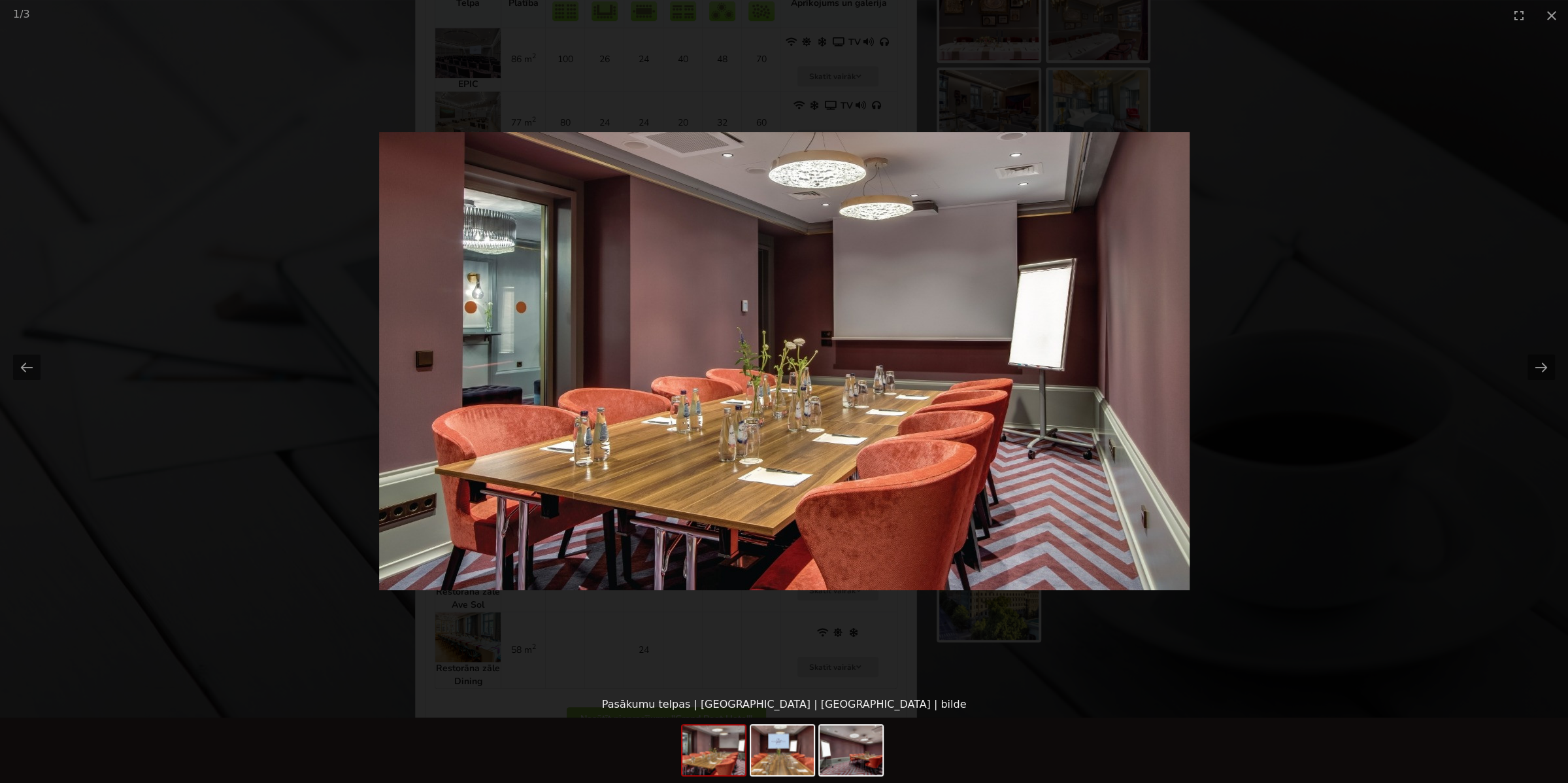
click at [1382, 300] on picture at bounding box center [784, 361] width 1568 height 660
click at [468, 221] on picture at bounding box center [783, 361] width 1568 height 660
click at [1552, 15] on button "Close gallery" at bounding box center [1551, 16] width 33 height 31
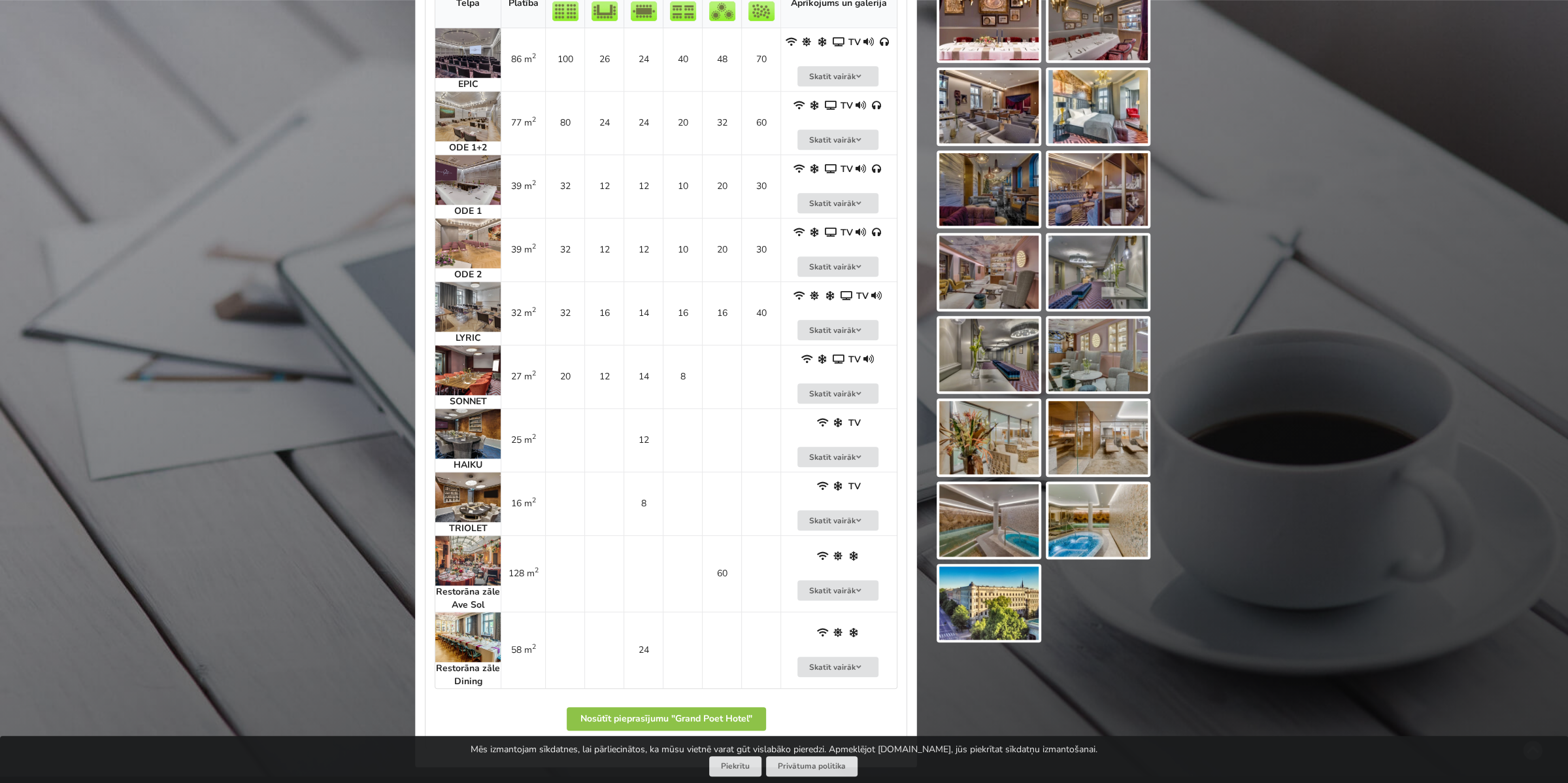
click at [468, 297] on img at bounding box center [468, 306] width 66 height 49
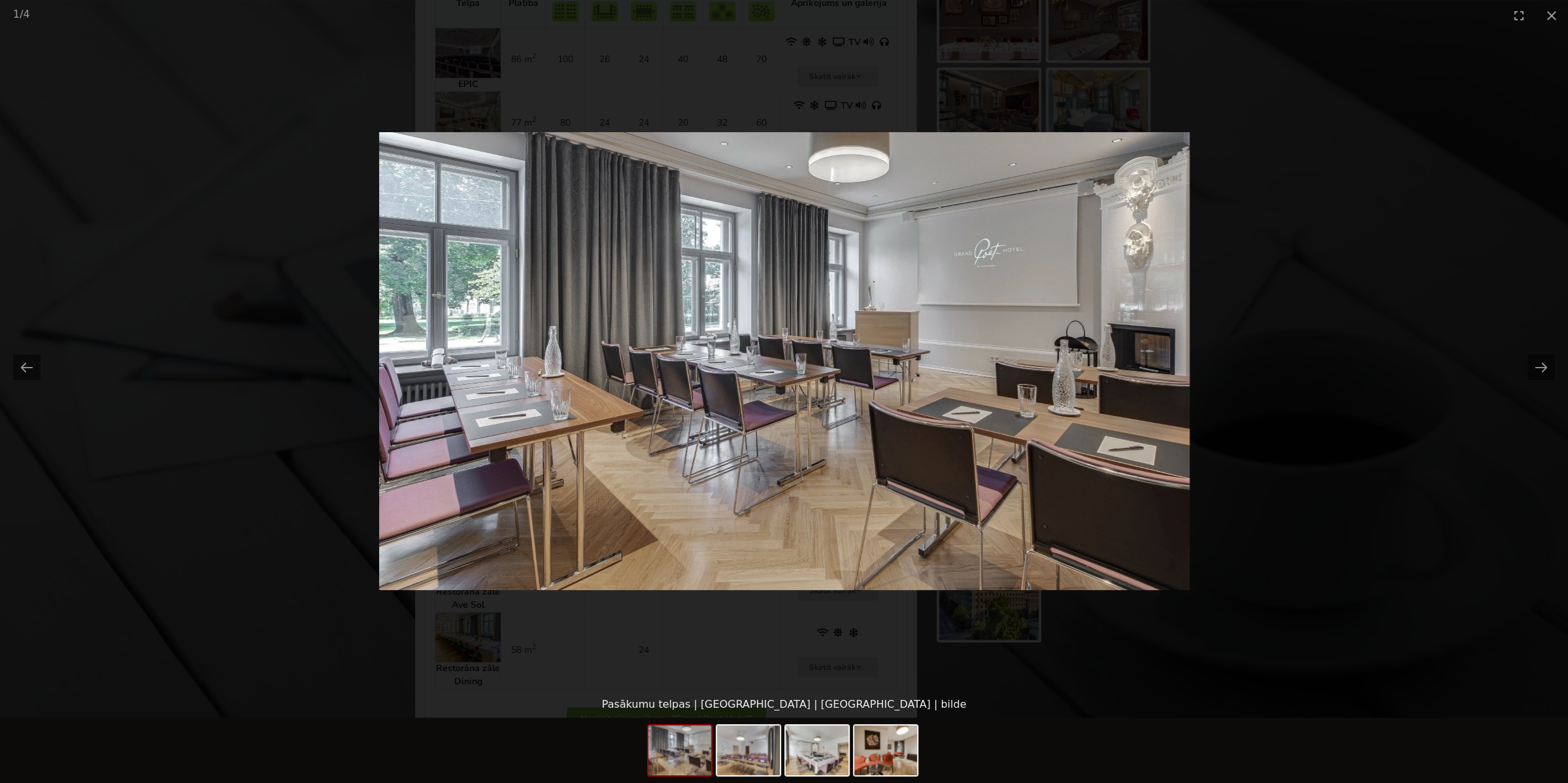
scroll to position [0, 0]
click at [1053, 374] on picture at bounding box center [784, 361] width 1568 height 660
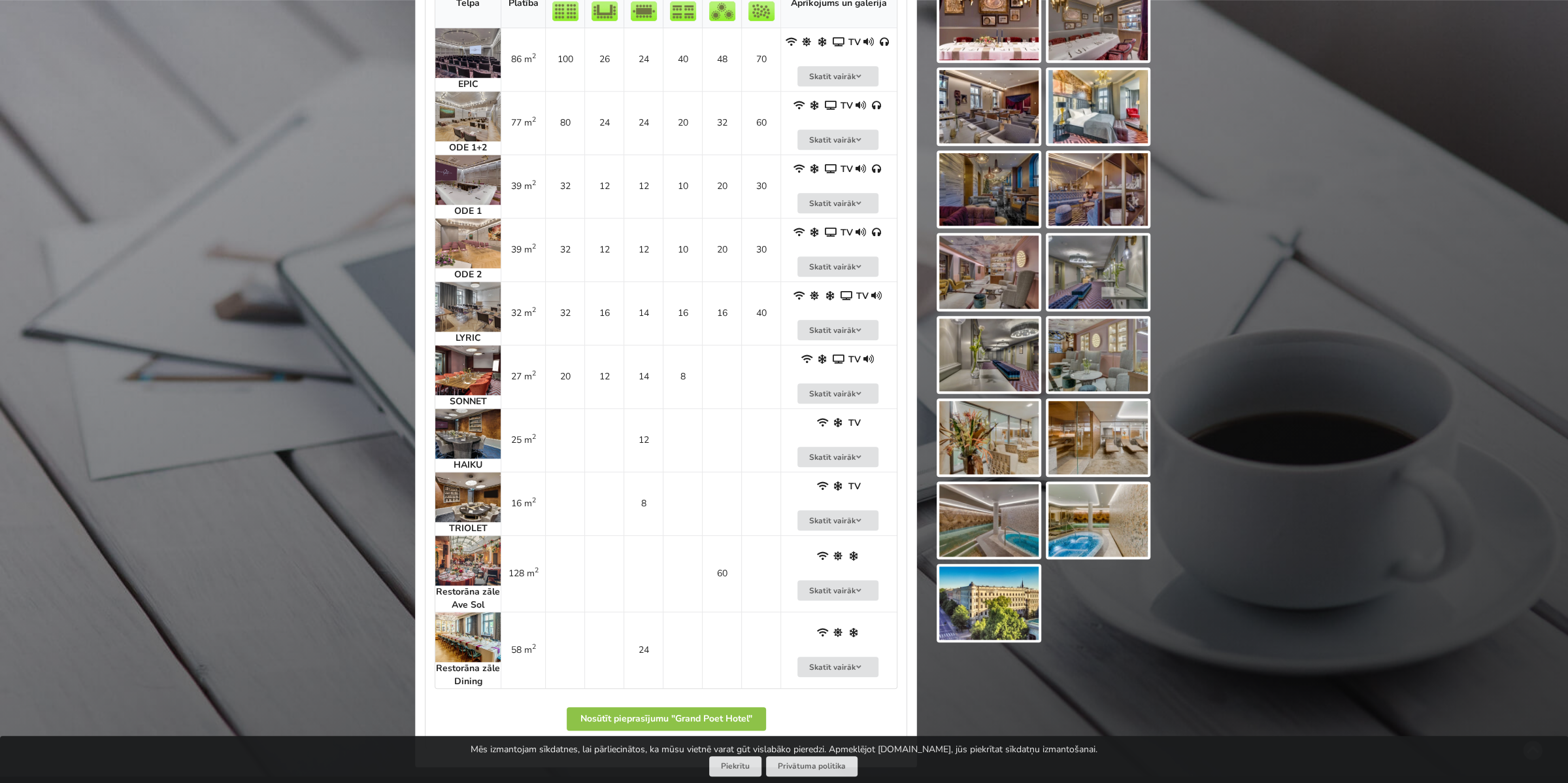
click at [455, 420] on img at bounding box center [468, 433] width 66 height 49
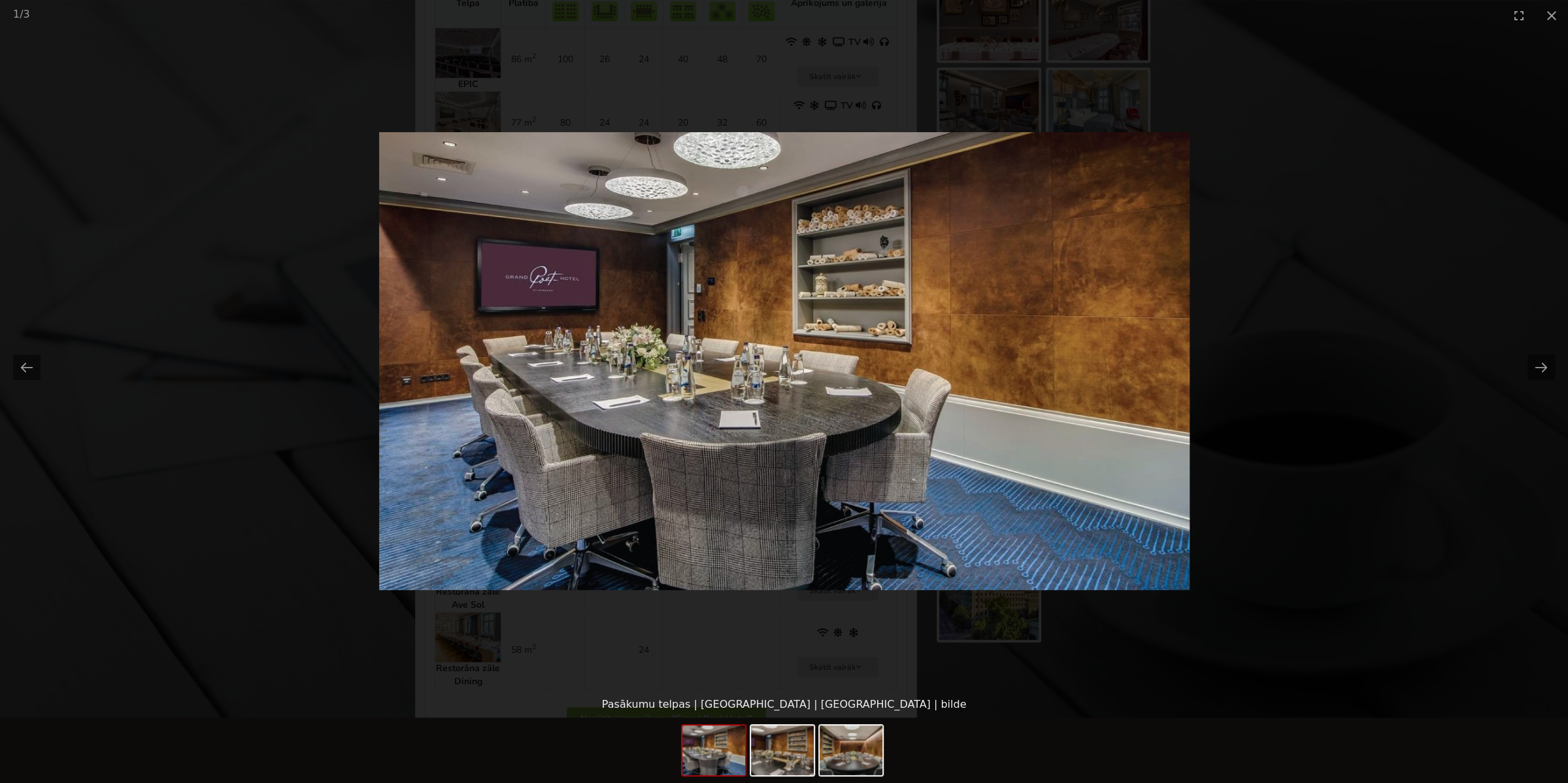
click at [436, 408] on picture at bounding box center [784, 361] width 1568 height 660
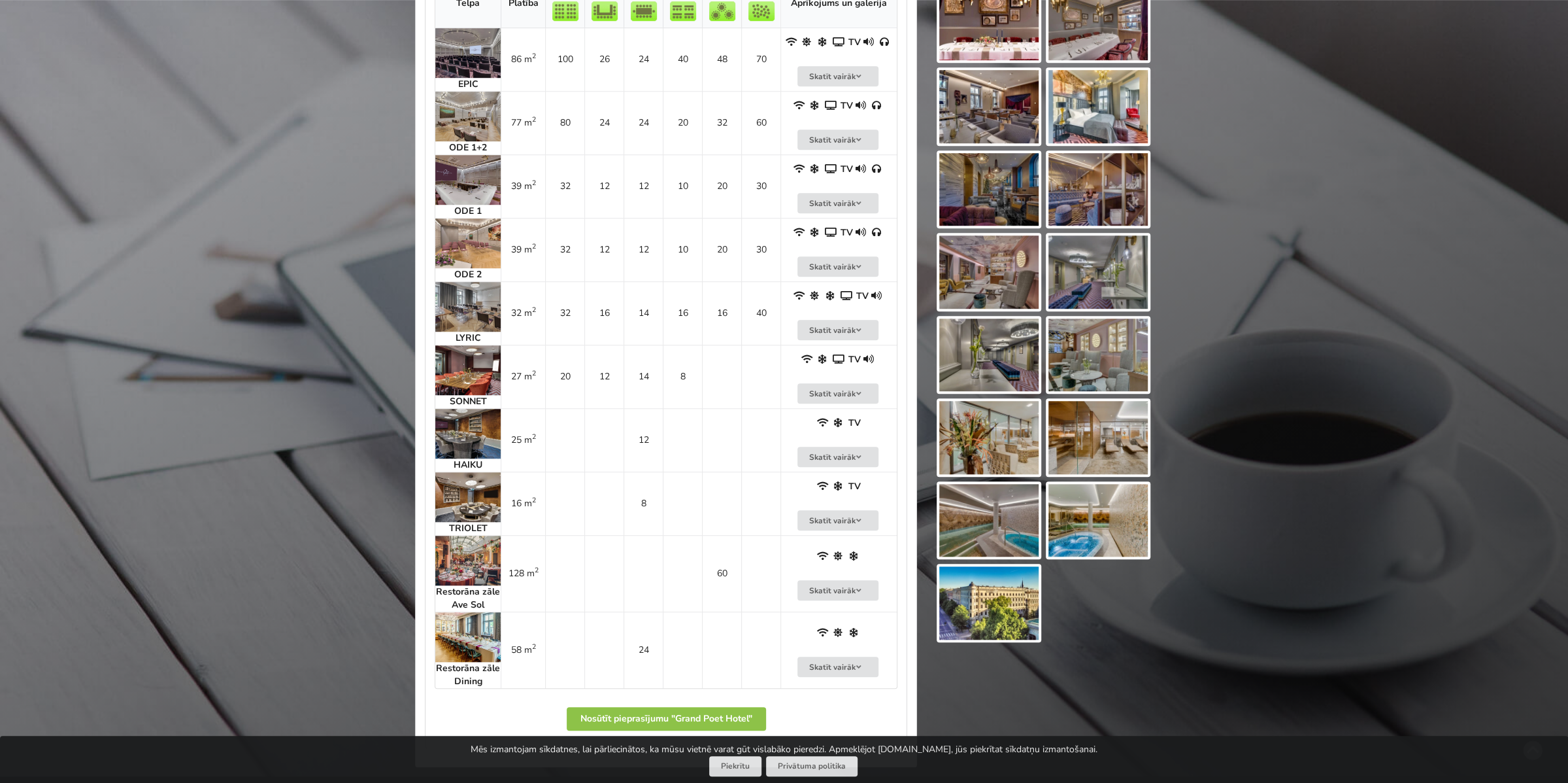
click at [472, 367] on img at bounding box center [468, 369] width 66 height 49
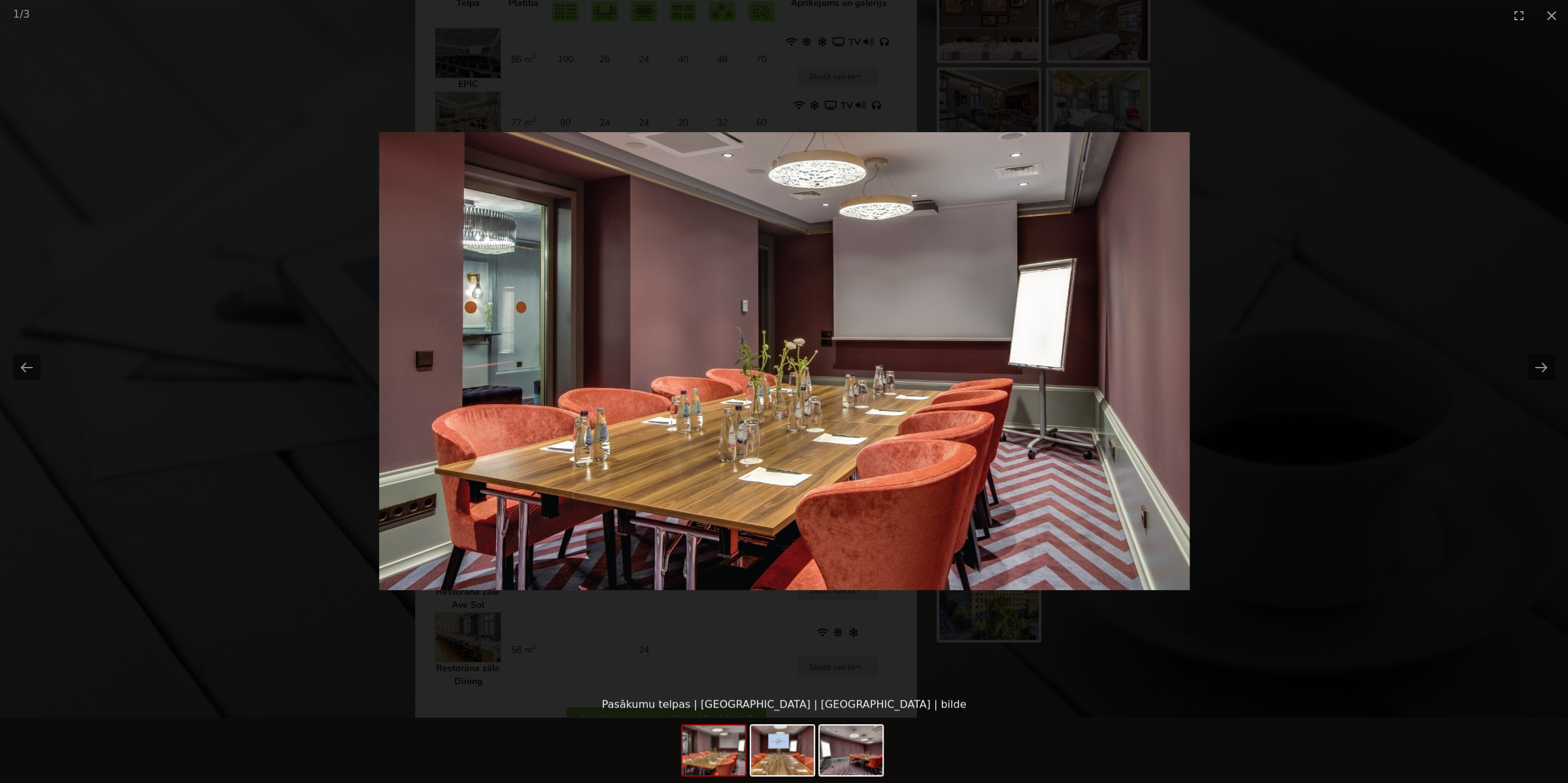
click at [426, 352] on picture at bounding box center [784, 361] width 1568 height 660
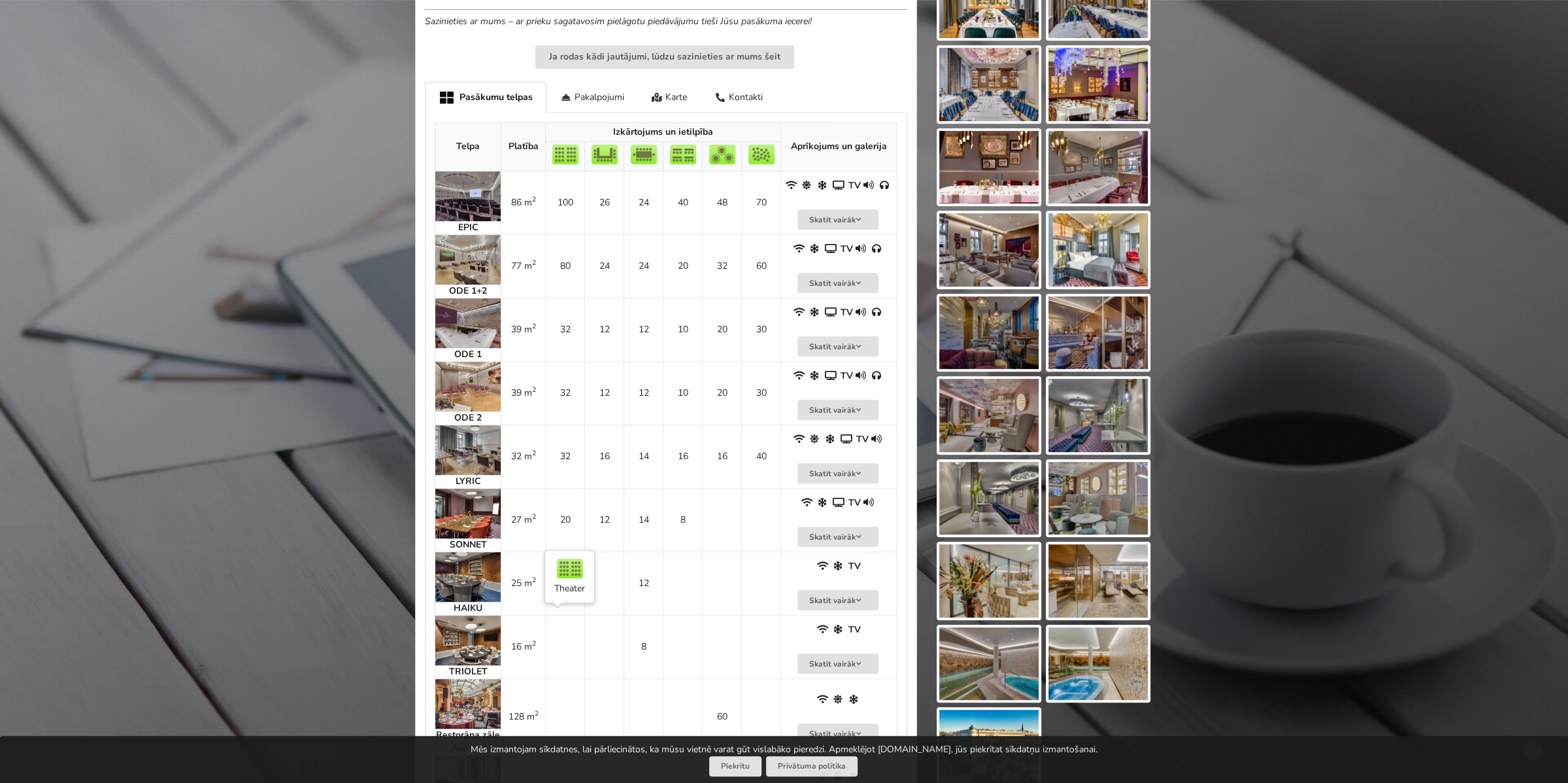
scroll to position [785, 0]
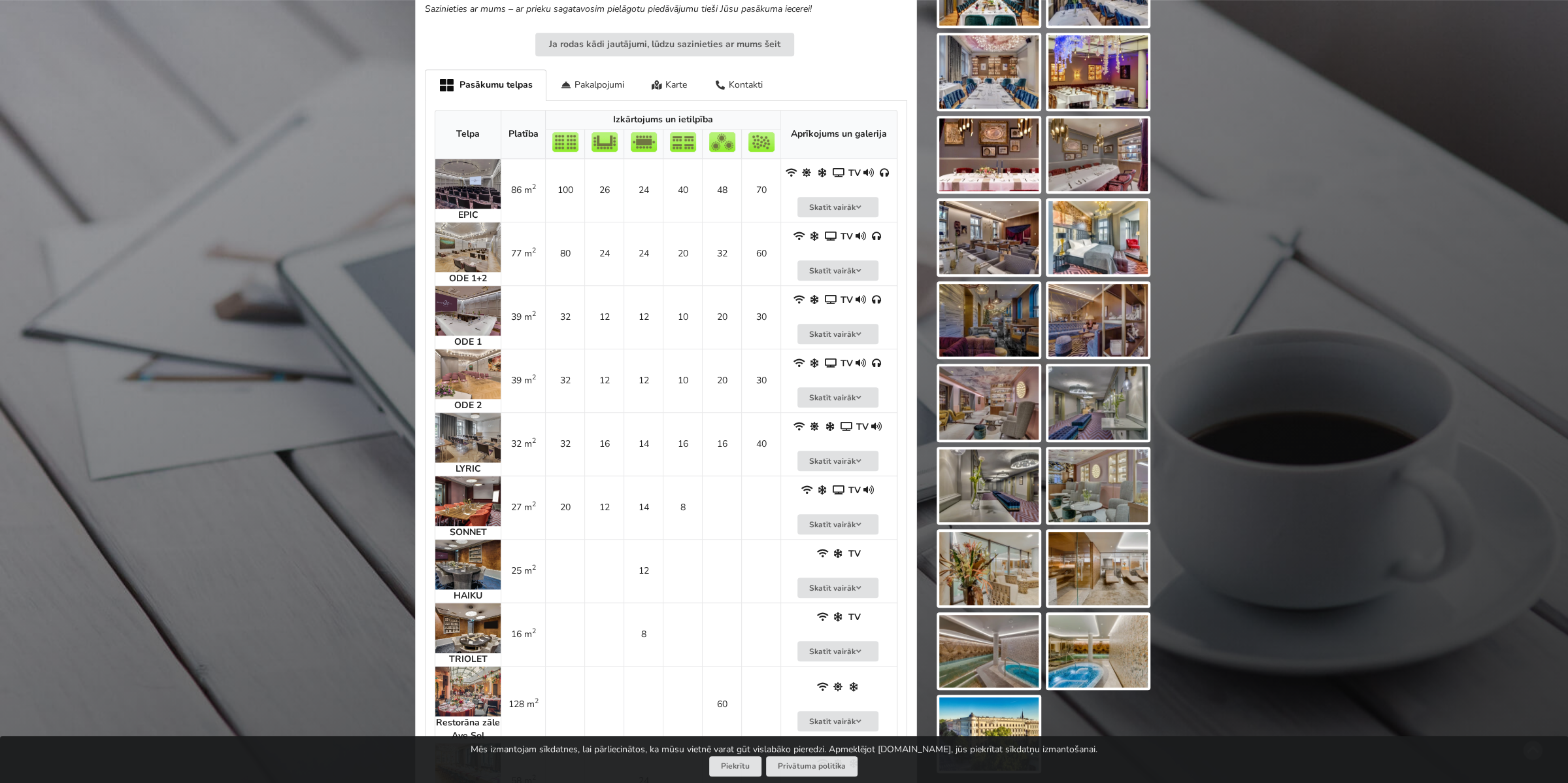
click at [470, 499] on img at bounding box center [468, 500] width 66 height 49
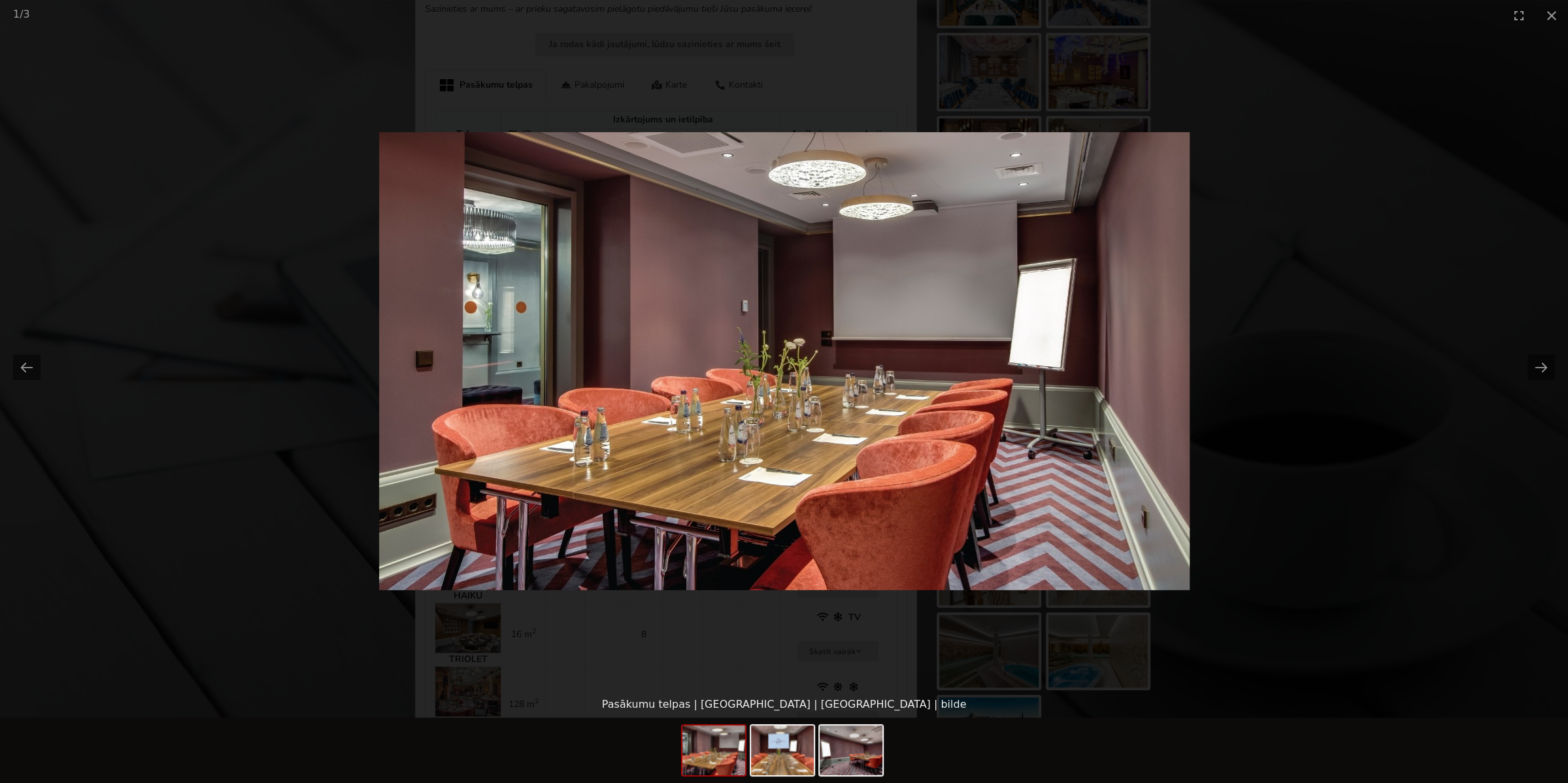
scroll to position [0, 0]
click at [470, 496] on picture at bounding box center [784, 361] width 1568 height 660
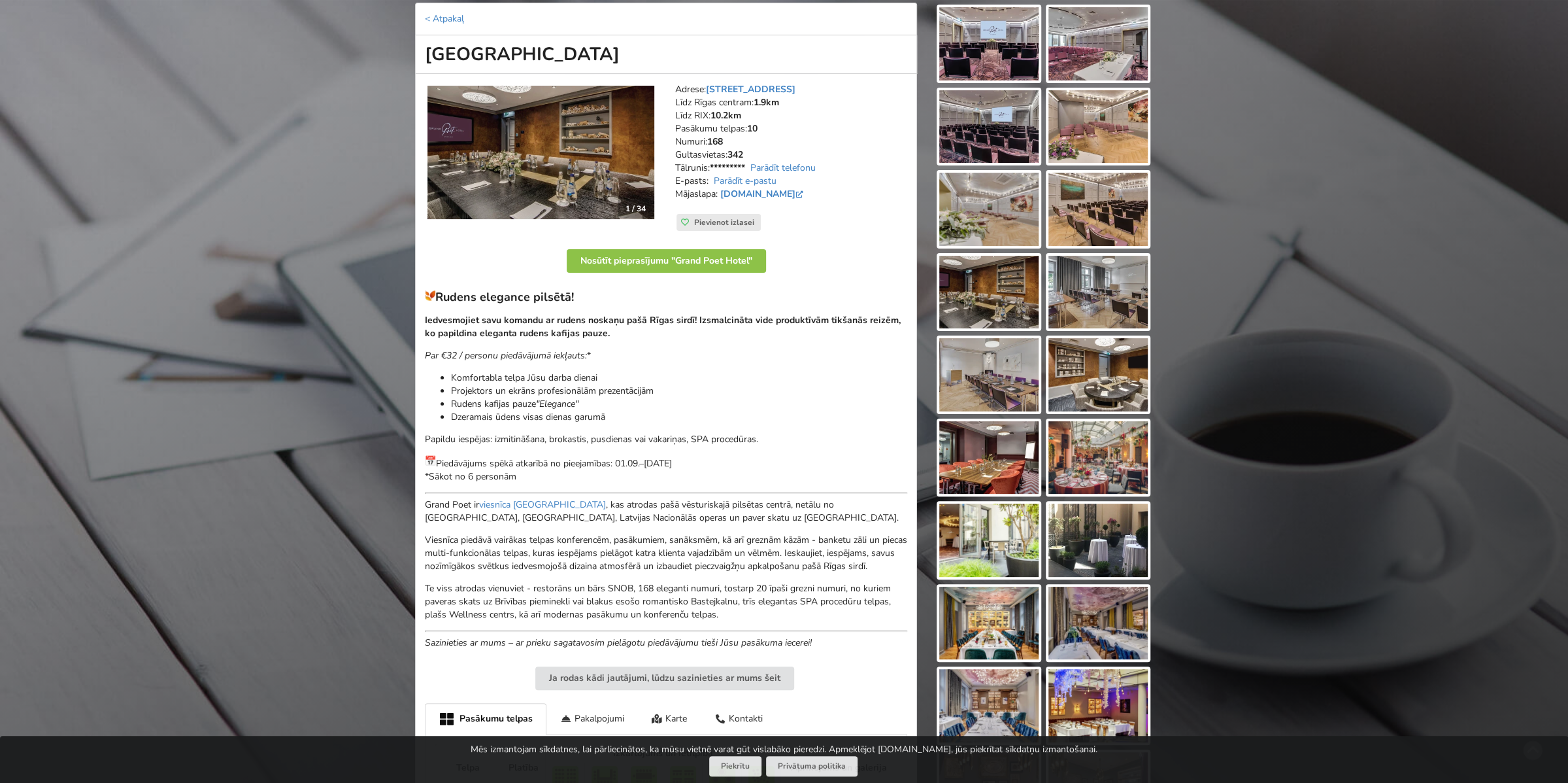
scroll to position [131, 0]
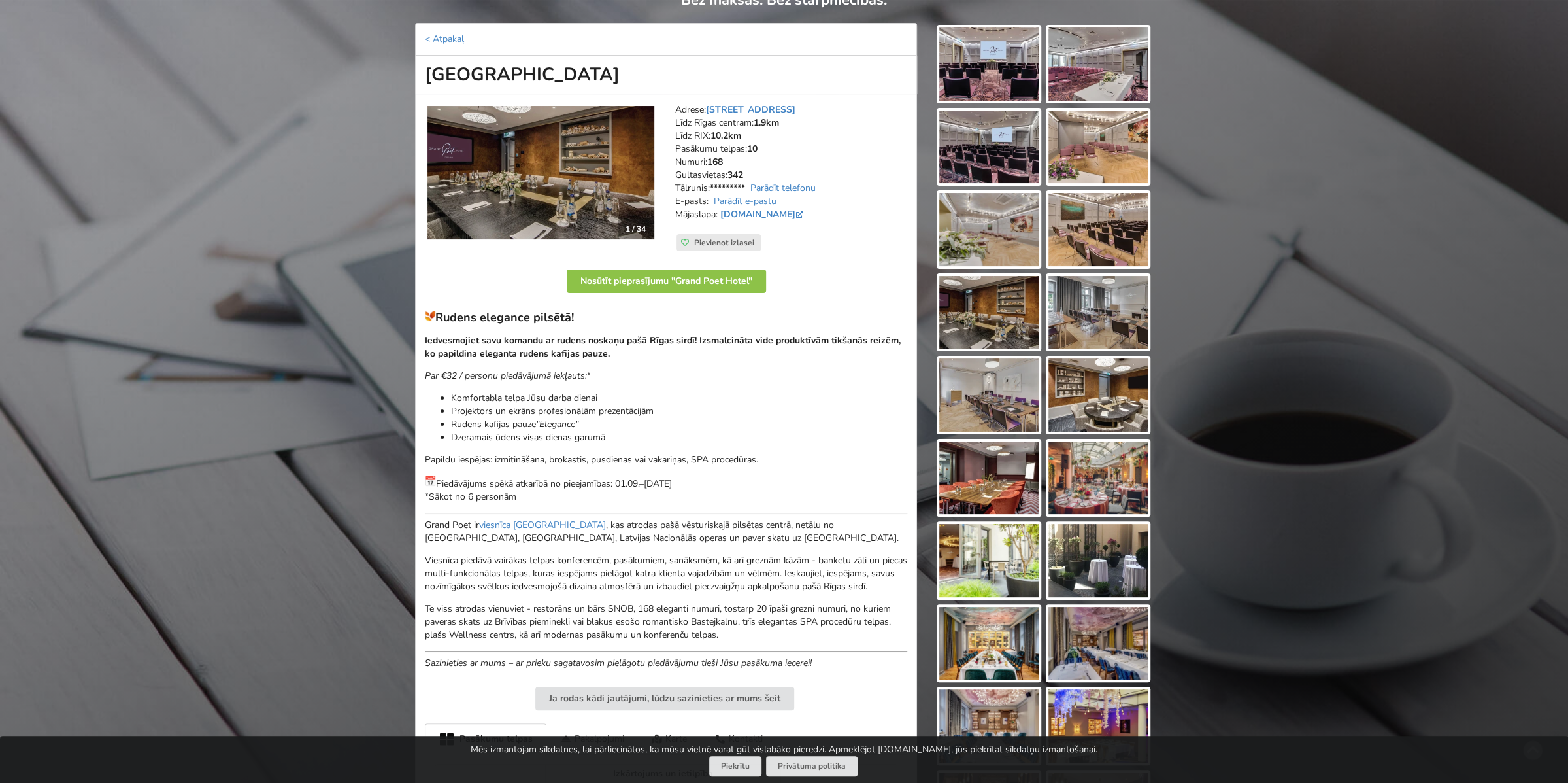
click at [456, 504] on div "Rudens elegance pilsētā! Iedvesmojiet savu komandu ar rudens noskaņu pašā Rīgas…" at bounding box center [666, 490] width 483 height 360
click at [459, 497] on p "Piedāvājums spēkā atkarībā no pieejamības: 01.09.–[DATE] *Sākot no 6 personām" at bounding box center [666, 489] width 483 height 28
click at [793, 212] on link "[DOMAIN_NAME]" at bounding box center [763, 214] width 86 height 12
